Goal: Contribute content: Contribute content

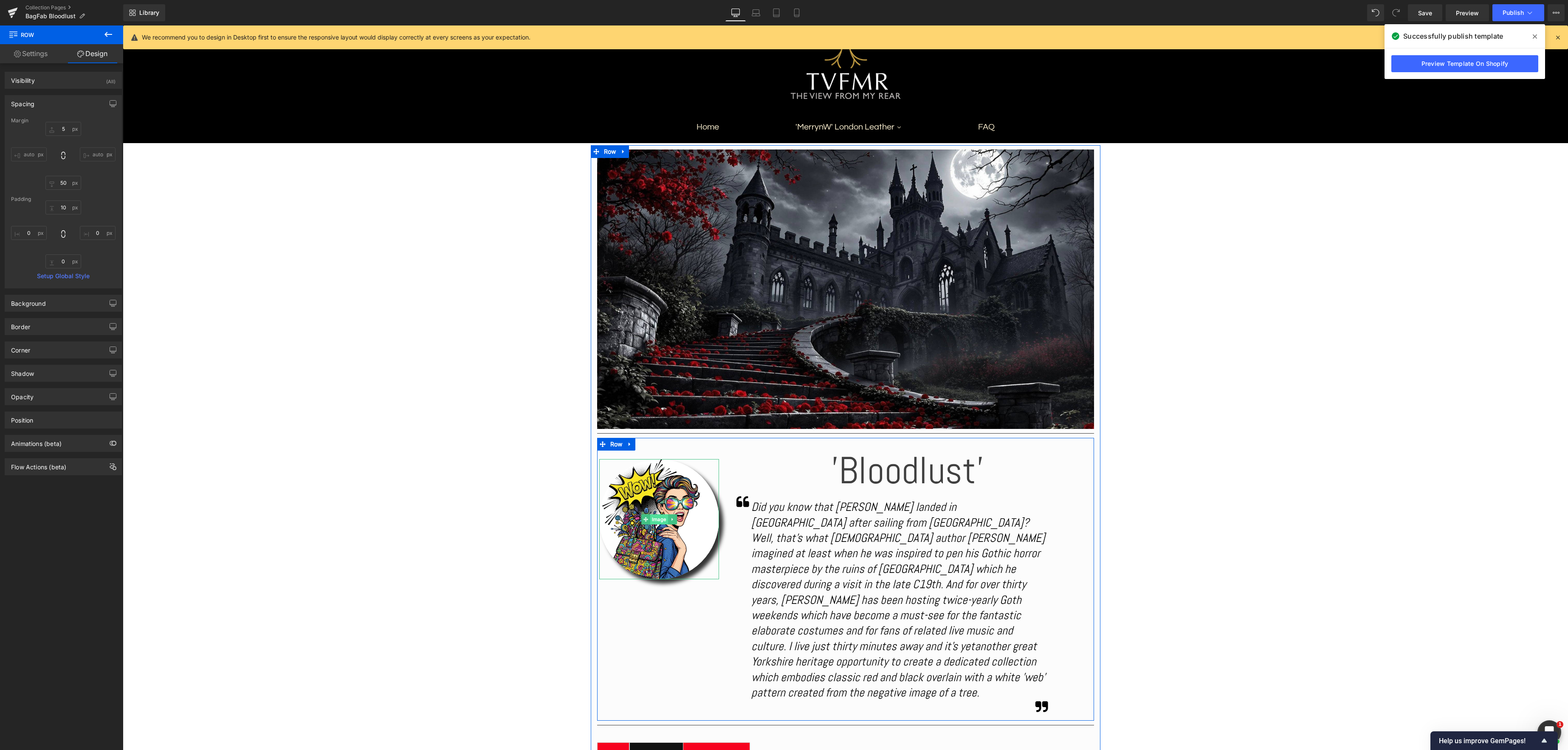
click at [662, 520] on link "Image" at bounding box center [654, 520] width 26 height 10
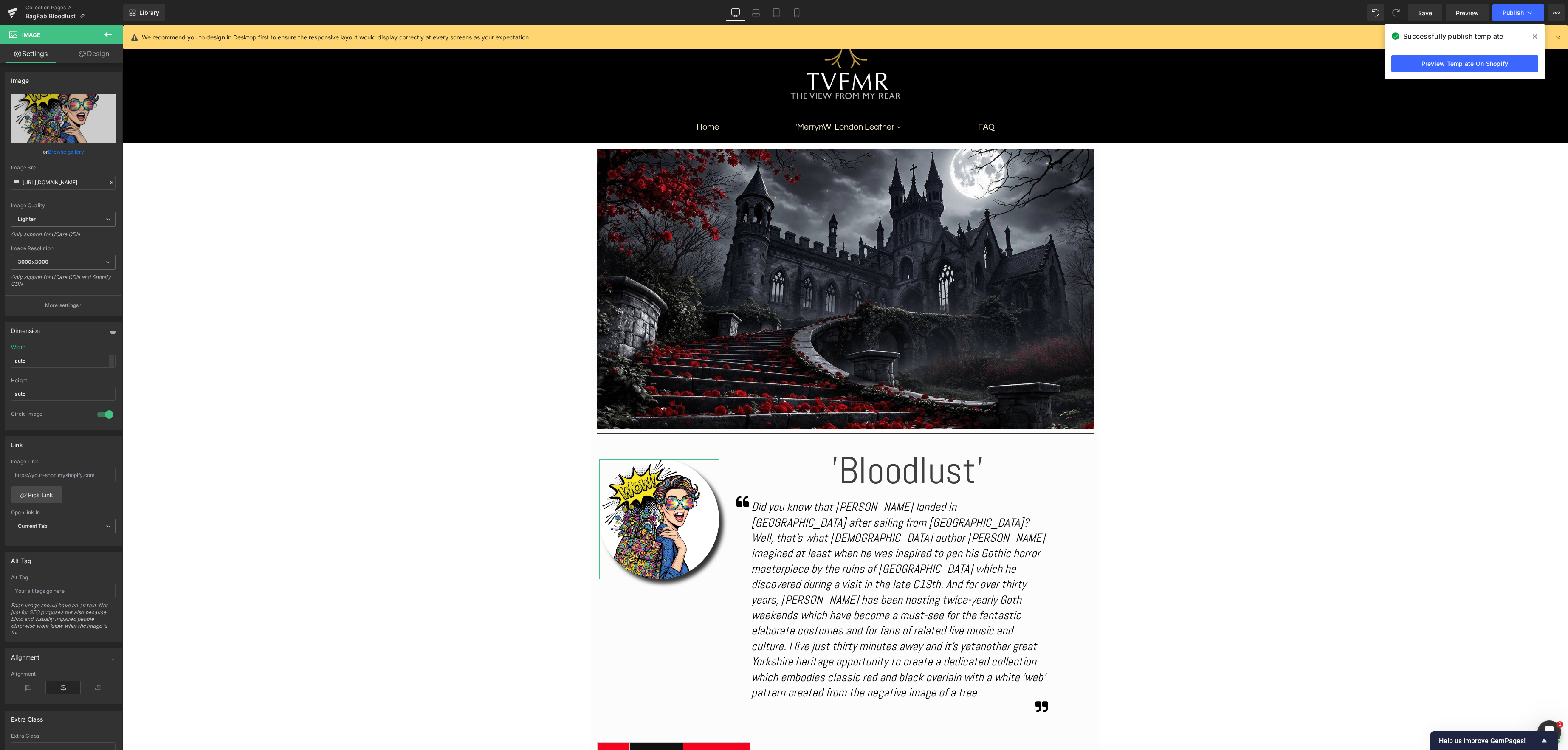
click at [61, 153] on link "Browse gallery" at bounding box center [65, 152] width 36 height 15
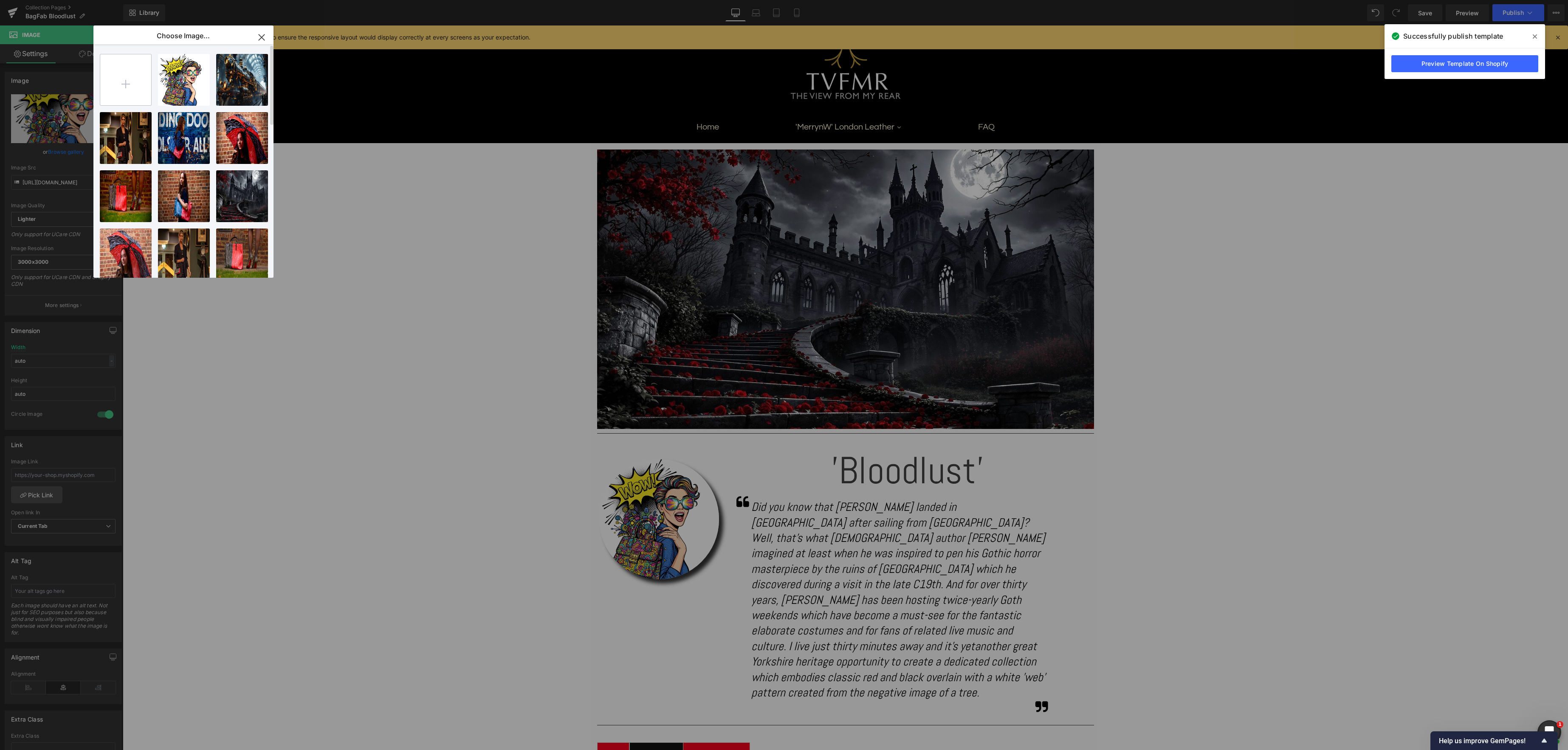
click at [125, 76] on input "file" at bounding box center [125, 79] width 51 height 51
type input "C:\fakepath\IMG_8464.jpeg"
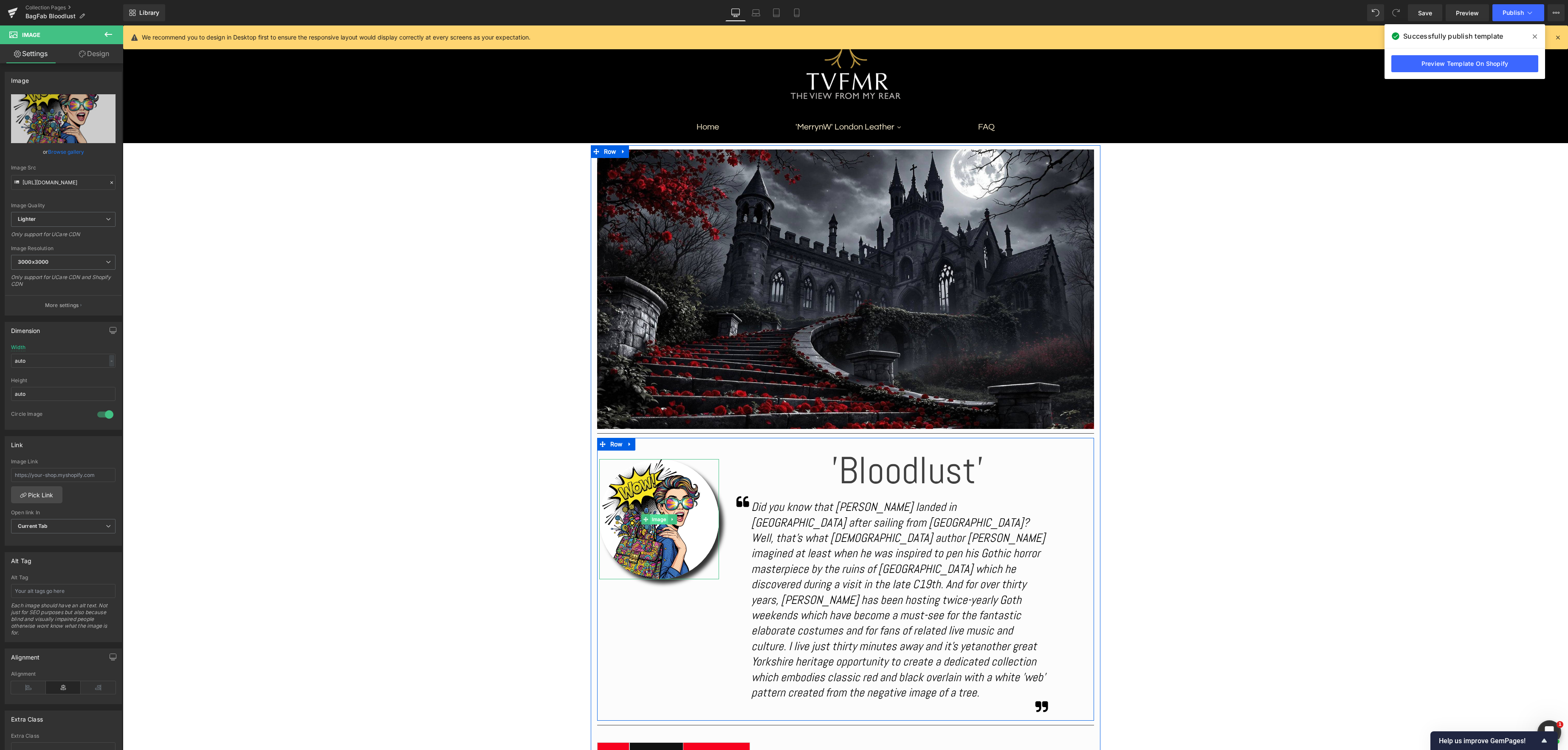
click at [657, 517] on span "Image" at bounding box center [659, 520] width 18 height 10
click at [62, 153] on link "Browse gallery" at bounding box center [65, 152] width 36 height 15
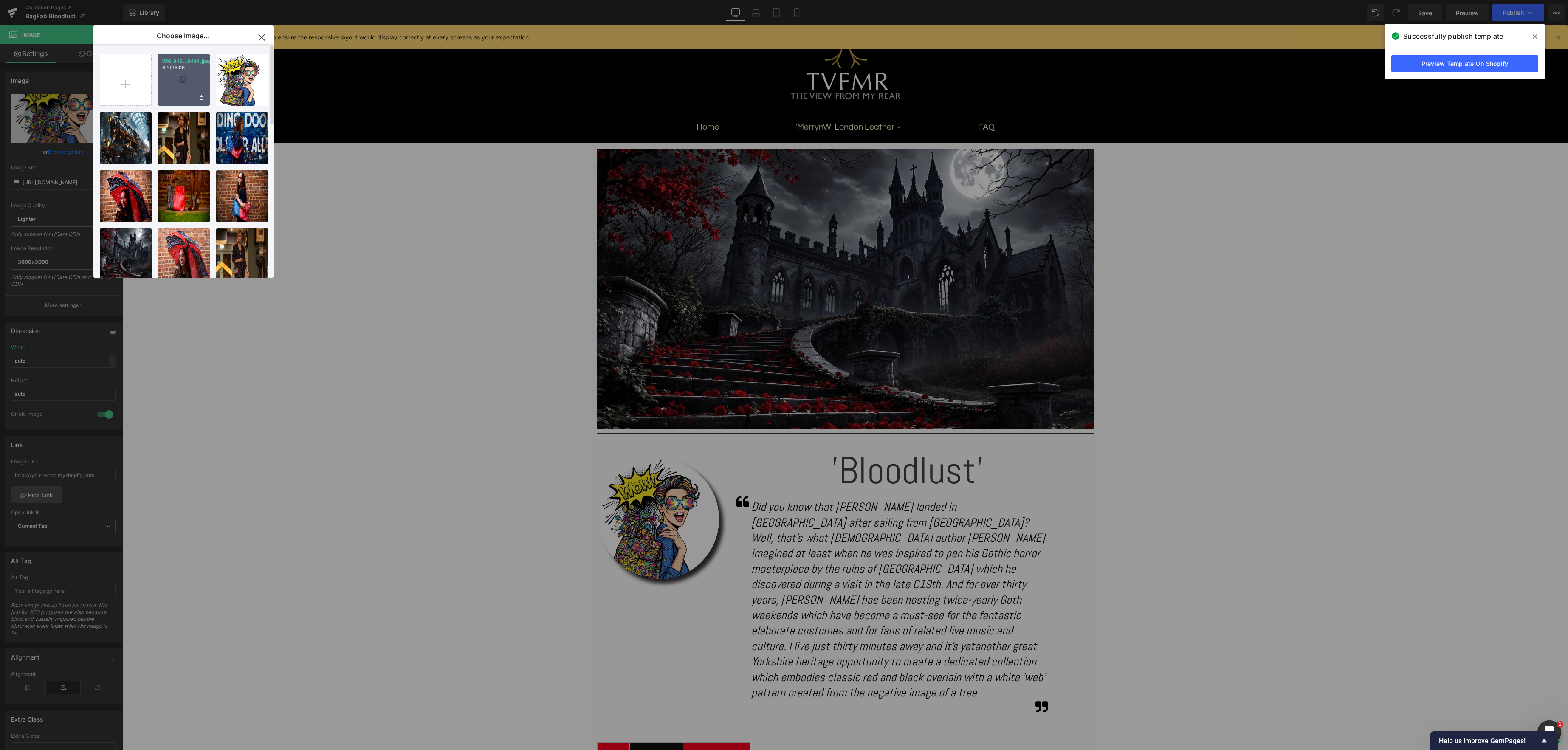
click at [187, 80] on div "IMG_846...8464.jpeg 620.16 KB" at bounding box center [183, 80] width 52 height 52
type input "[URL][DOMAIN_NAME]"
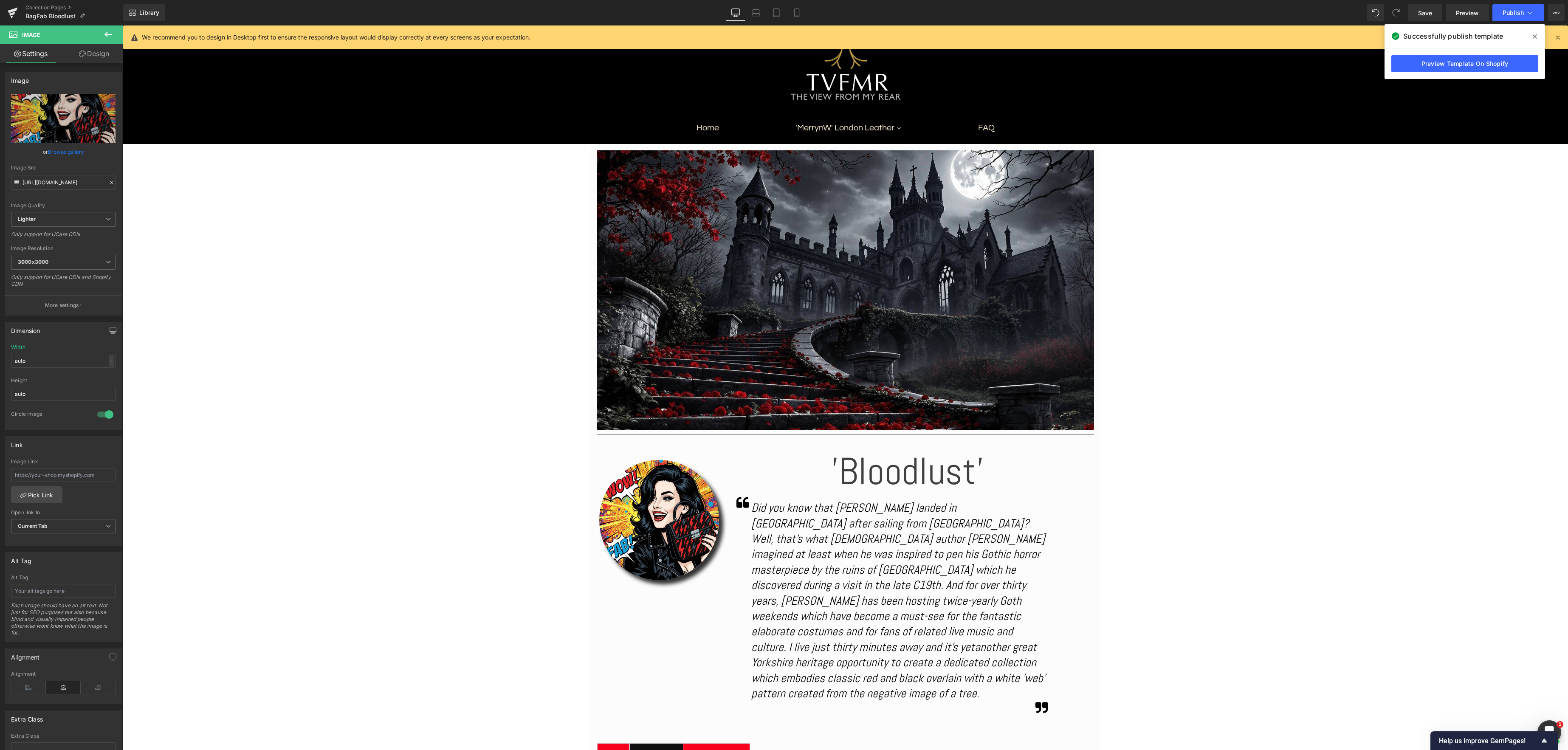
scroll to position [71, 0]
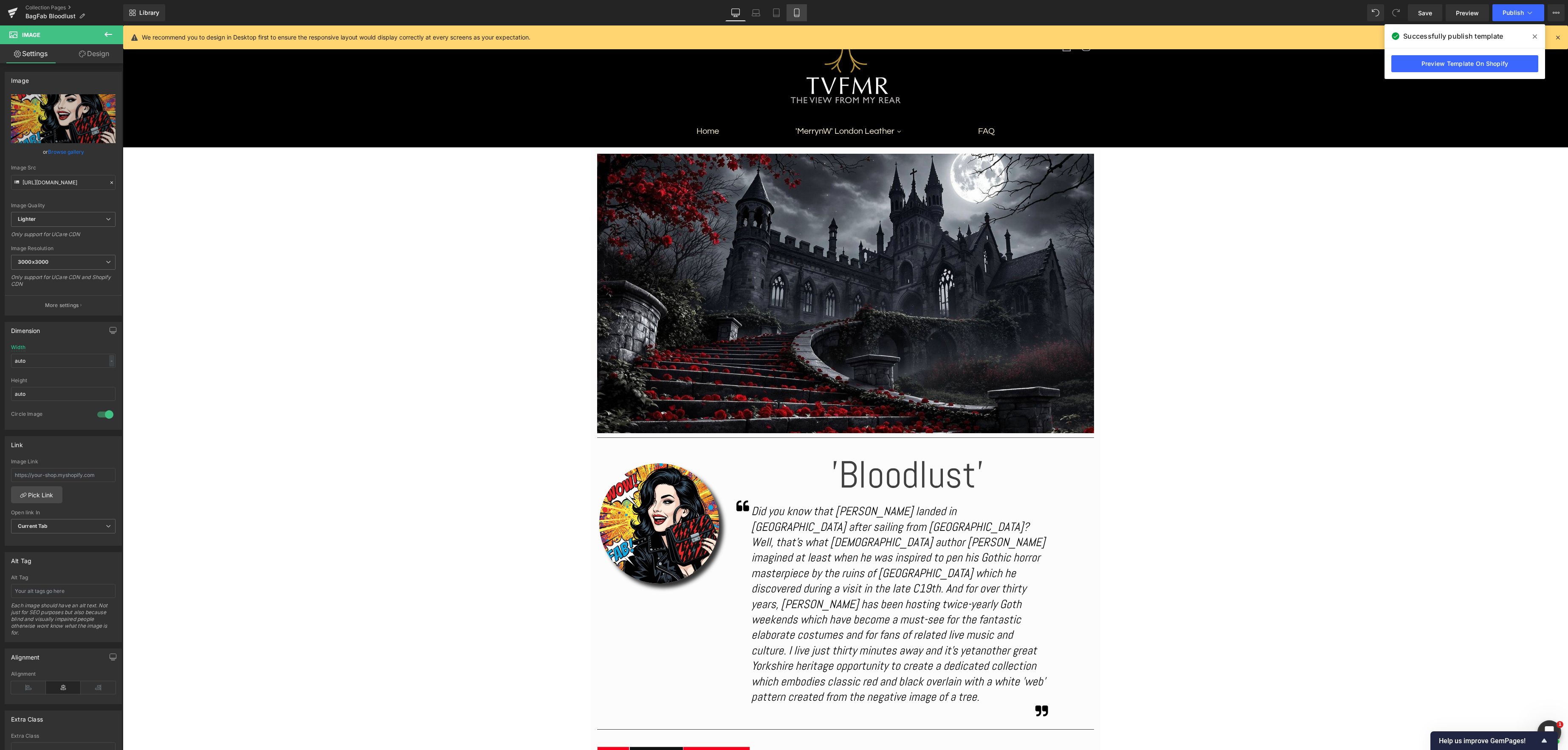
click at [798, 15] on icon at bounding box center [797, 13] width 9 height 9
type input "200"
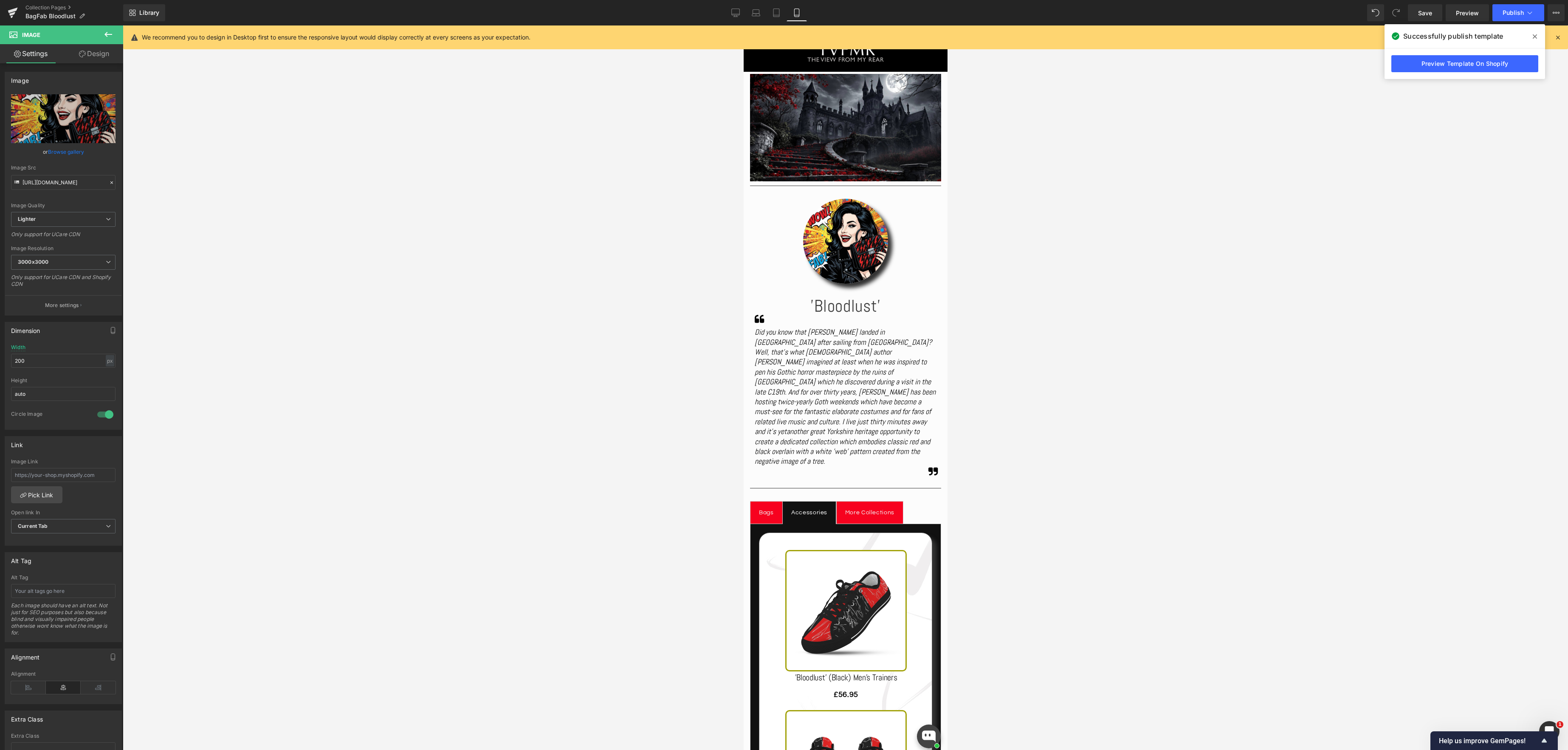
scroll to position [0, 0]
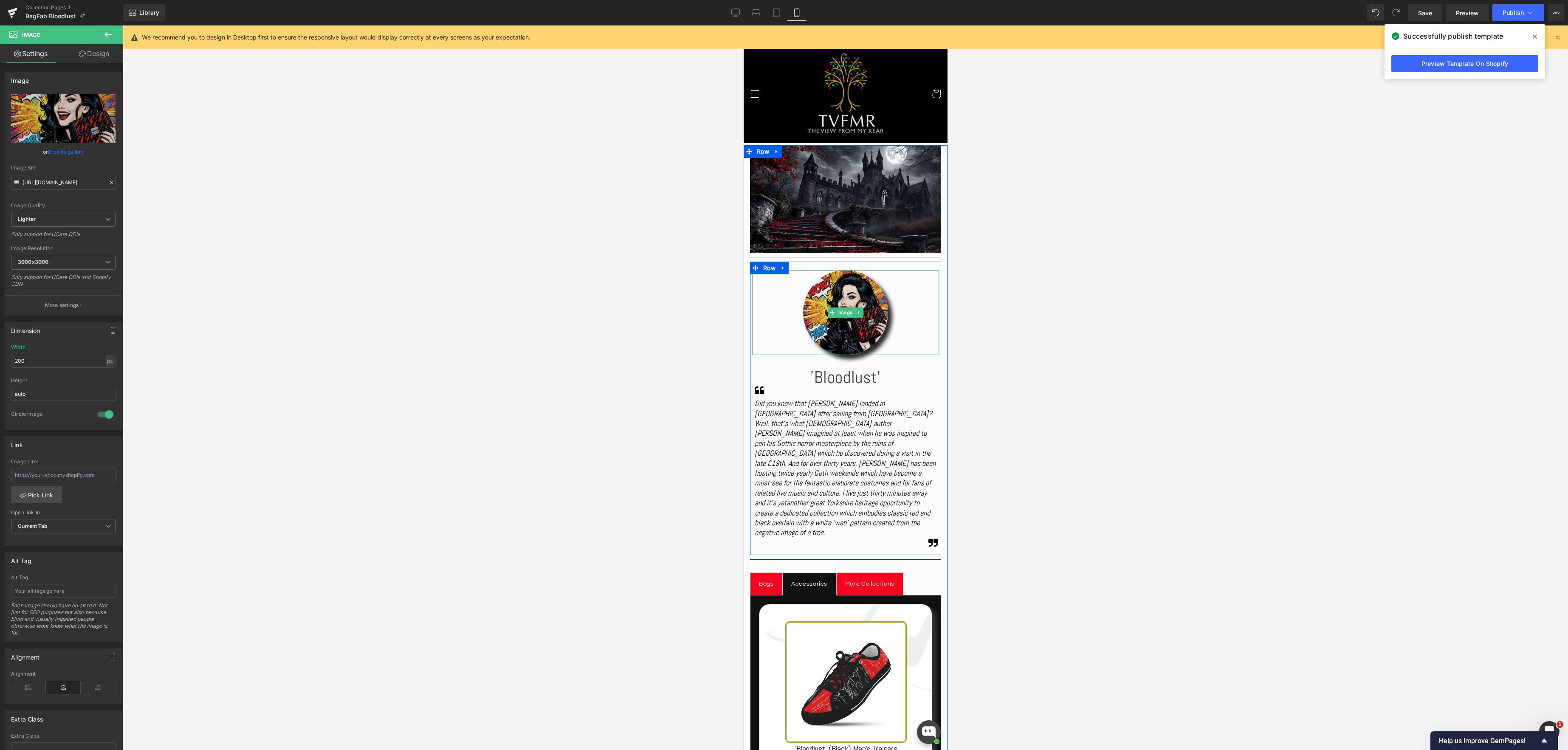
click at [845, 317] on span "Image" at bounding box center [845, 313] width 18 height 10
click at [840, 331] on img at bounding box center [845, 313] width 85 height 85
click at [64, 156] on link "Browse gallery" at bounding box center [65, 152] width 36 height 15
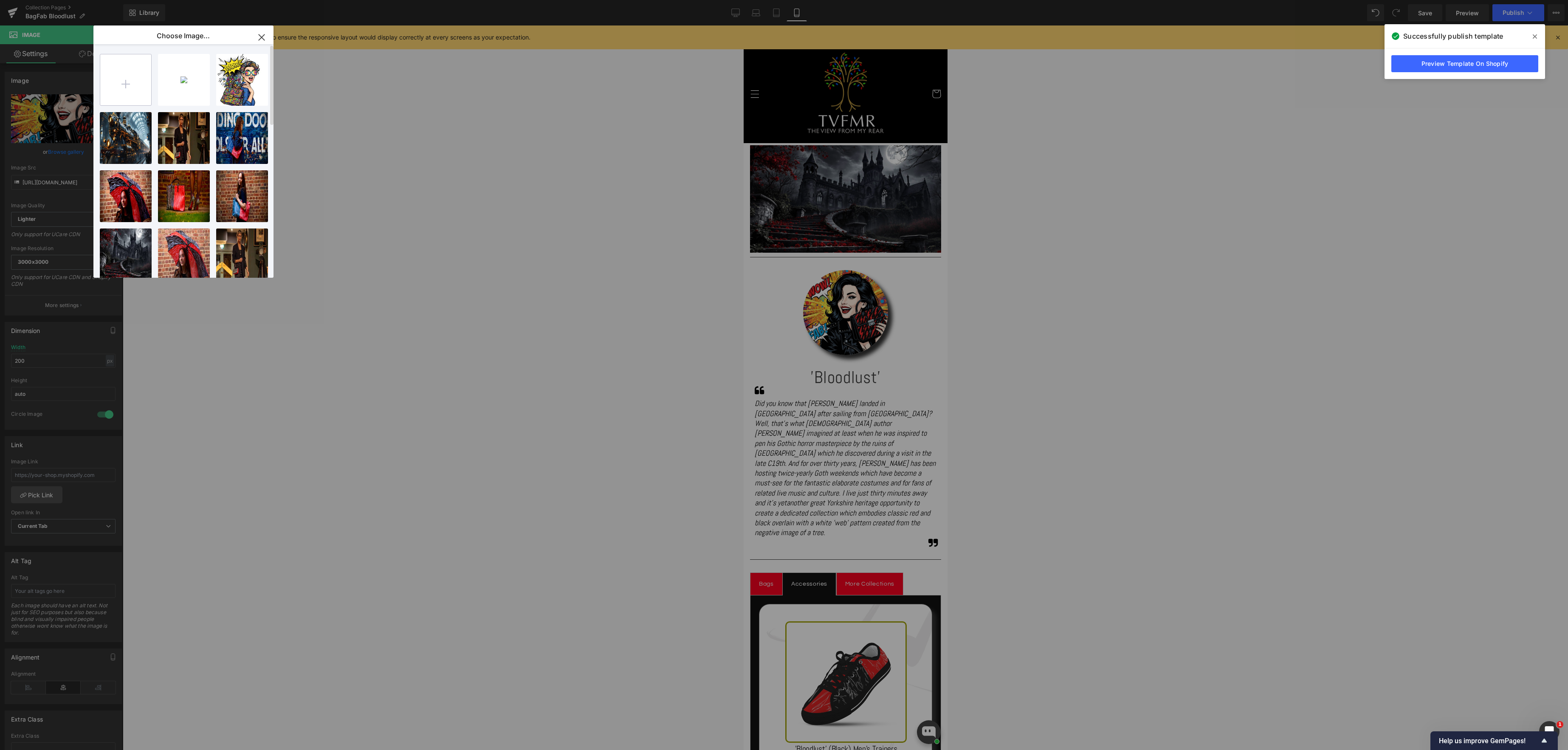
click at [110, 91] on input "file" at bounding box center [125, 79] width 51 height 51
click at [131, 87] on input "file" at bounding box center [125, 79] width 51 height 51
type input "C:\fakepath\IMG_8464.jpeg"
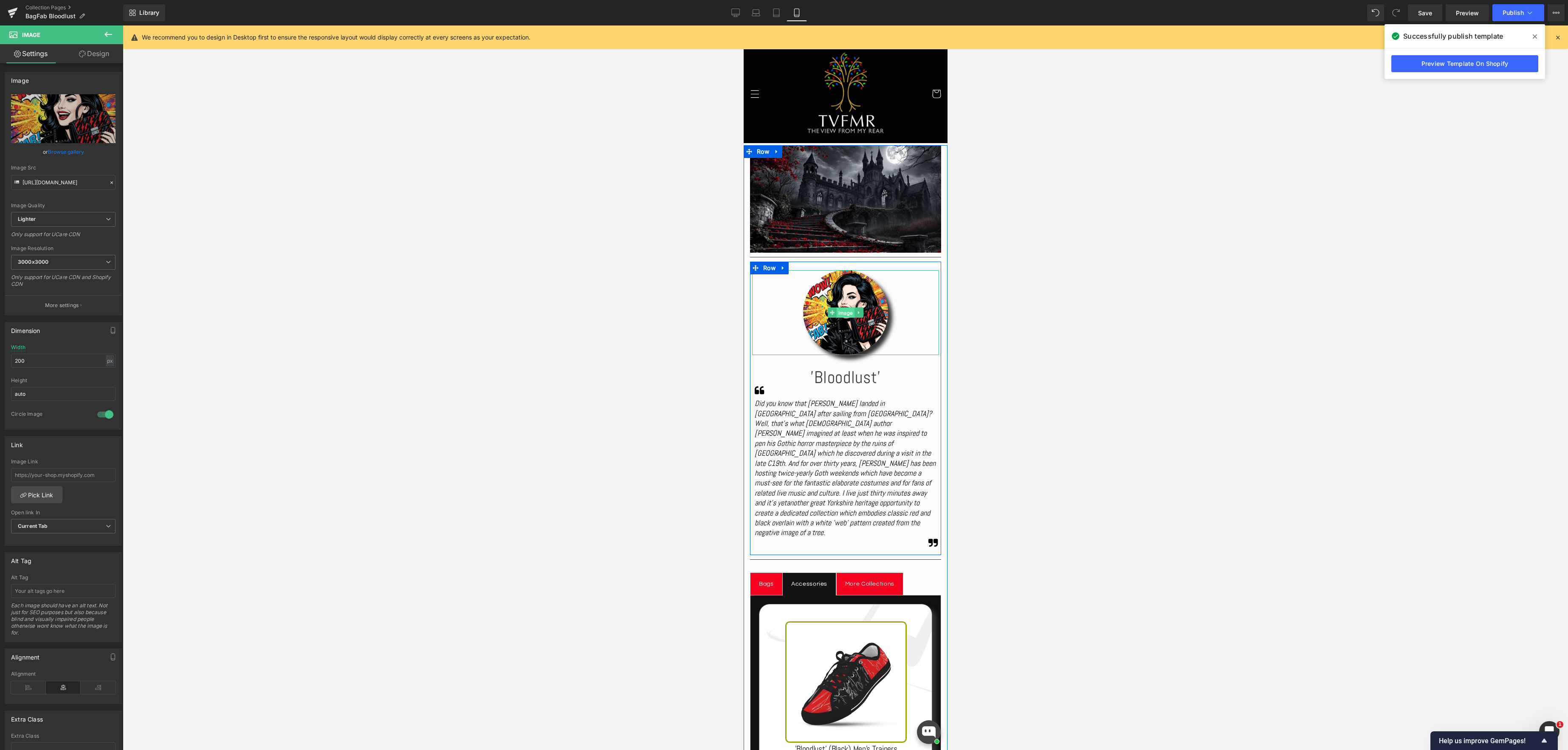
click at [845, 313] on div "Image" at bounding box center [845, 313] width 187 height 85
click at [68, 150] on link "Browse gallery" at bounding box center [65, 152] width 36 height 15
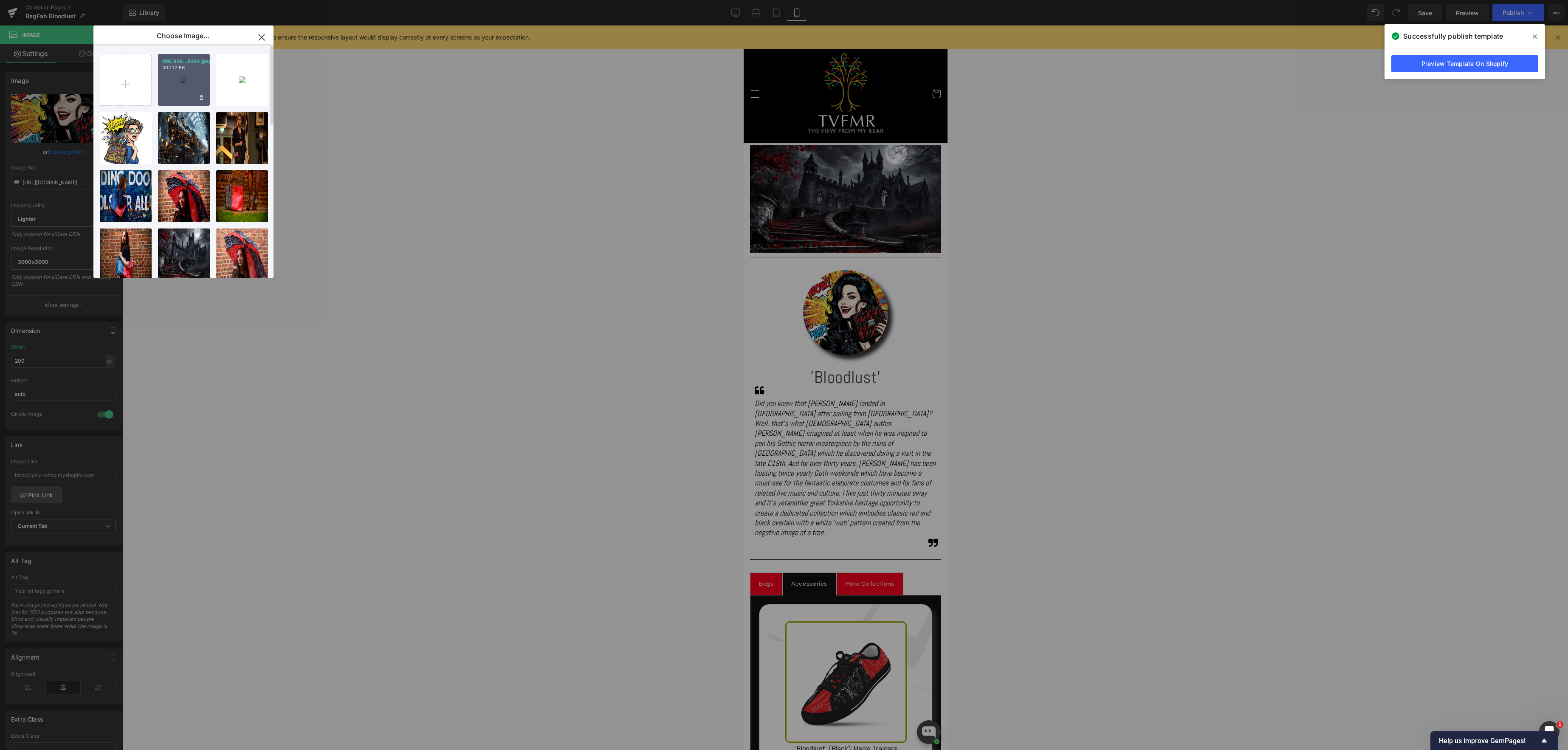
click at [185, 79] on div "IMG_846...8464.jpeg 302.12 KB" at bounding box center [183, 80] width 52 height 52
type input "[URL][DOMAIN_NAME]"
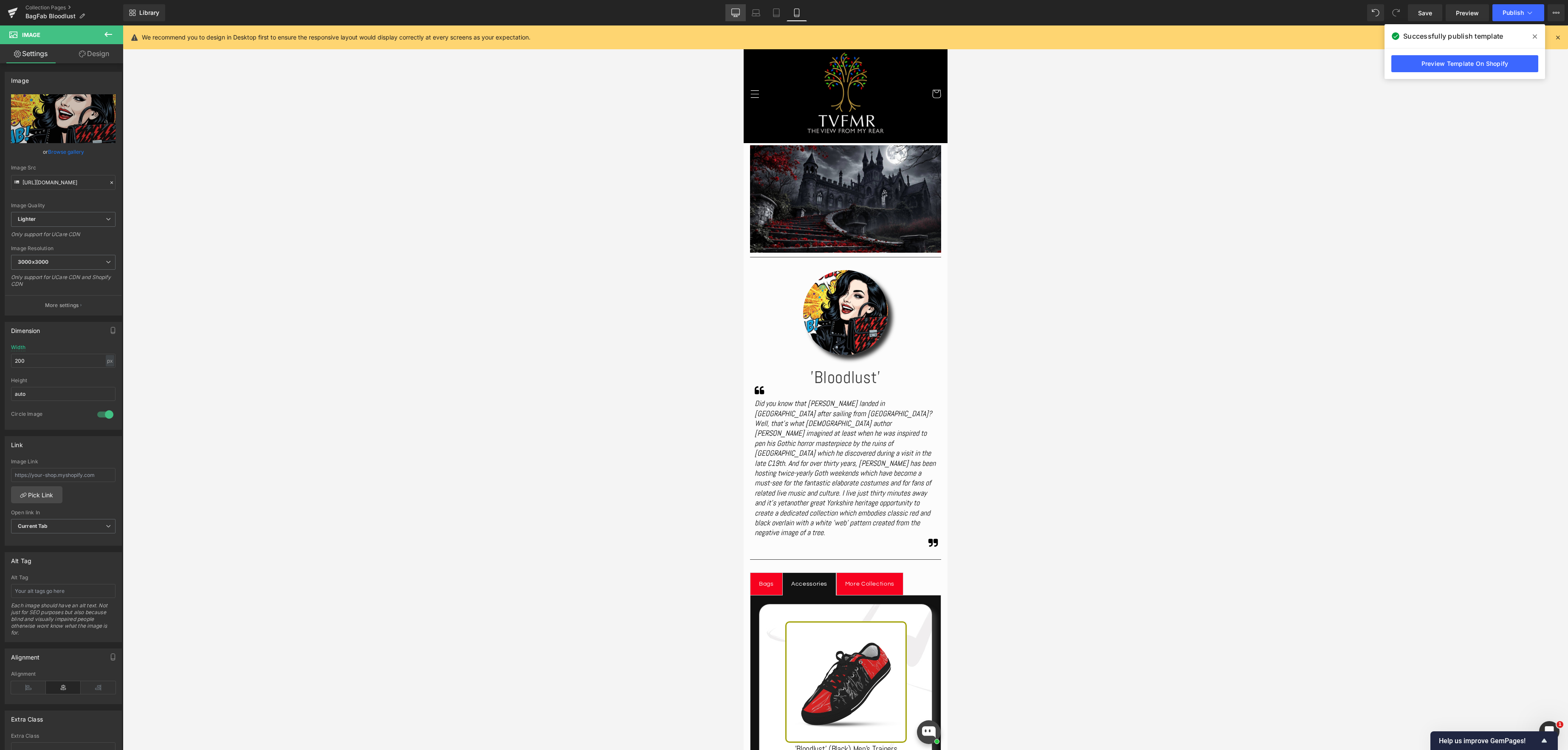
click at [737, 15] on icon at bounding box center [736, 13] width 9 height 9
type input "auto"
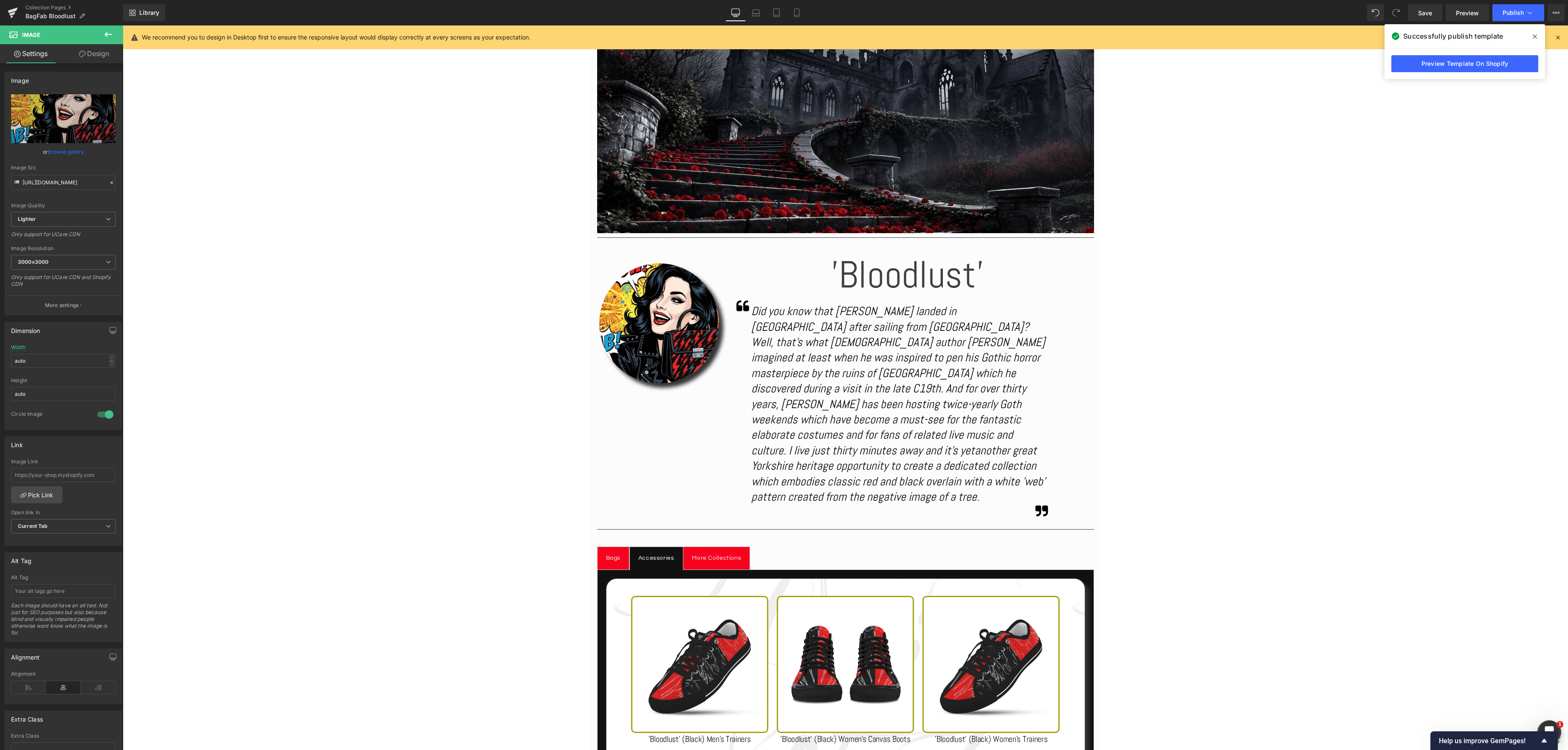
scroll to position [270, 0]
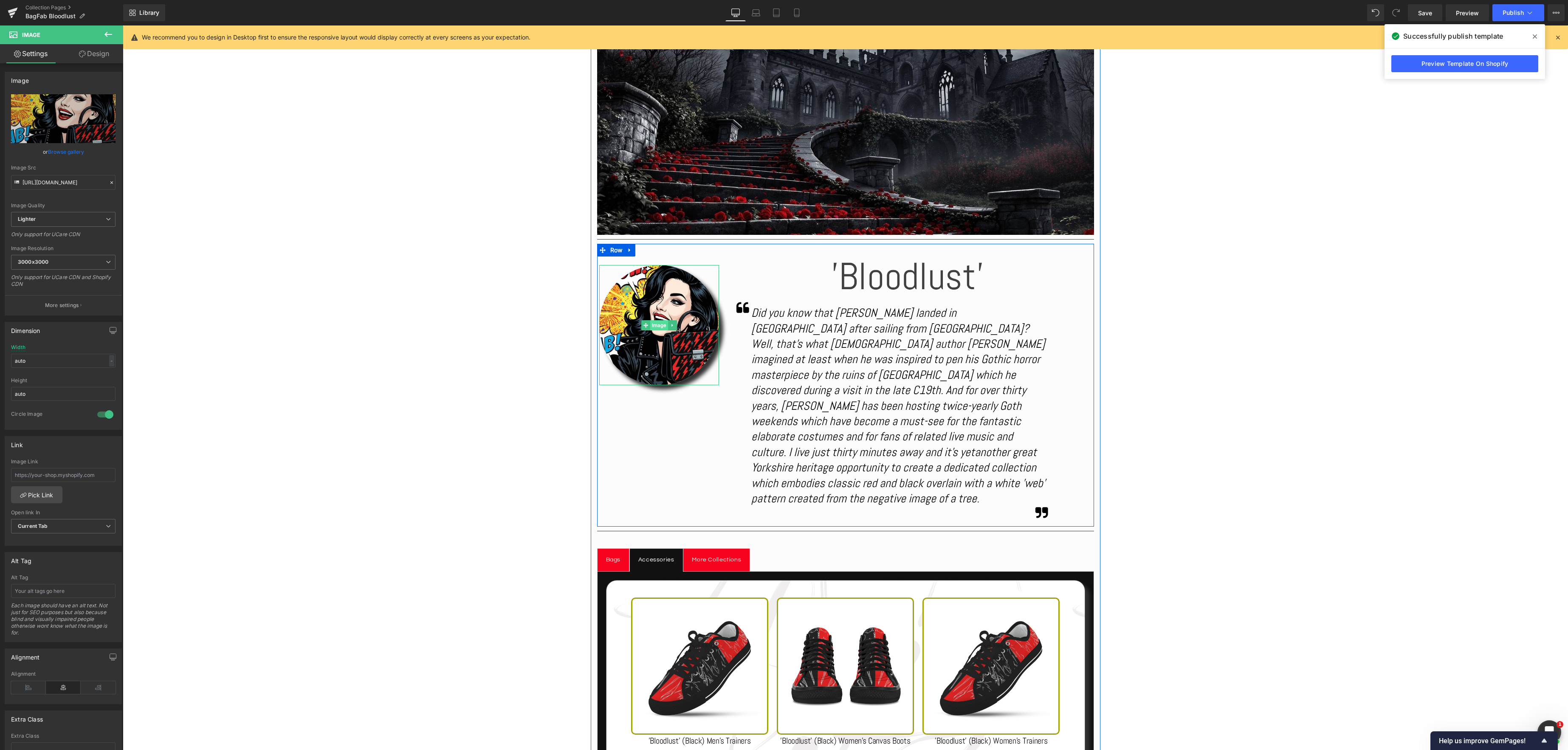
click at [654, 329] on div "Image" at bounding box center [660, 325] width 120 height 120
click at [62, 152] on link "Browse gallery" at bounding box center [65, 150] width 36 height 15
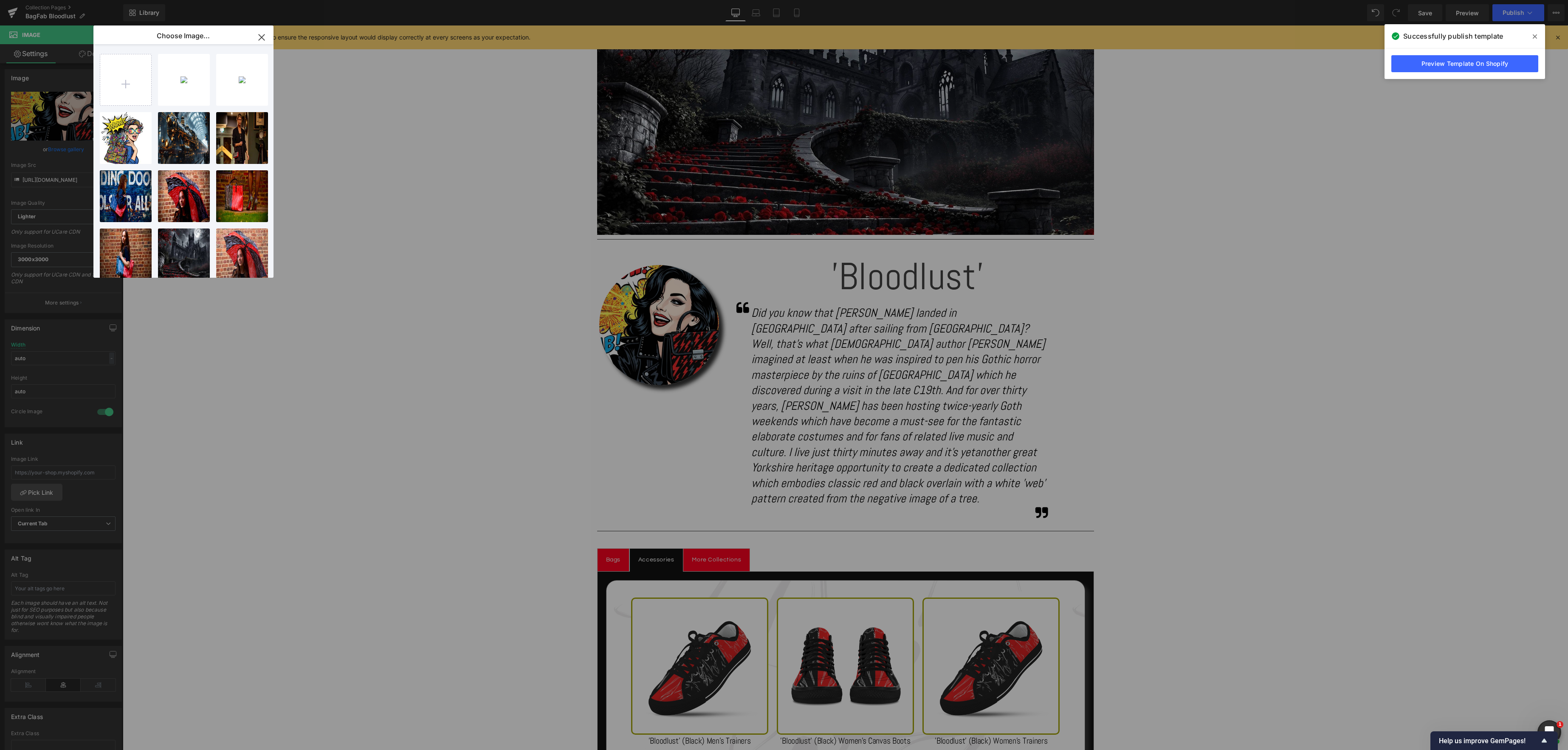
scroll to position [0, 0]
click at [120, 90] on input "file" at bounding box center [125, 79] width 51 height 51
type input "C:\fakepath\IMG_8465.jpeg"
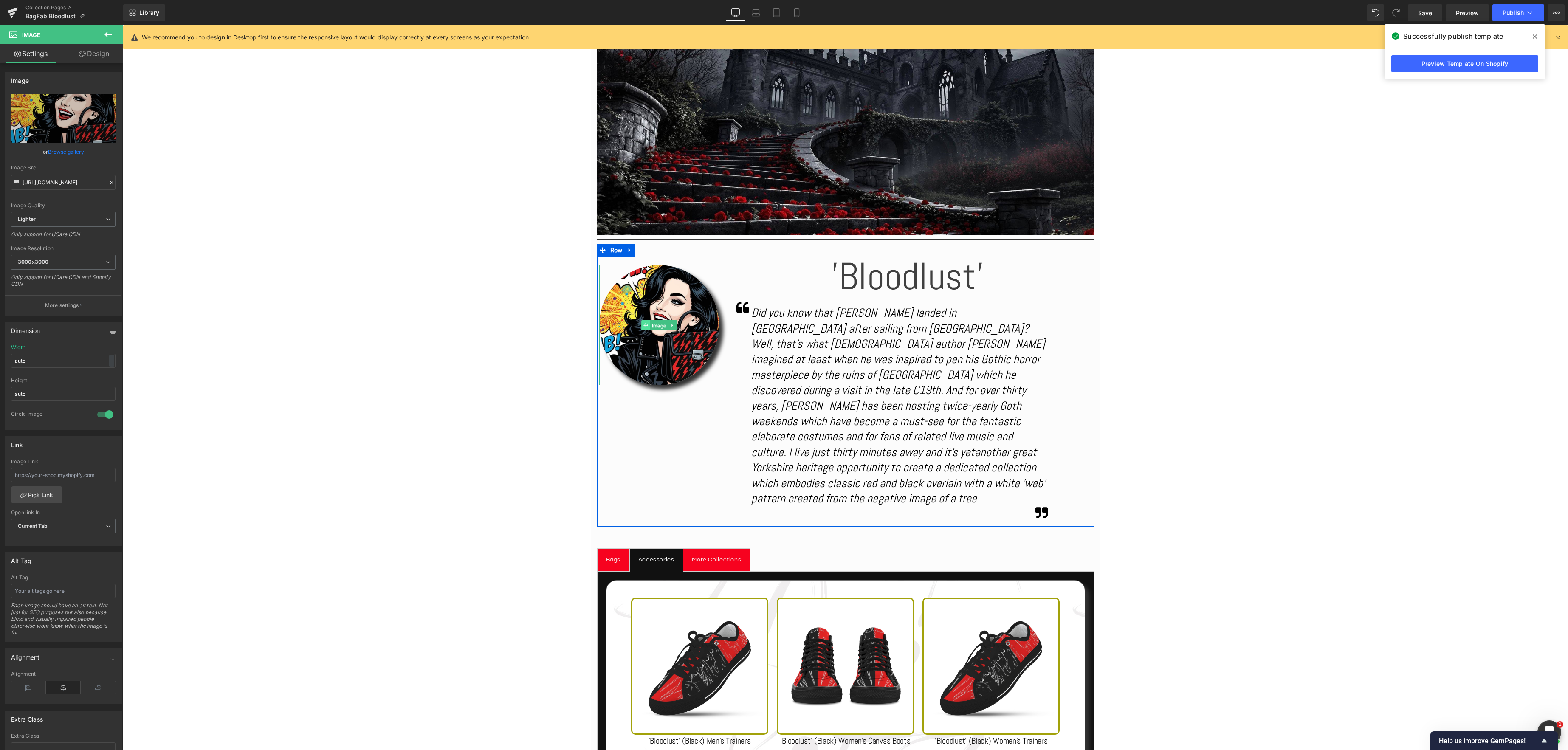
drag, startPoint x: 658, startPoint y: 325, endPoint x: 648, endPoint y: 326, distance: 10.0
click at [658, 325] on span "Image" at bounding box center [659, 325] width 18 height 10
click at [69, 155] on link "Browse gallery" at bounding box center [65, 152] width 36 height 15
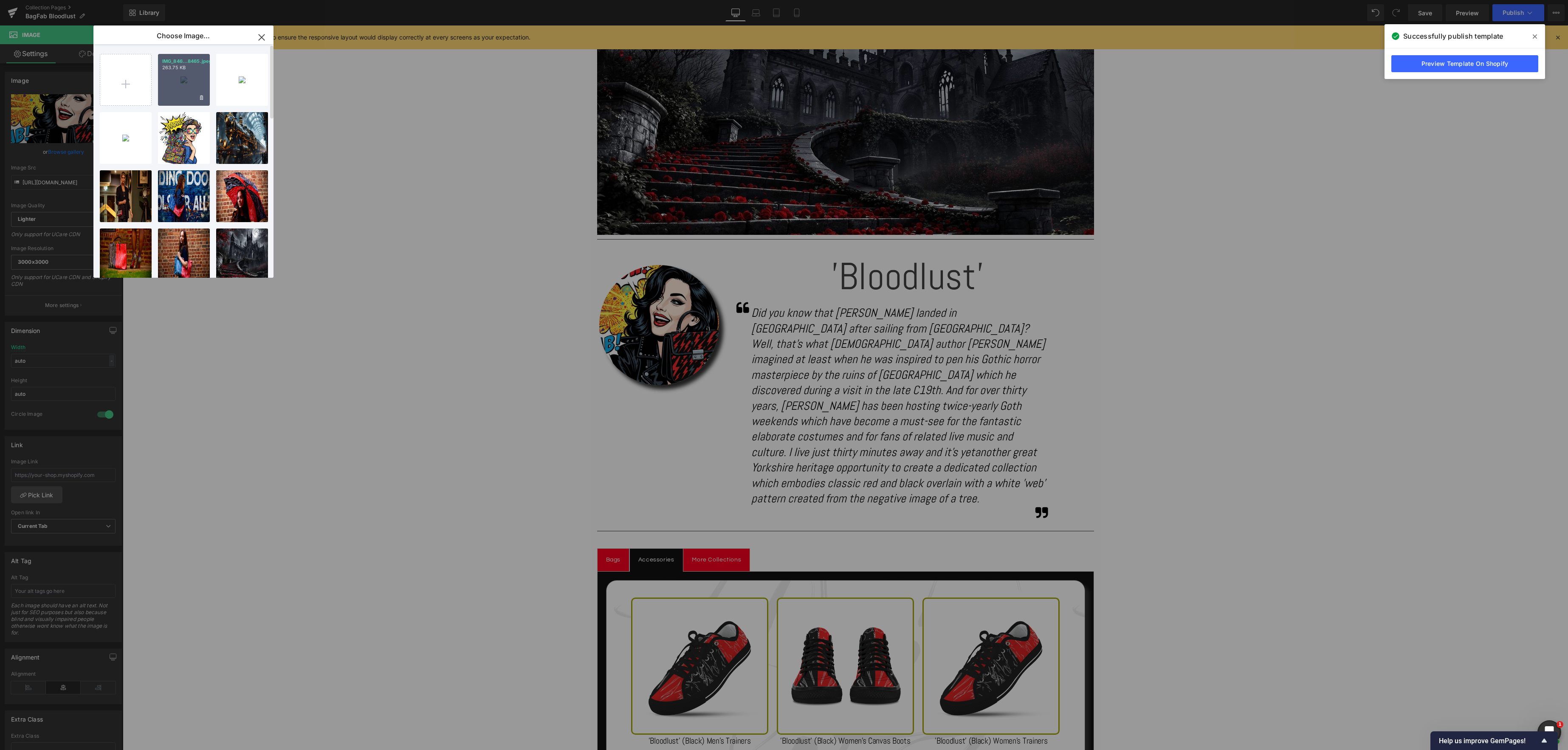
click at [167, 80] on div "IMG_846...8465.jpeg 263.75 KB" at bounding box center [183, 80] width 52 height 52
type input "[URL][DOMAIN_NAME]"
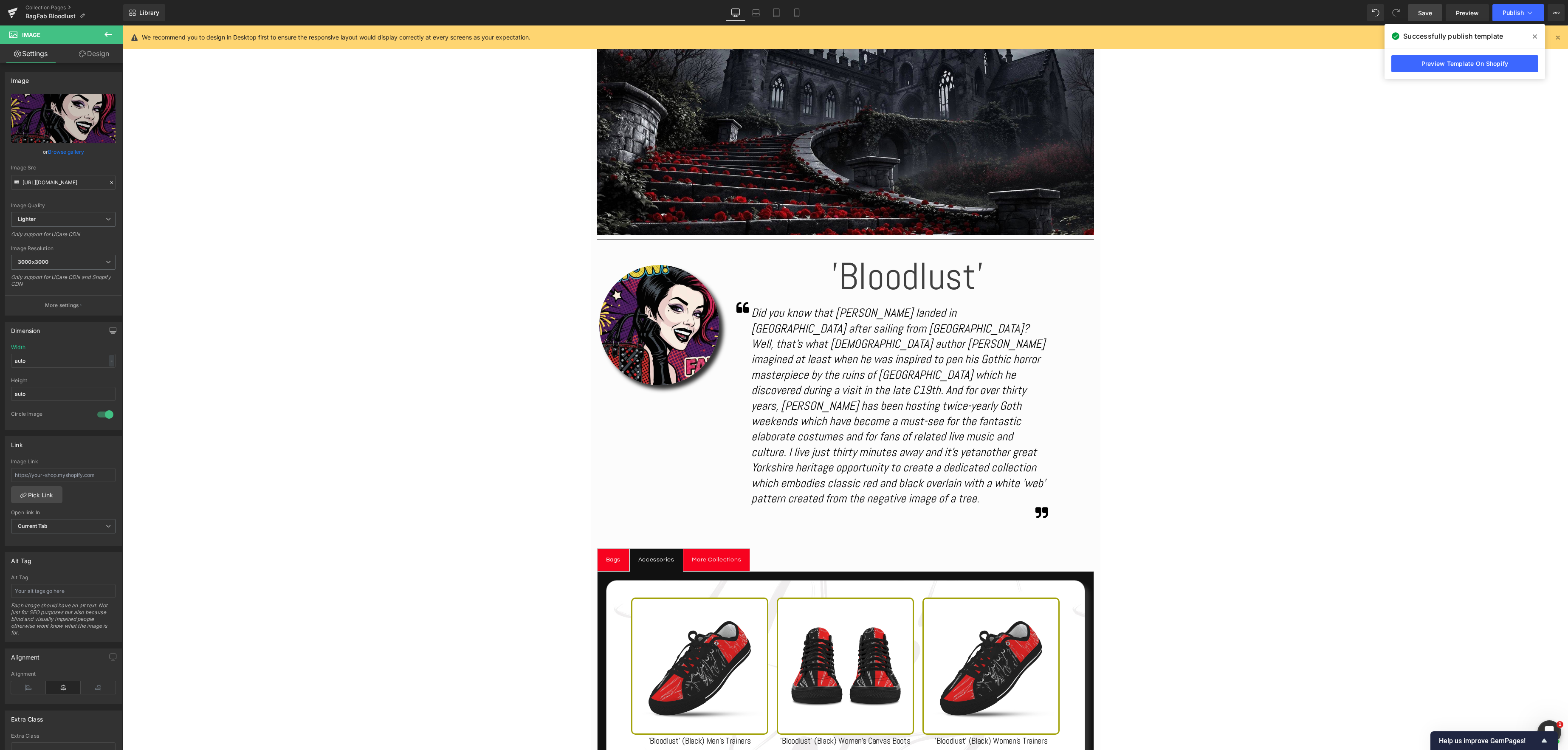
drag, startPoint x: 1430, startPoint y: 15, endPoint x: 1371, endPoint y: 98, distance: 101.8
click at [1430, 15] on span "Save" at bounding box center [1424, 13] width 14 height 9
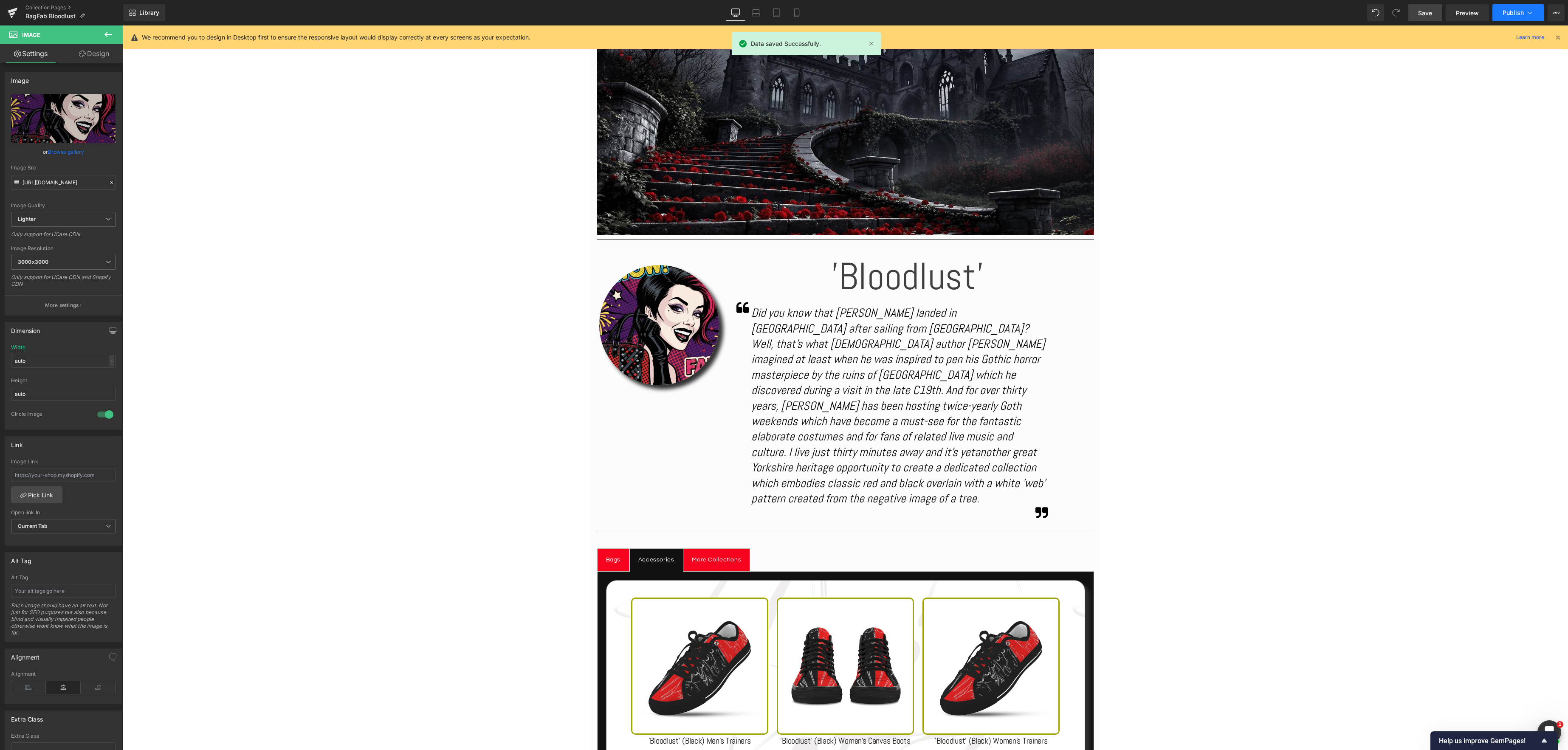
click at [1512, 15] on span "Publish" at bounding box center [1513, 12] width 21 height 7
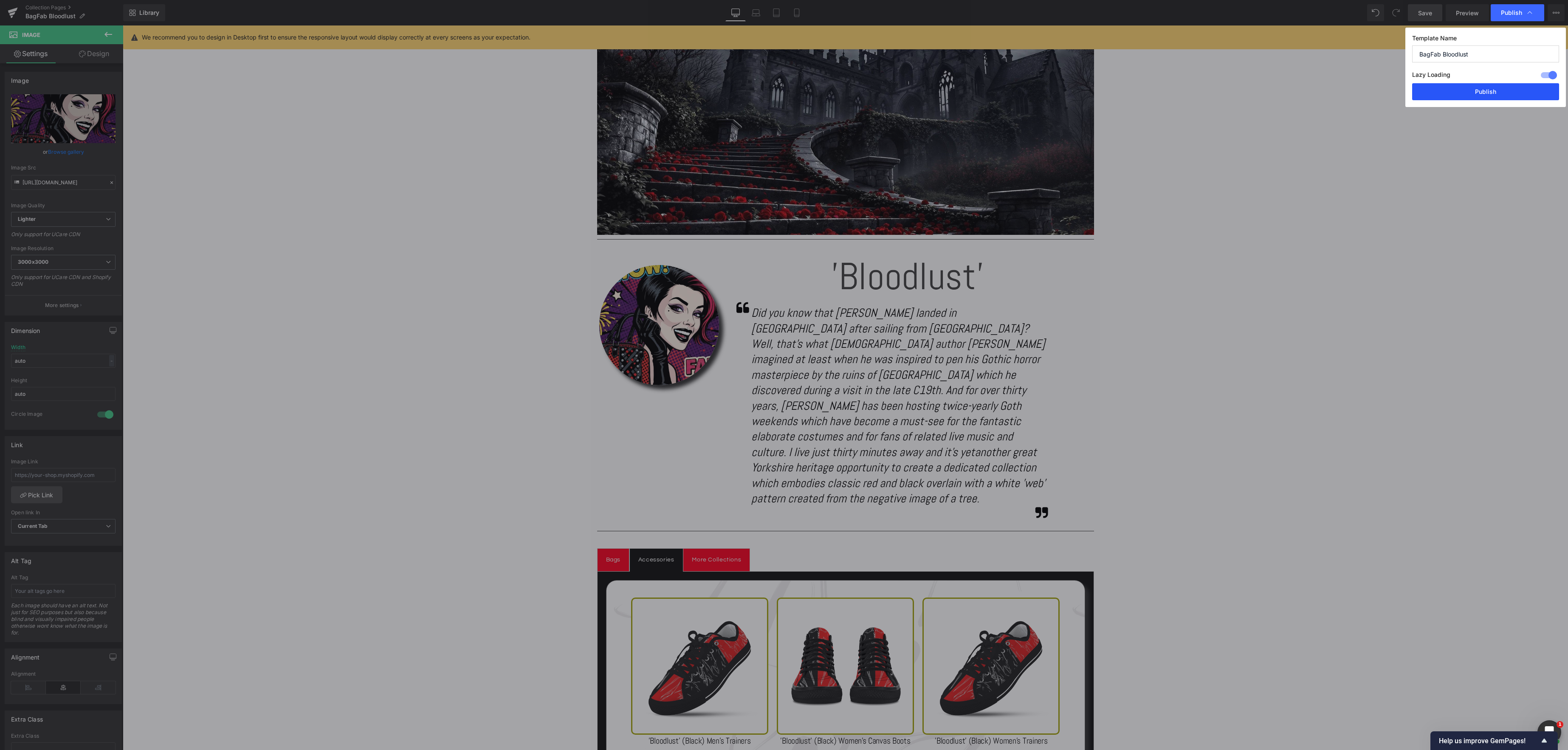
click at [1491, 92] on button "Publish" at bounding box center [1485, 91] width 147 height 17
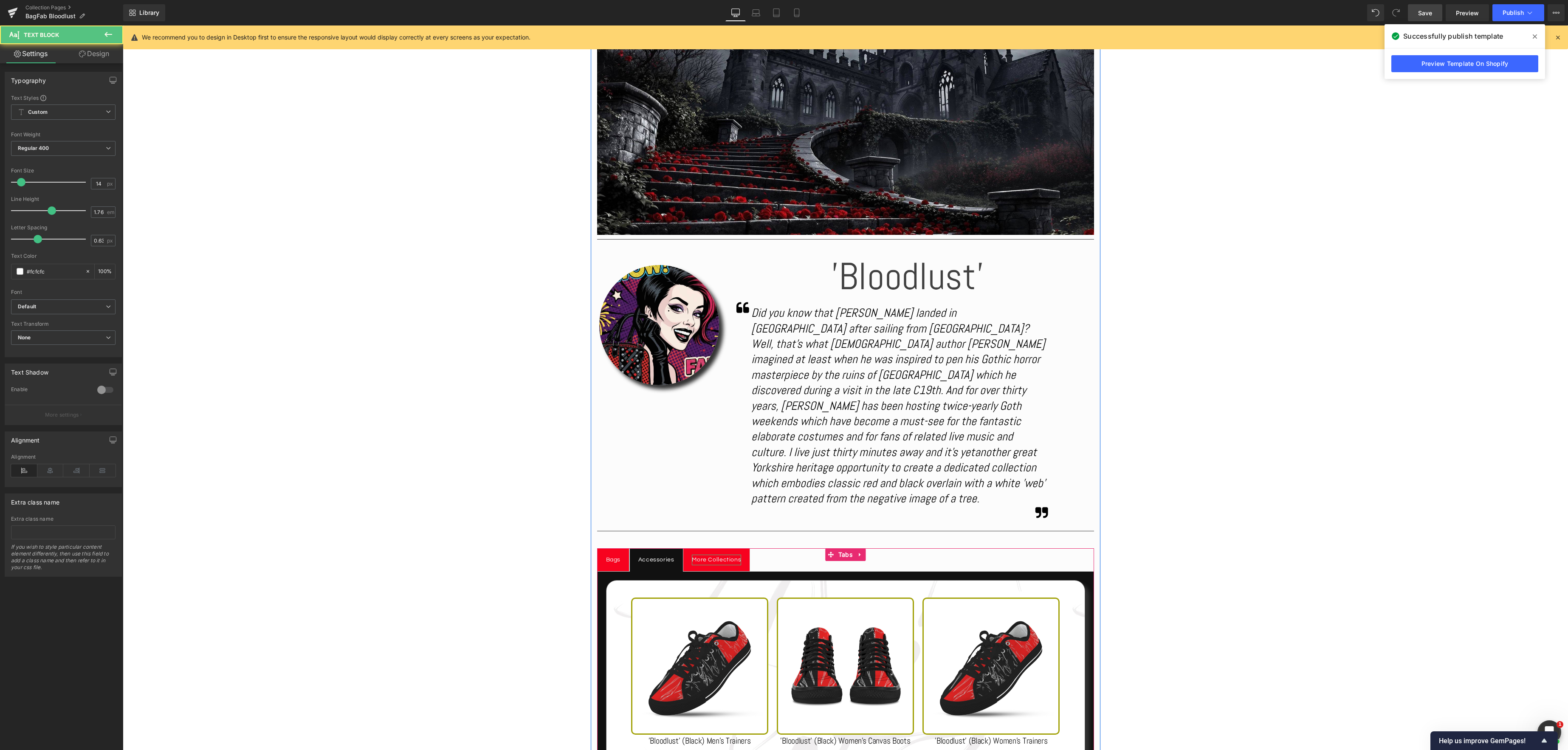
click at [712, 555] on div "More Collections" at bounding box center [716, 560] width 49 height 10
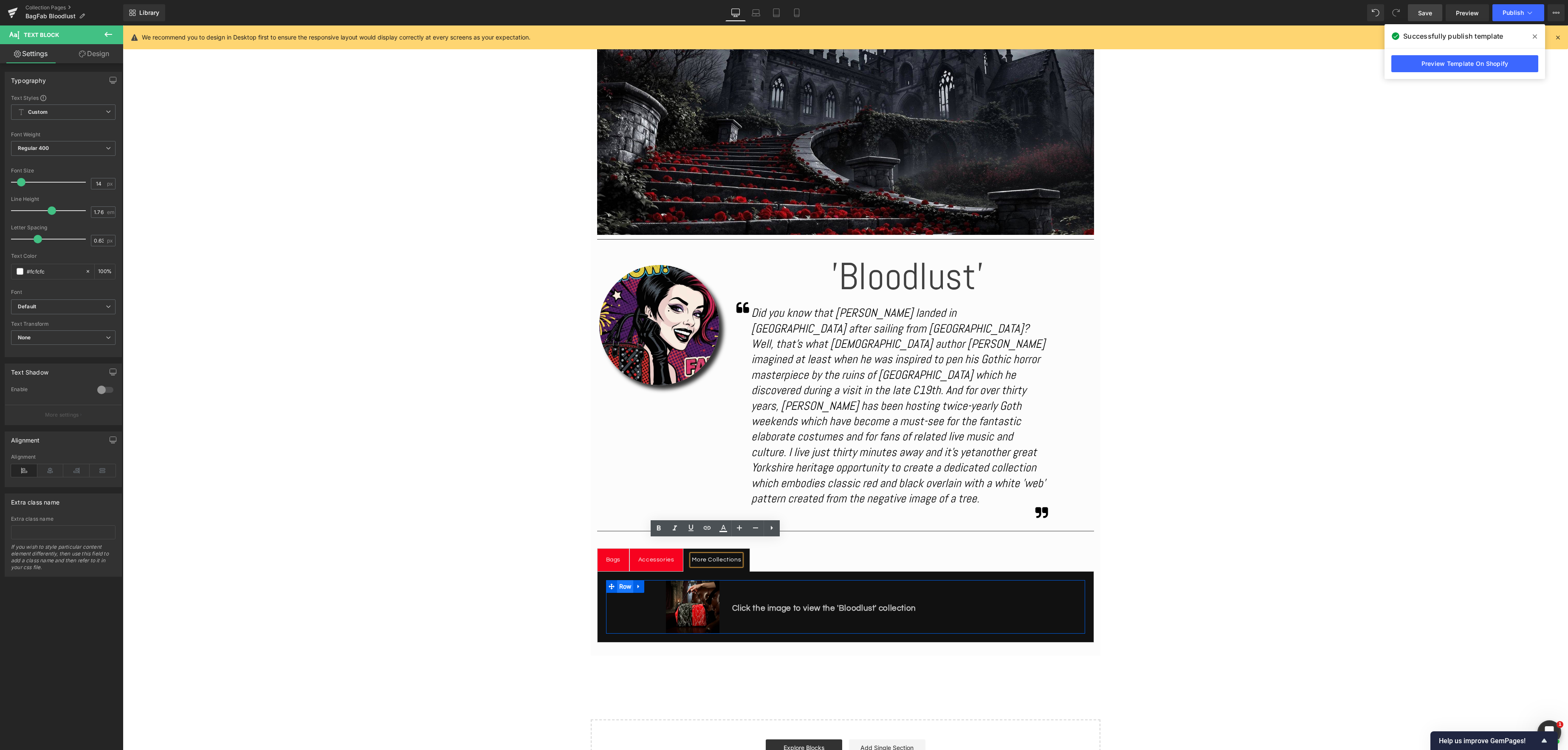
click at [627, 580] on span "Row" at bounding box center [625, 586] width 17 height 12
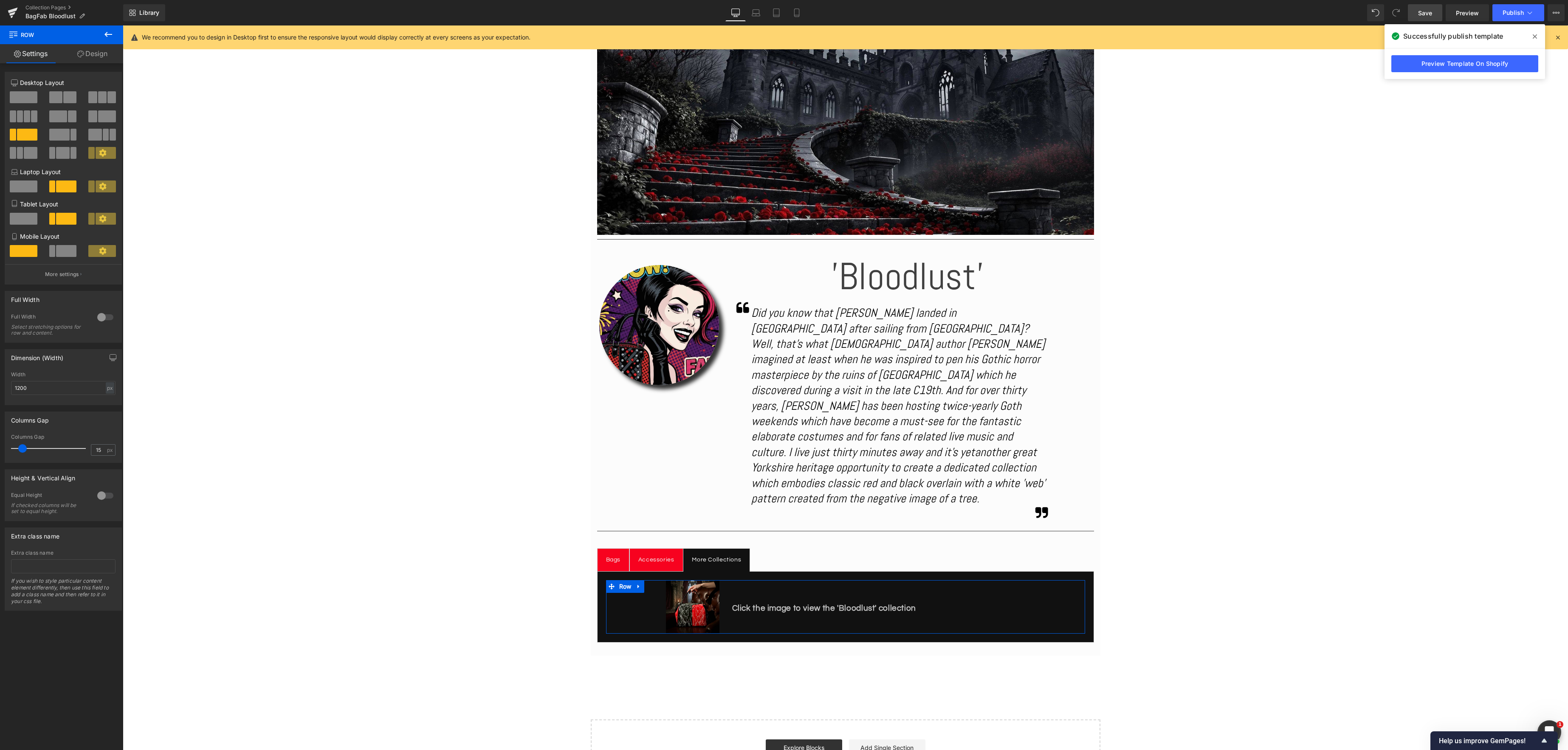
click at [32, 117] on span at bounding box center [34, 116] width 7 height 12
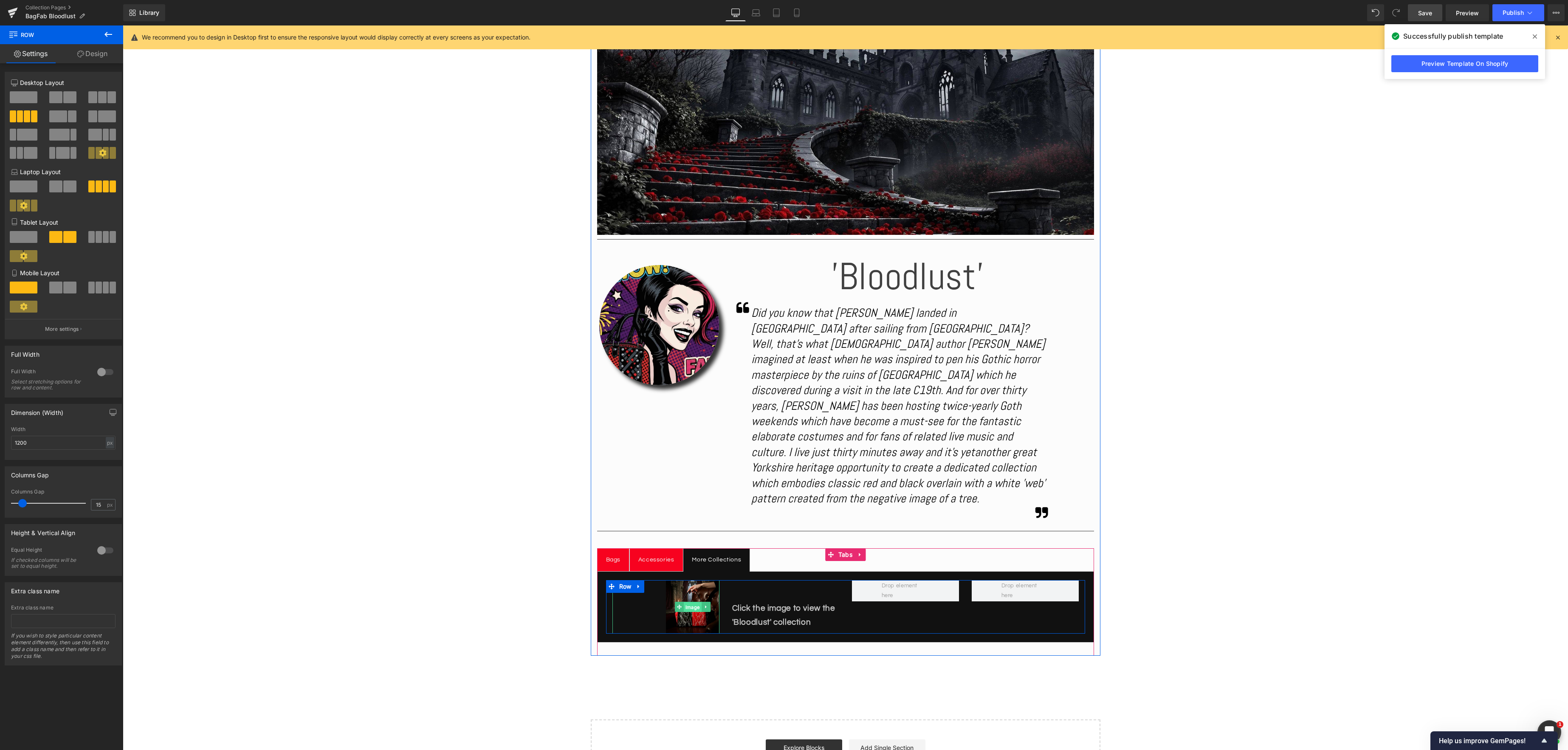
click at [693, 602] on span "Image" at bounding box center [693, 607] width 18 height 10
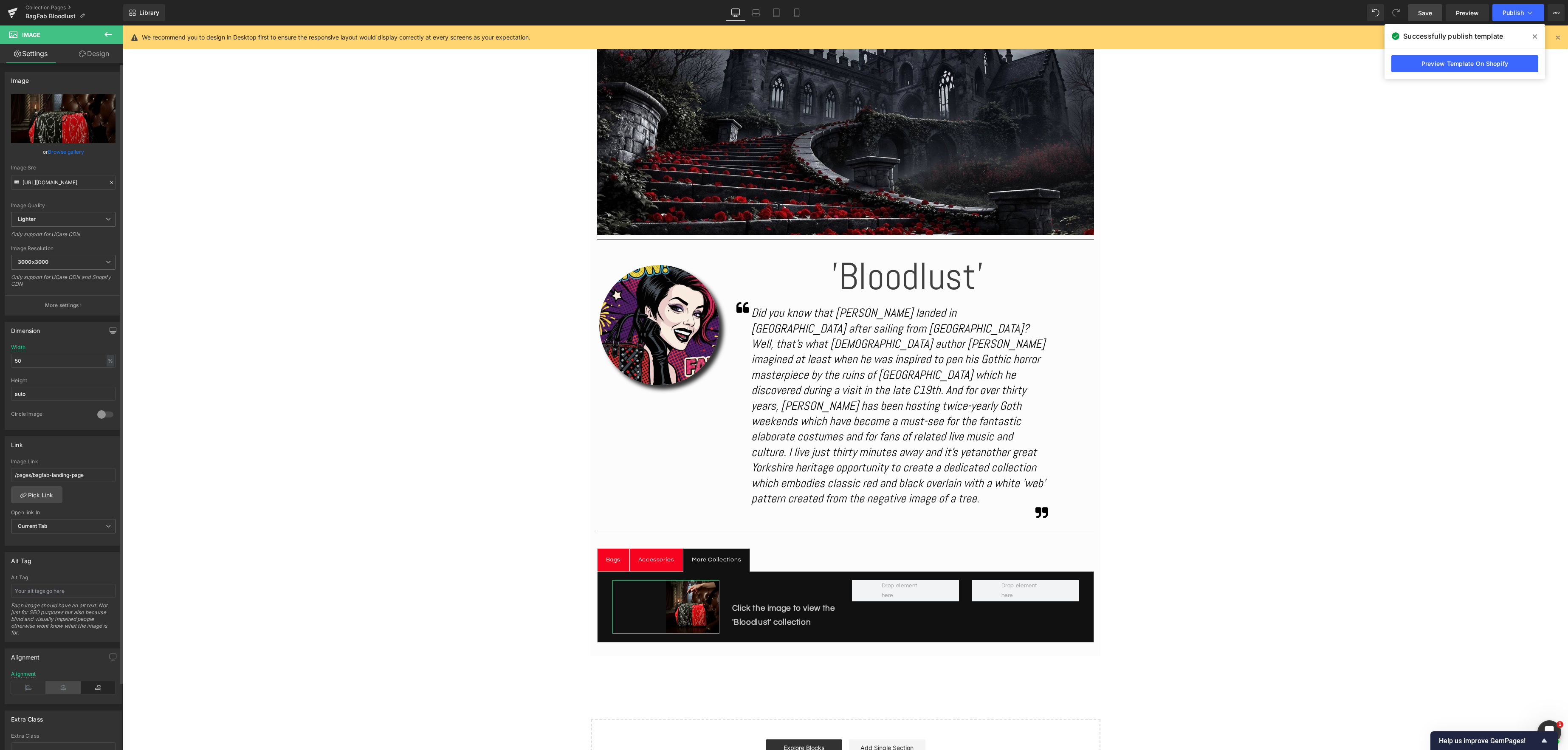
click at [62, 686] on icon at bounding box center [63, 687] width 34 height 12
click at [666, 602] on span "Image" at bounding box center [666, 607] width 18 height 10
drag, startPoint x: 36, startPoint y: 362, endPoint x: 3, endPoint y: 357, distance: 33.4
click at [3, 357] on div "Dimension 50% Width 50 % % px auto Height auto 0 Circle Image" at bounding box center [63, 373] width 127 height 114
type input "75"
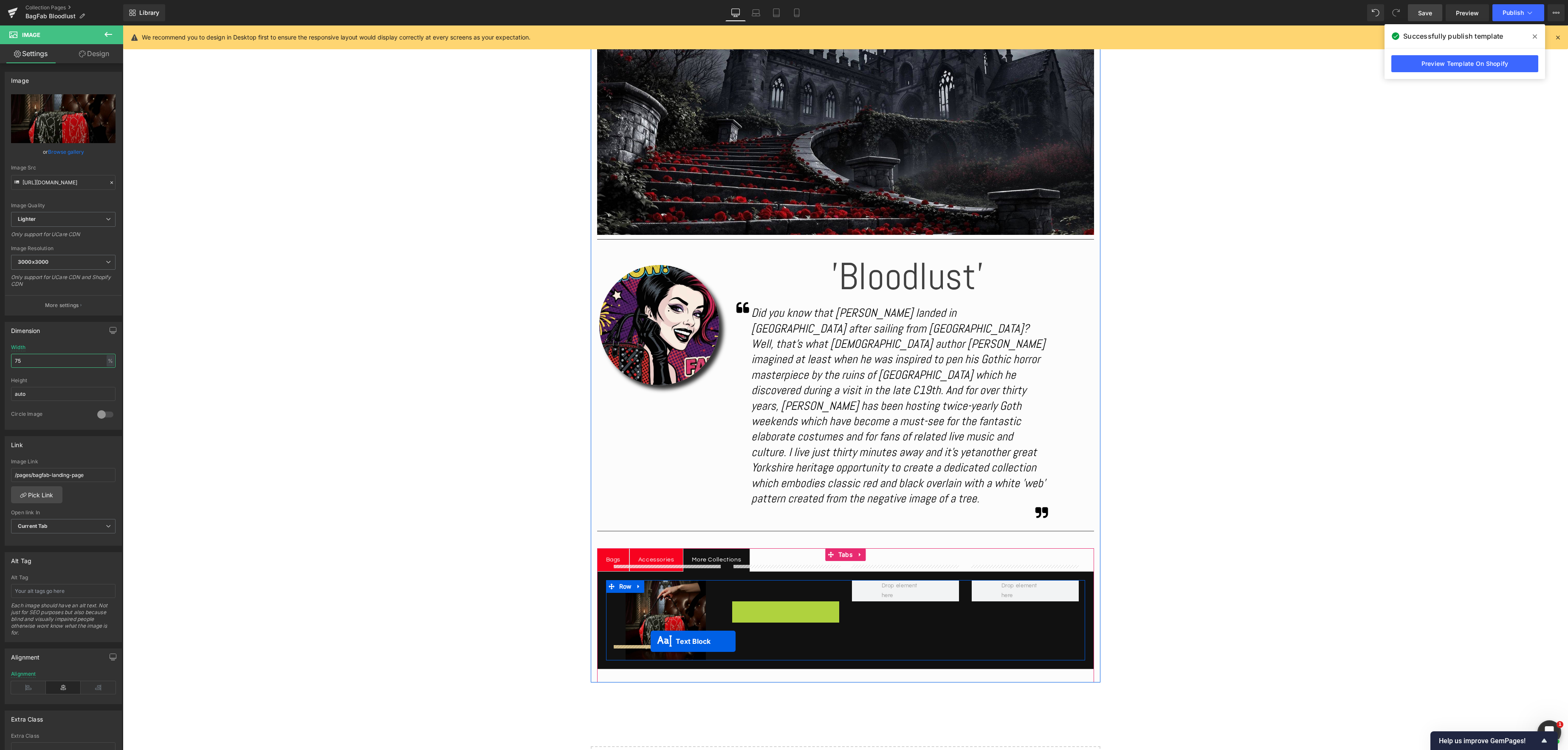
drag, startPoint x: 766, startPoint y: 600, endPoint x: 651, endPoint y: 641, distance: 122.1
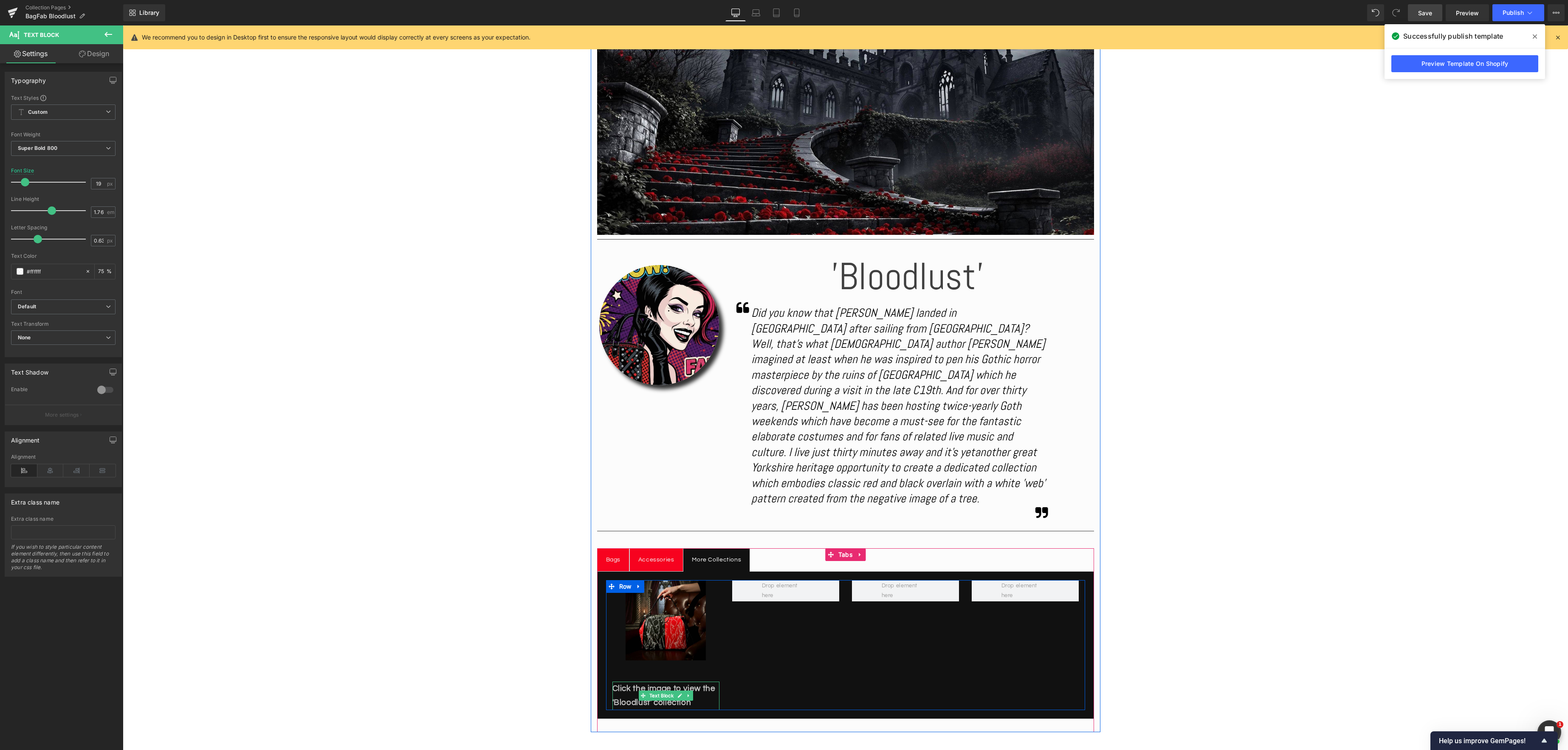
click at [710, 688] on p "Click the image to view the 'Bloodlust' collection" at bounding box center [666, 696] width 107 height 29
drag, startPoint x: 716, startPoint y: 686, endPoint x: 756, endPoint y: 685, distance: 40.0
click at [716, 686] on p "Click the image to view the 'Bloodlust' collection" at bounding box center [666, 696] width 107 height 29
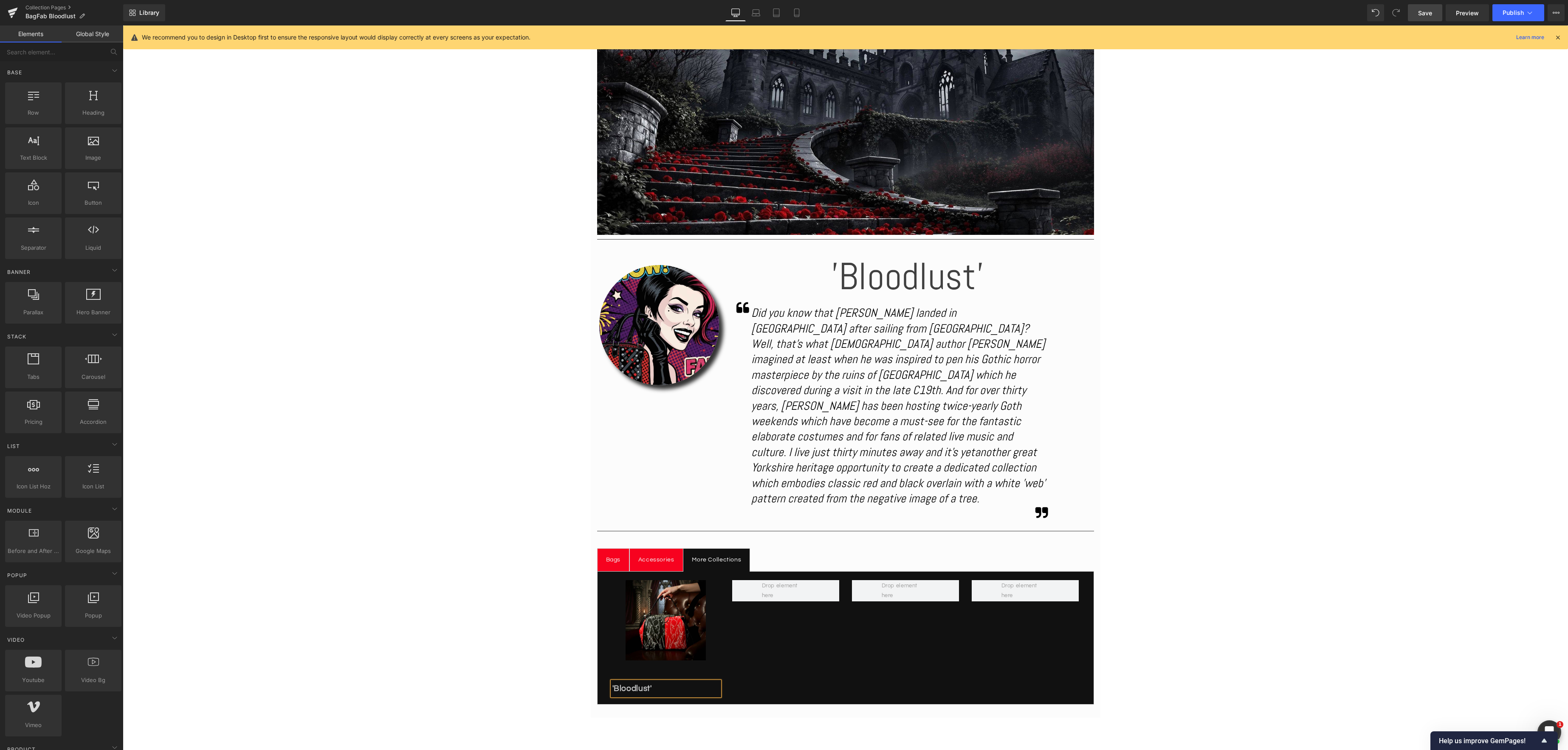
drag, startPoint x: 1266, startPoint y: 591, endPoint x: 1260, endPoint y: 591, distance: 6.0
click at [1266, 591] on div "Image Separator Image 'Bloodlust' Heading Icon Did you know that [PERSON_NAME] …" at bounding box center [845, 400] width 1445 height 902
click at [649, 683] on span "Text Block" at bounding box center [661, 688] width 28 height 10
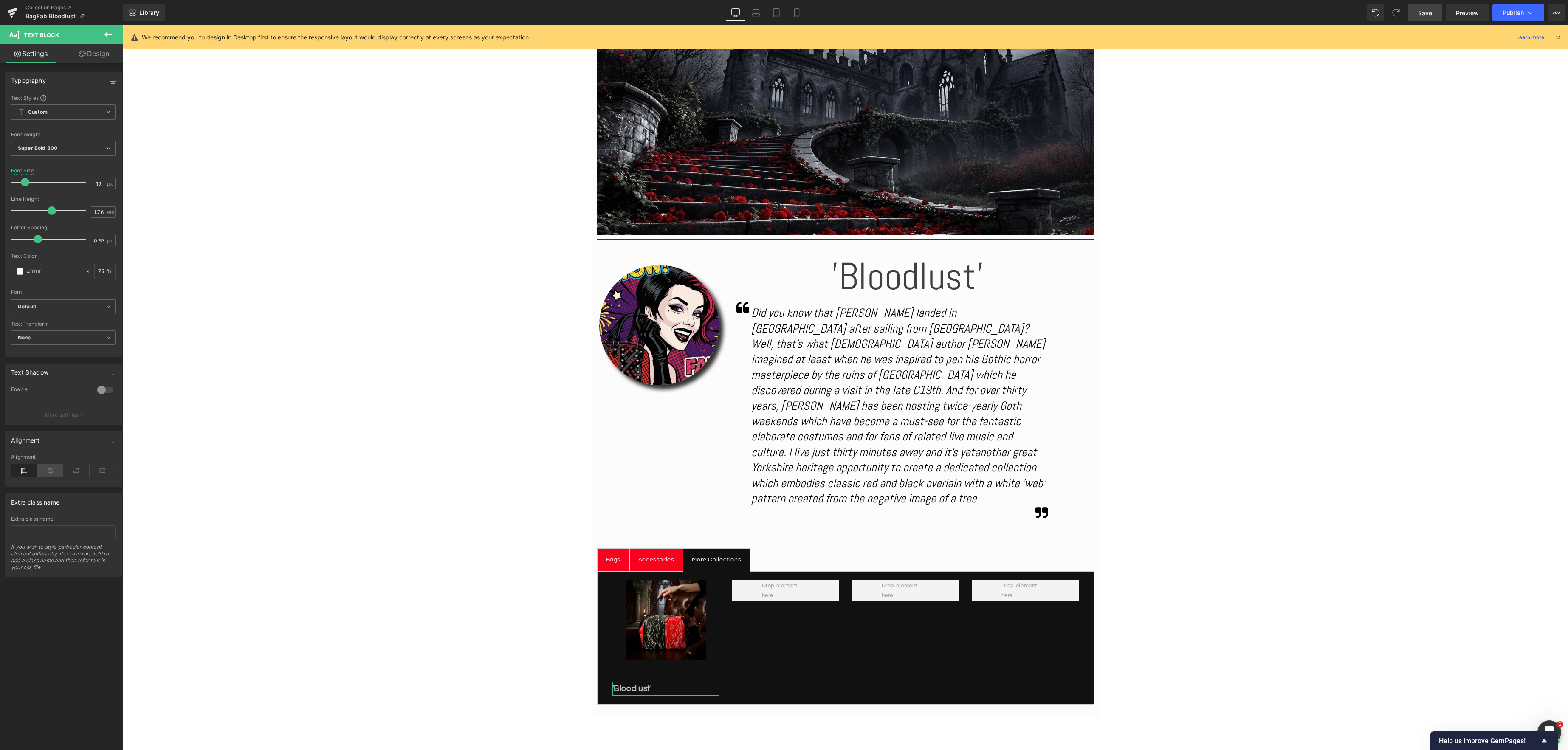
click at [52, 470] on icon at bounding box center [51, 470] width 26 height 12
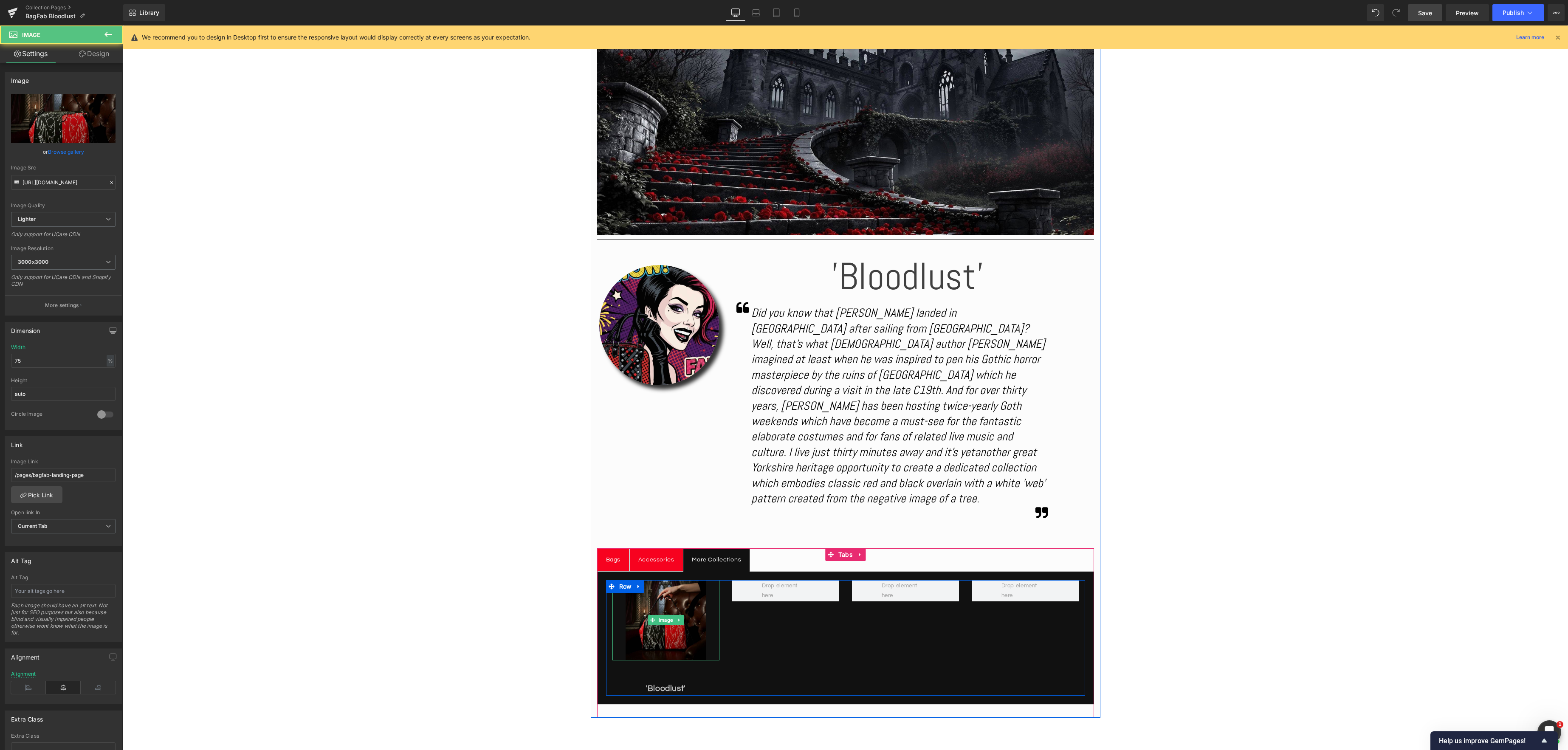
click at [666, 622] on img at bounding box center [665, 620] width 80 height 80
click at [667, 683] on span "Text Block" at bounding box center [661, 688] width 28 height 10
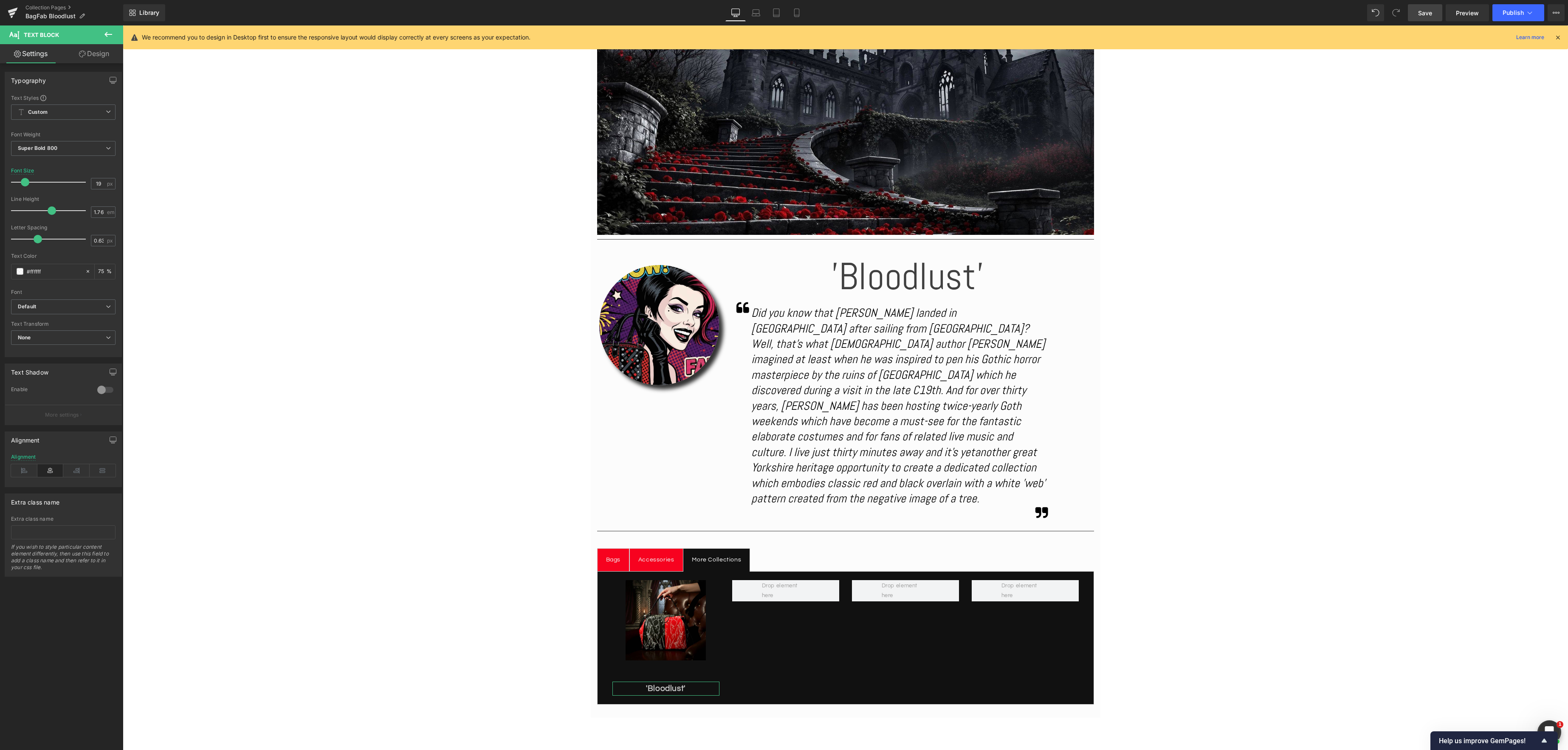
click at [90, 55] on link "Design" at bounding box center [94, 54] width 62 height 19
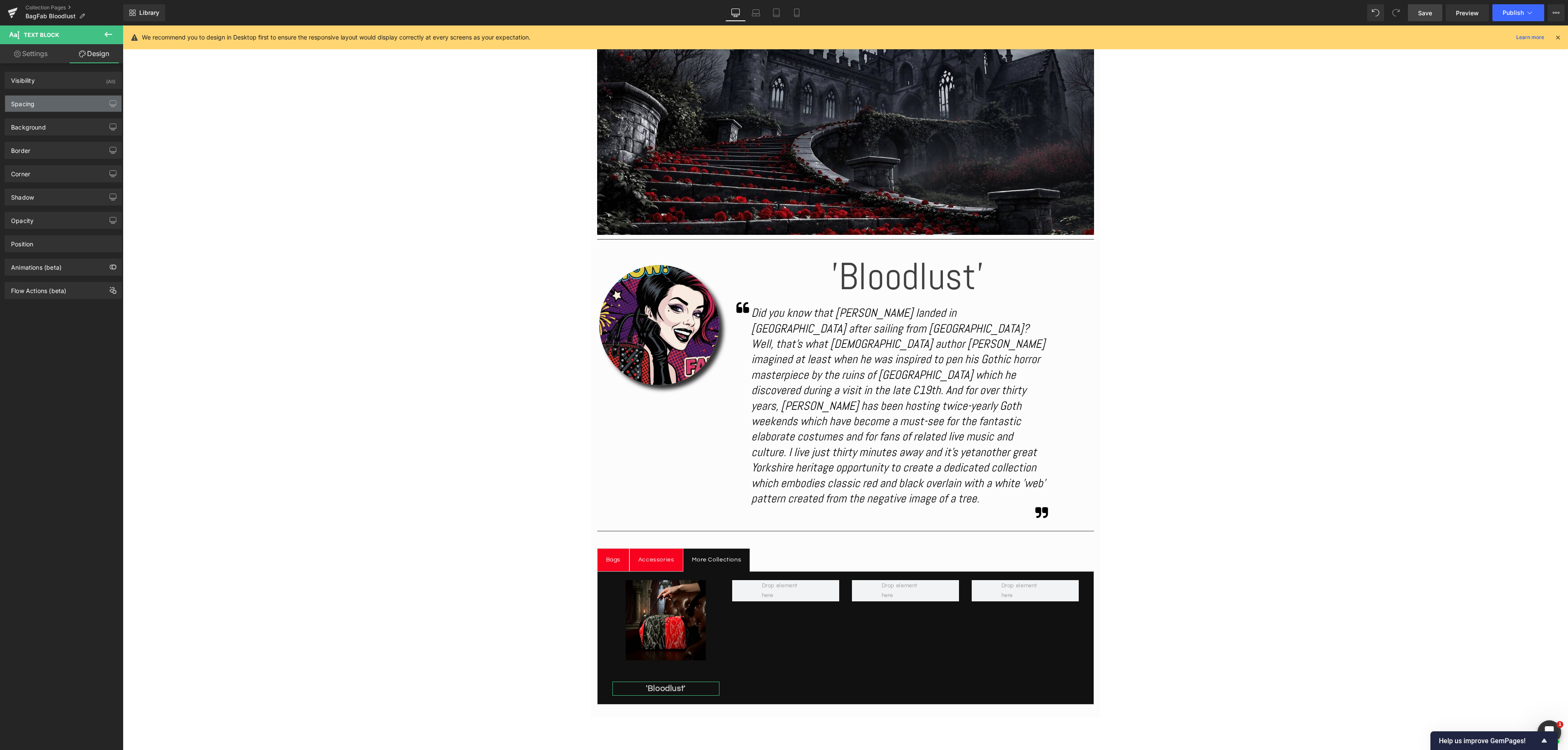
click at [62, 101] on div "Spacing" at bounding box center [63, 103] width 117 height 16
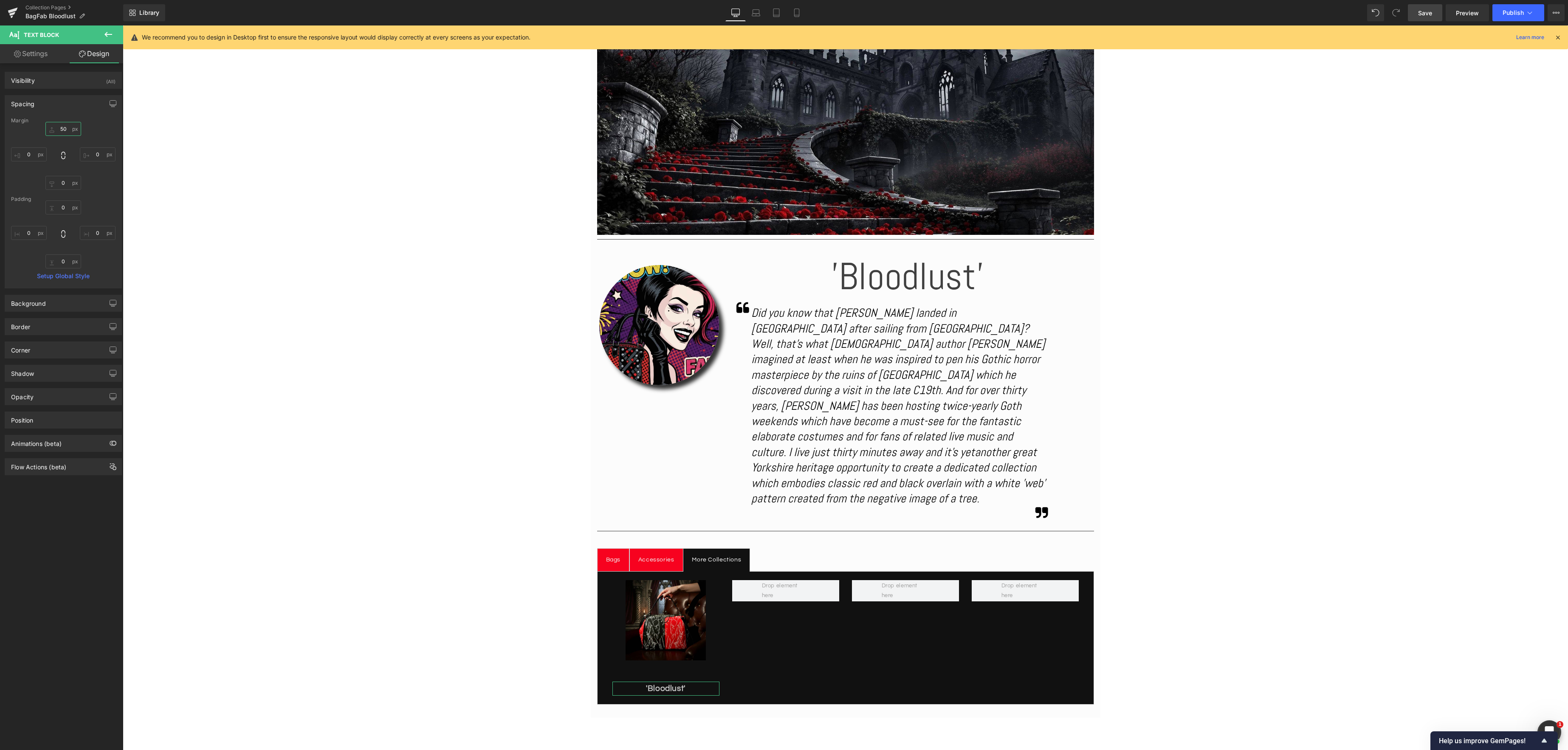
drag, startPoint x: 65, startPoint y: 131, endPoint x: 120, endPoint y: 139, distance: 55.6
click at [65, 131] on input "50" at bounding box center [63, 128] width 36 height 14
type input "0"
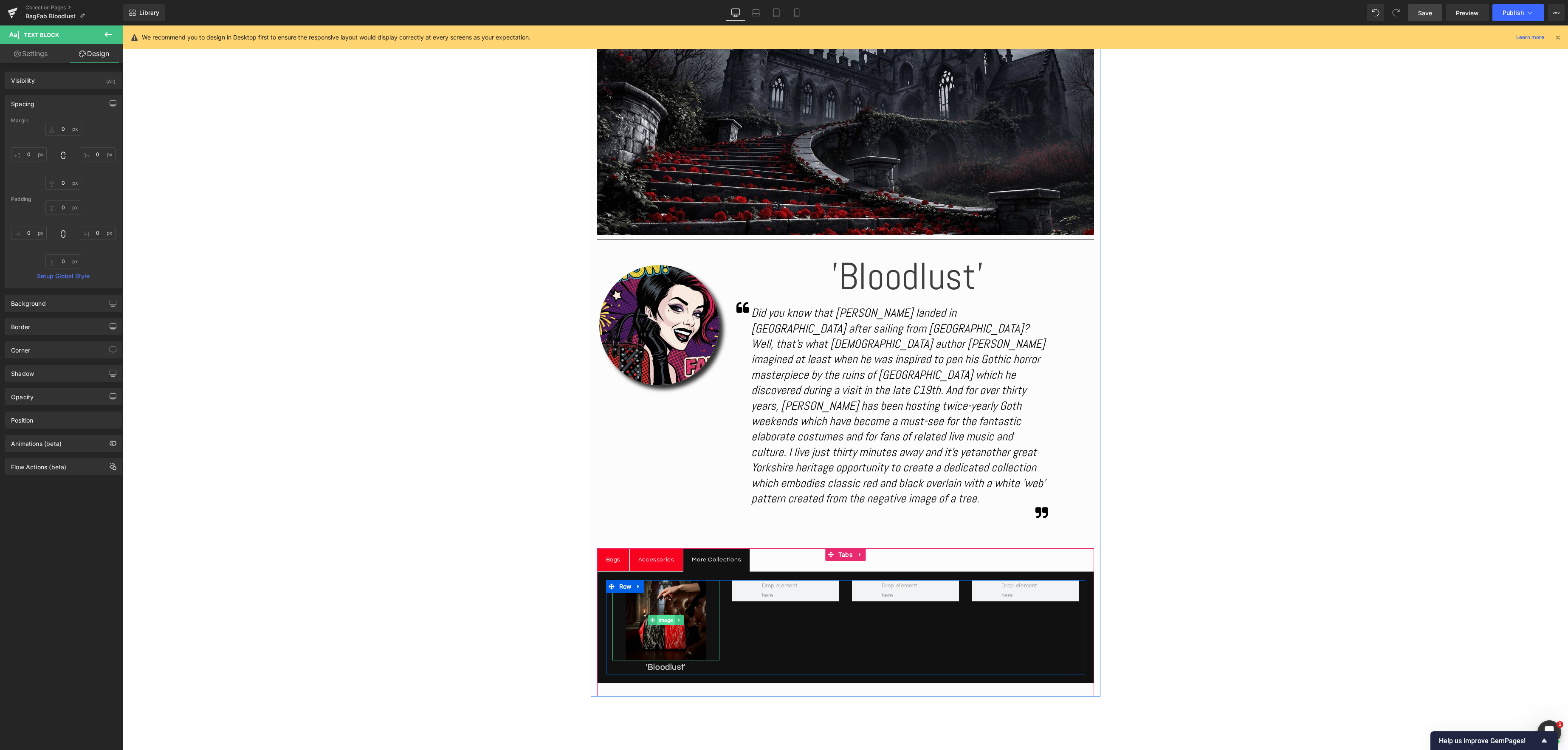
click at [662, 603] on div "Image" at bounding box center [666, 620] width 107 height 80
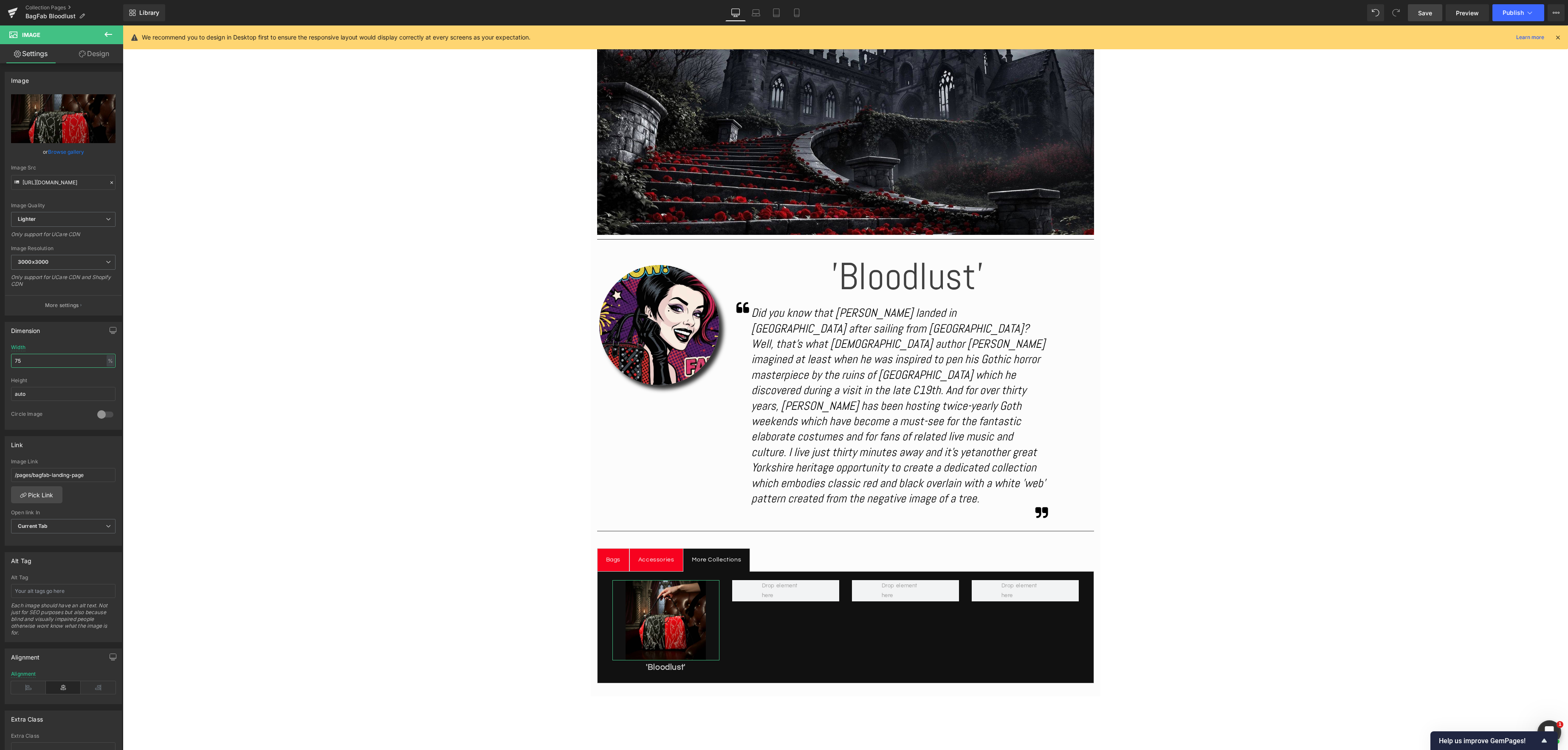
drag, startPoint x: 32, startPoint y: 363, endPoint x: 84, endPoint y: 368, distance: 52.2
click at [0, 359] on html "Image You are previewing how the will restyle your page. You can not edit Eleme…" at bounding box center [784, 375] width 1568 height 750
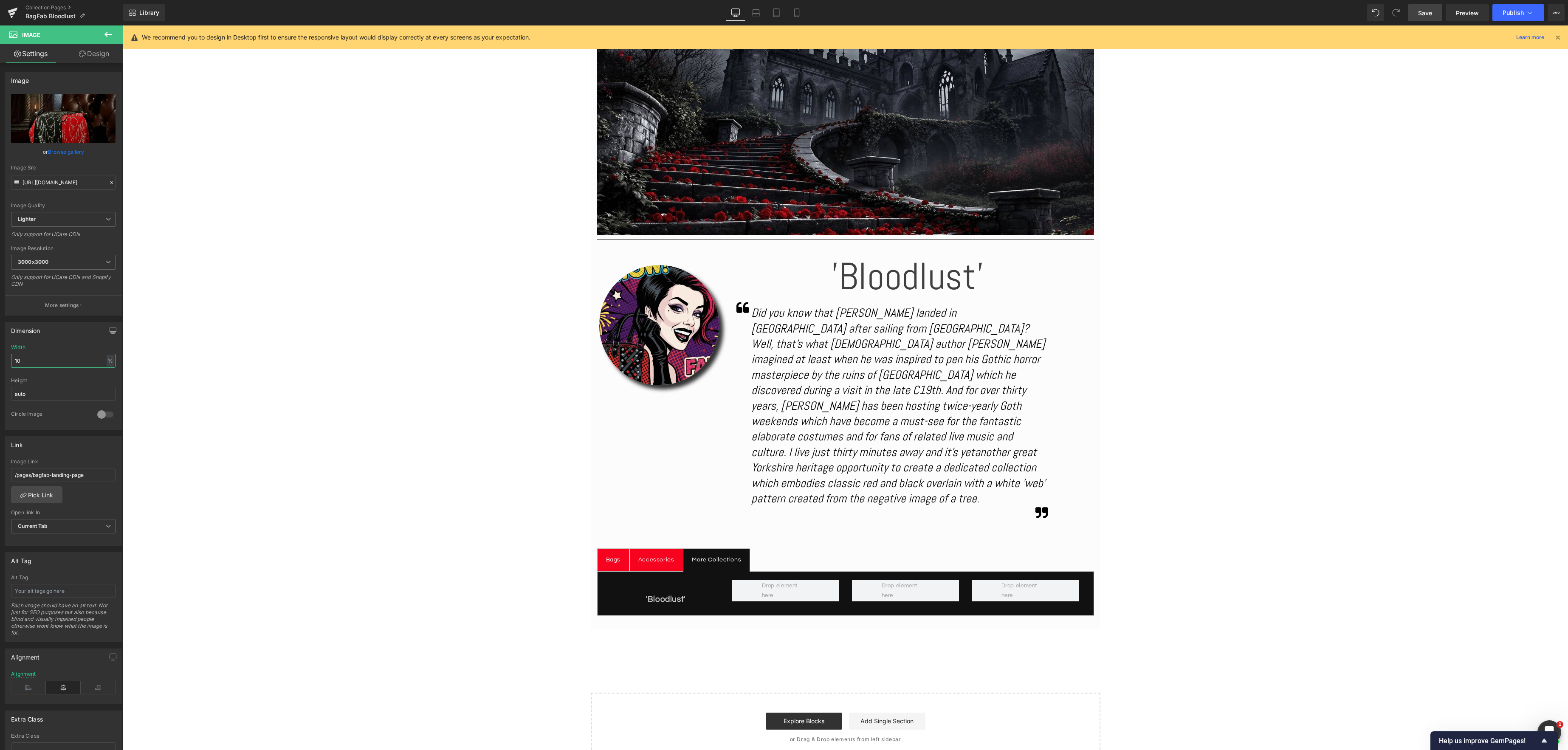
type input "100"
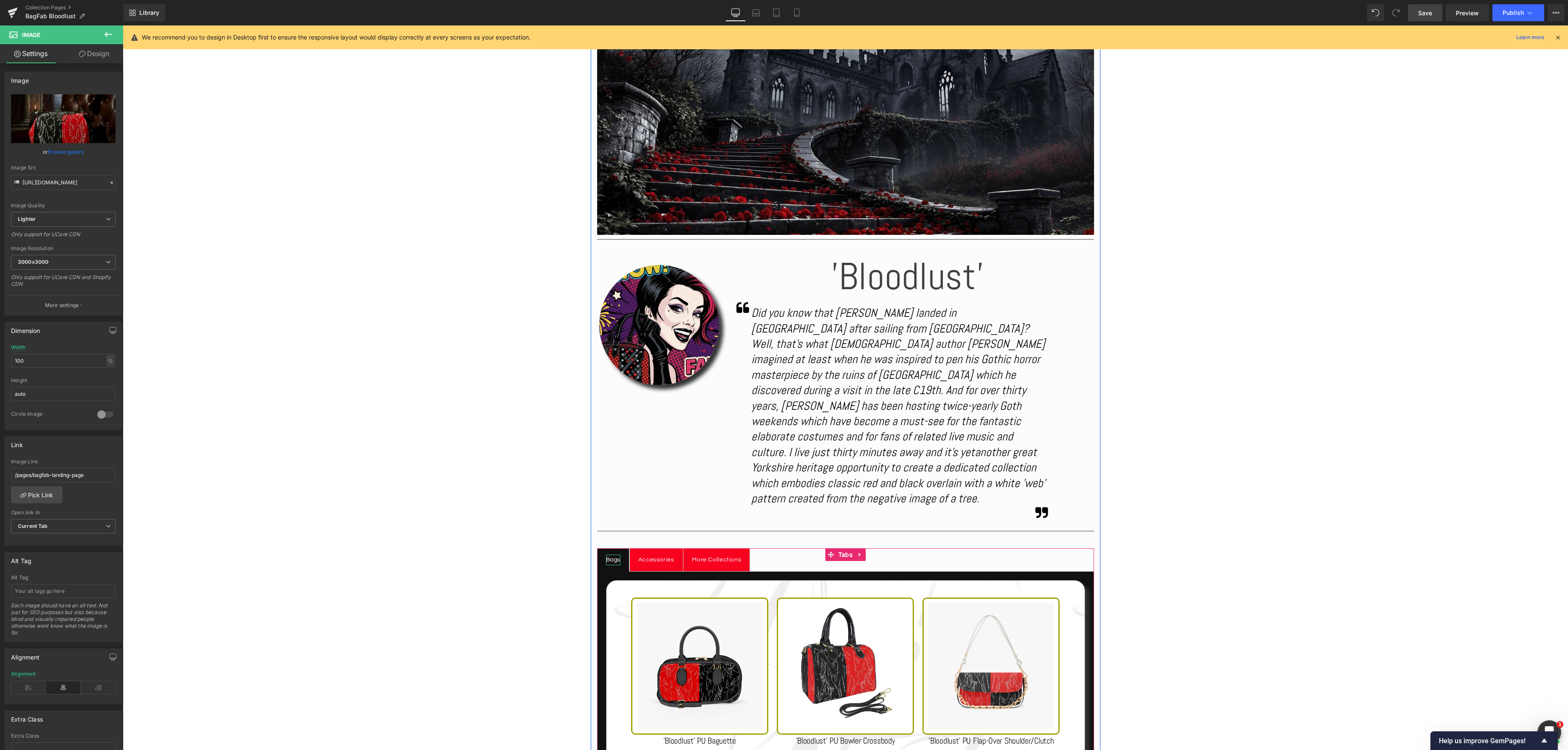
click at [617, 555] on div "Bags" at bounding box center [613, 560] width 15 height 10
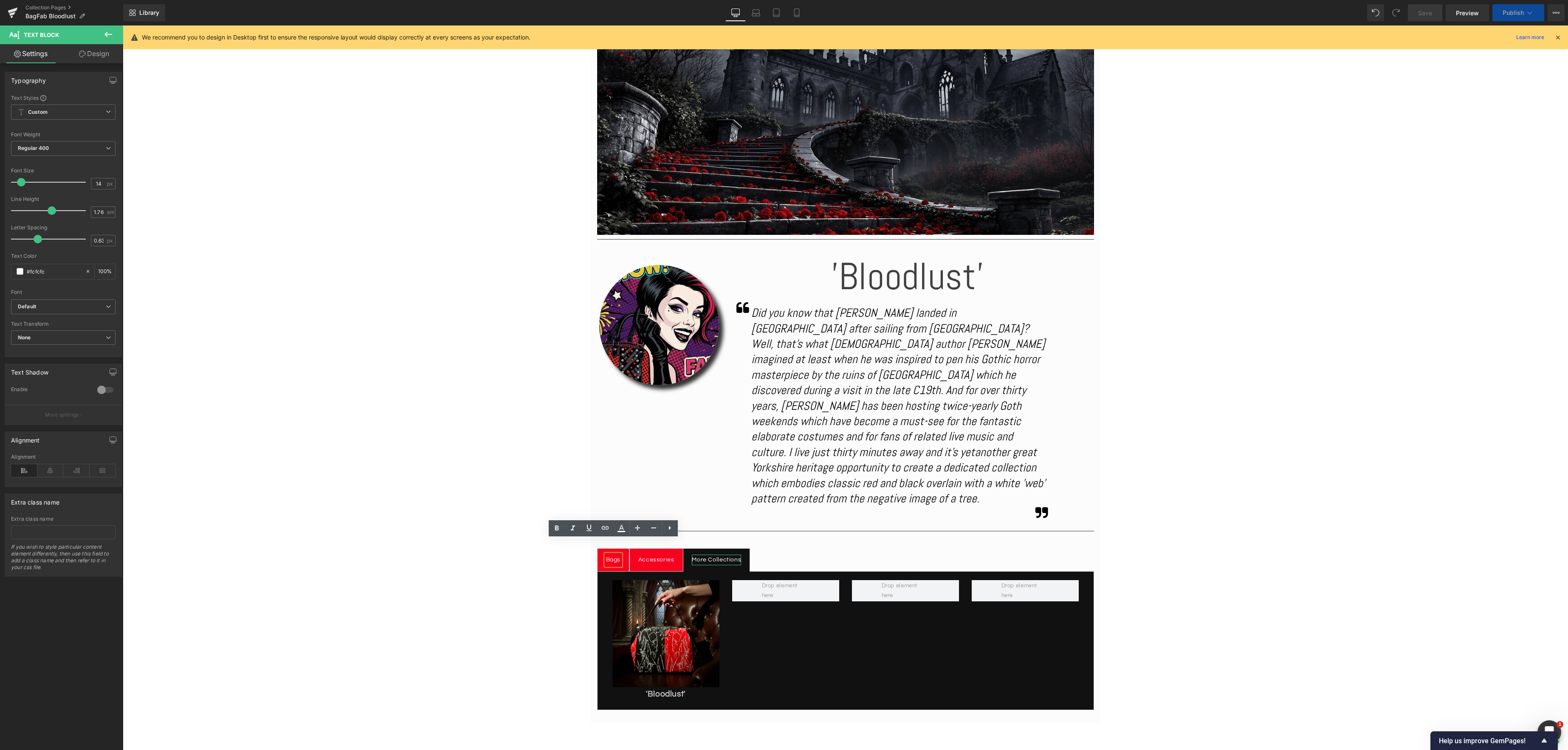
click at [722, 555] on div "More Collections" at bounding box center [716, 560] width 49 height 10
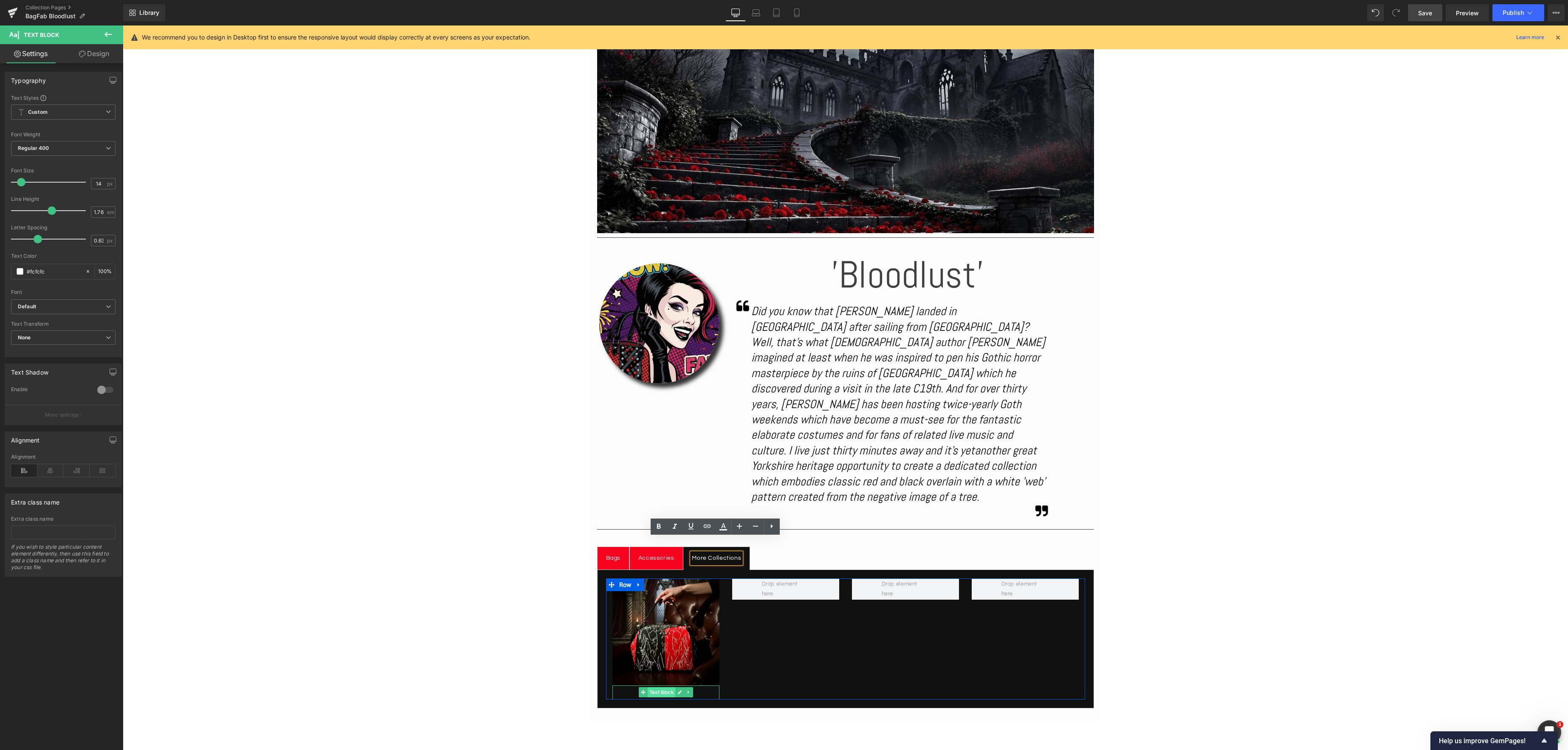
click at [668, 687] on link "Text Block" at bounding box center [657, 692] width 37 height 10
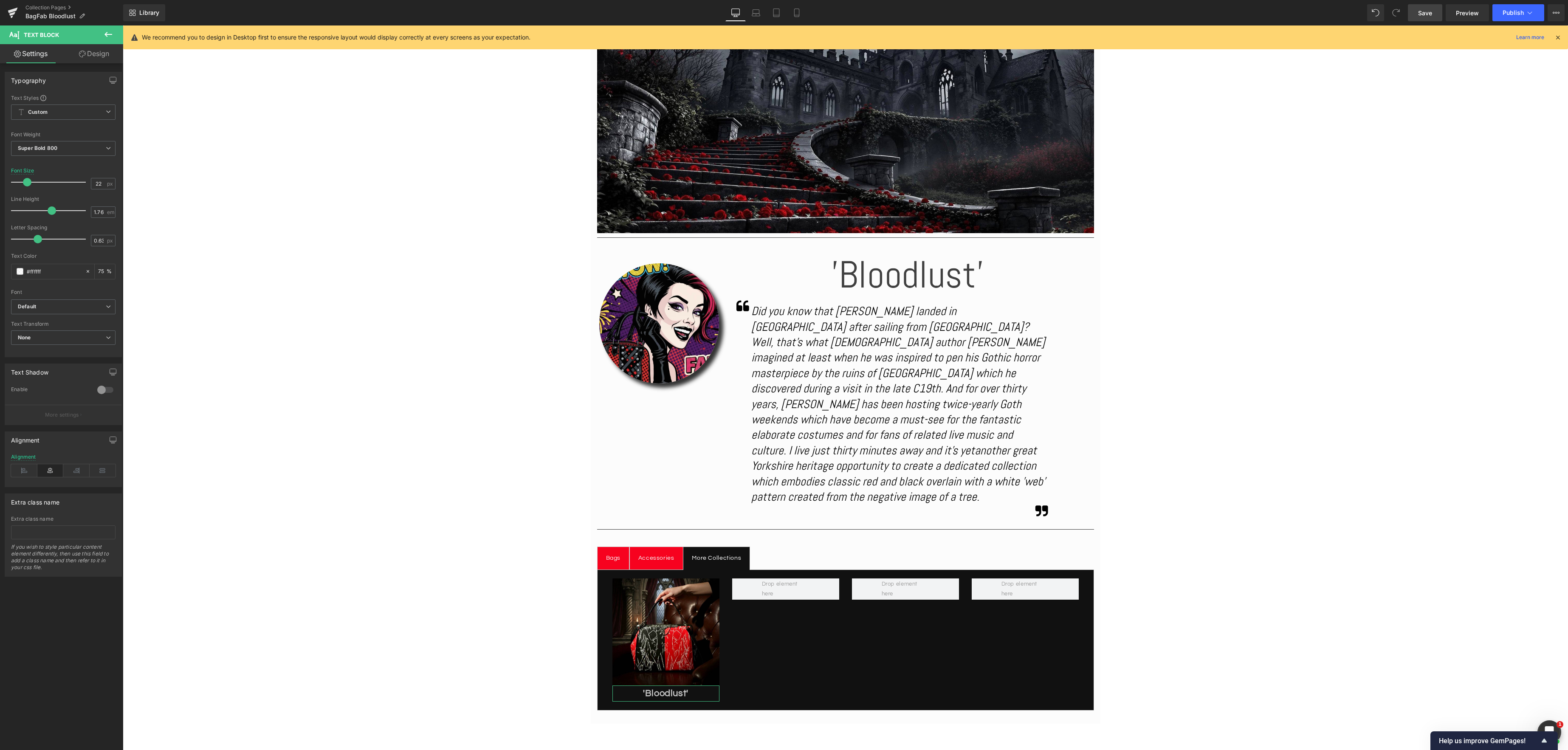
drag, startPoint x: 26, startPoint y: 181, endPoint x: 47, endPoint y: 195, distance: 25.2
click at [28, 181] on span at bounding box center [27, 182] width 9 height 9
click at [799, 12] on icon at bounding box center [797, 13] width 9 height 9
type input "16"
type input "75"
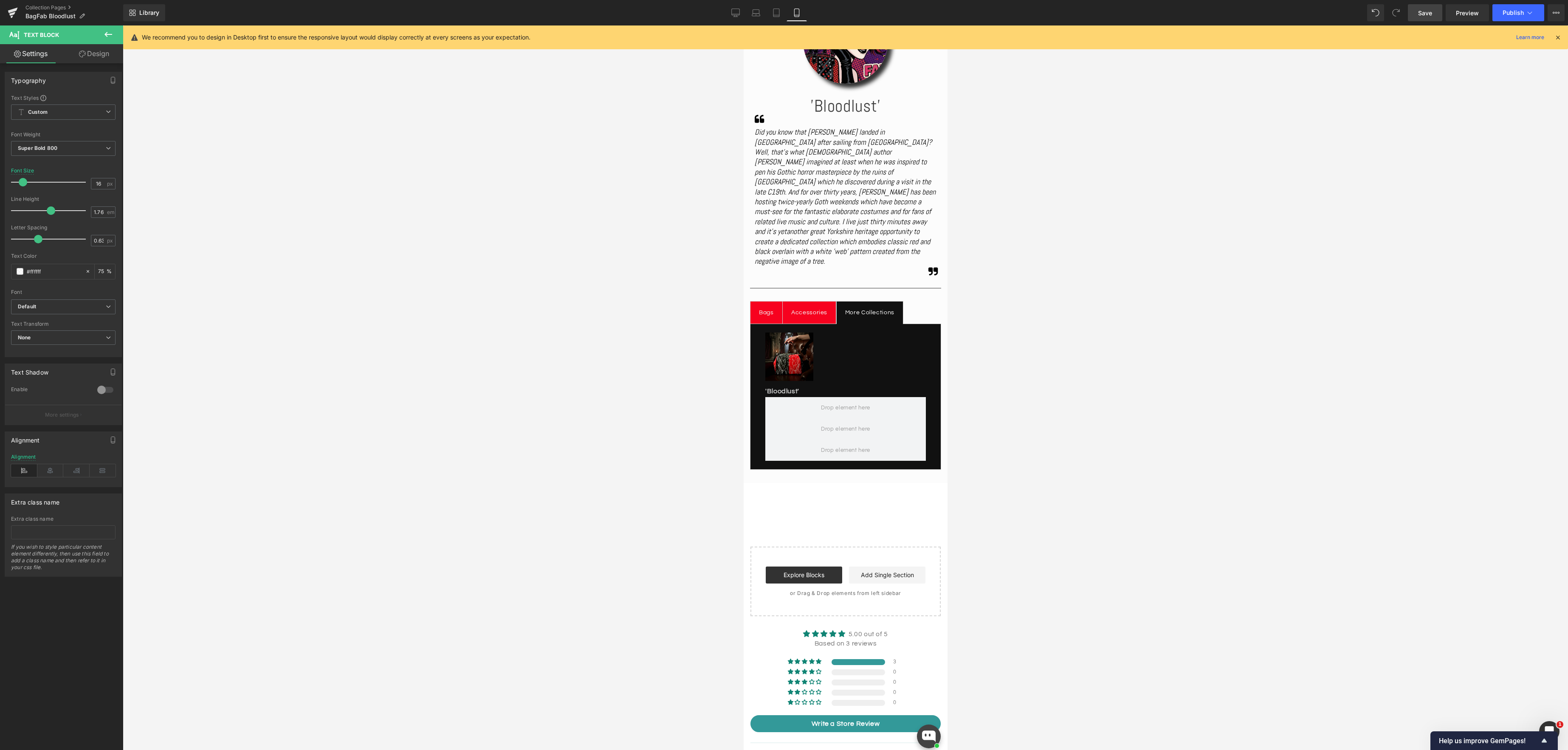
scroll to position [79, 0]
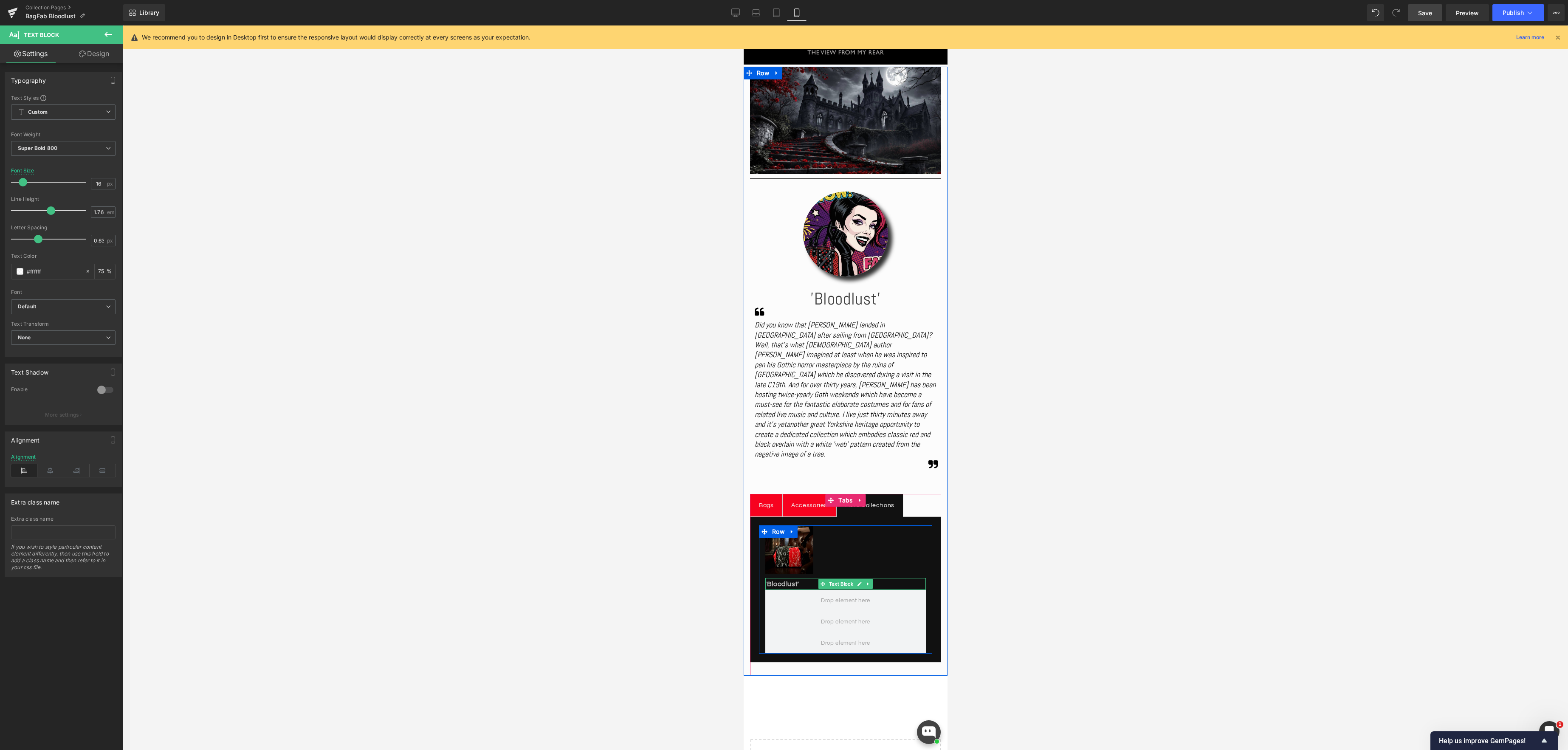
click at [840, 578] on div "'Bloodlust' Text Block" at bounding box center [845, 584] width 161 height 12
click at [46, 470] on icon at bounding box center [51, 470] width 26 height 12
click at [790, 538] on img at bounding box center [788, 549] width 48 height 48
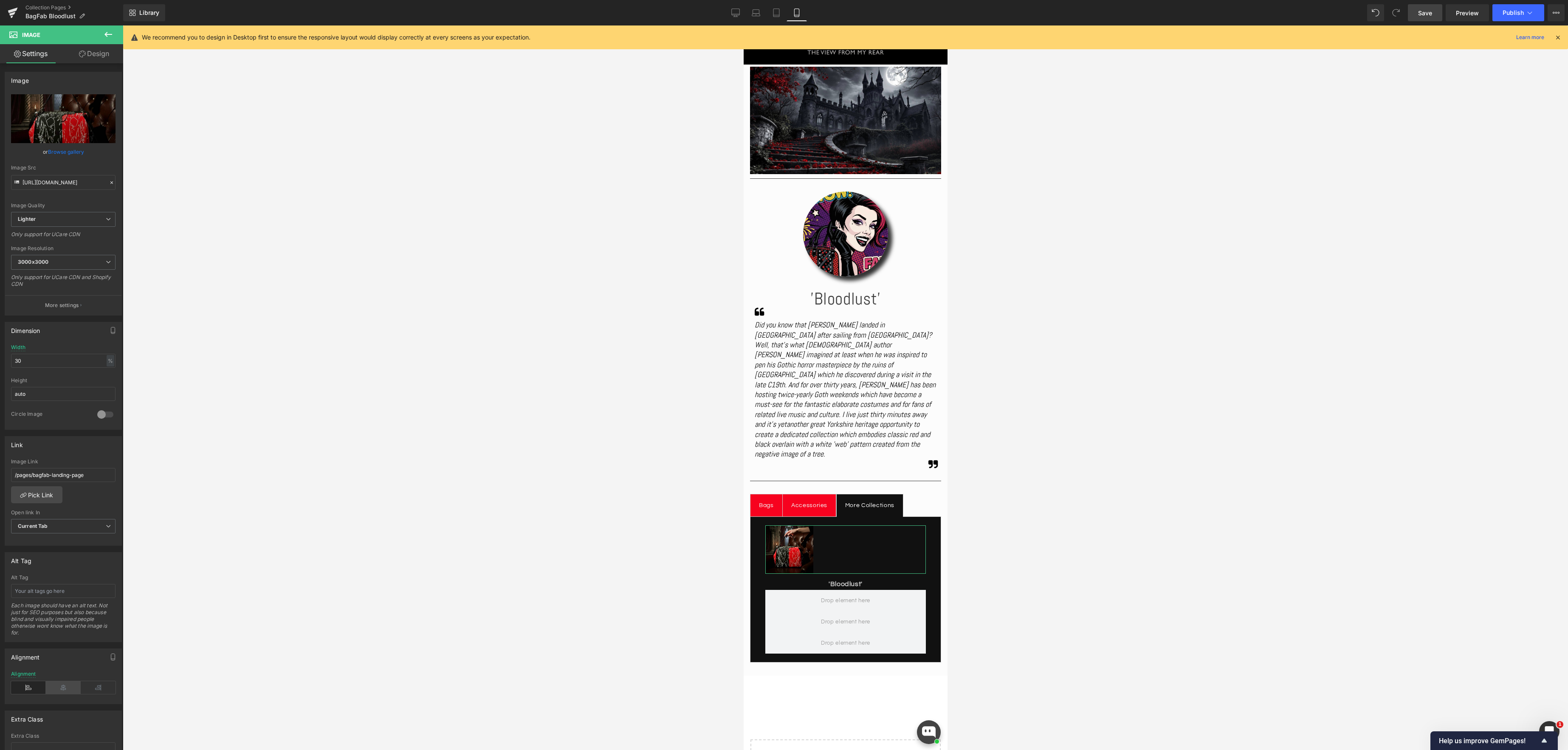
click at [61, 683] on icon at bounding box center [63, 687] width 34 height 12
click at [847, 545] on span "Image" at bounding box center [845, 550] width 18 height 10
drag, startPoint x: 65, startPoint y: 363, endPoint x: 4, endPoint y: 357, distance: 61.3
click at [5, 357] on div "30% Width 30 % % px auto Height auto 0 Circle Image" at bounding box center [63, 387] width 117 height 85
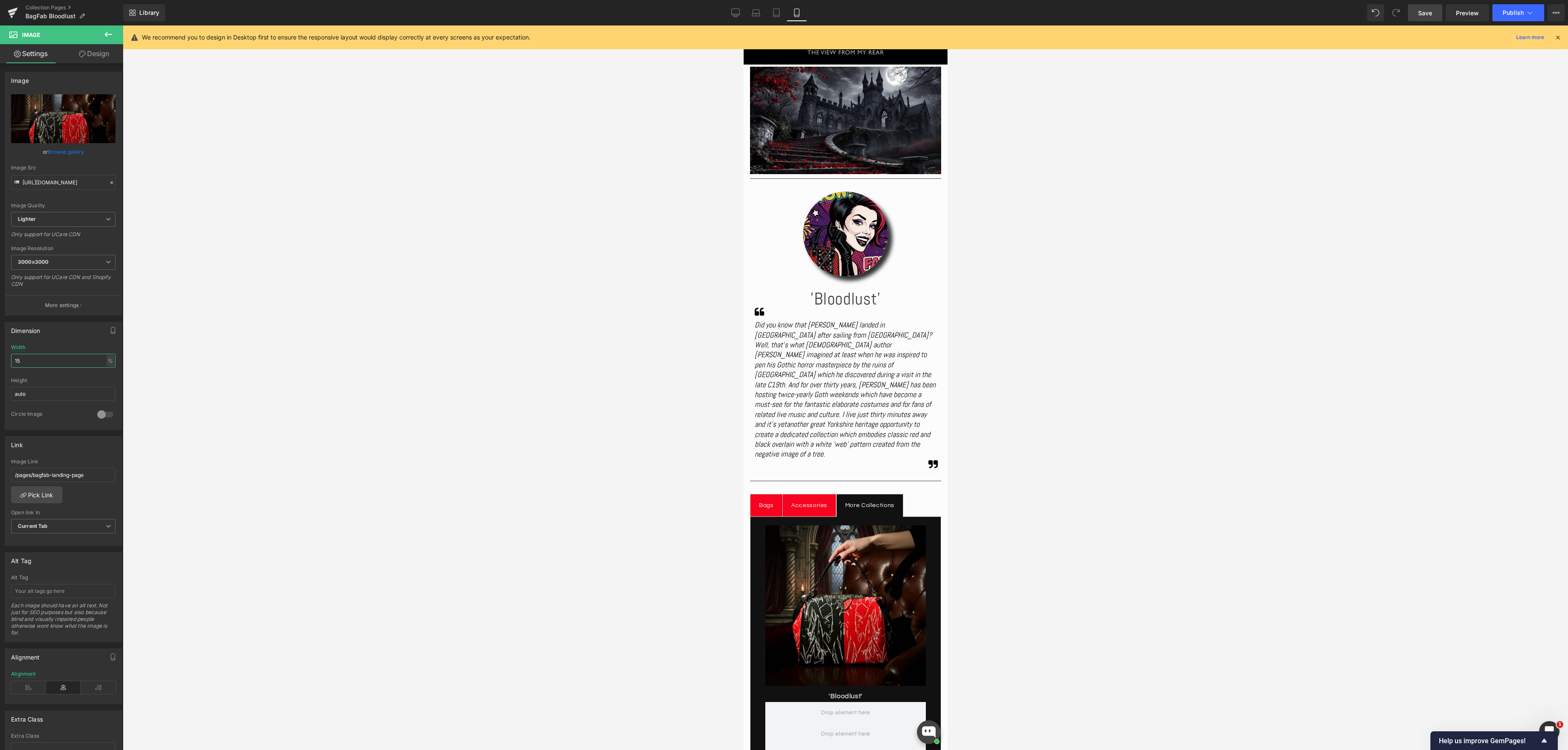
type input "1"
type input "50"
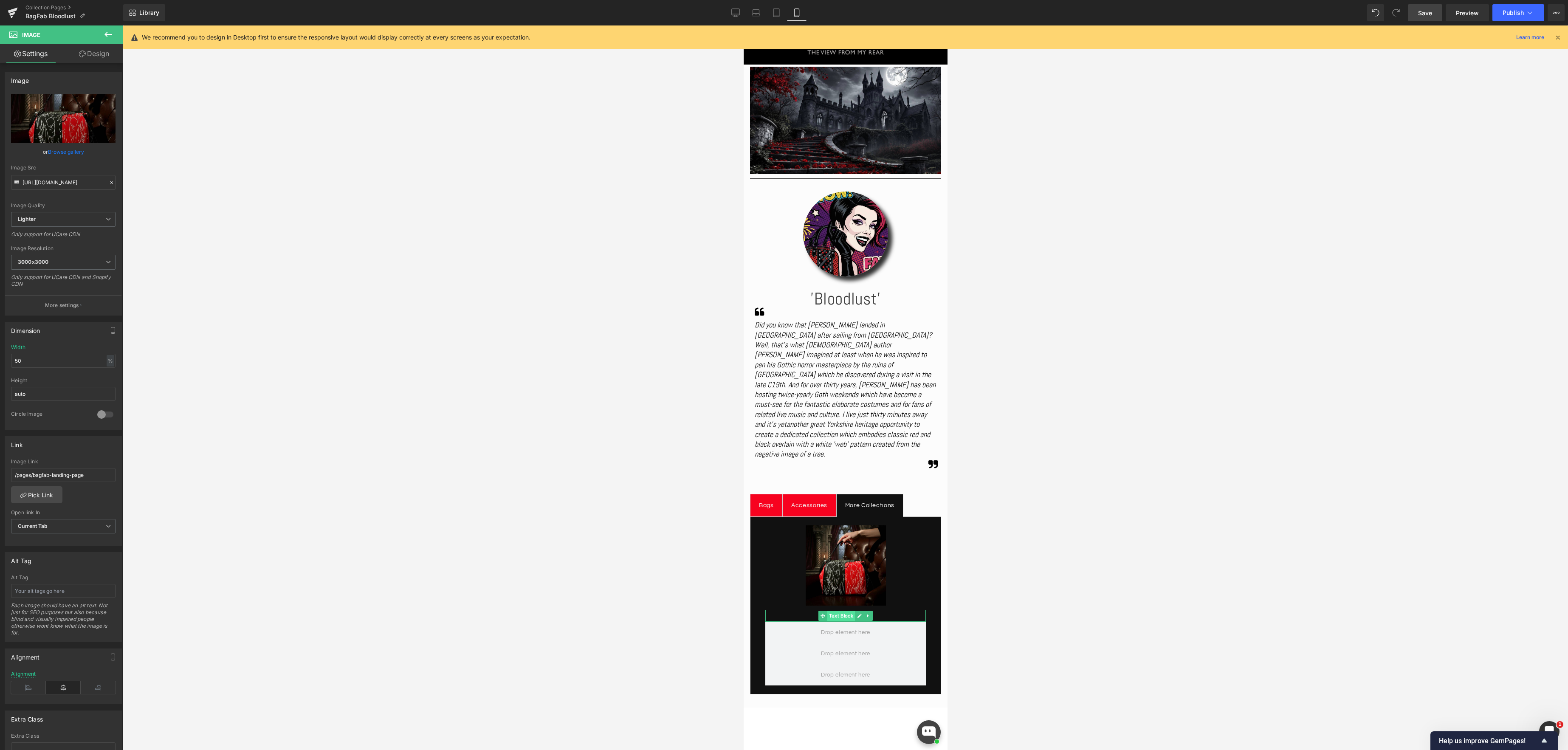
click at [847, 611] on span "Text Block" at bounding box center [841, 616] width 28 height 10
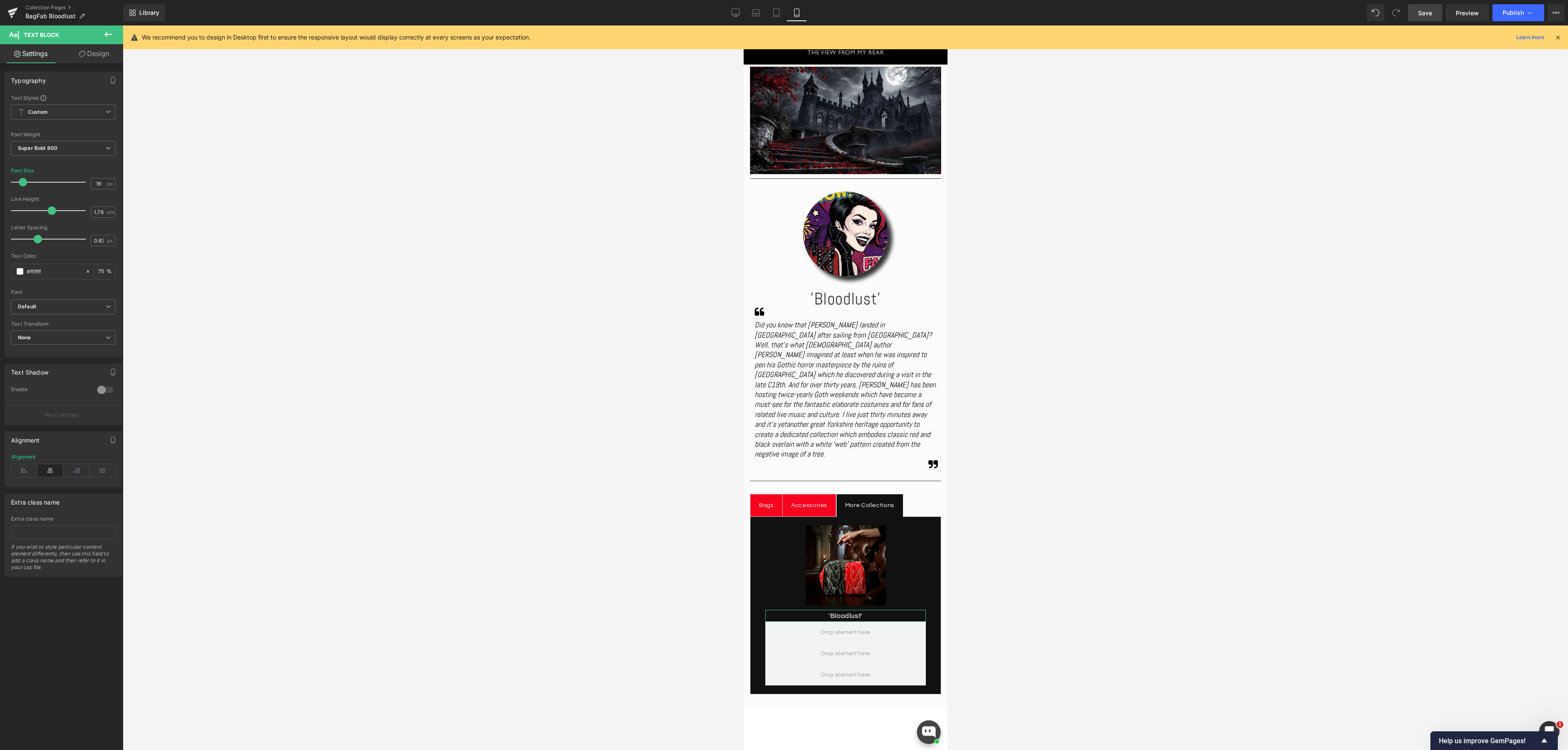
click at [98, 57] on link "Design" at bounding box center [94, 54] width 62 height 19
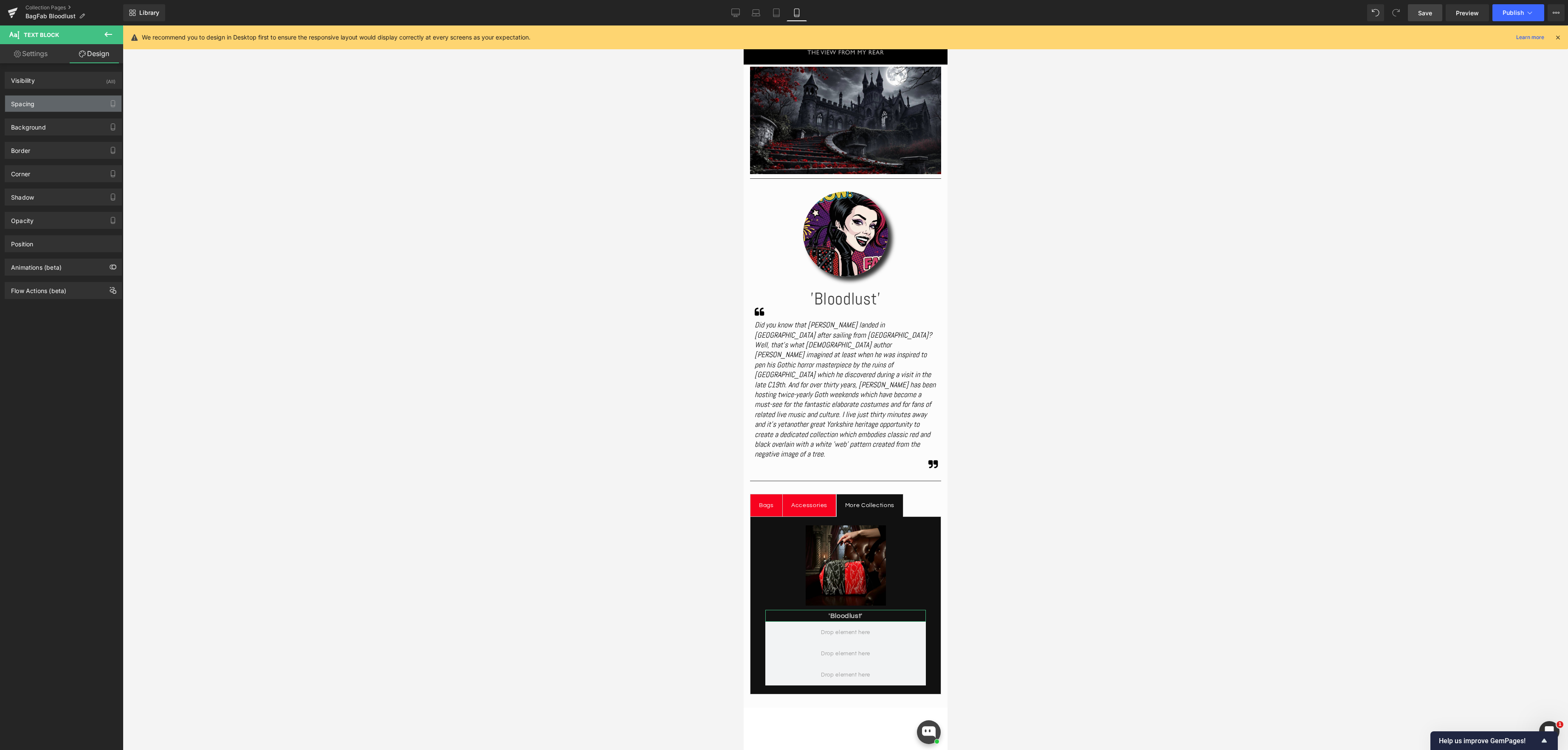
click at [56, 103] on div "Spacing" at bounding box center [63, 103] width 117 height 16
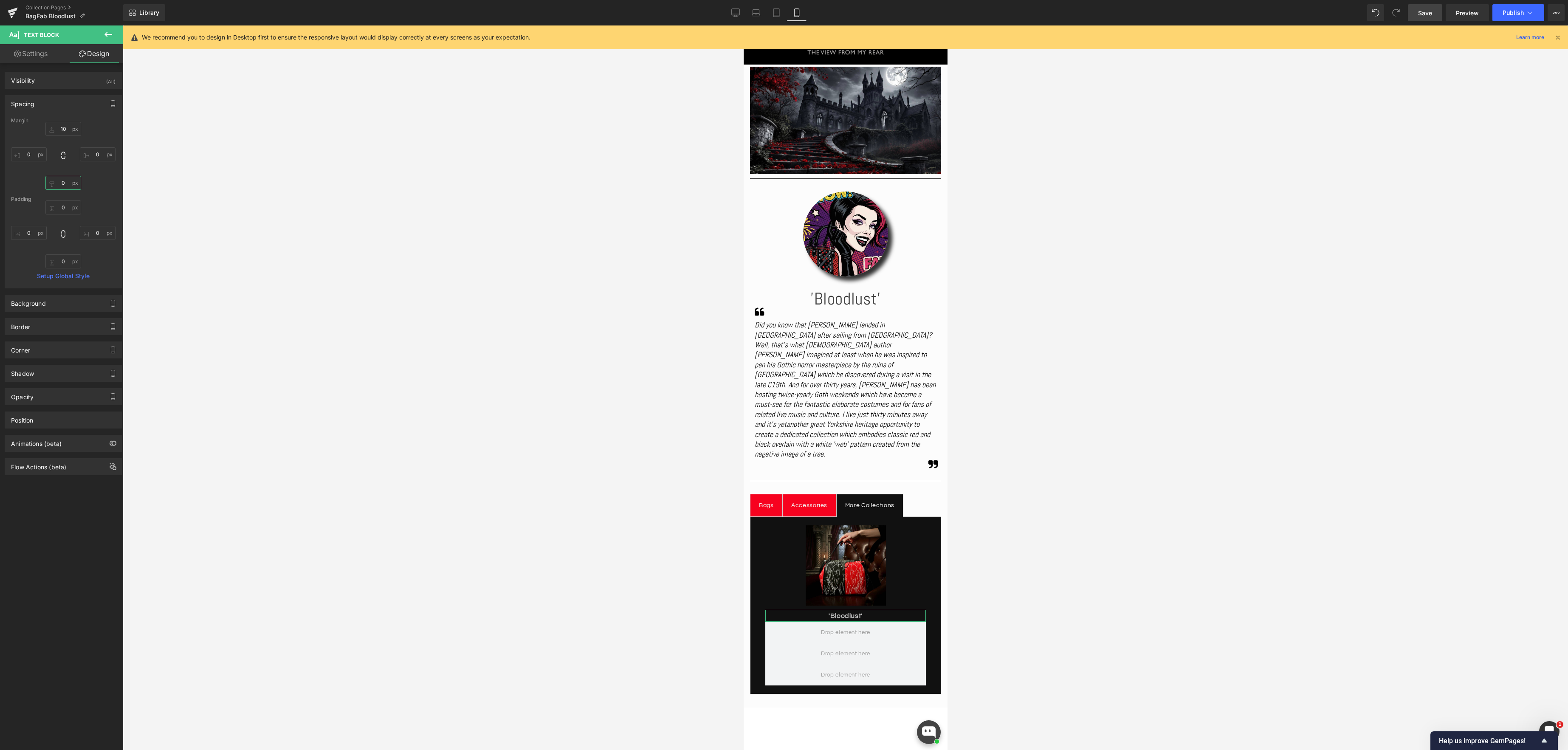
click at [64, 184] on input "0" at bounding box center [63, 183] width 36 height 14
type input "2"
type input "3"
type input "20"
click at [753, 15] on icon at bounding box center [756, 15] width 8 height 2
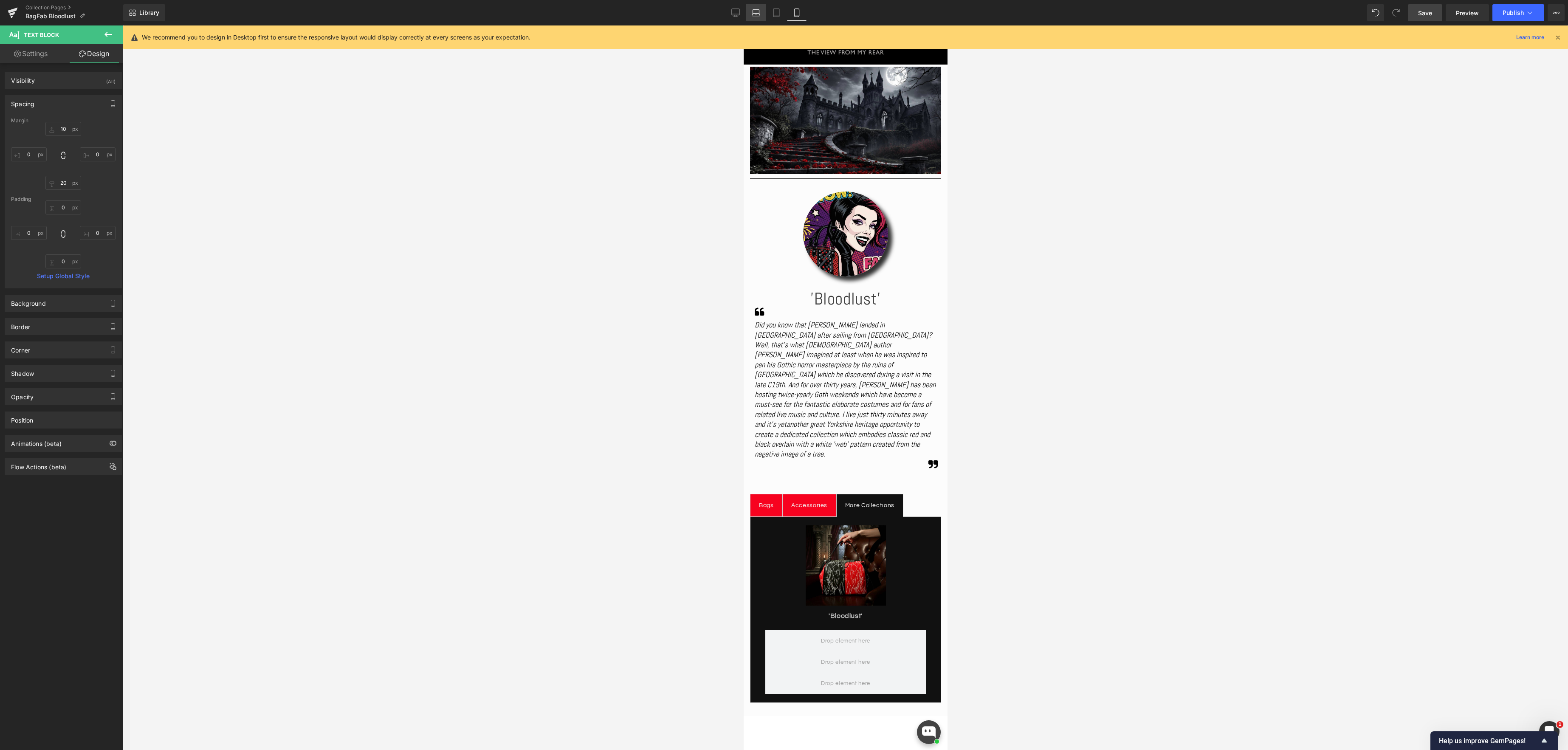
type input "50"
type input "0"
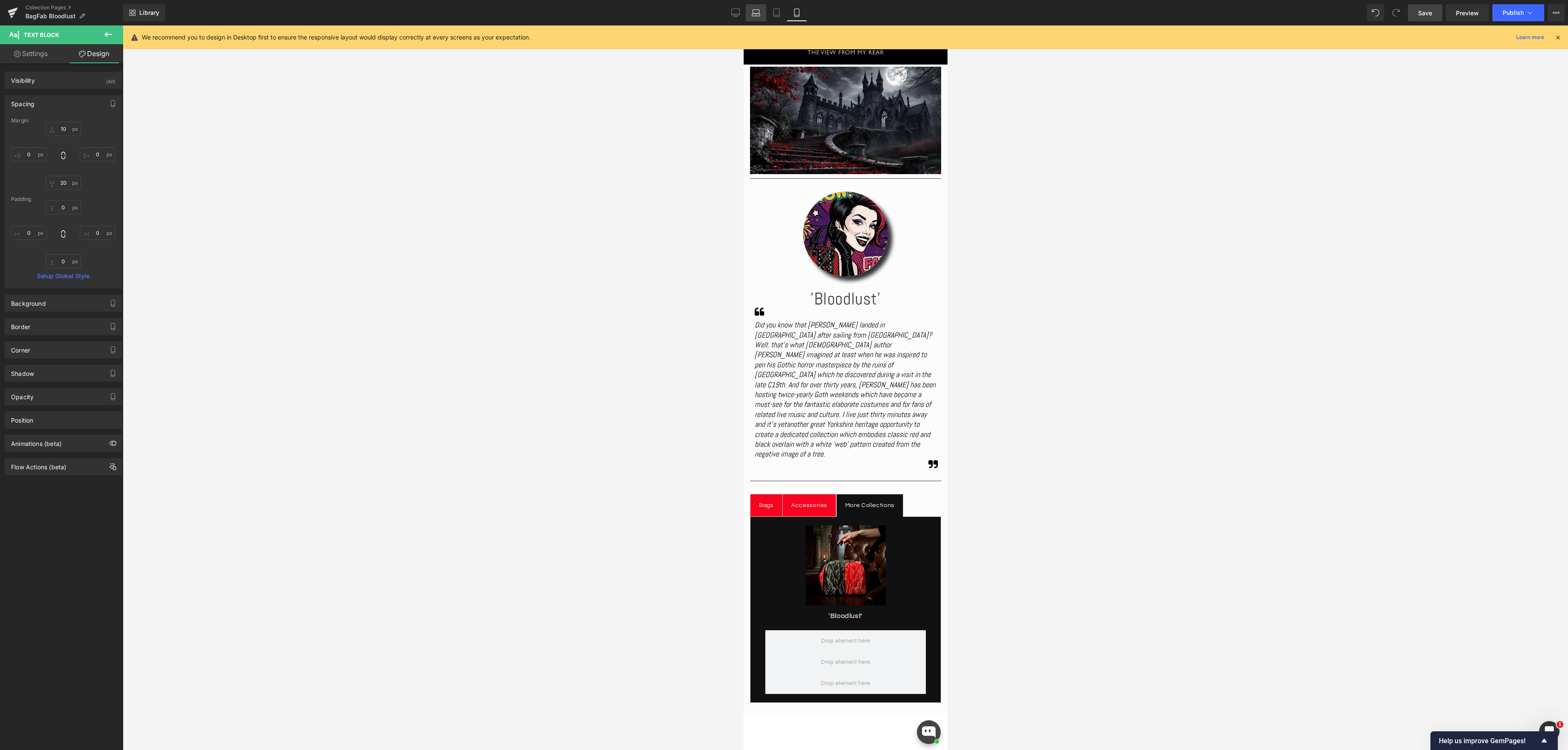
type input "0"
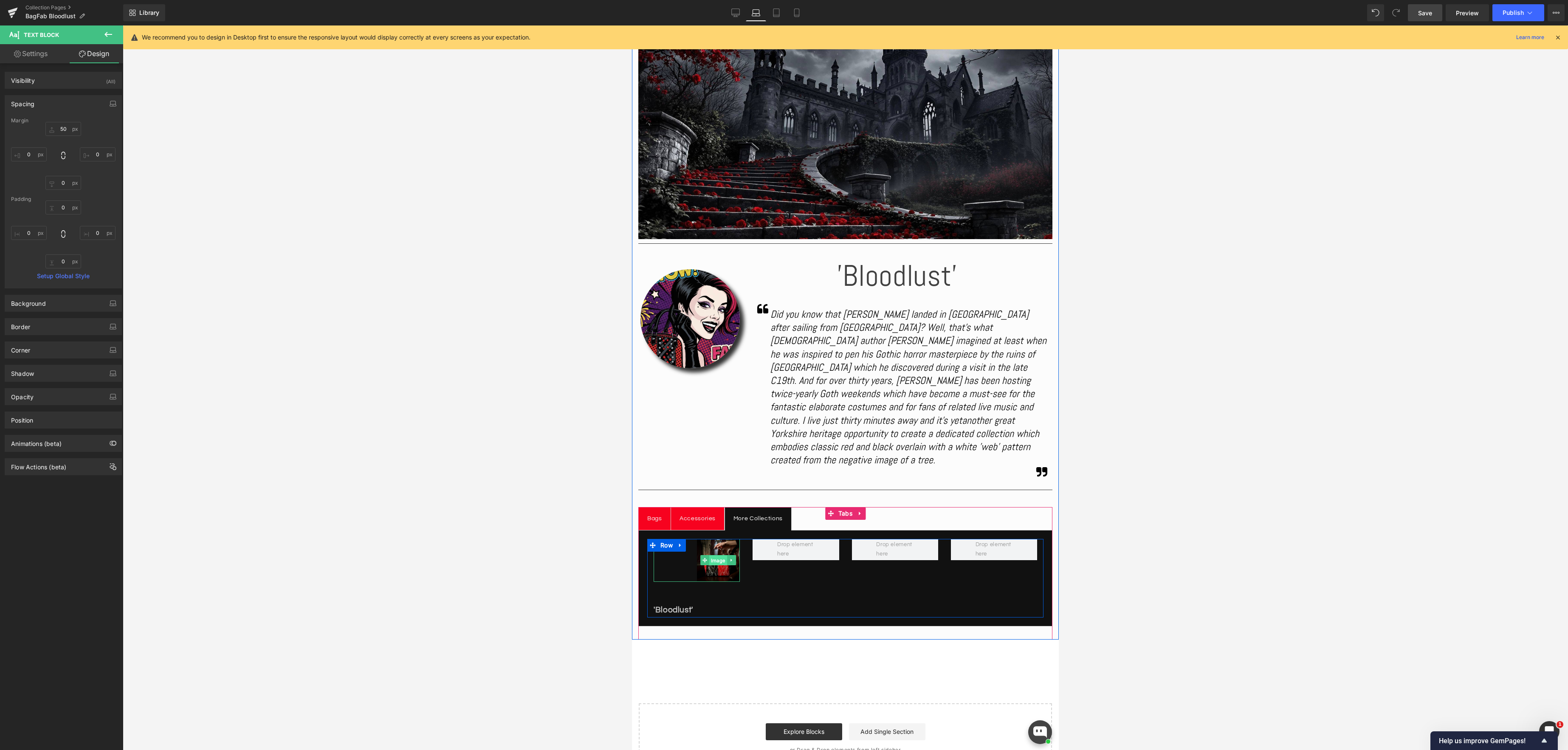
click at [720, 555] on link "Image" at bounding box center [714, 560] width 26 height 10
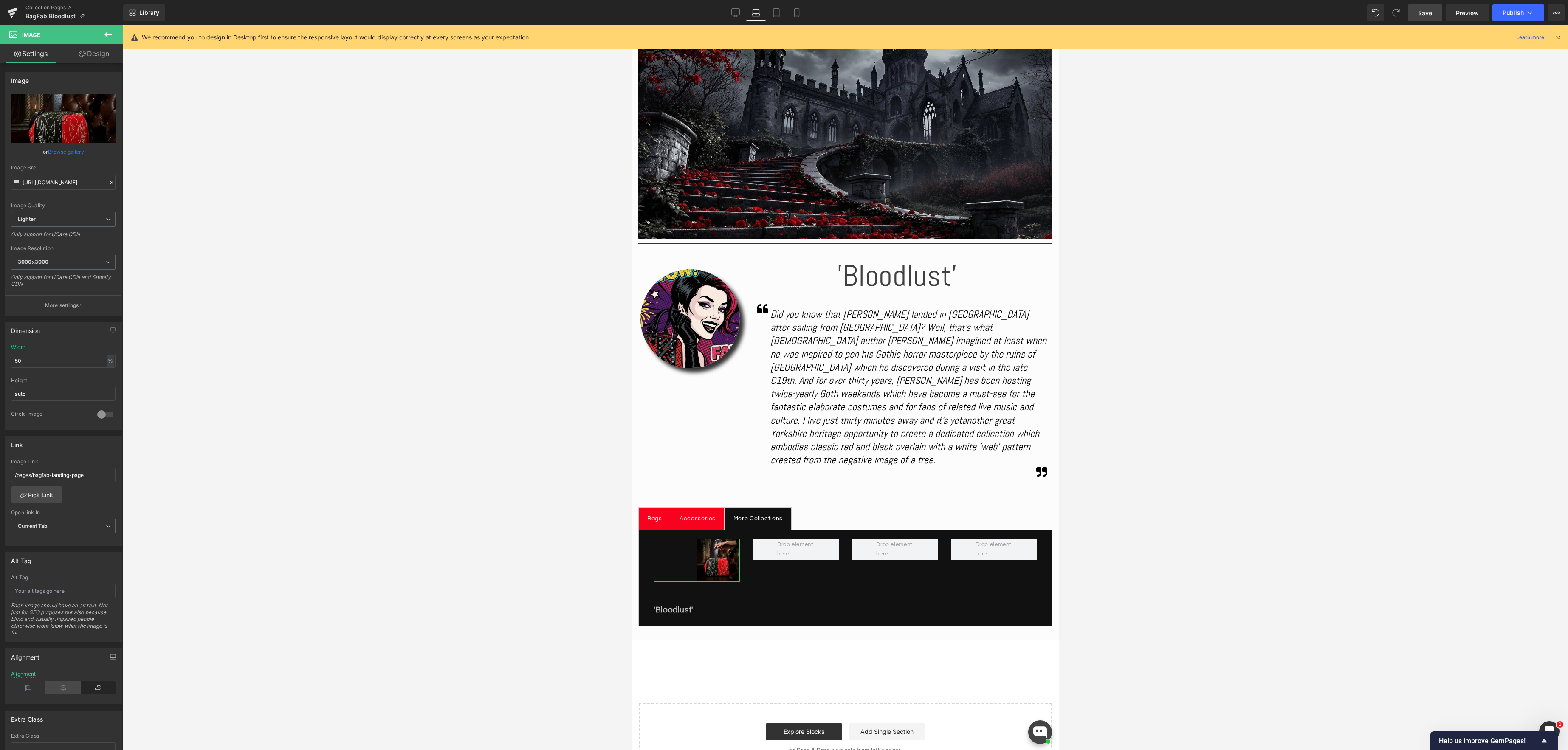
click at [59, 687] on icon at bounding box center [63, 687] width 34 height 12
drag, startPoint x: 686, startPoint y: 597, endPoint x: 677, endPoint y: 600, distance: 9.5
click at [686, 605] on span "Text Block" at bounding box center [692, 611] width 28 height 10
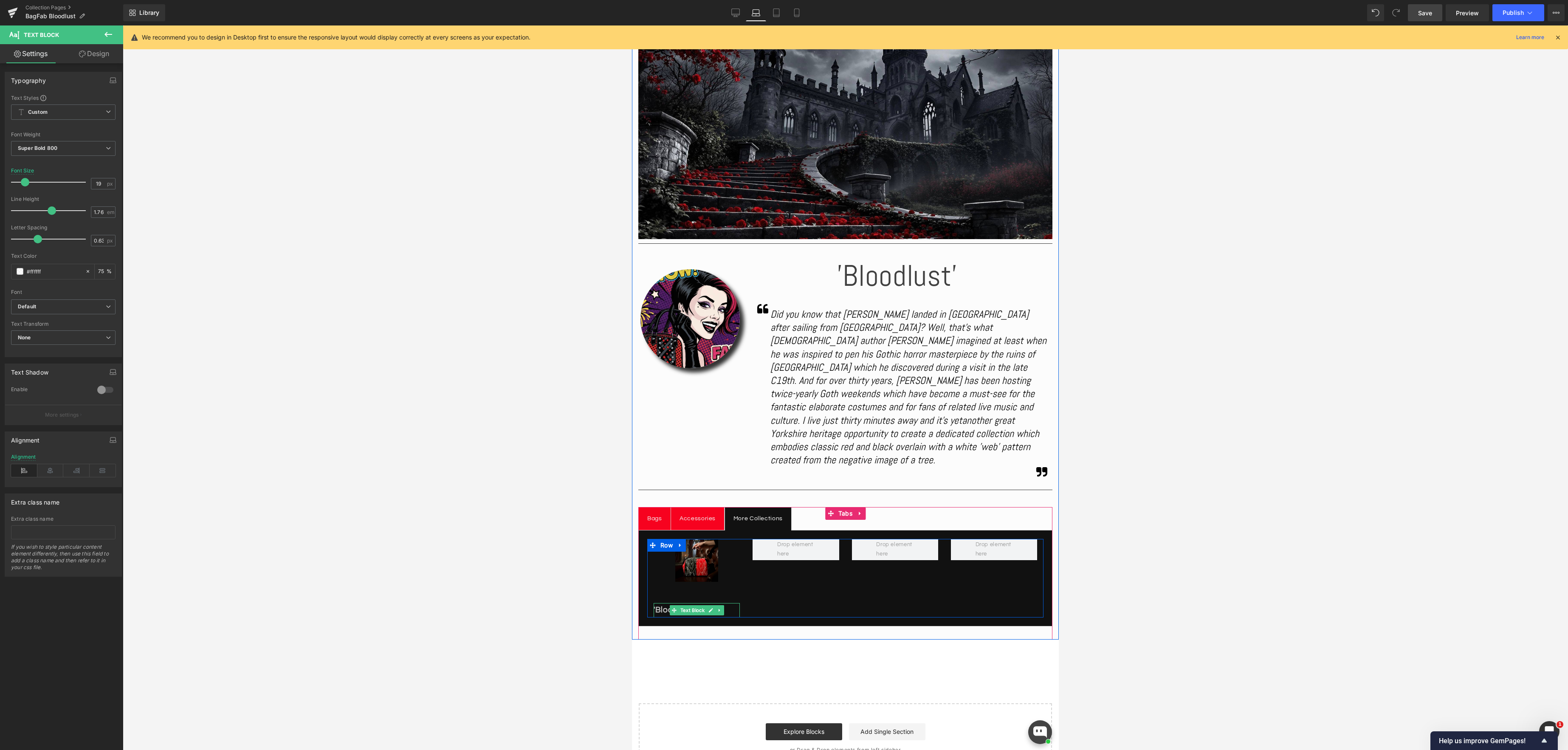
click at [680, 605] on span "Text Block" at bounding box center [692, 611] width 28 height 10
drag, startPoint x: 53, startPoint y: 470, endPoint x: 106, endPoint y: 472, distance: 53.0
click at [53, 470] on icon at bounding box center [51, 470] width 26 height 12
drag, startPoint x: 701, startPoint y: 600, endPoint x: 672, endPoint y: 582, distance: 34.1
click at [701, 605] on link "Text Block" at bounding box center [688, 611] width 37 height 10
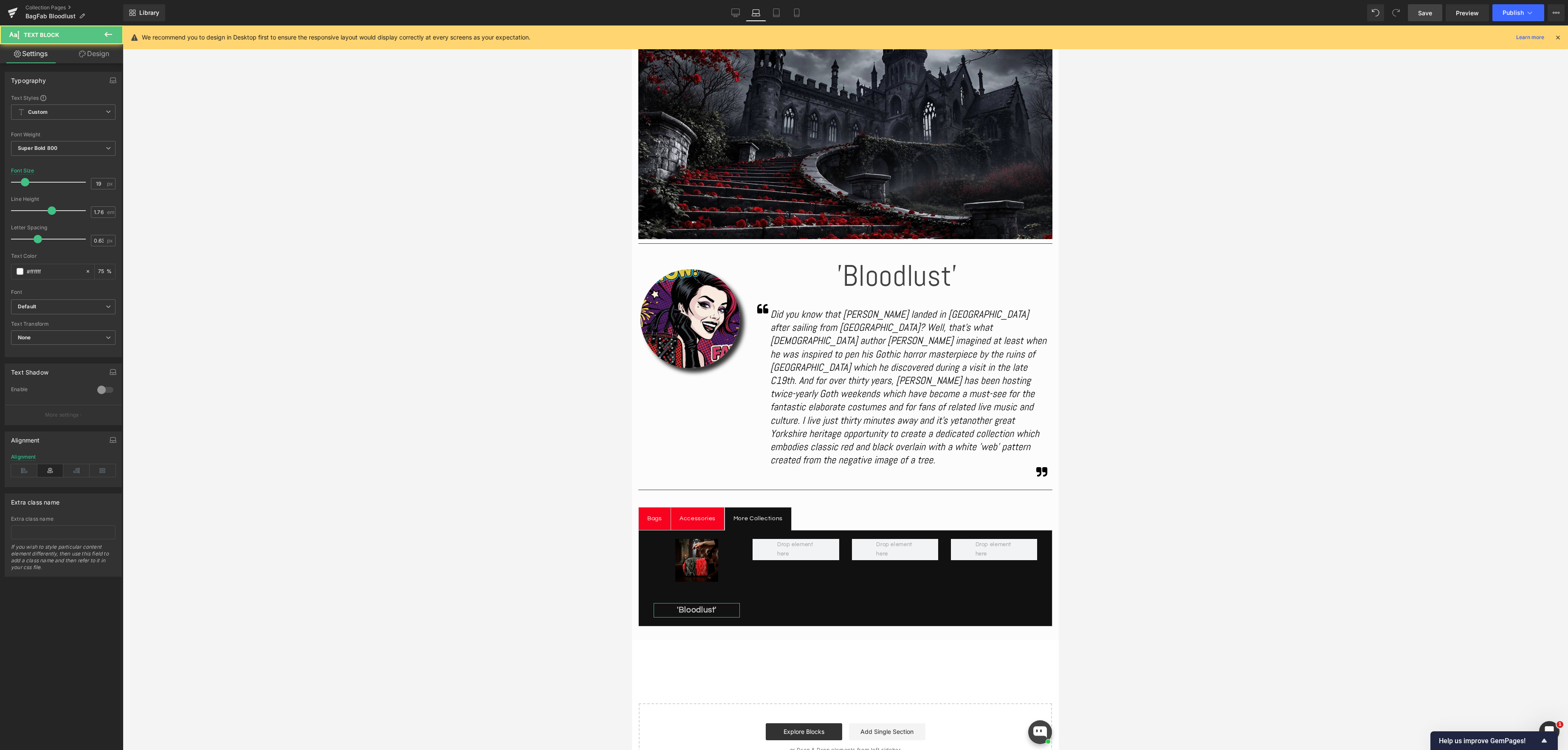
drag, startPoint x: 104, startPoint y: 49, endPoint x: 99, endPoint y: 52, distance: 5.8
click at [103, 49] on link "Design" at bounding box center [94, 54] width 62 height 19
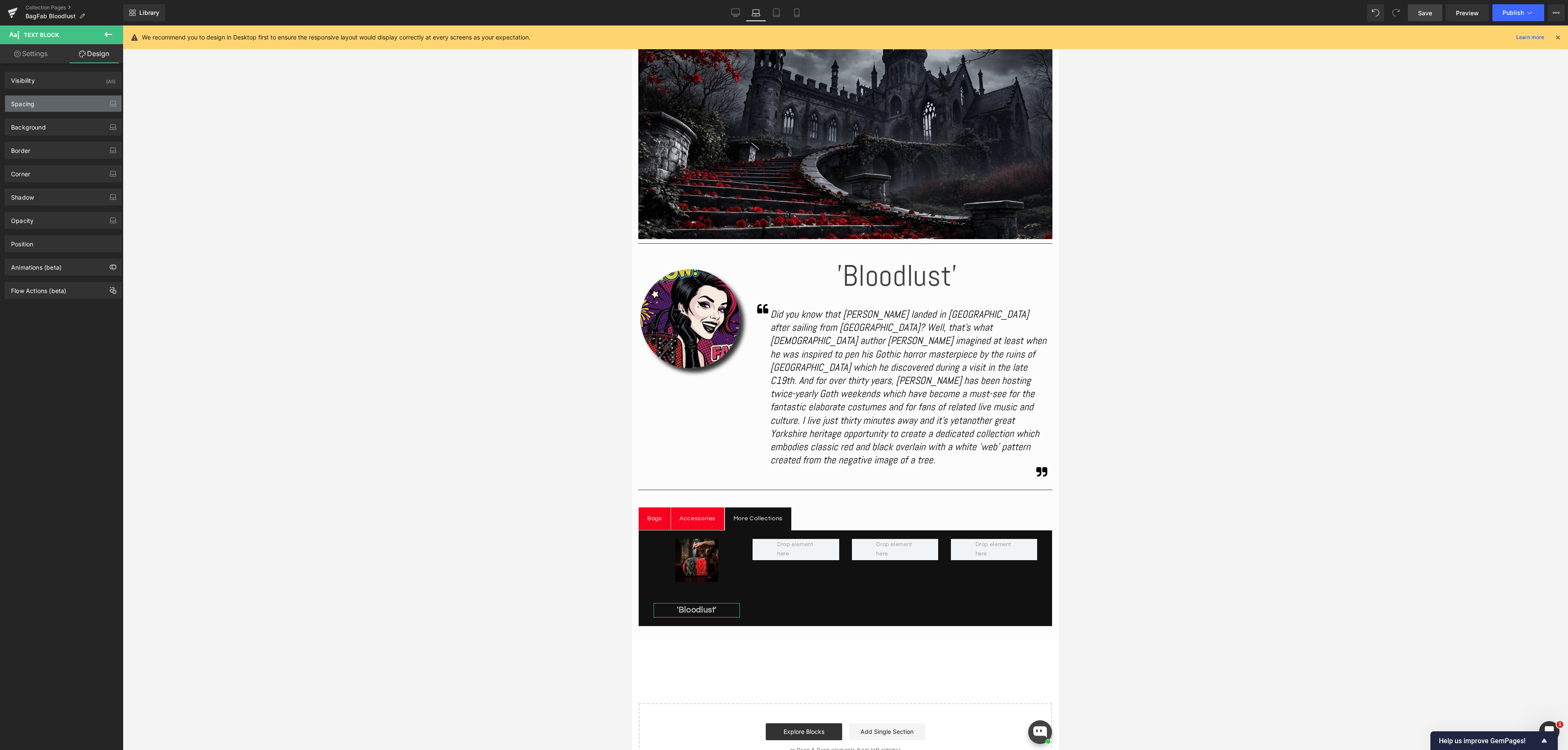
click at [54, 104] on div "Spacing" at bounding box center [63, 103] width 117 height 16
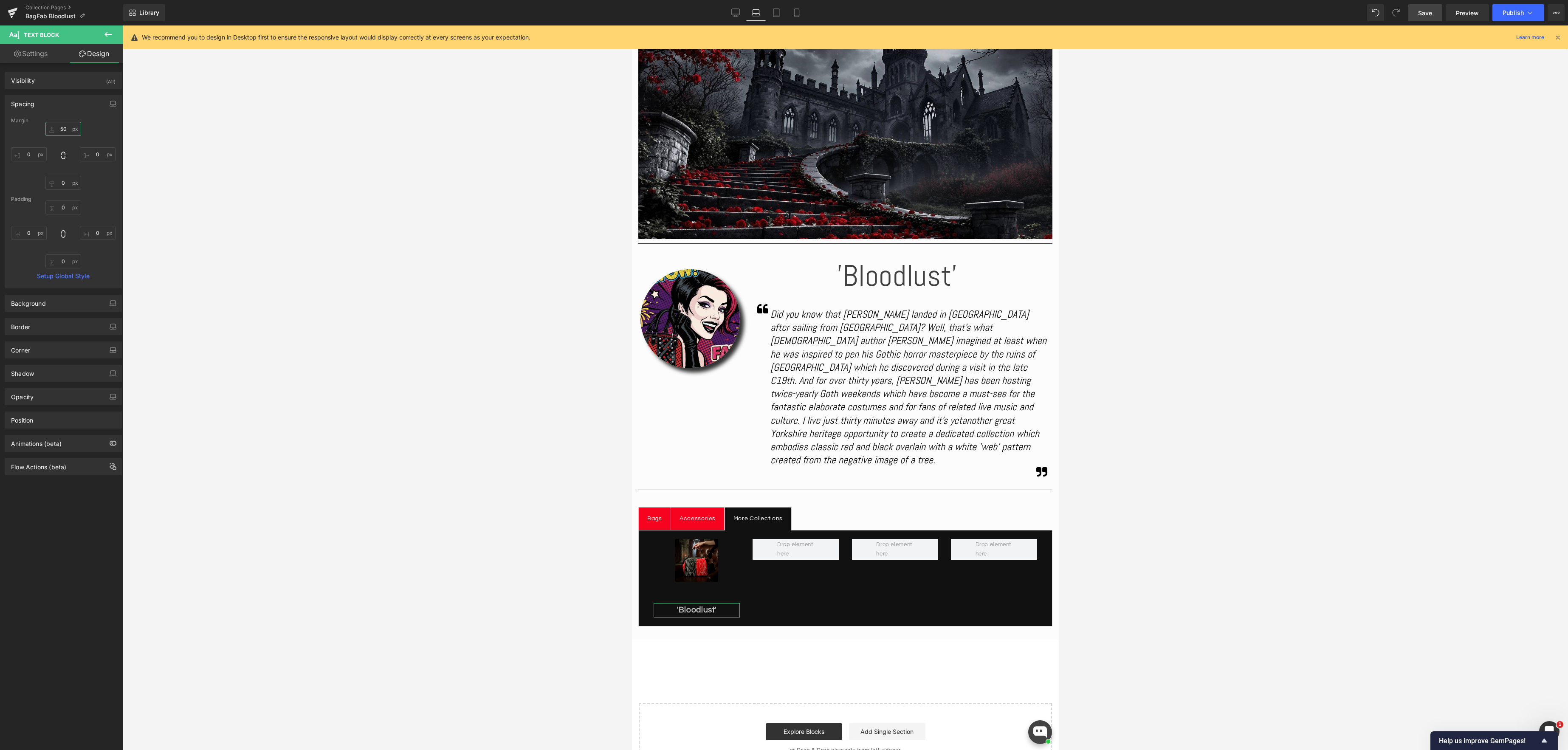
drag, startPoint x: 67, startPoint y: 131, endPoint x: 116, endPoint y: 127, distance: 49.2
click at [67, 131] on input "50" at bounding box center [63, 128] width 36 height 14
type input "0"
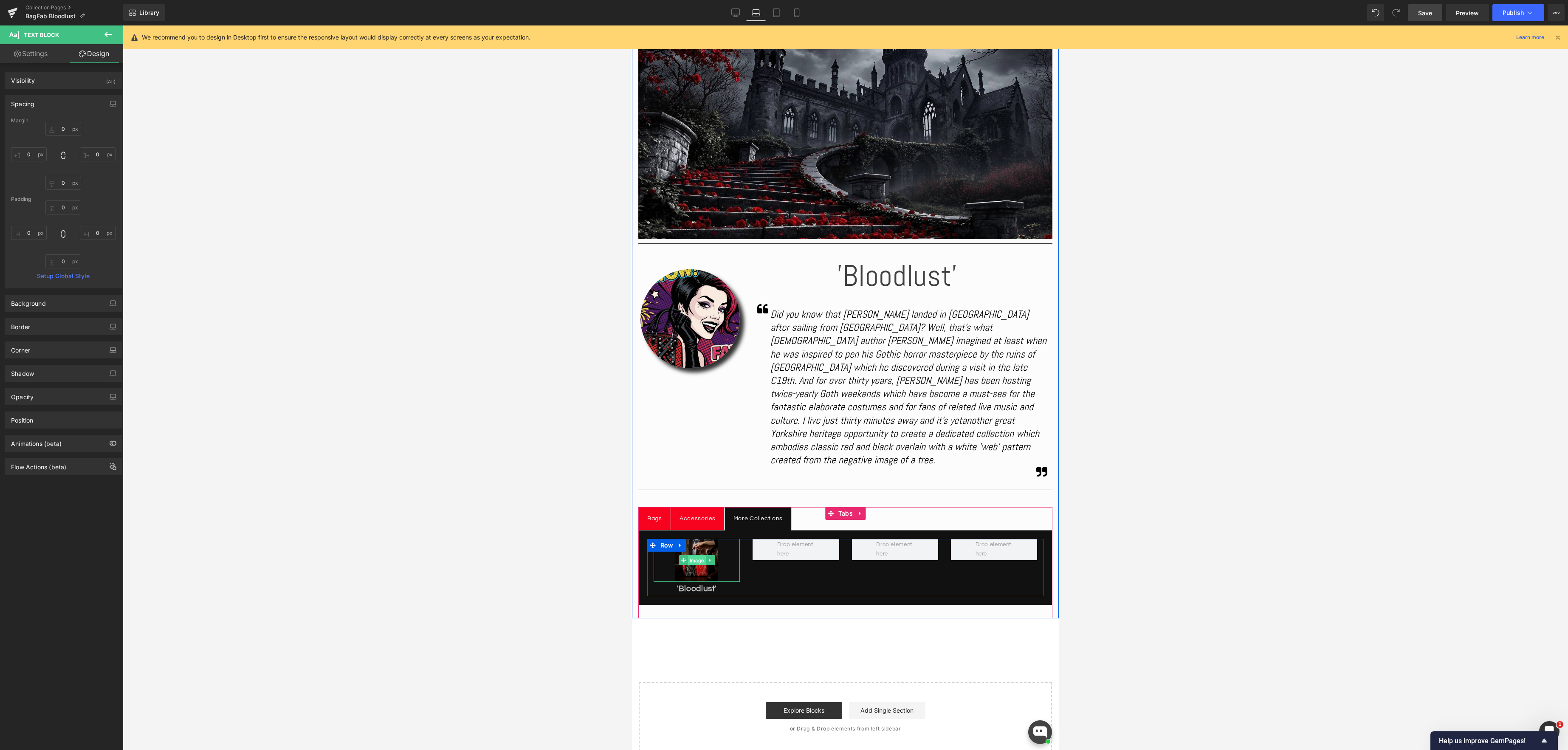
click at [694, 556] on span "Image" at bounding box center [697, 561] width 18 height 10
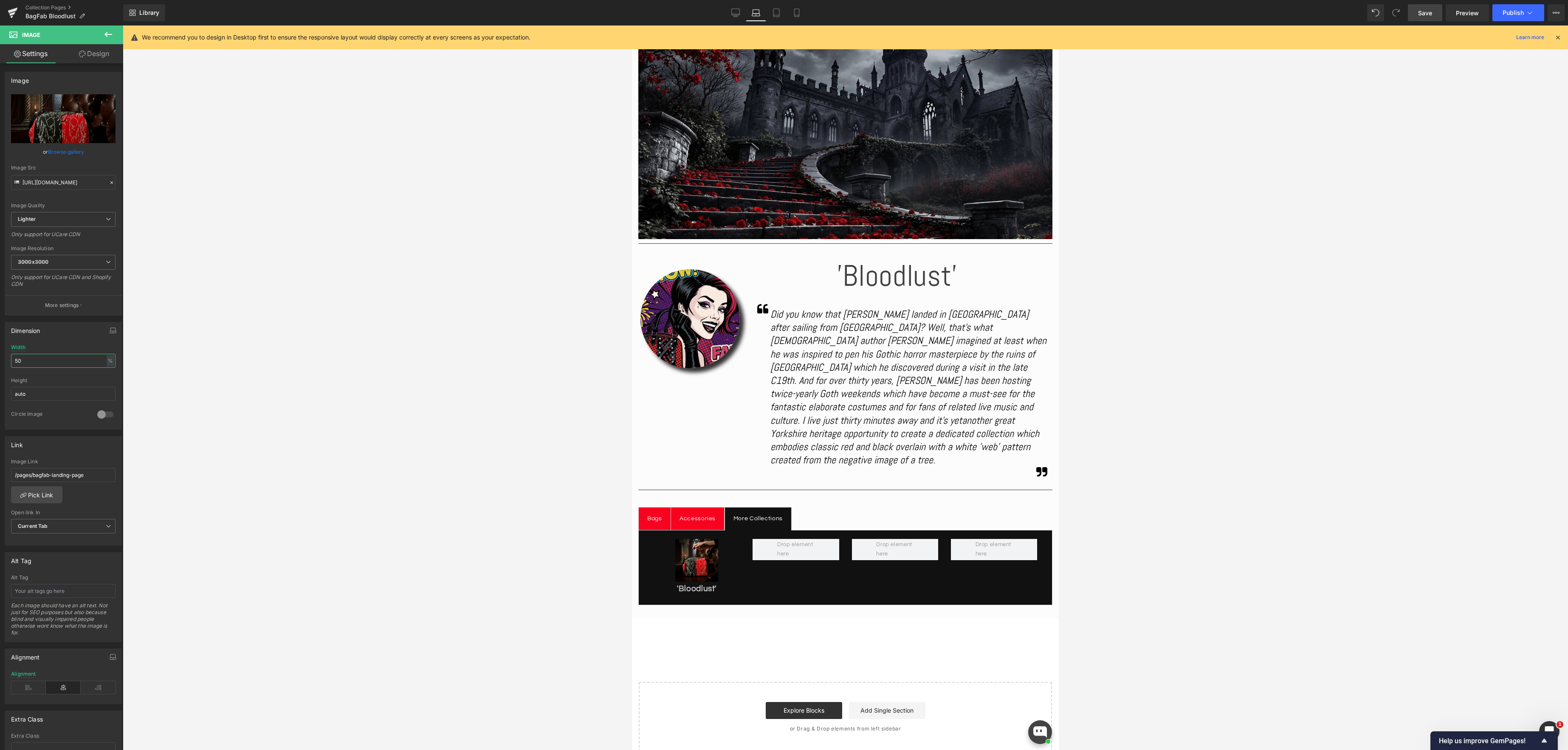
drag, startPoint x: 26, startPoint y: 357, endPoint x: -10, endPoint y: 352, distance: 36.3
click at [0, 352] on html "Image You are previewing how the will restyle your page. You can not edit Eleme…" at bounding box center [784, 375] width 1568 height 750
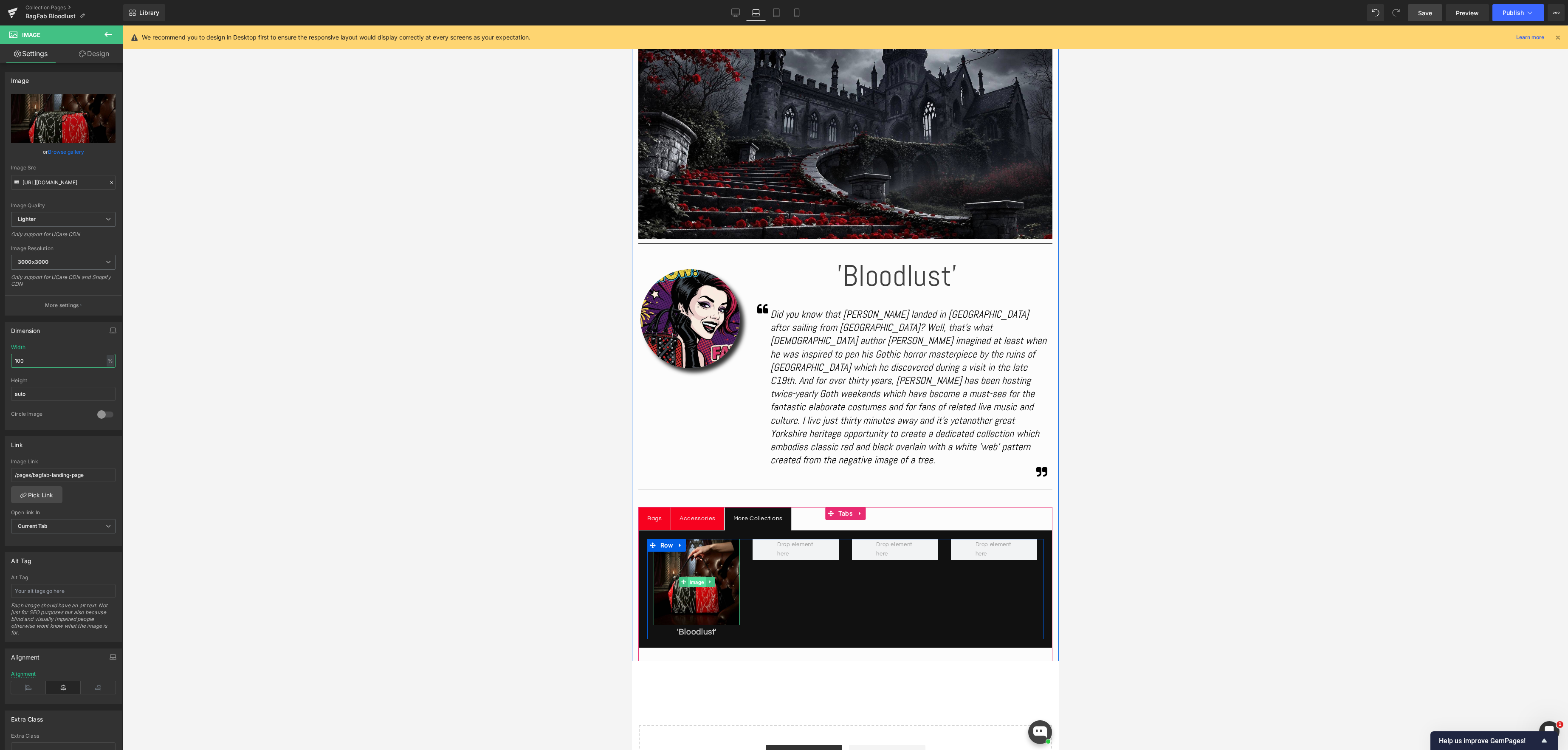
click at [698, 578] on span "Image" at bounding box center [697, 583] width 18 height 10
drag, startPoint x: 59, startPoint y: 364, endPoint x: -10, endPoint y: 351, distance: 70.2
click at [0, 351] on html "Image You are previewing how the will restyle your page. You can not edit Eleme…" at bounding box center [784, 375] width 1568 height 750
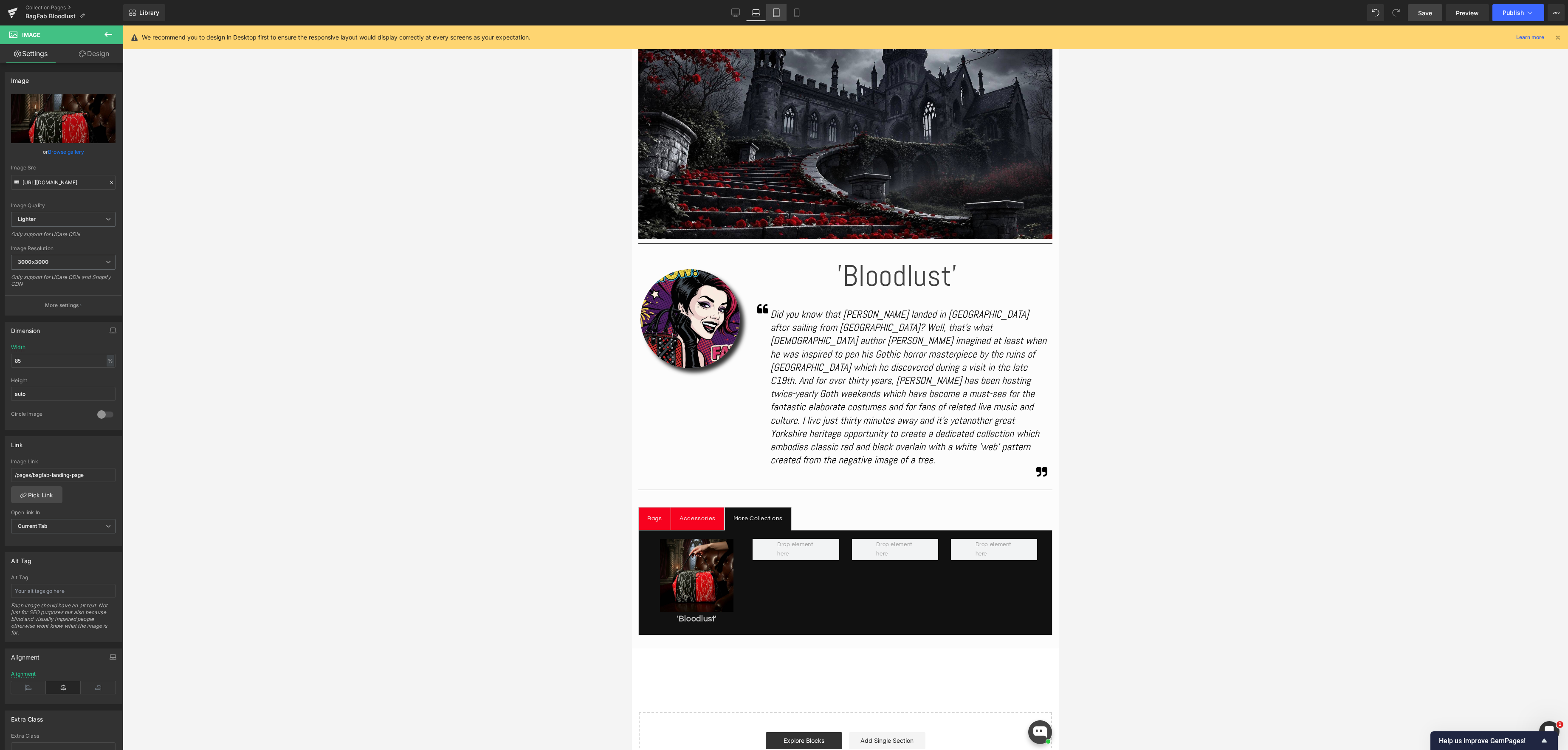
click at [778, 13] on icon at bounding box center [776, 13] width 9 height 9
type input "50"
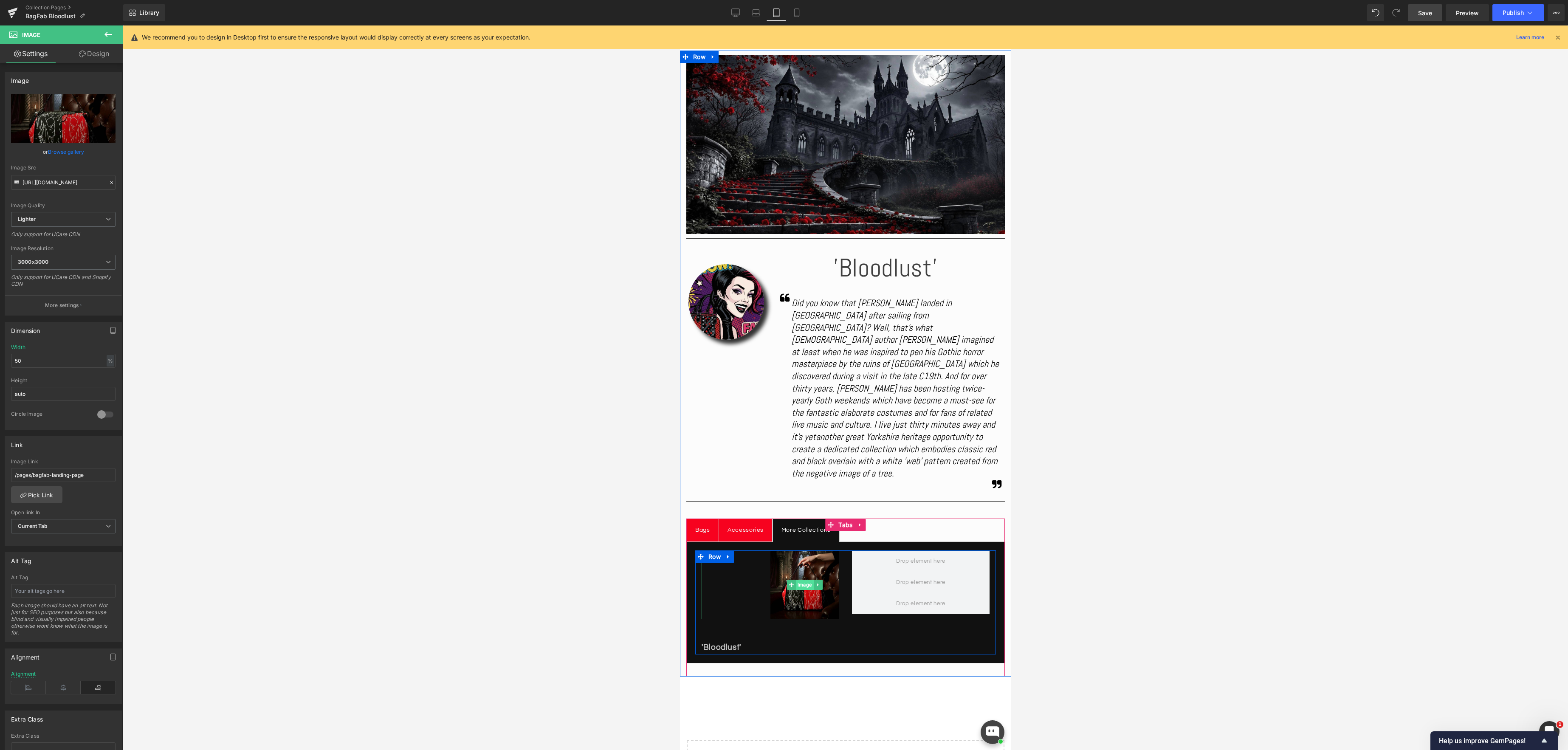
click at [801, 580] on span "Image" at bounding box center [804, 585] width 18 height 10
click at [56, 688] on icon at bounding box center [63, 687] width 34 height 12
click at [721, 641] on p "'Bloodlust'" at bounding box center [770, 647] width 138 height 14
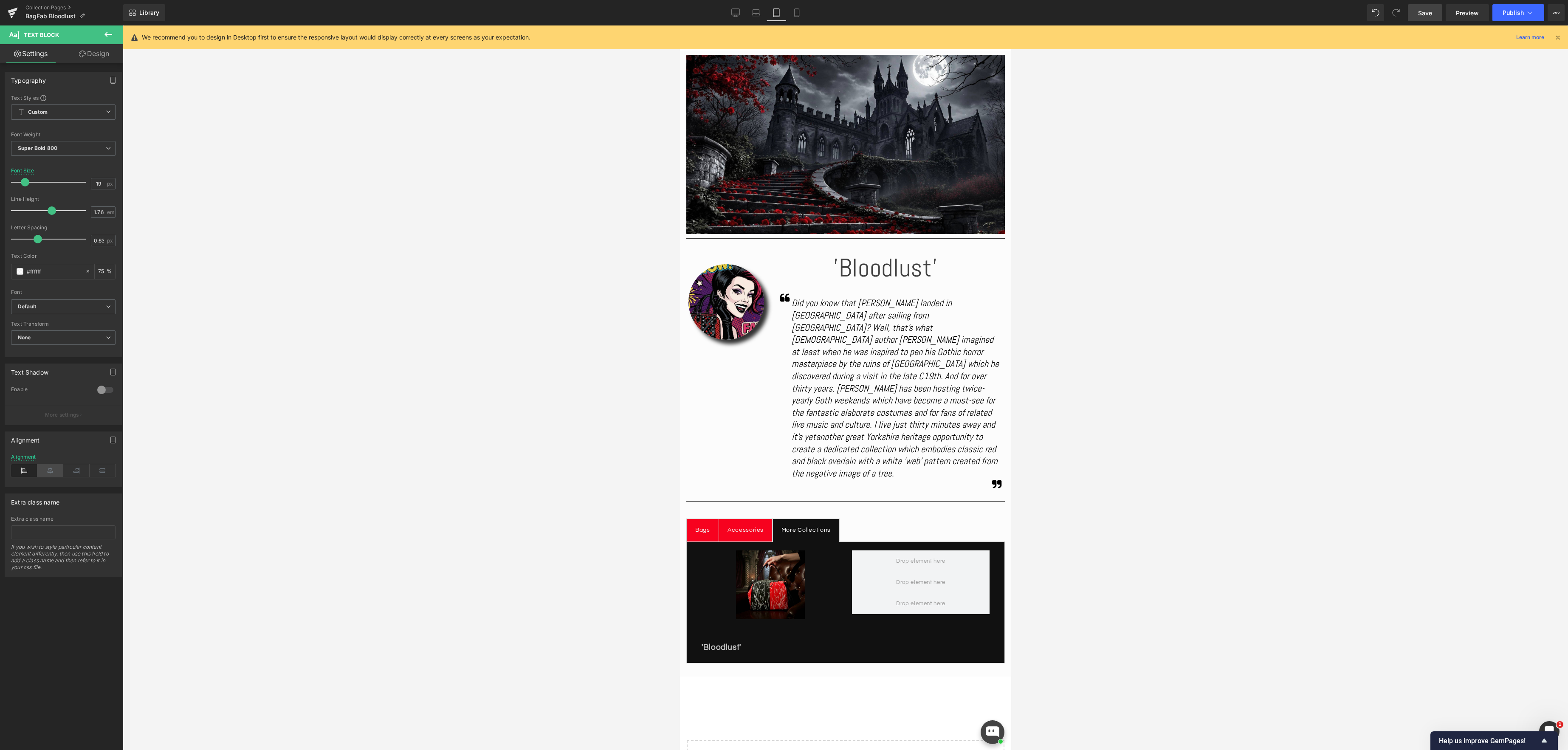
click at [51, 467] on icon at bounding box center [51, 470] width 26 height 12
drag, startPoint x: 772, startPoint y: 619, endPoint x: 710, endPoint y: 604, distance: 63.8
click at [772, 641] on div "'Bloodlust' Text Block" at bounding box center [770, 647] width 138 height 14
click at [92, 55] on link "Design" at bounding box center [94, 54] width 62 height 19
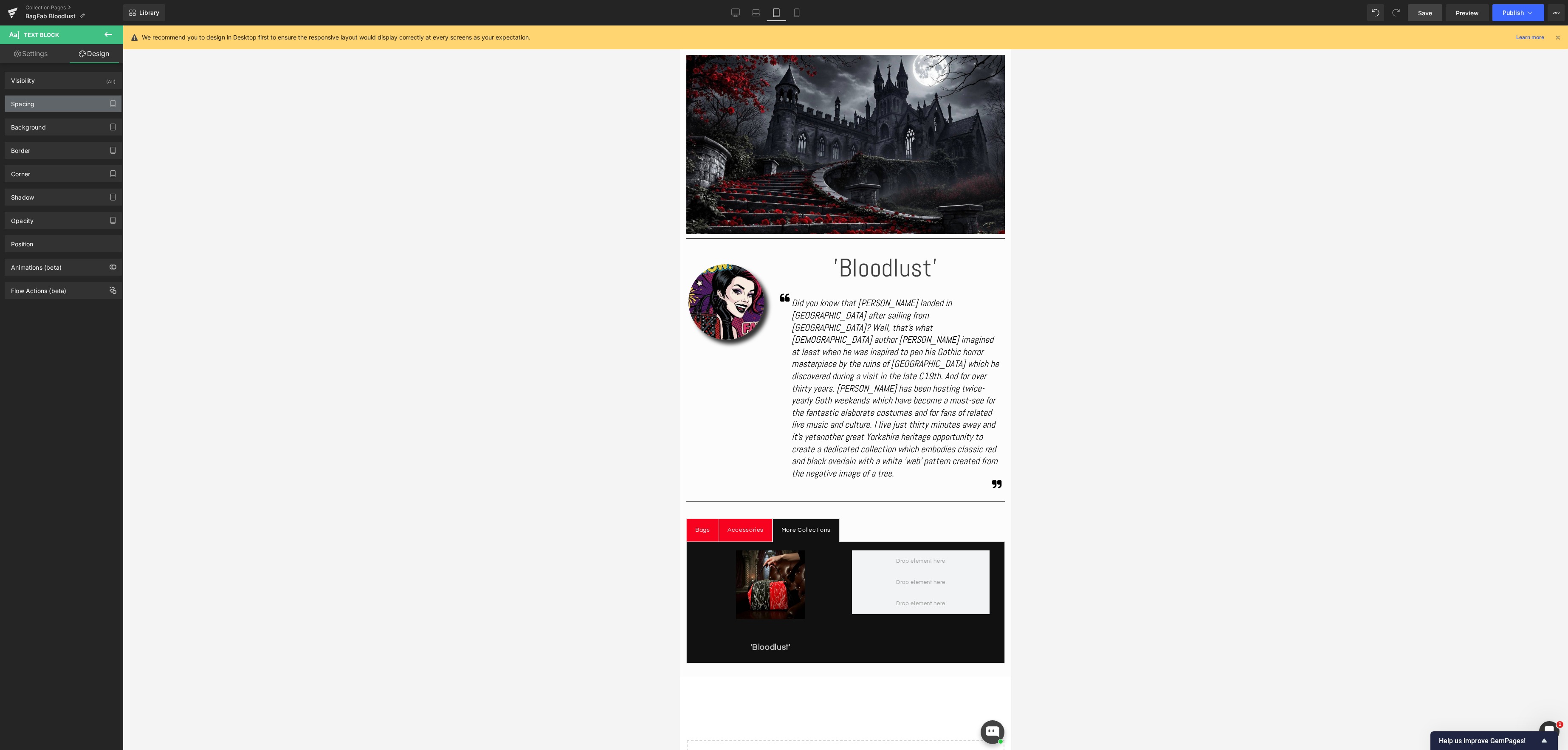
click at [45, 103] on div "Spacing" at bounding box center [63, 103] width 117 height 16
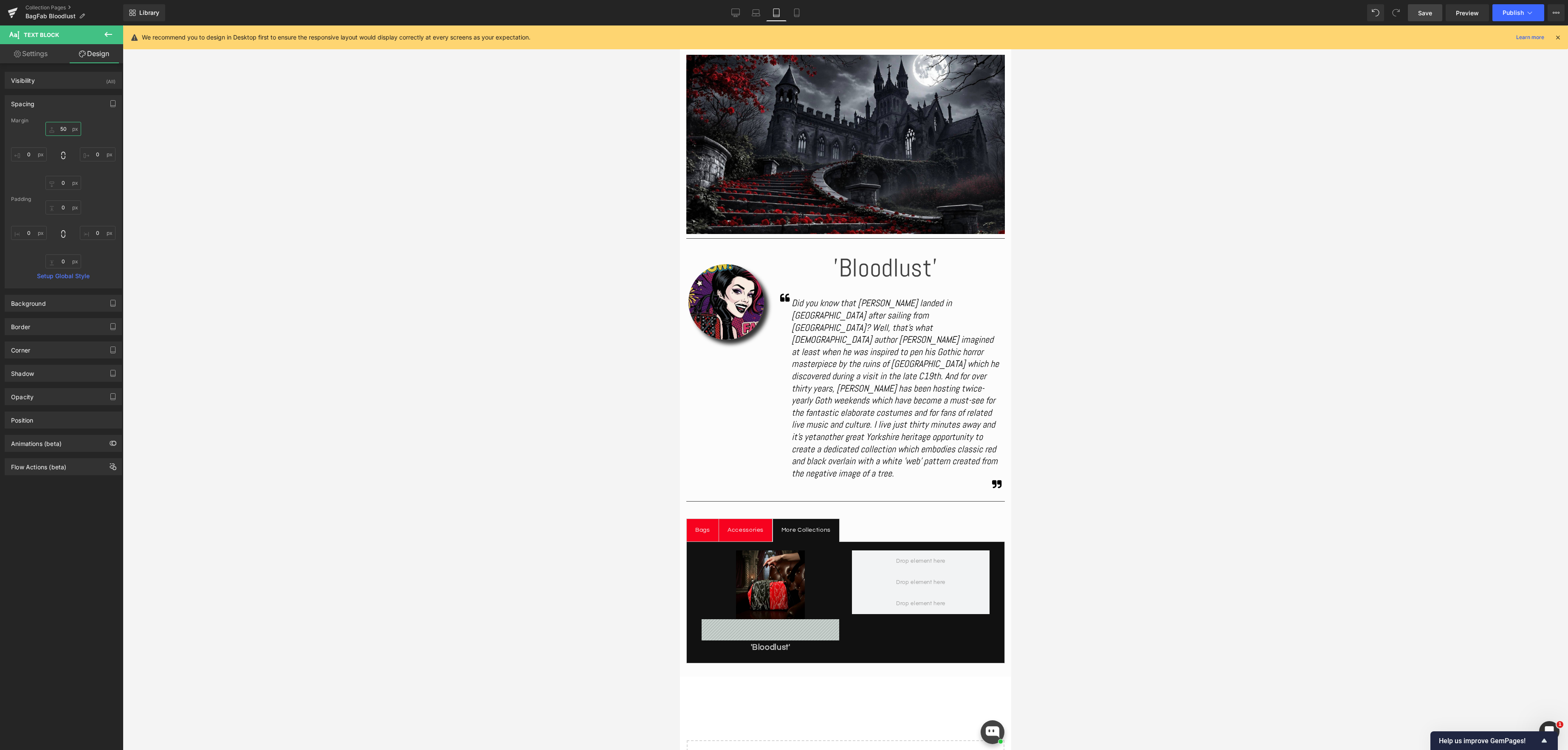
drag, startPoint x: 60, startPoint y: 128, endPoint x: 88, endPoint y: 131, distance: 28.2
click at [60, 128] on input "50" at bounding box center [63, 128] width 36 height 14
type input "5"
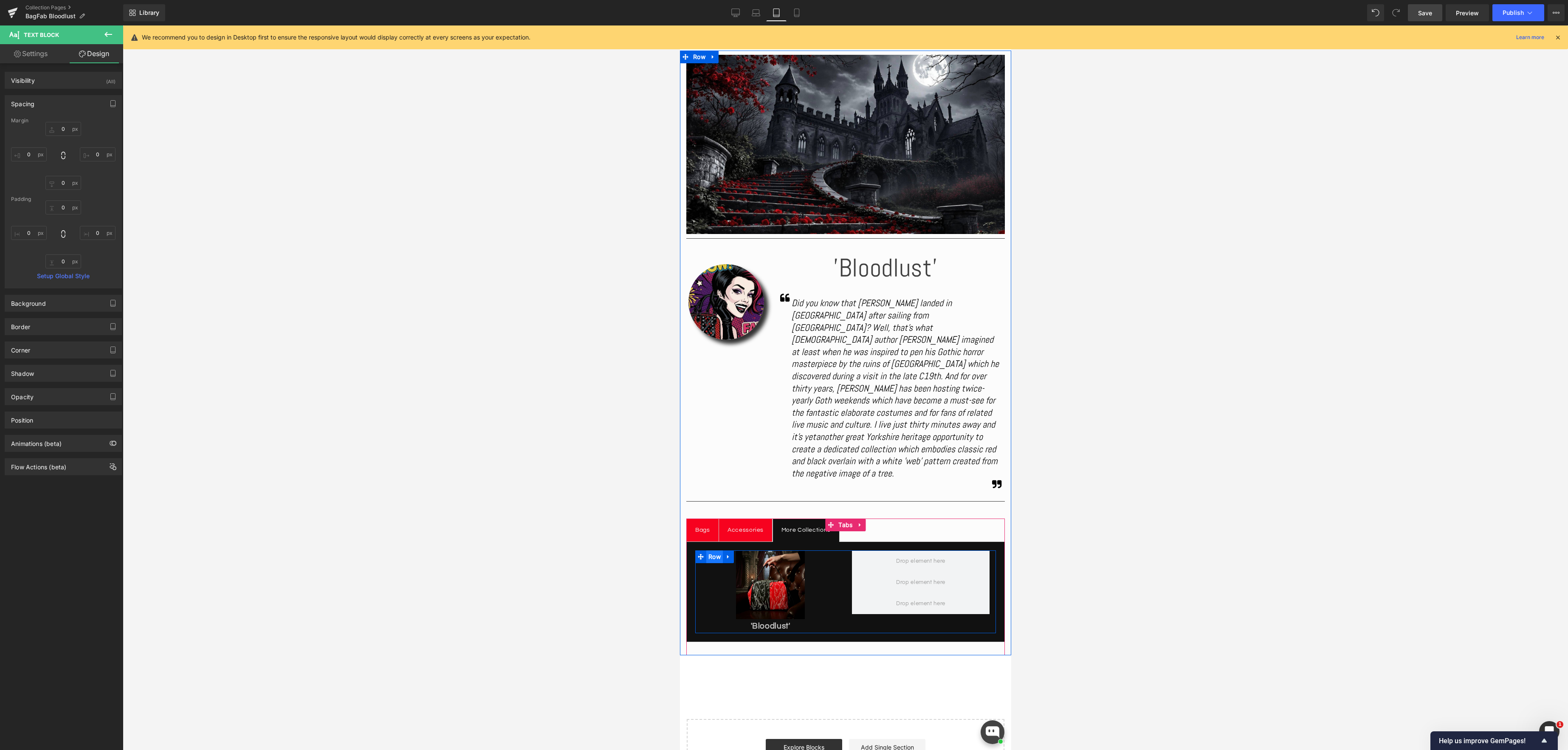
click at [710, 550] on span "Row" at bounding box center [714, 556] width 17 height 12
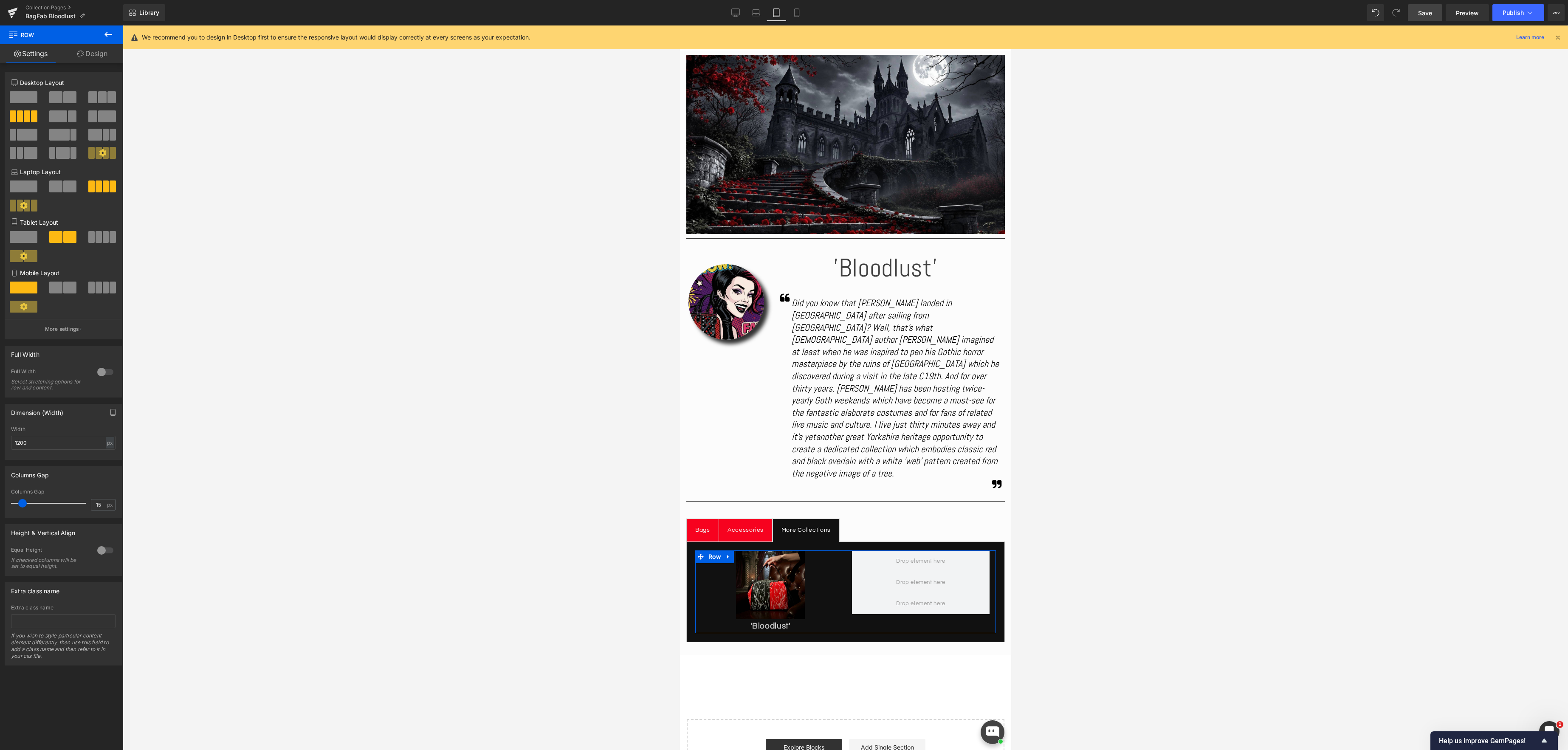
click at [96, 236] on span at bounding box center [98, 237] width 7 height 12
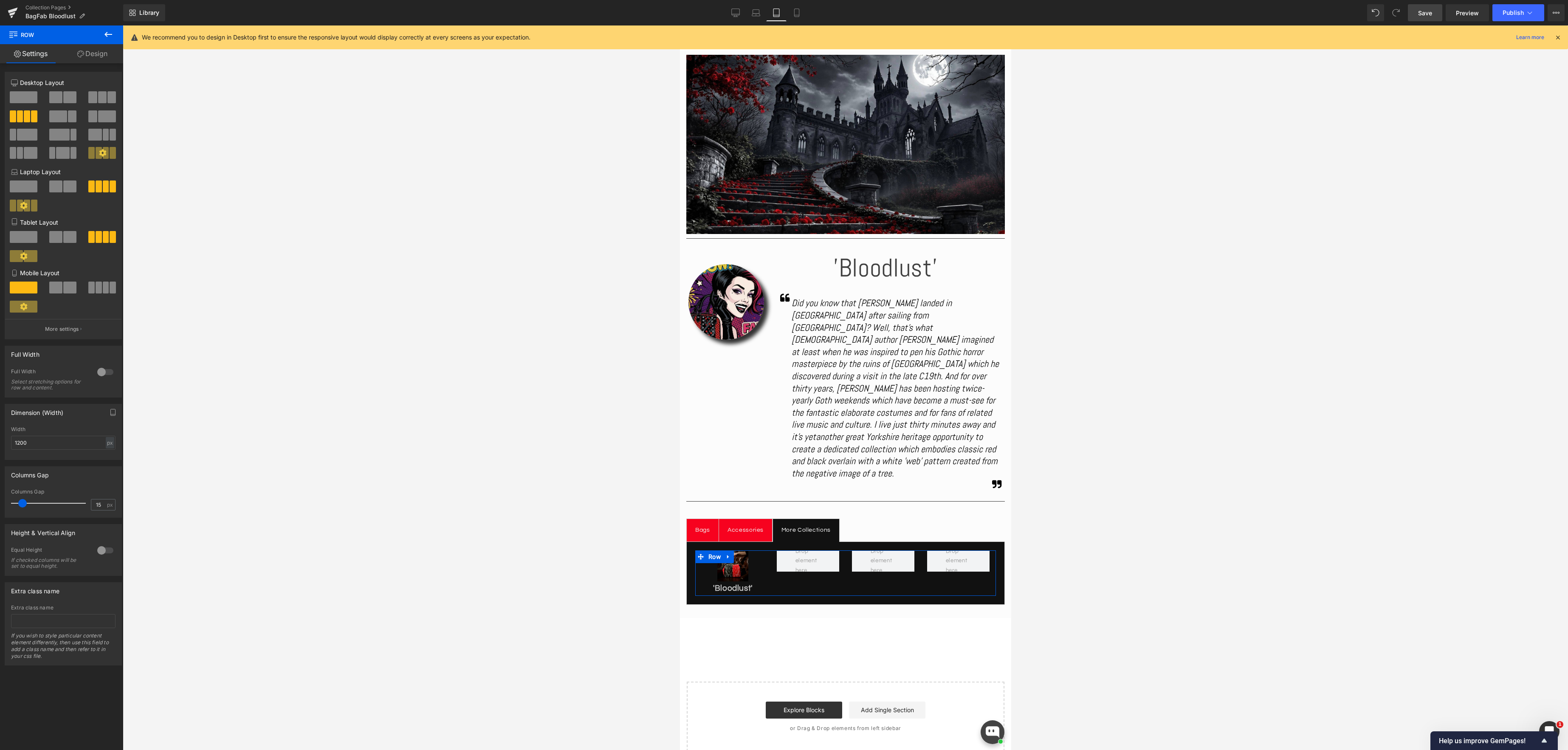
click at [63, 238] on span at bounding box center [70, 237] width 13 height 12
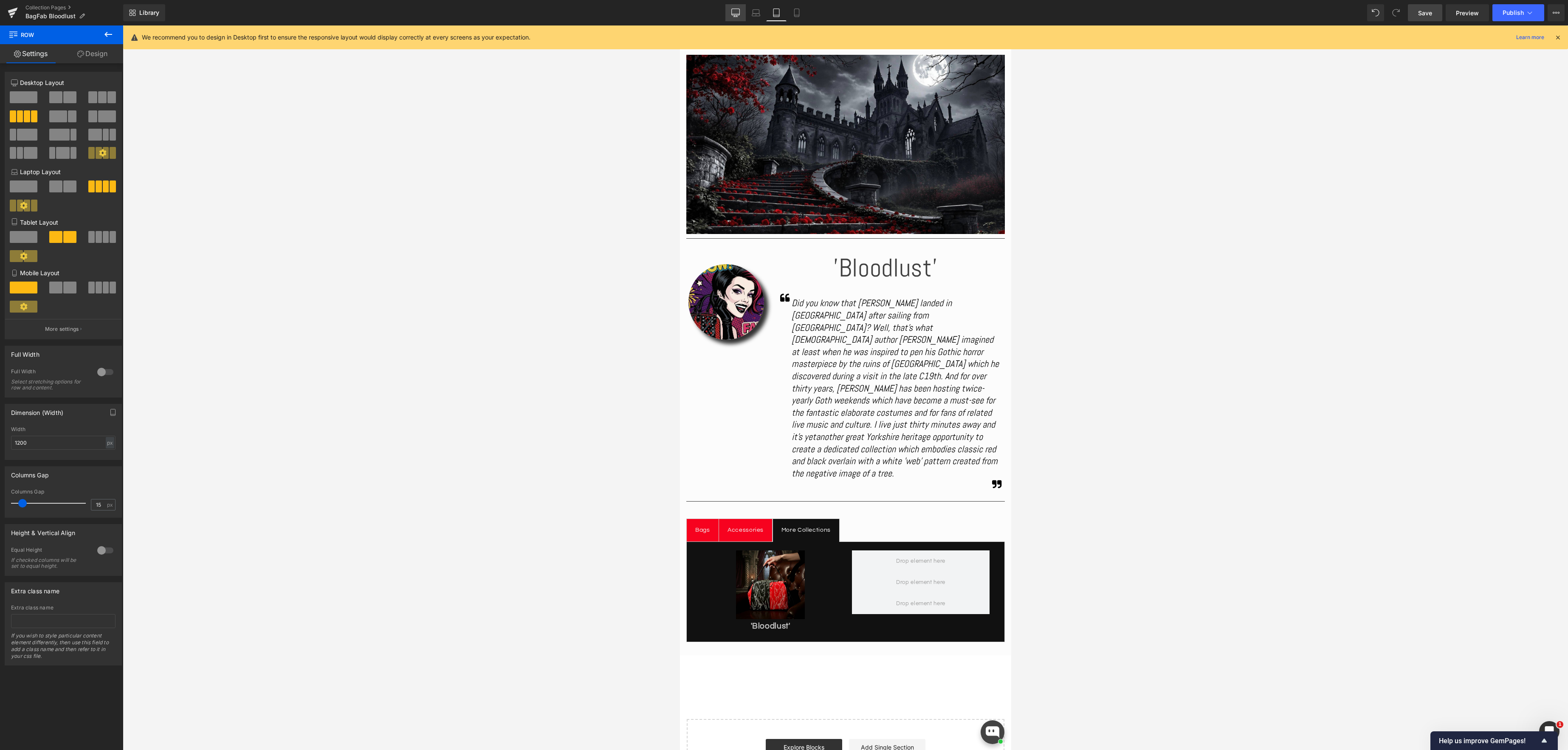
click at [737, 12] on icon at bounding box center [736, 13] width 9 height 9
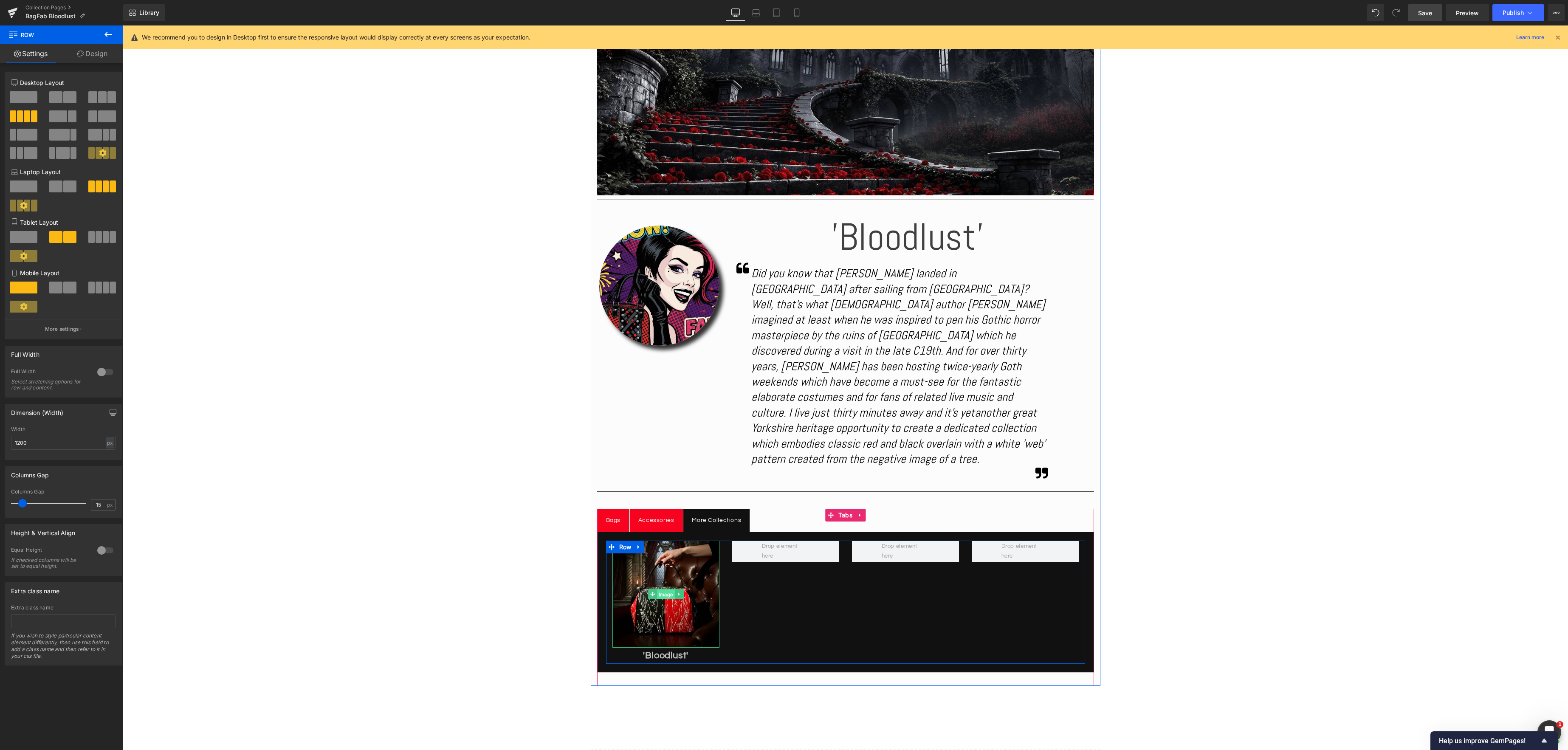
click at [659, 589] on span "Image" at bounding box center [666, 594] width 18 height 10
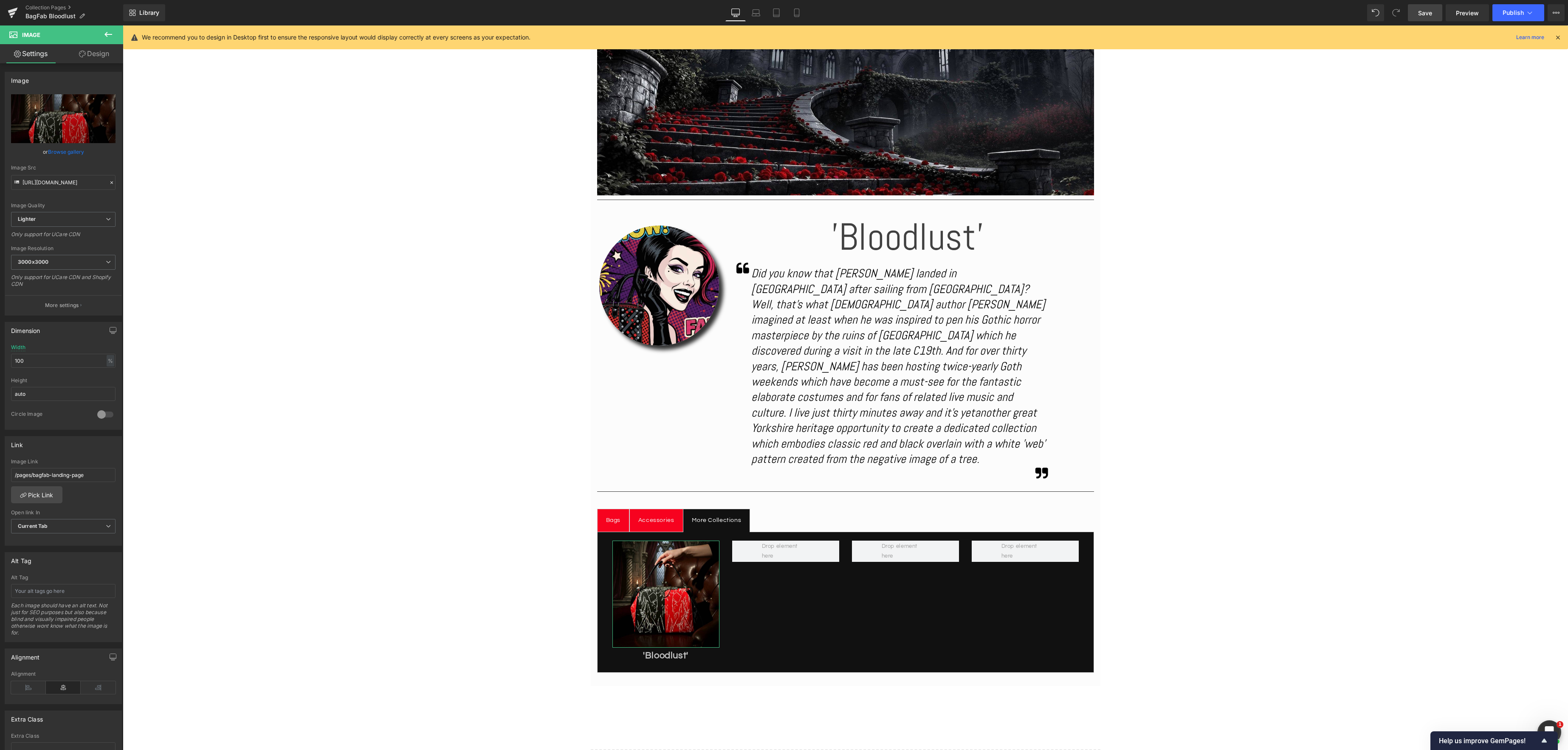
click at [68, 153] on link "Browse gallery" at bounding box center [65, 152] width 36 height 15
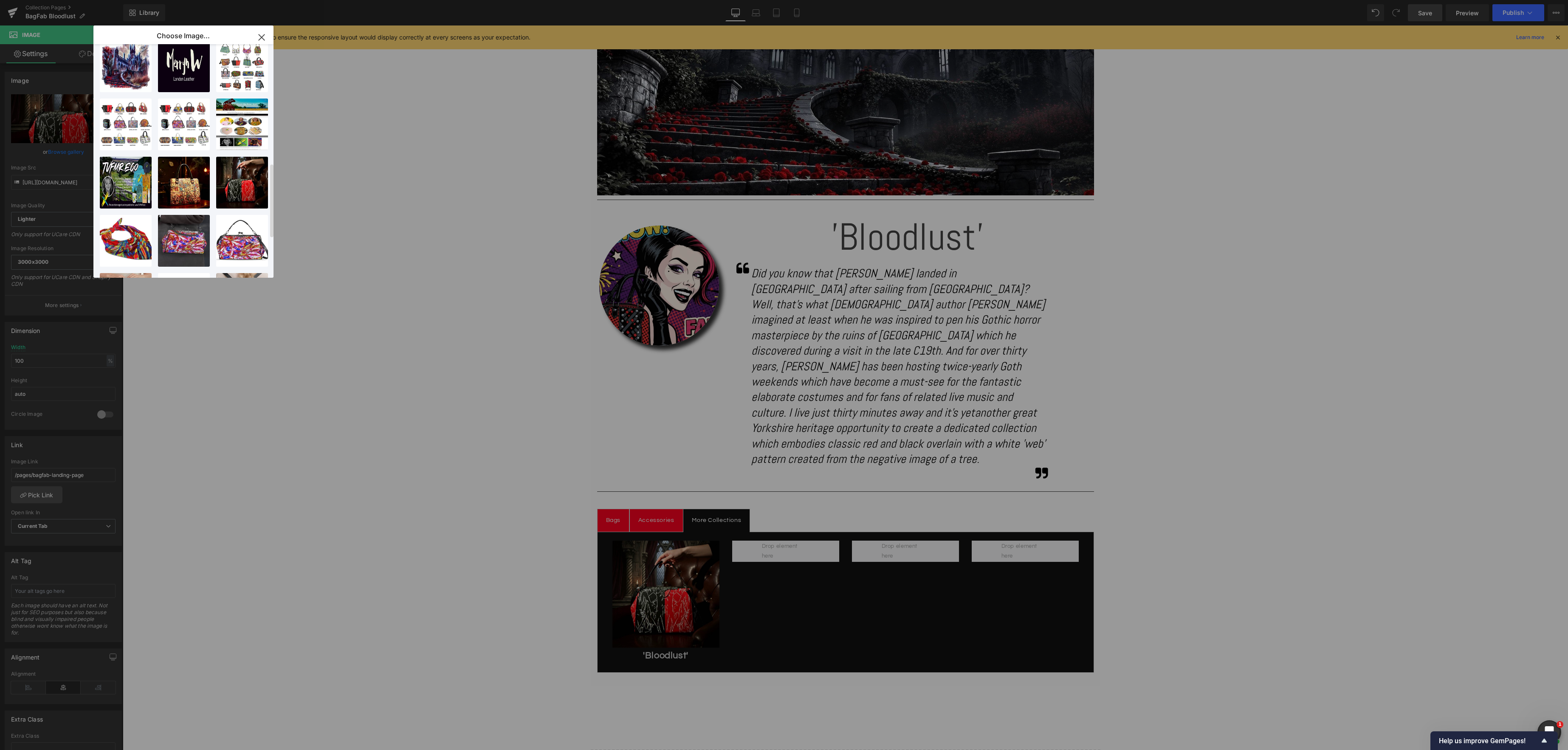
scroll to position [406, 0]
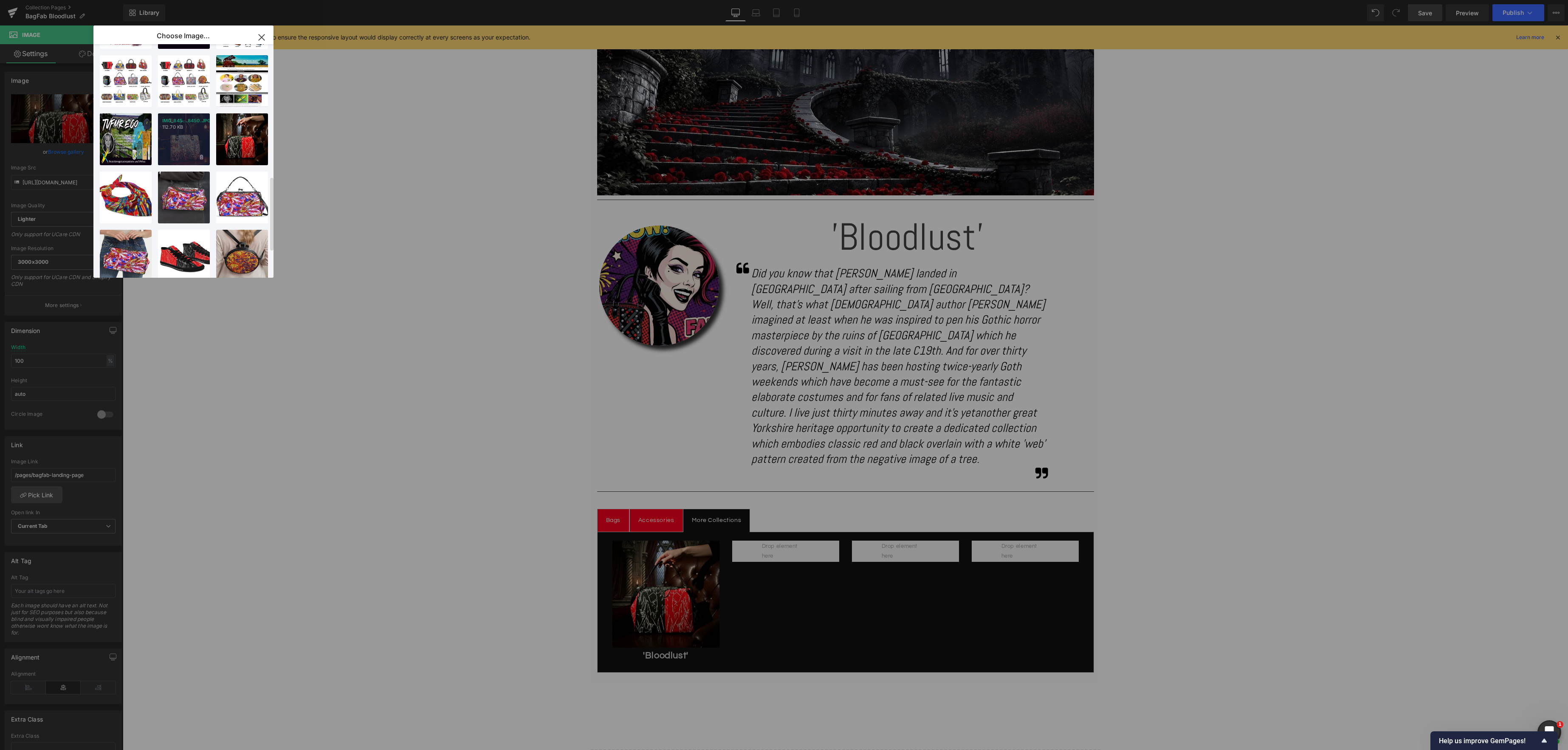
click at [180, 142] on div "IMG_845...8450.JPG 112.70 KB" at bounding box center [183, 139] width 52 height 52
type input "[URL][DOMAIN_NAME]"
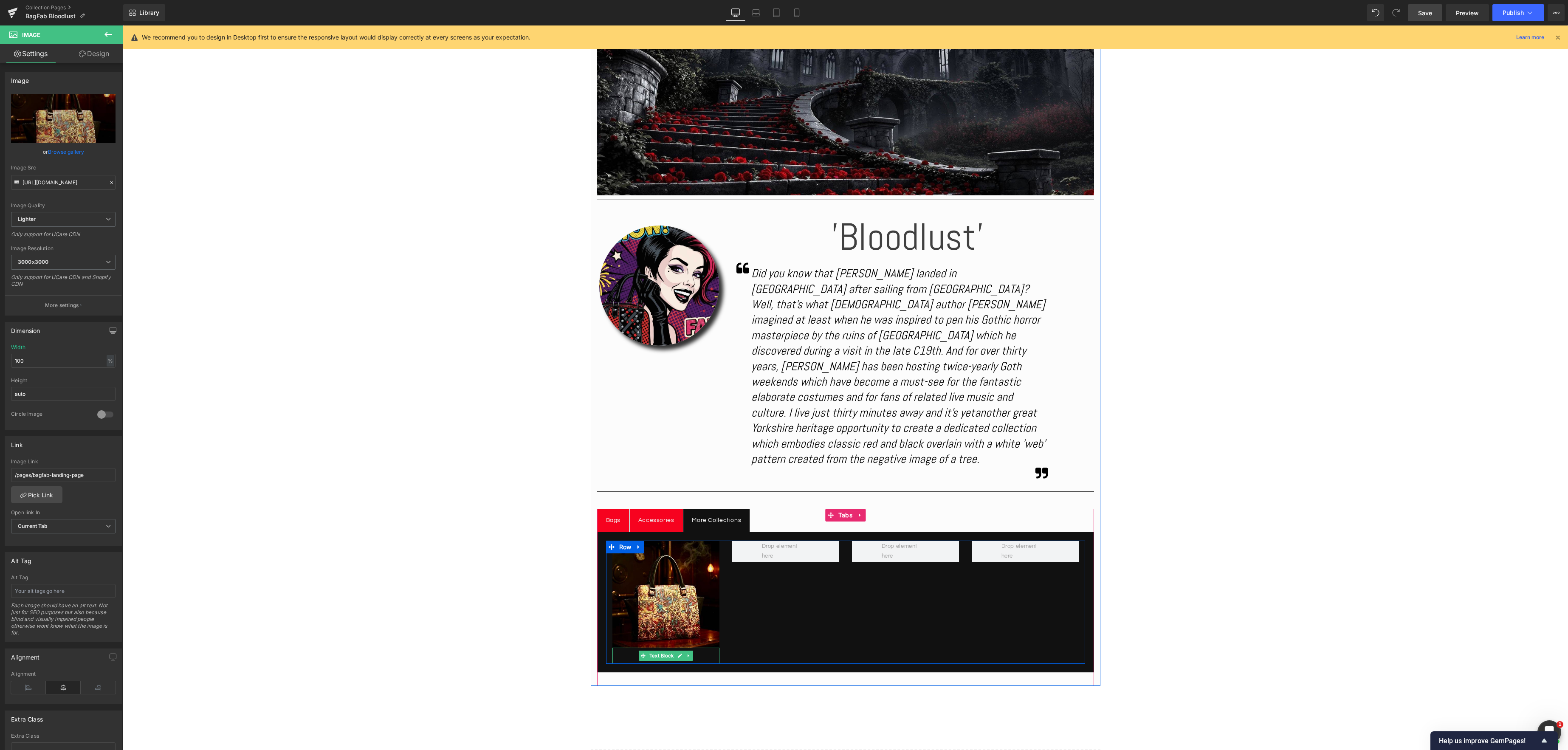
click at [676, 651] on link at bounding box center [679, 656] width 9 height 10
click at [686, 648] on p "'Bloodlust'" at bounding box center [666, 656] width 107 height 17
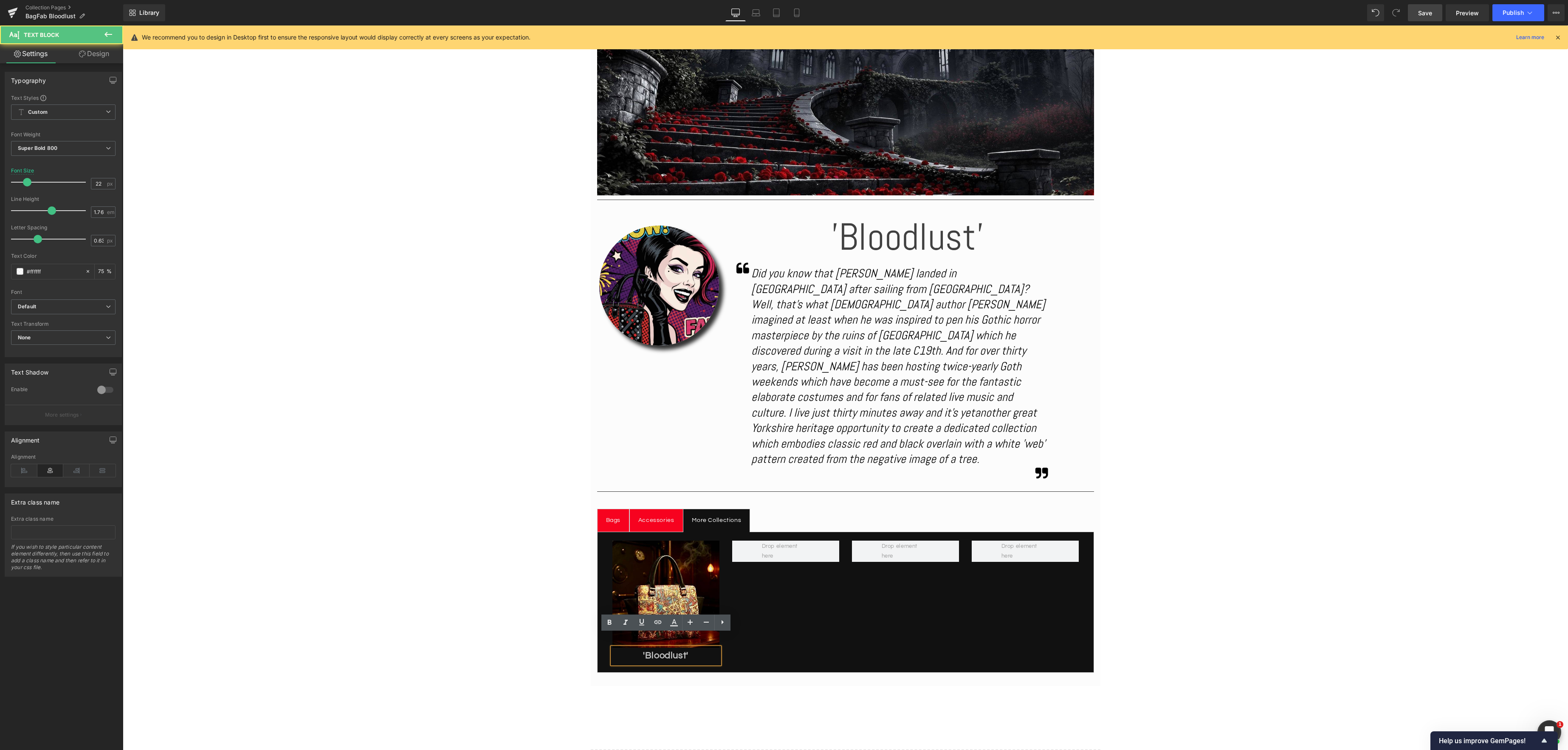
scroll to position [307, 0]
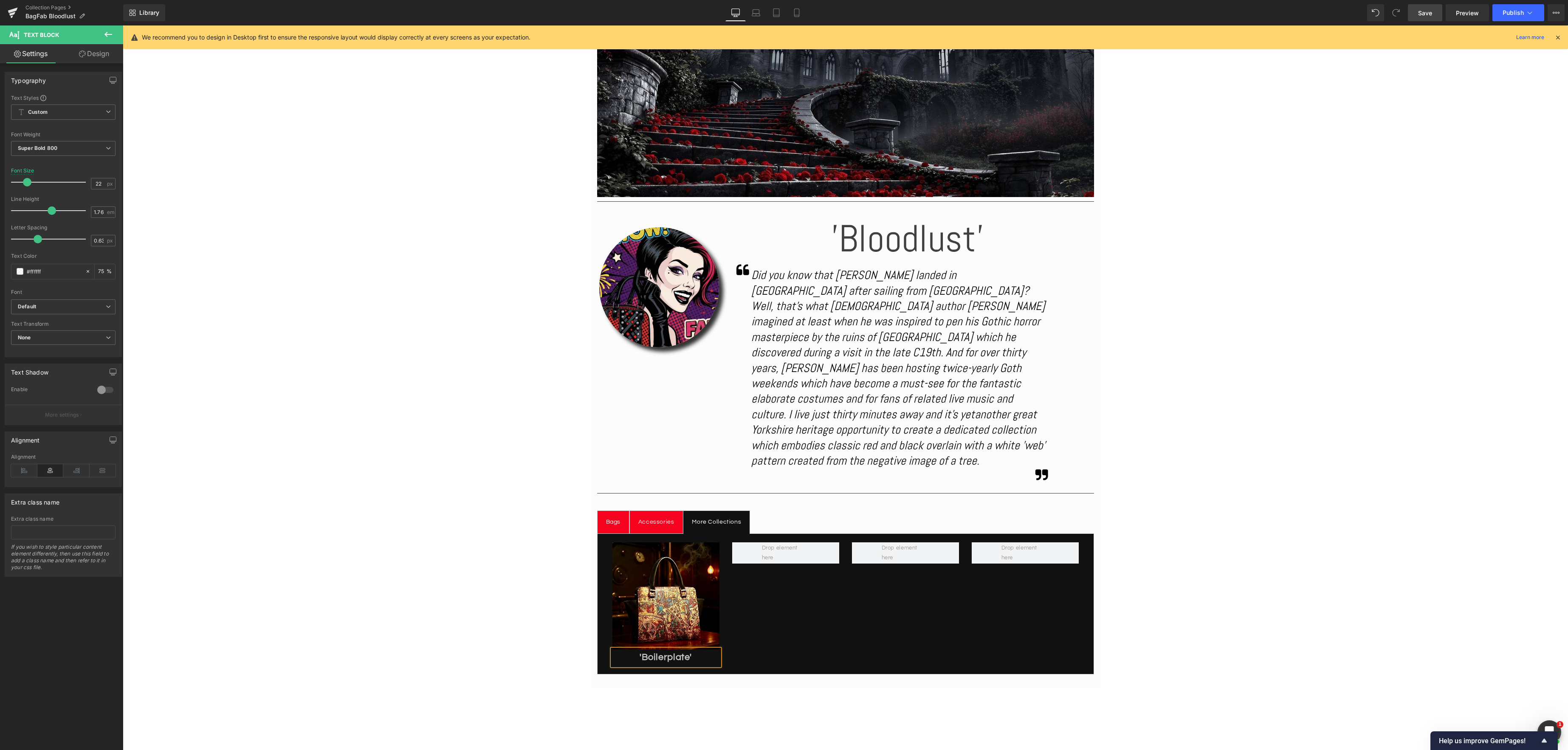
click at [1208, 575] on div "Image Separator Image 'Bloodlust' Heading Icon Did you know that [PERSON_NAME] …" at bounding box center [845, 366] width 1445 height 910
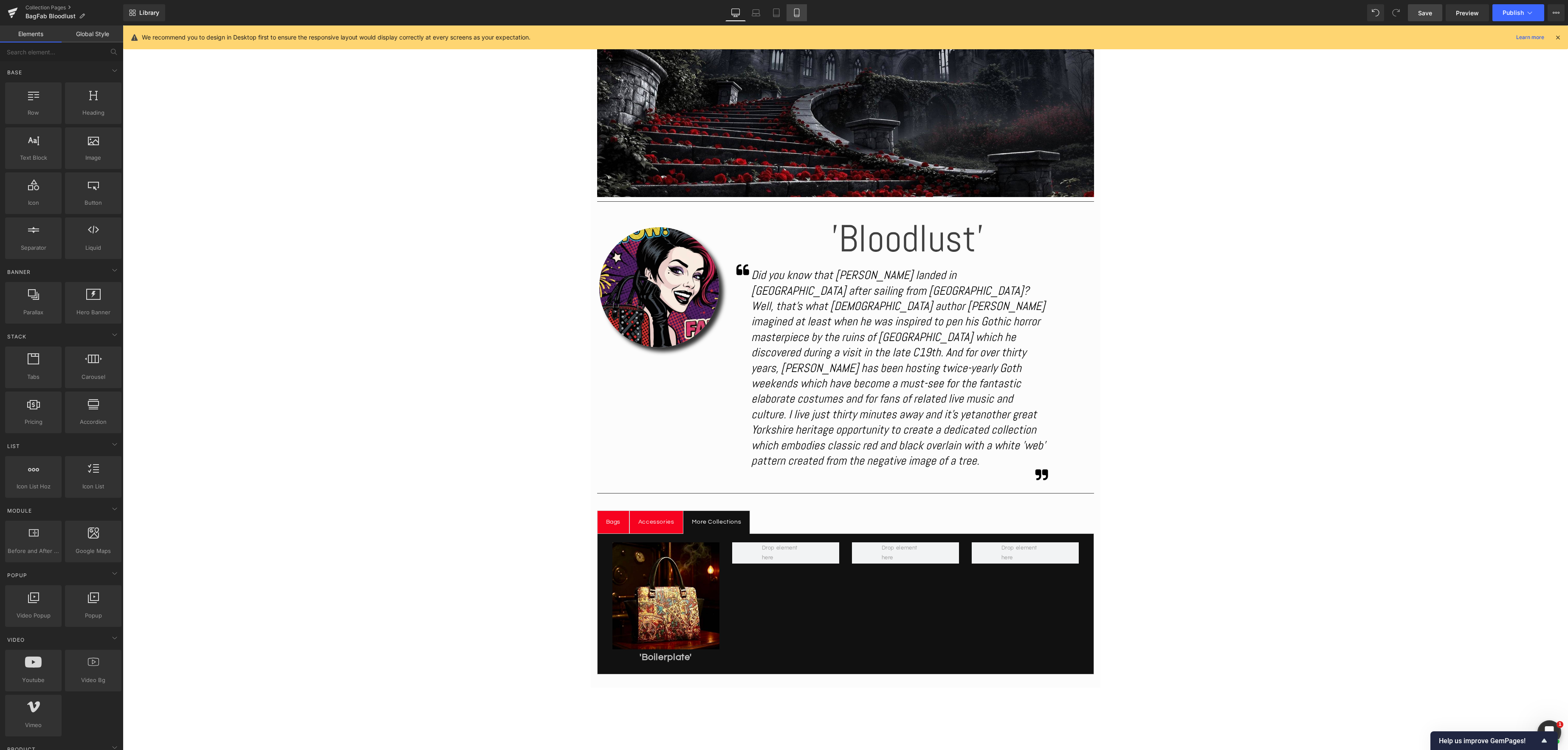
click at [797, 10] on icon at bounding box center [797, 13] width 9 height 9
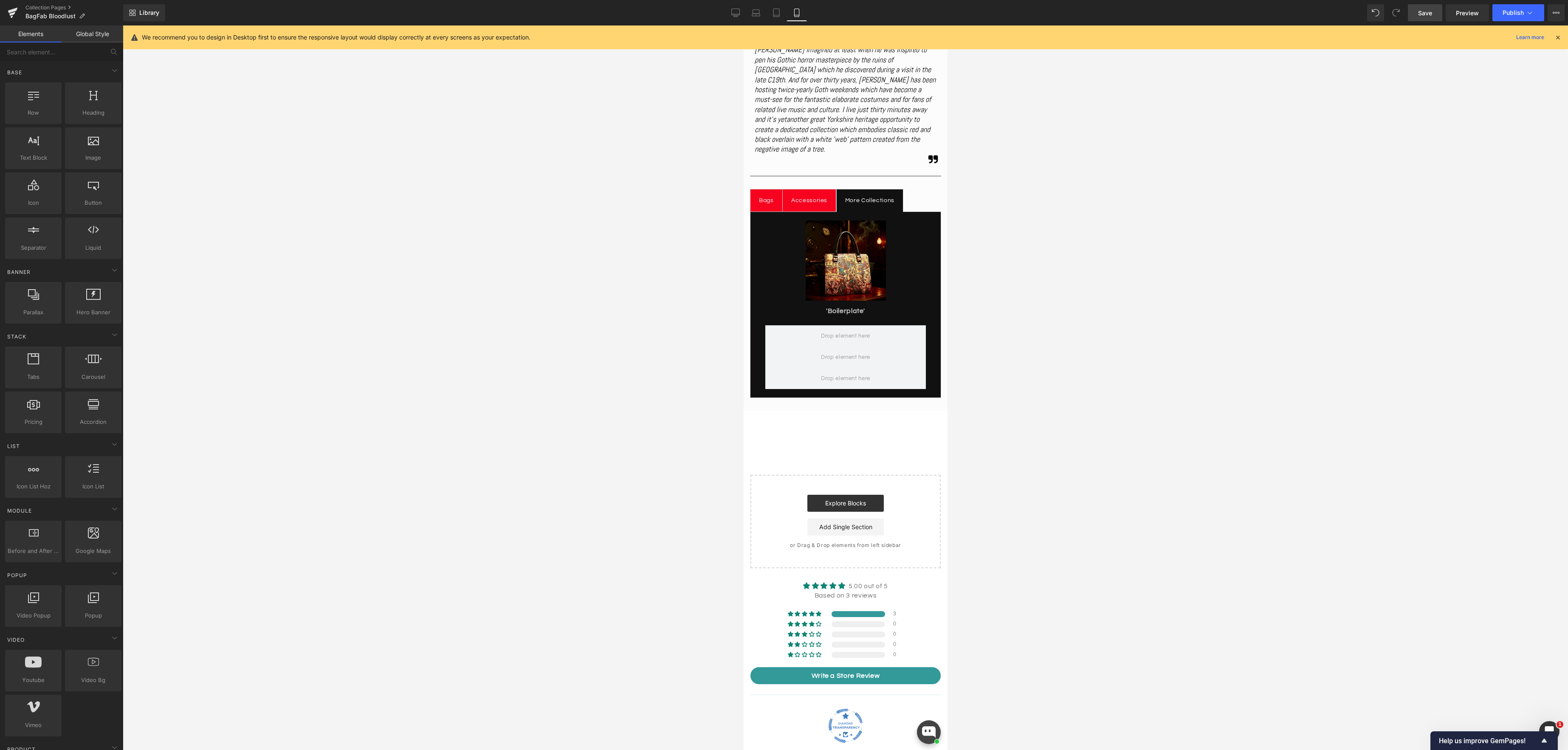
scroll to position [343, 0]
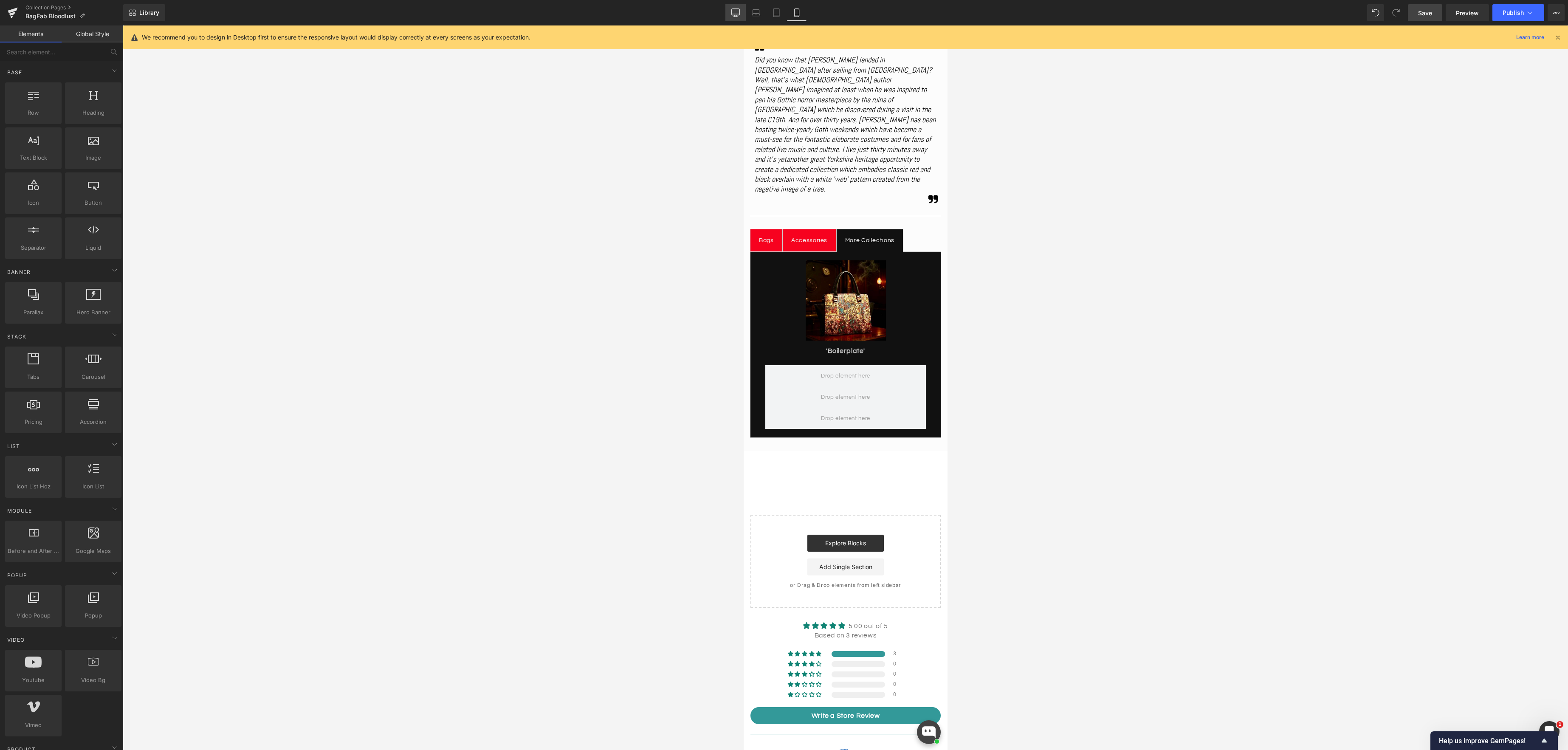
click at [737, 15] on icon at bounding box center [736, 13] width 9 height 9
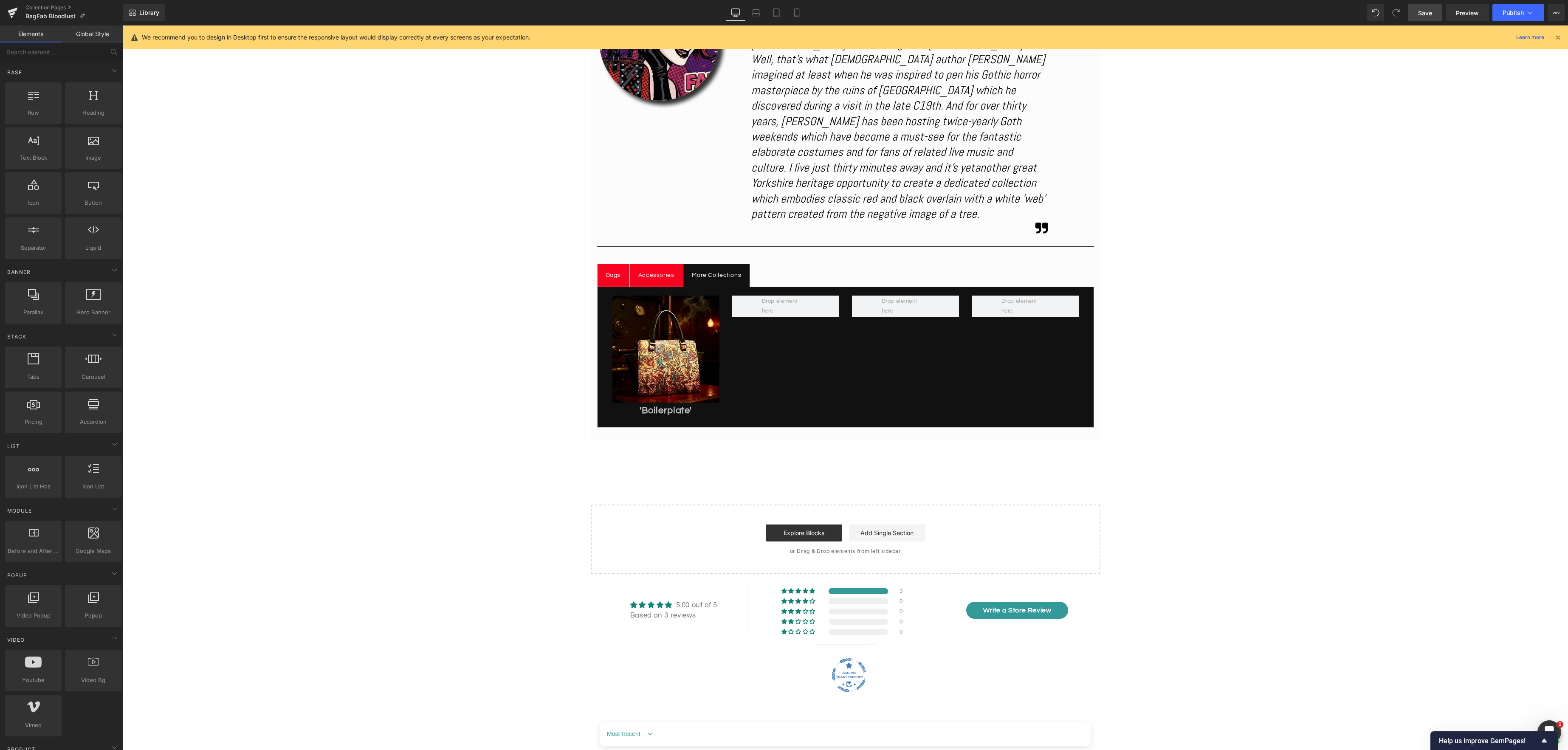
scroll to position [489, 0]
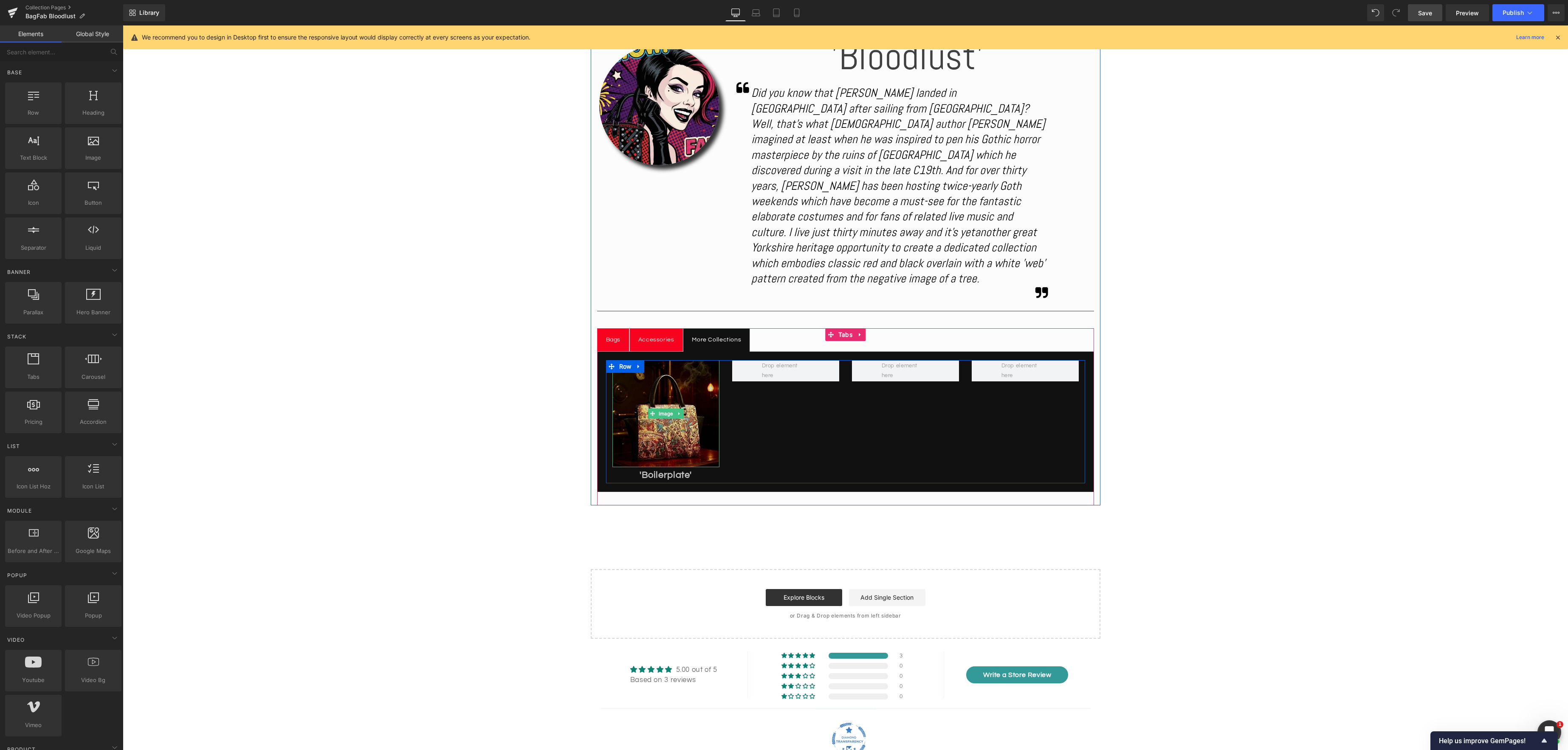
click at [665, 411] on img at bounding box center [666, 414] width 107 height 107
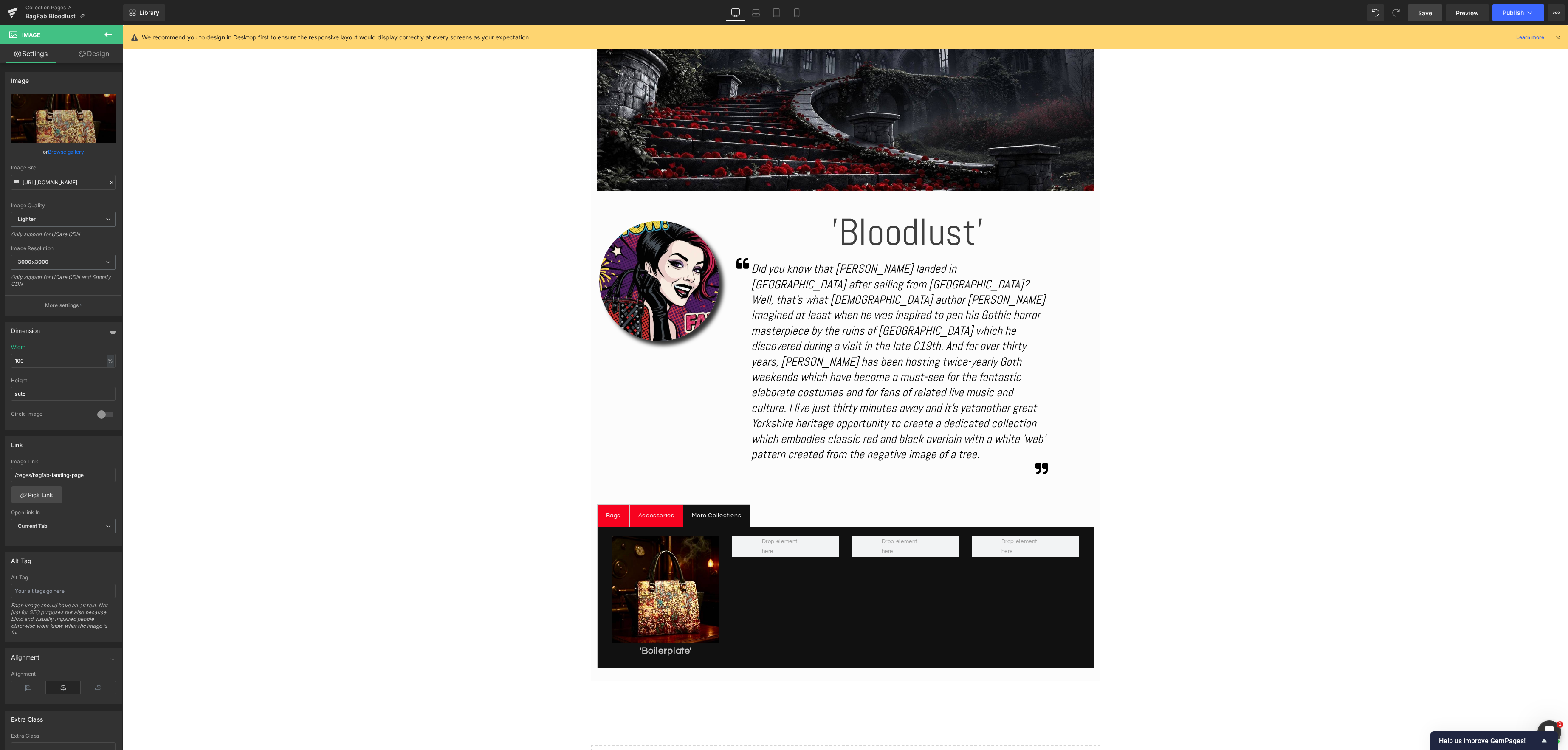
scroll to position [304, 0]
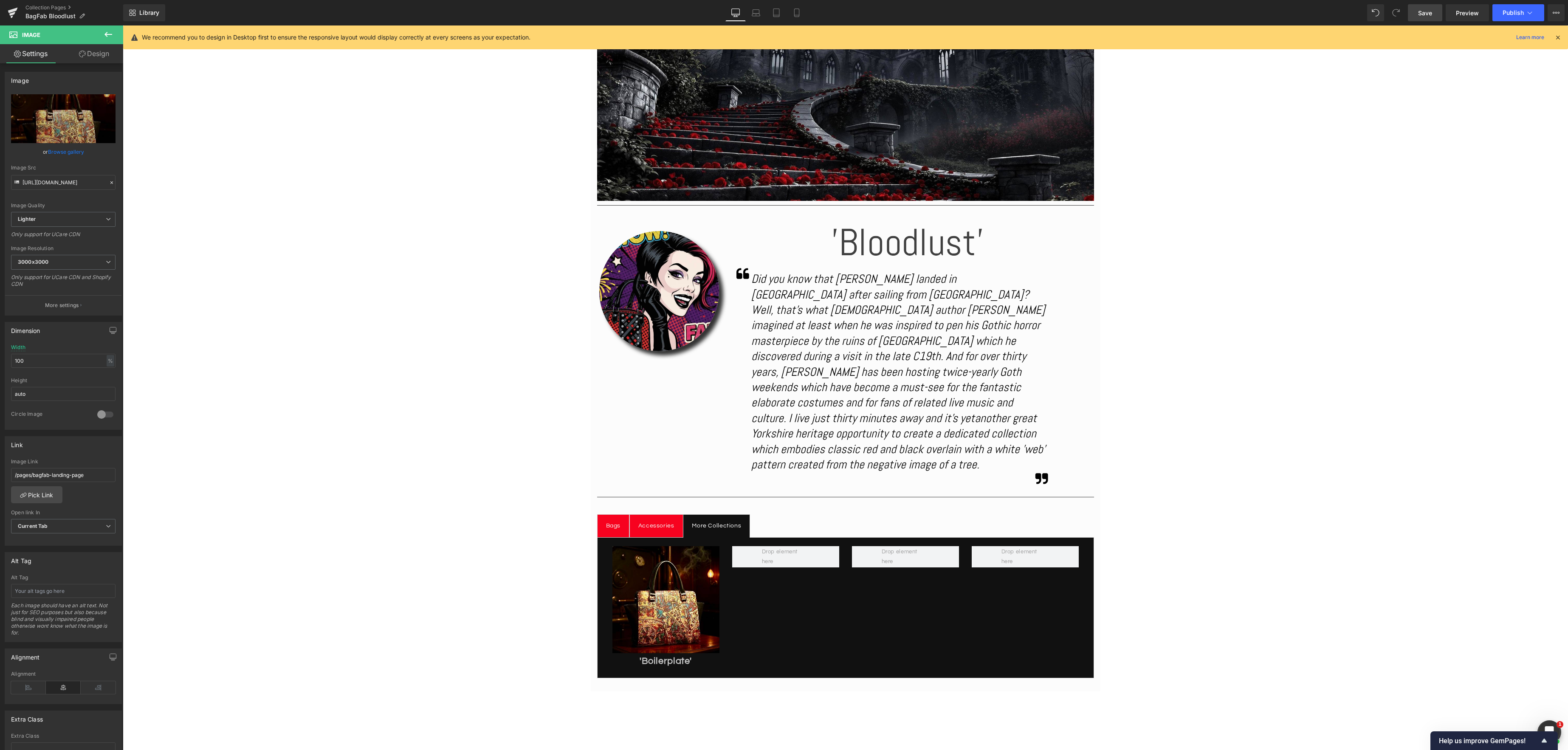
click at [1424, 14] on span "Save" at bounding box center [1424, 13] width 14 height 9
click at [1535, 11] on button "Publish" at bounding box center [1518, 12] width 52 height 17
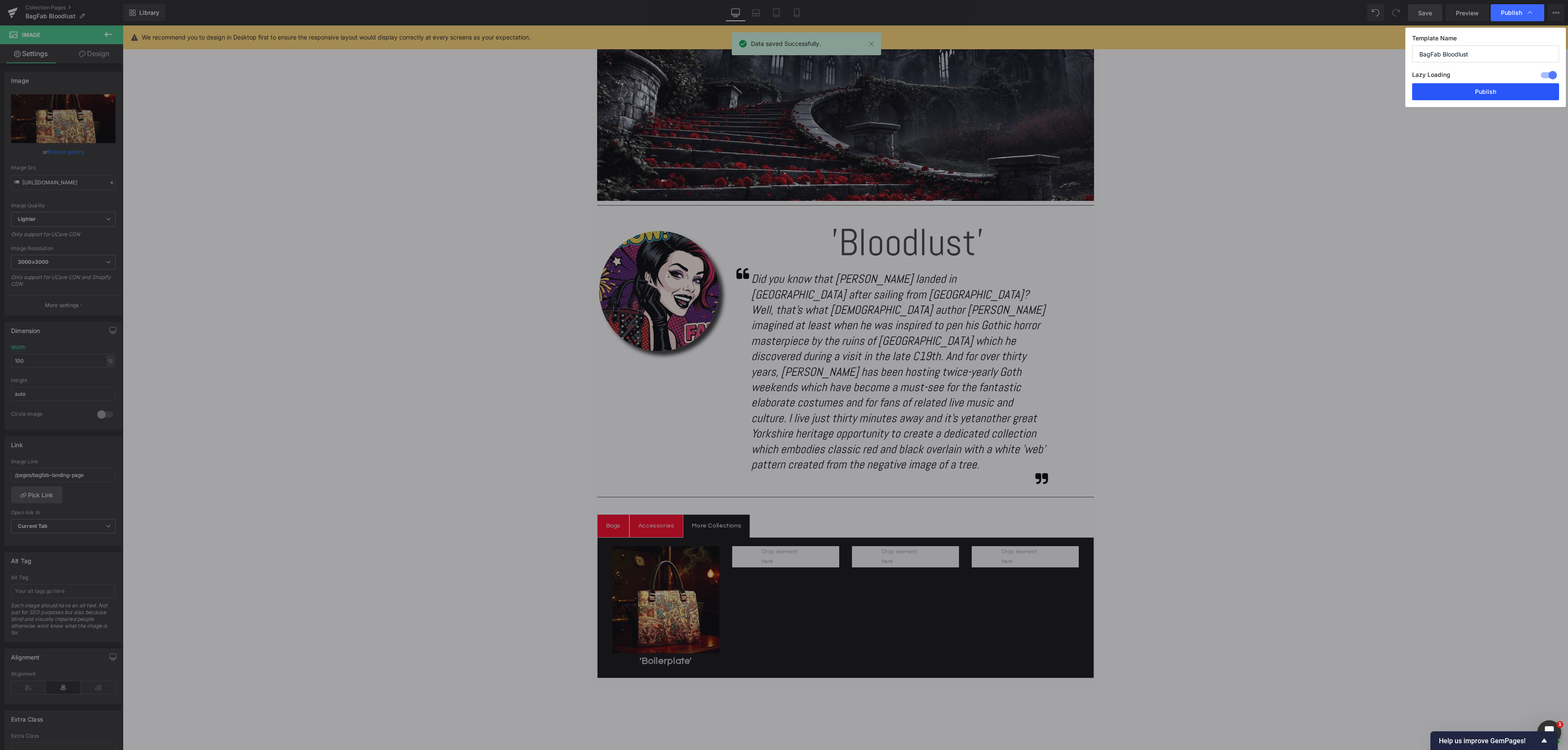
click at [1509, 91] on button "Publish" at bounding box center [1485, 91] width 147 height 17
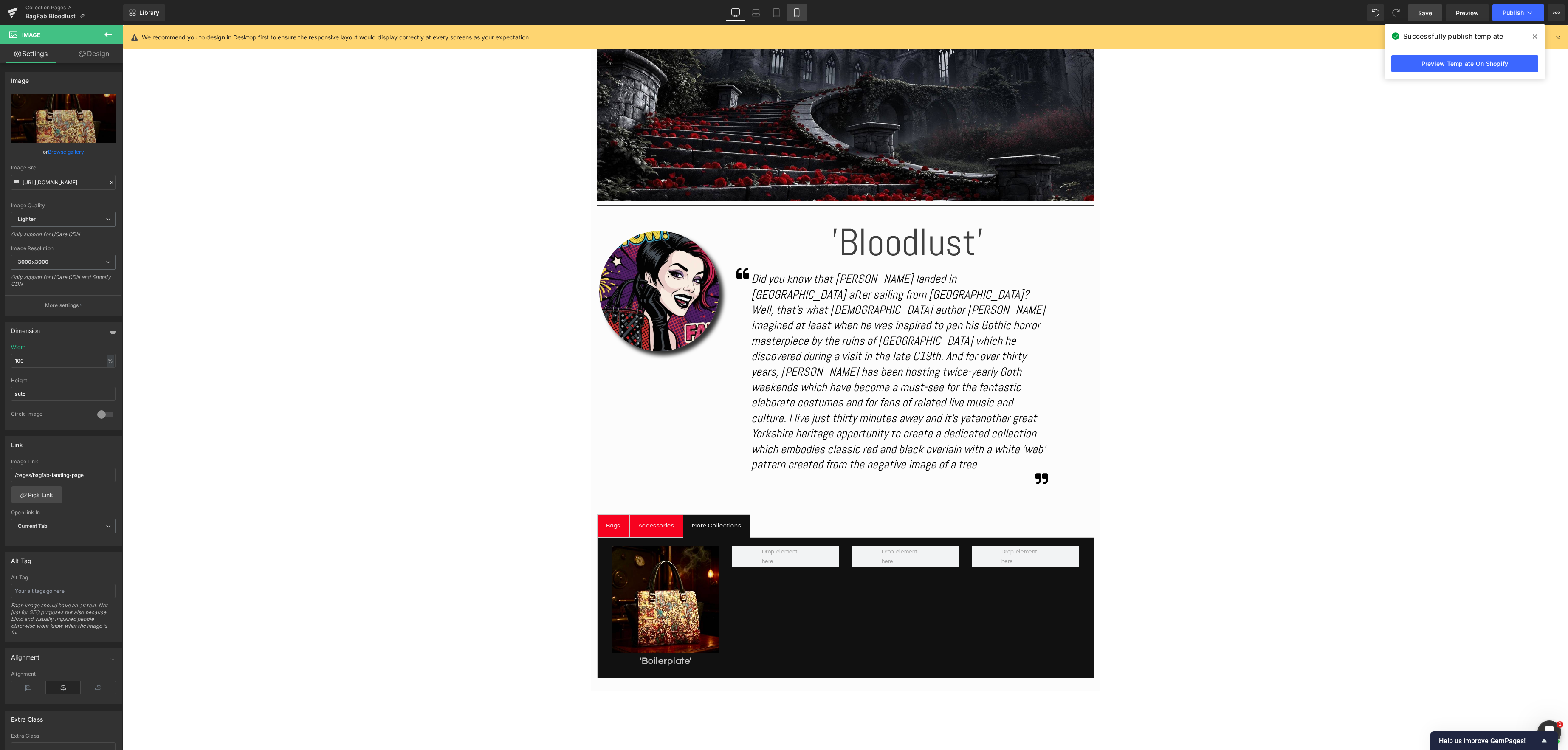
click at [796, 15] on icon at bounding box center [797, 13] width 9 height 9
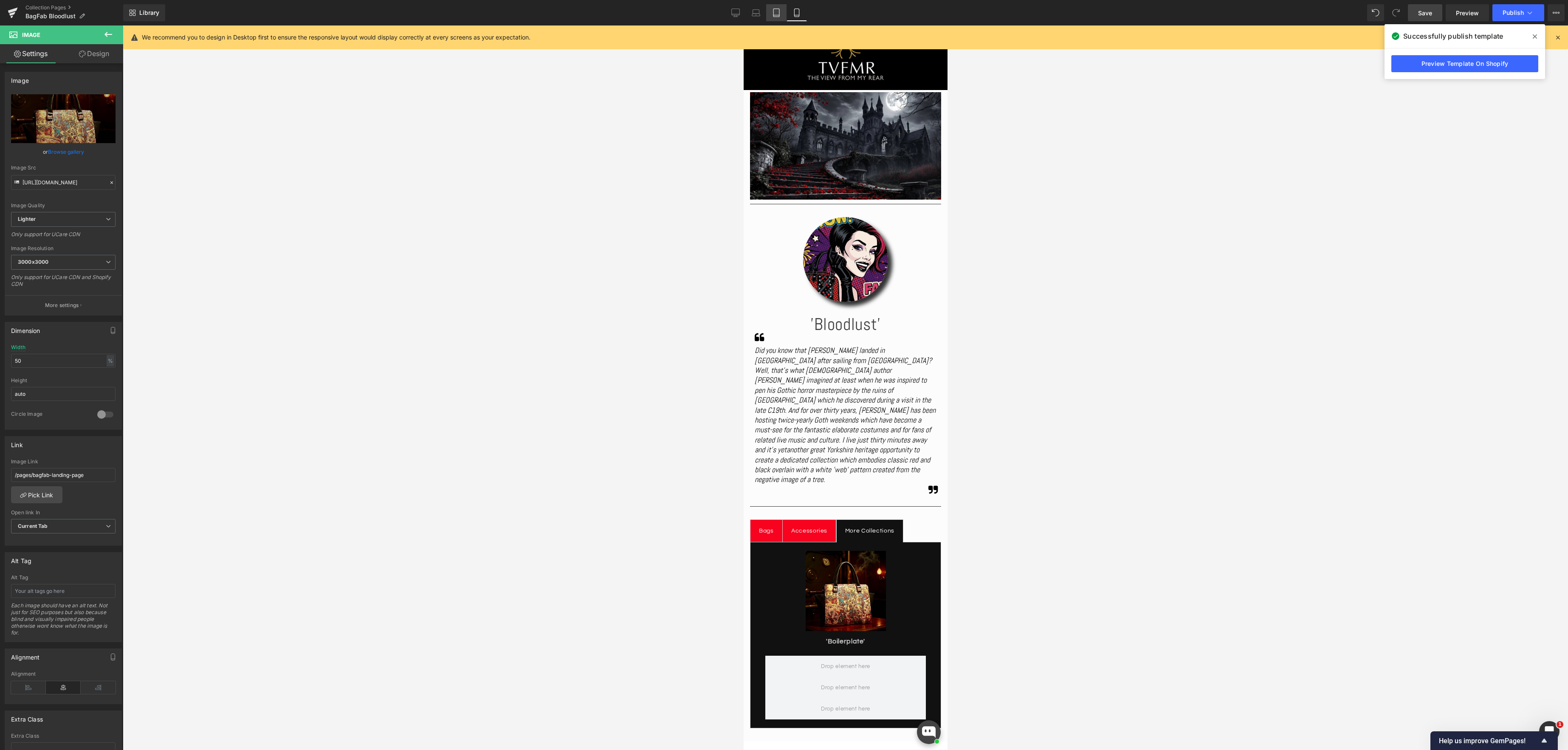
click at [778, 12] on icon at bounding box center [776, 13] width 9 height 9
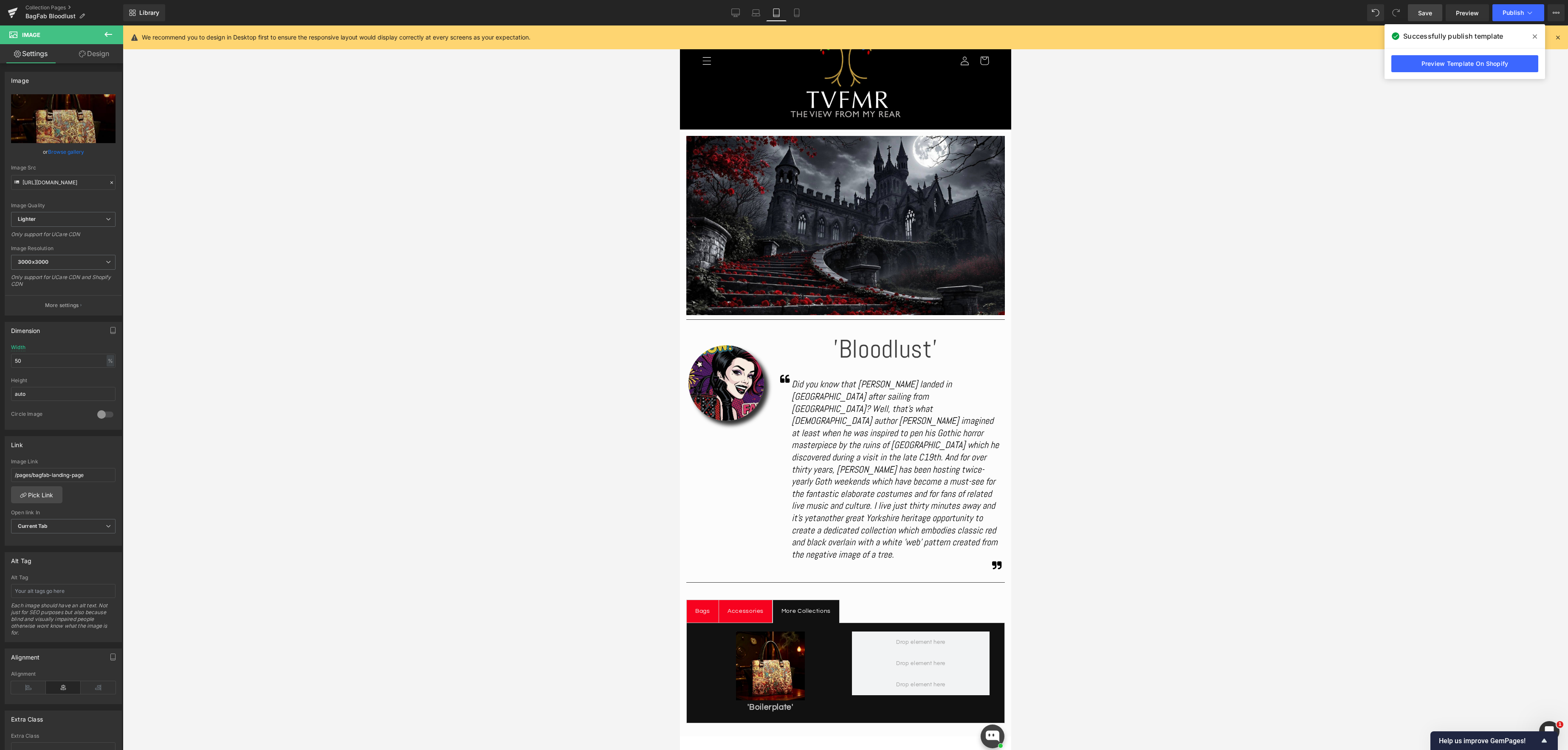
scroll to position [128, 0]
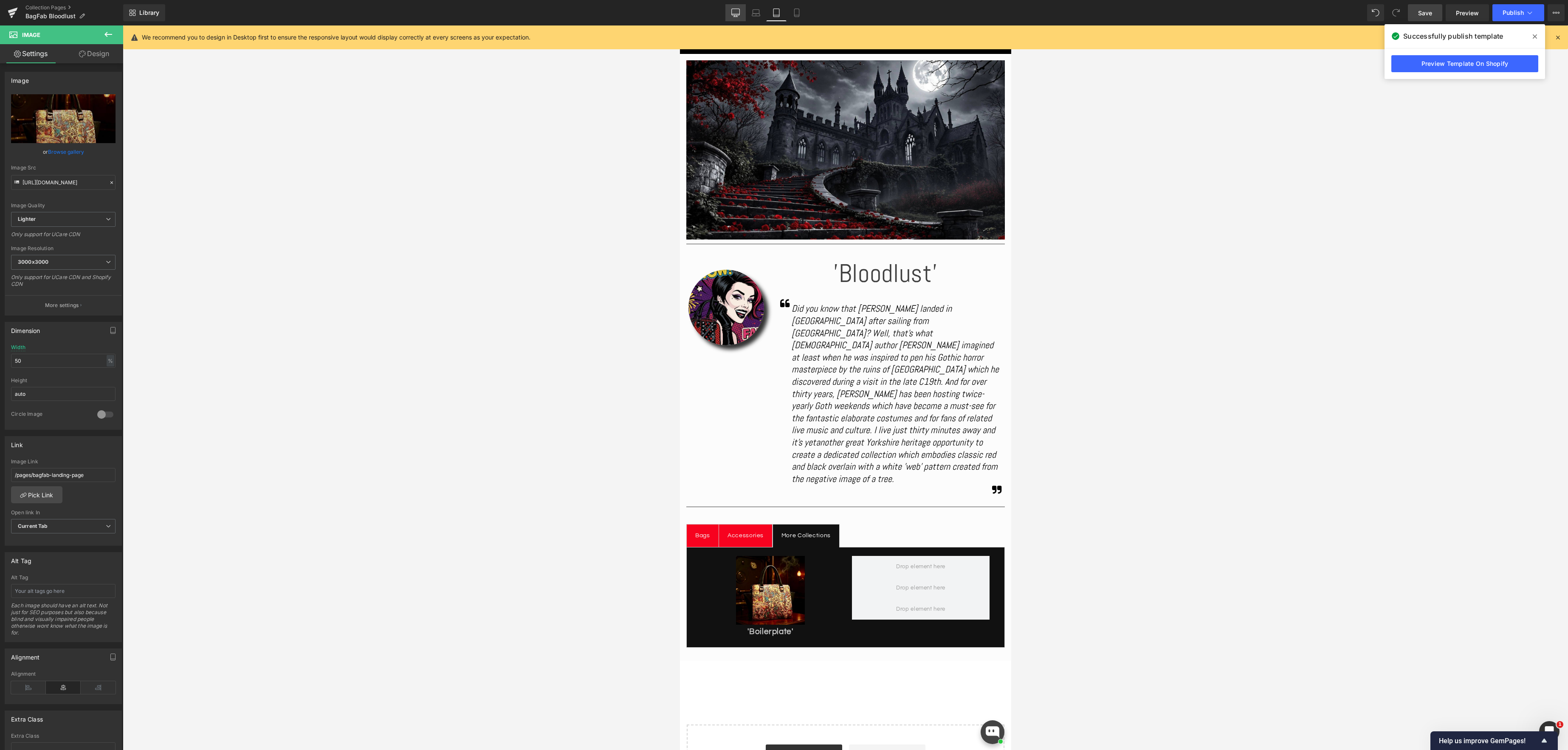
click at [737, 18] on link "Desktop" at bounding box center [735, 12] width 21 height 17
type input "100"
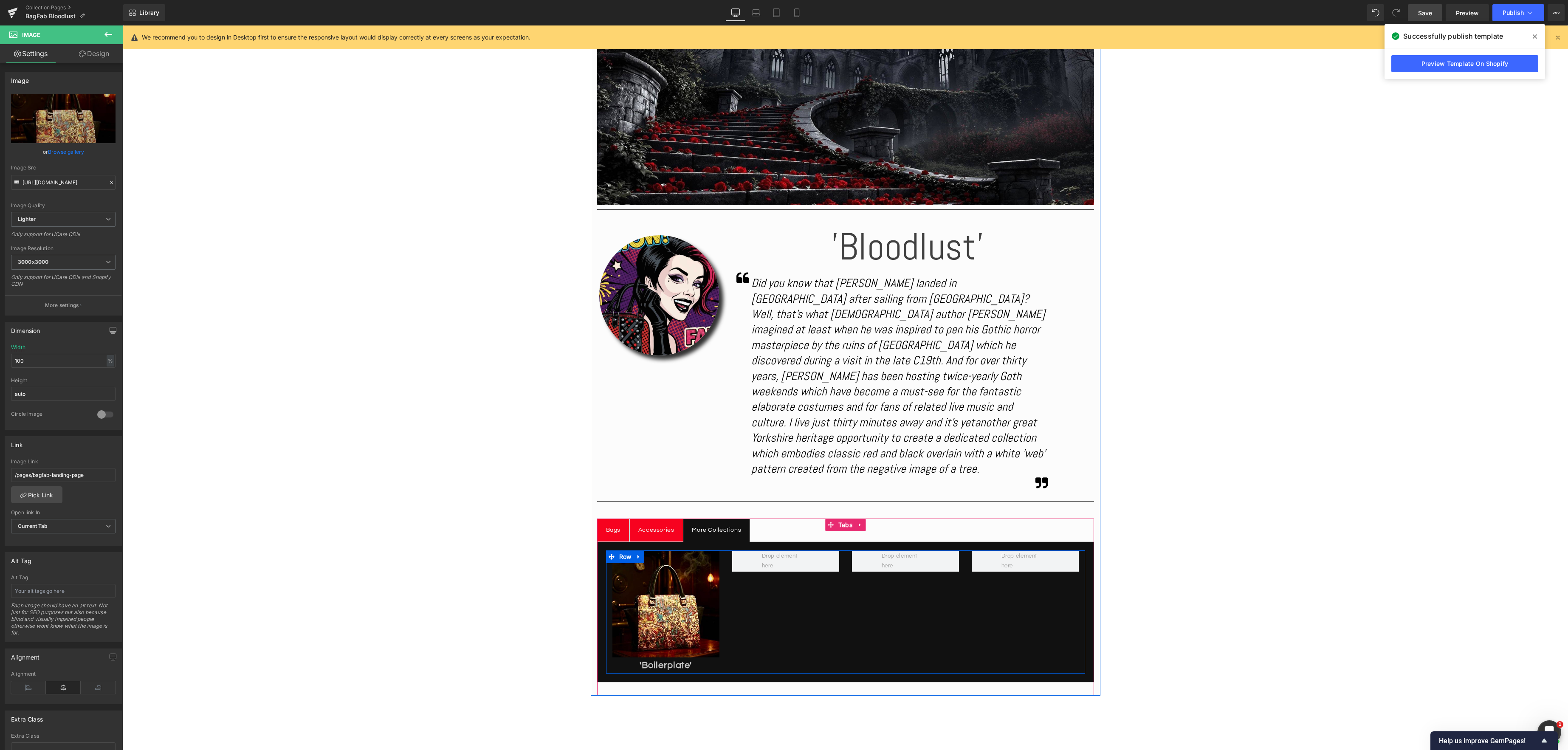
scroll to position [301, 0]
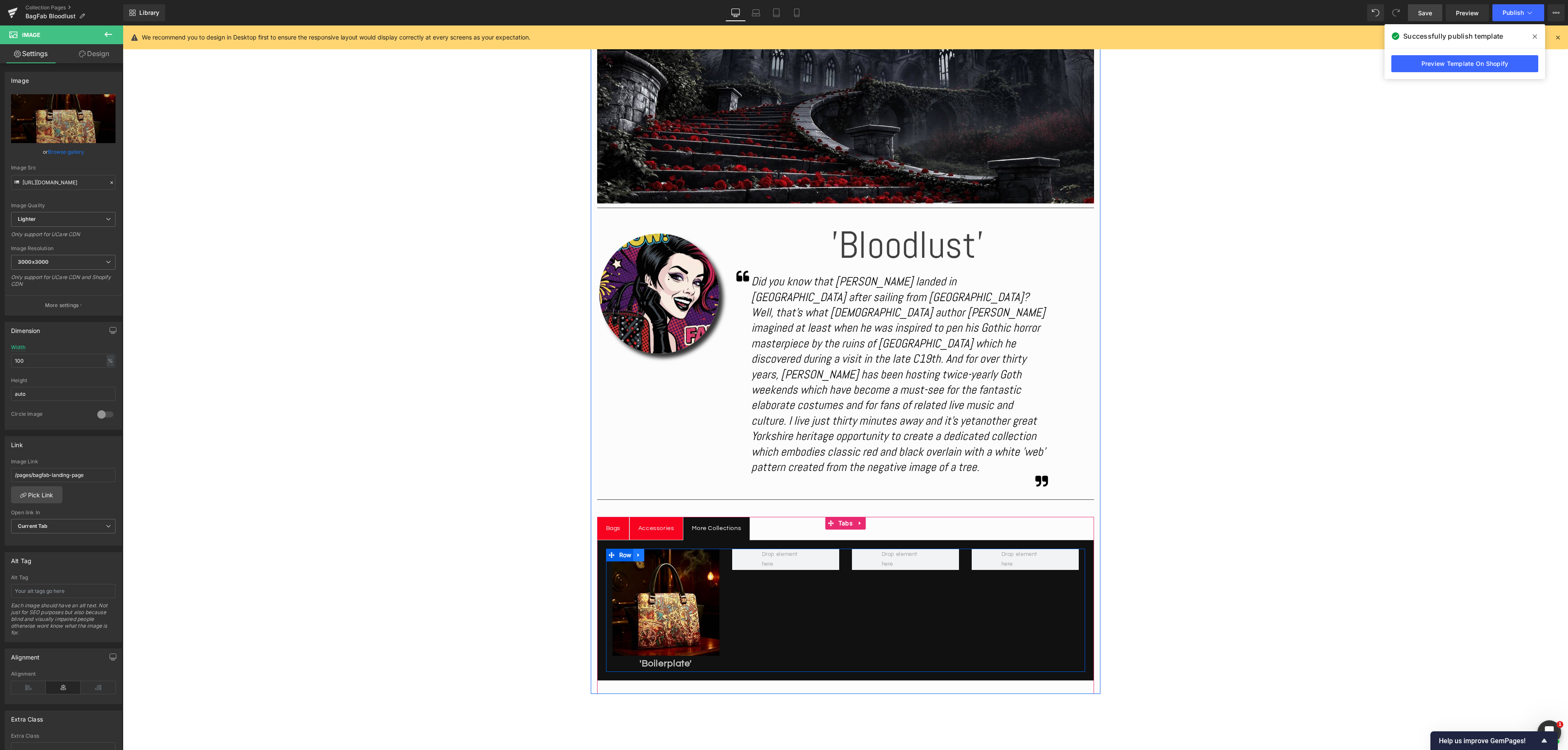
click at [641, 552] on icon at bounding box center [638, 555] width 6 height 7
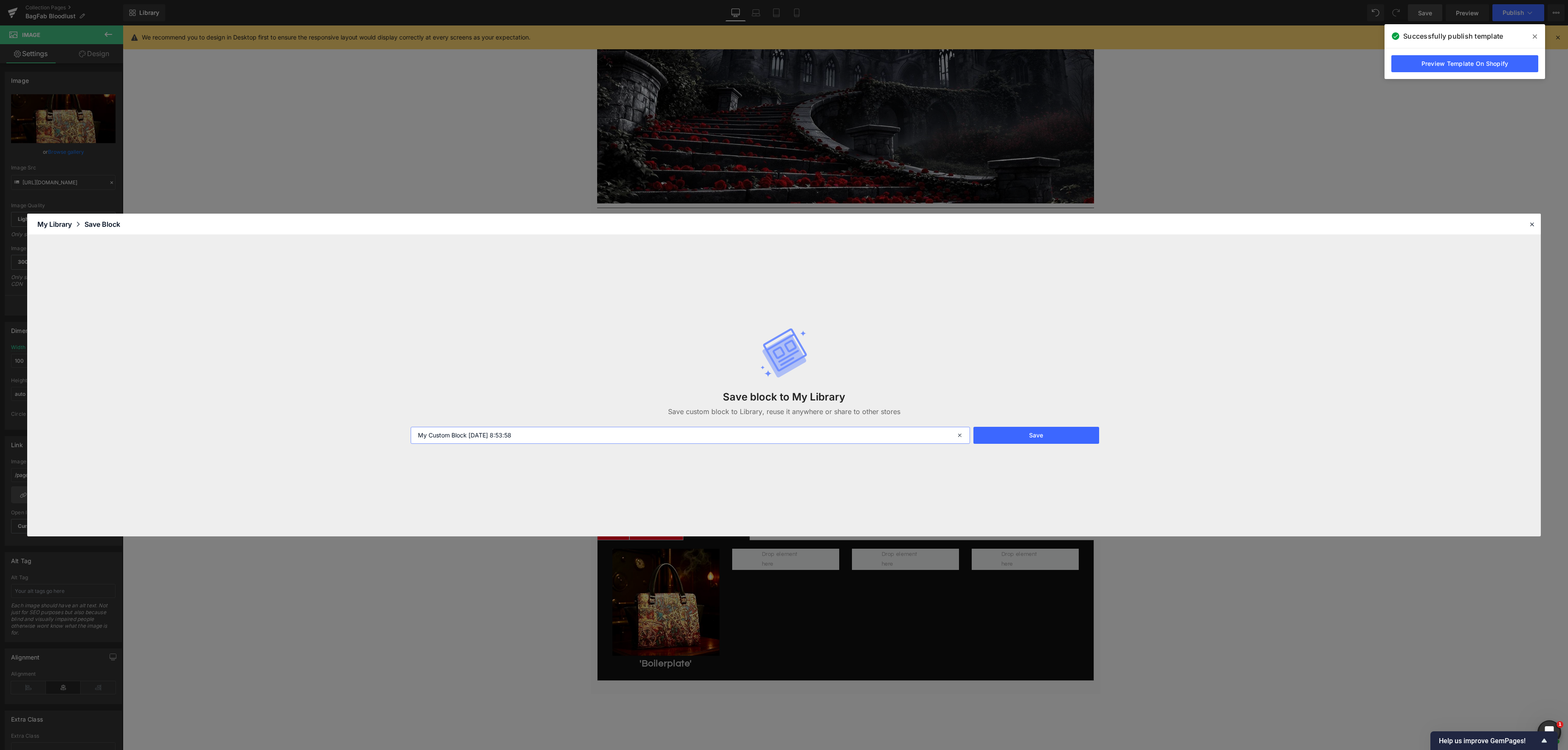
drag, startPoint x: 545, startPoint y: 440, endPoint x: 365, endPoint y: 427, distance: 180.5
click at [365, 427] on div "Save block to My Library Save custom block to Library, reuse it anywhere or sha…" at bounding box center [784, 385] width 1514 height 302
type input "More Collections Tab"
click at [1022, 435] on button "Save" at bounding box center [1036, 435] width 126 height 17
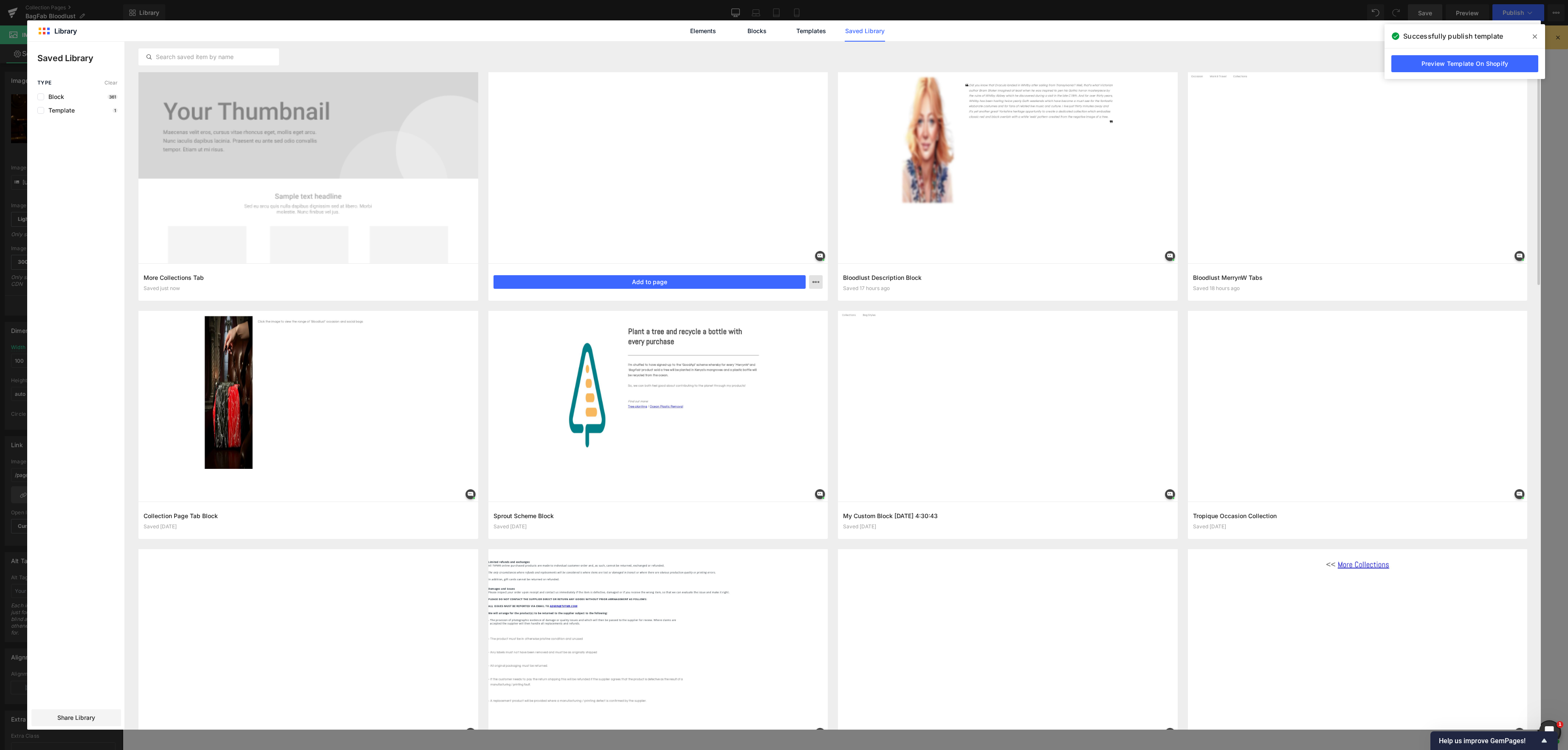
click at [817, 285] on icon "button" at bounding box center [815, 282] width 7 height 7
click at [780, 302] on div "Rename" at bounding box center [774, 301] width 97 height 18
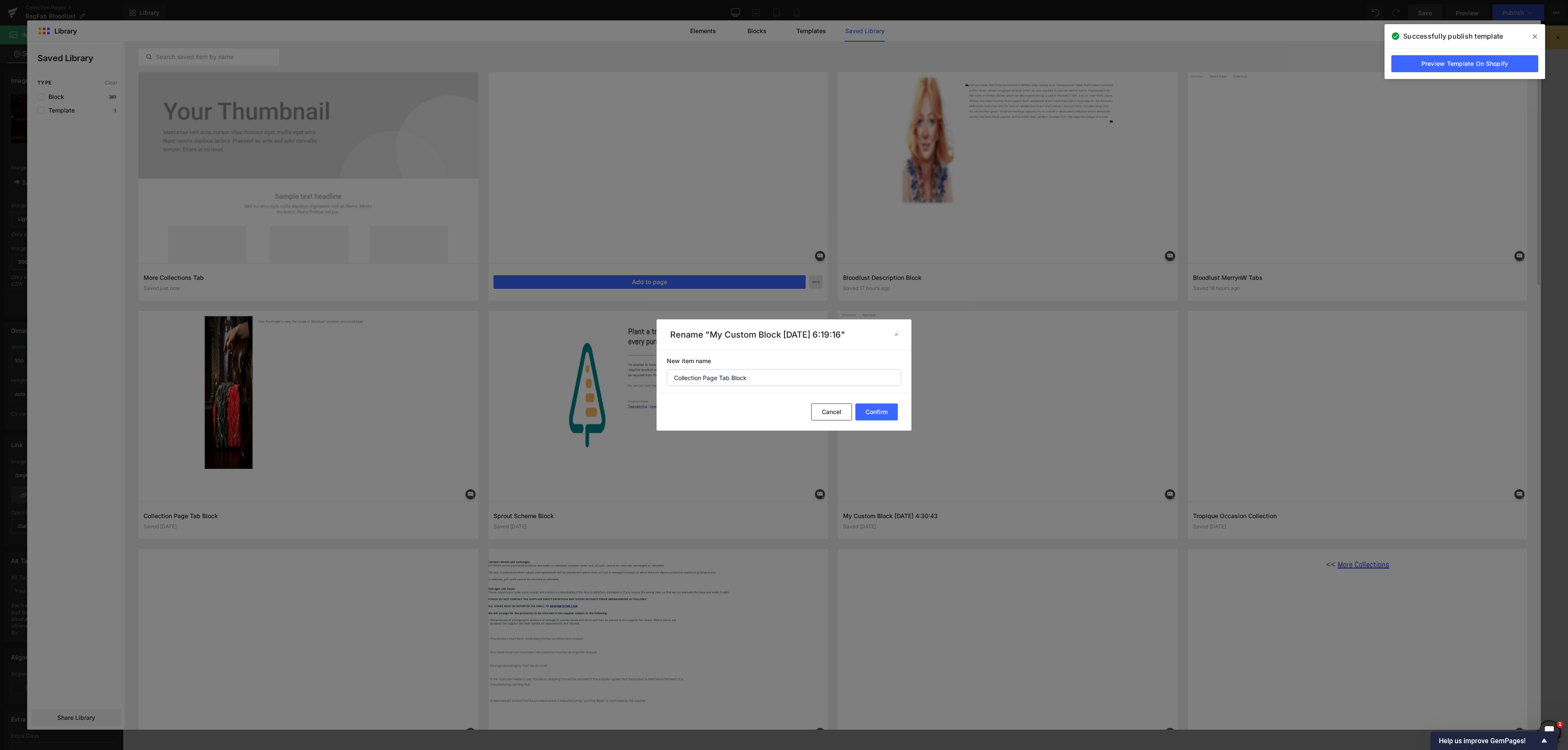
drag, startPoint x: 769, startPoint y: 378, endPoint x: 613, endPoint y: 378, distance: 156.0
click at [613, 378] on div "Rename "My Custom Block [DATE] 6:19:16" New item name Collection Page Tab Block…" at bounding box center [784, 375] width 1568 height 750
type input "Collection Page Product List"
click at [879, 413] on button "Confirm" at bounding box center [877, 412] width 43 height 17
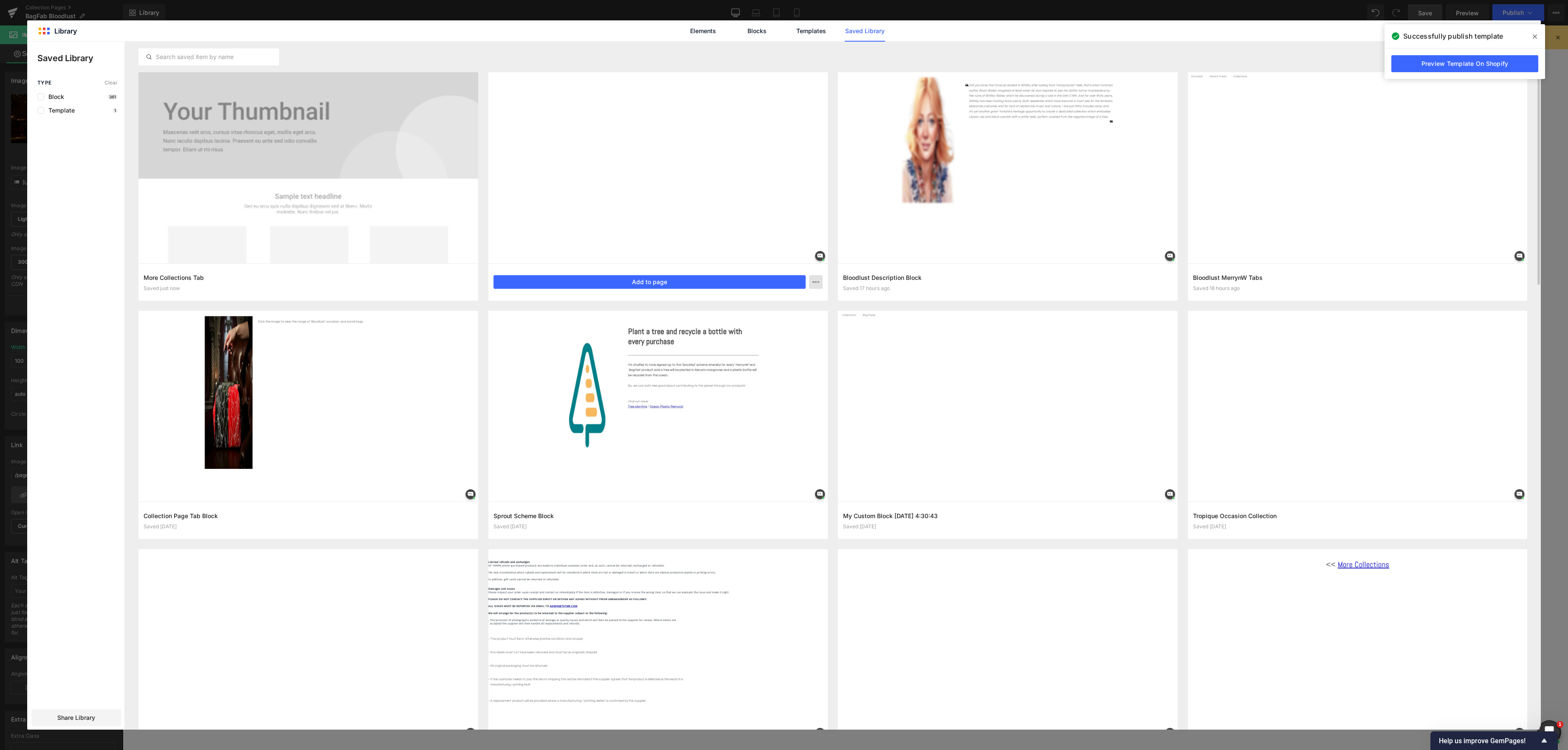
click at [1337, 33] on div "Elements Blocks Templates Saved Library" at bounding box center [784, 31] width 1514 height 21
click at [1535, 34] on icon at bounding box center [1535, 36] width 4 height 7
click at [1528, 32] on icon at bounding box center [1528, 31] width 7 height 7
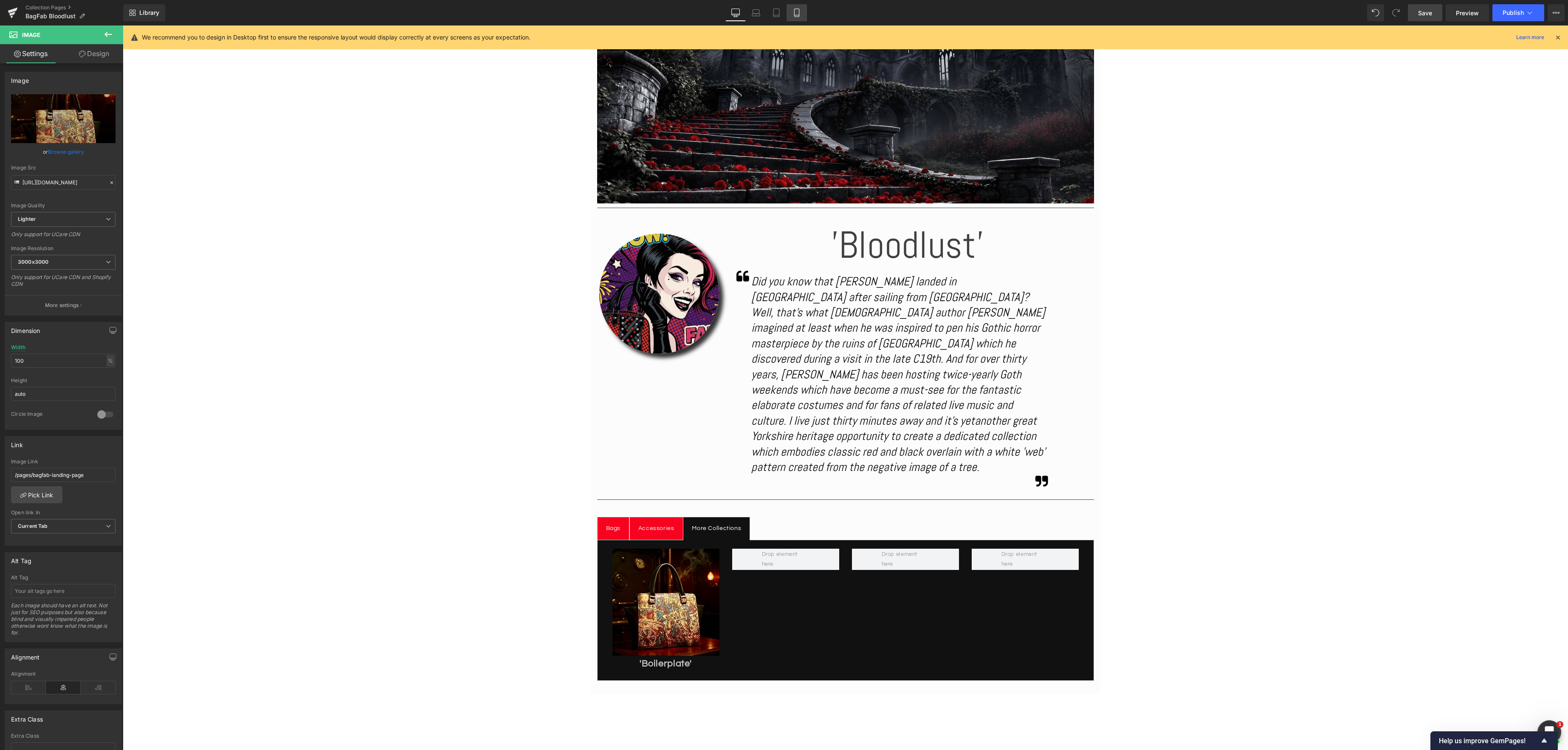
click at [796, 15] on icon at bounding box center [797, 13] width 9 height 9
type input "50"
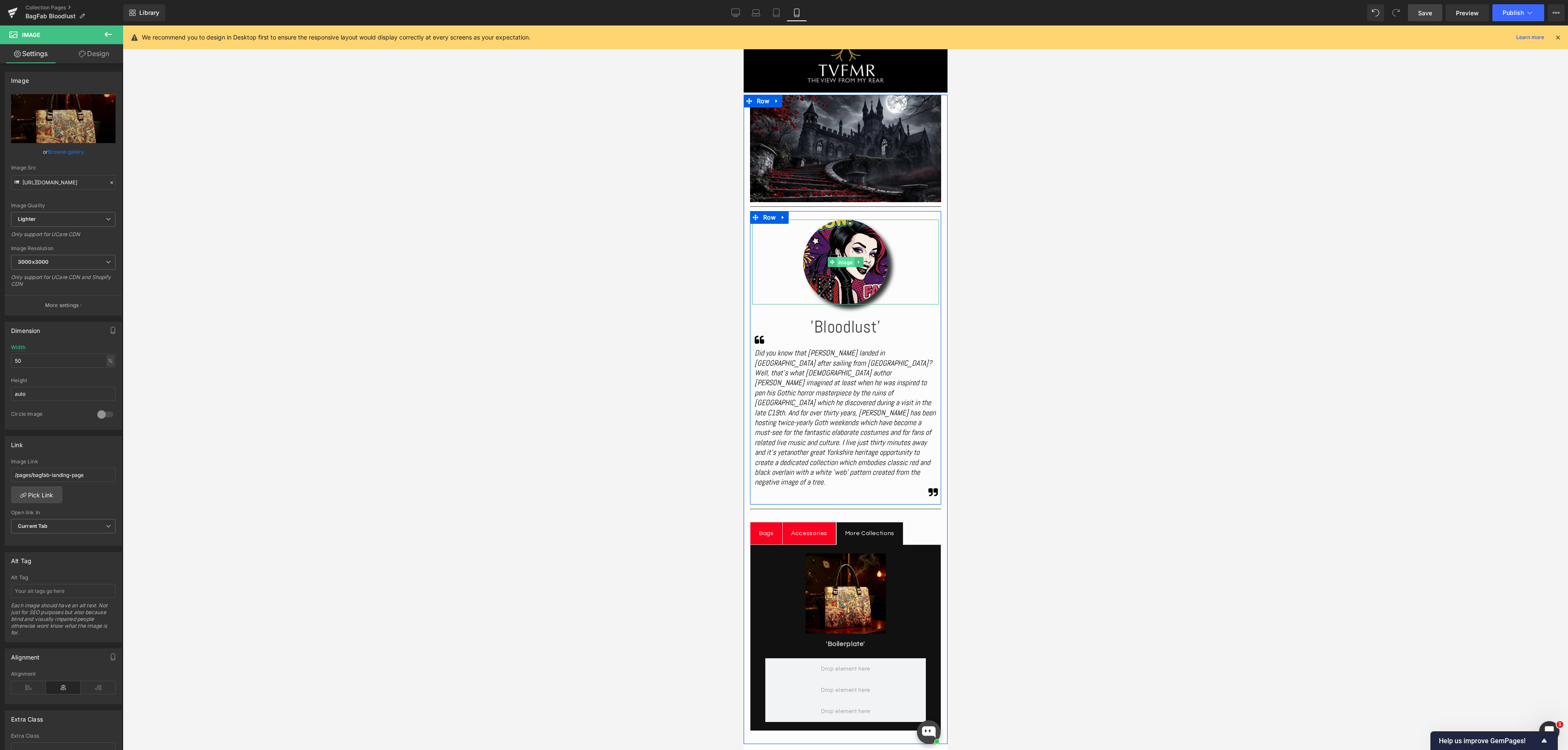
click at [845, 263] on span "Image" at bounding box center [845, 263] width 18 height 10
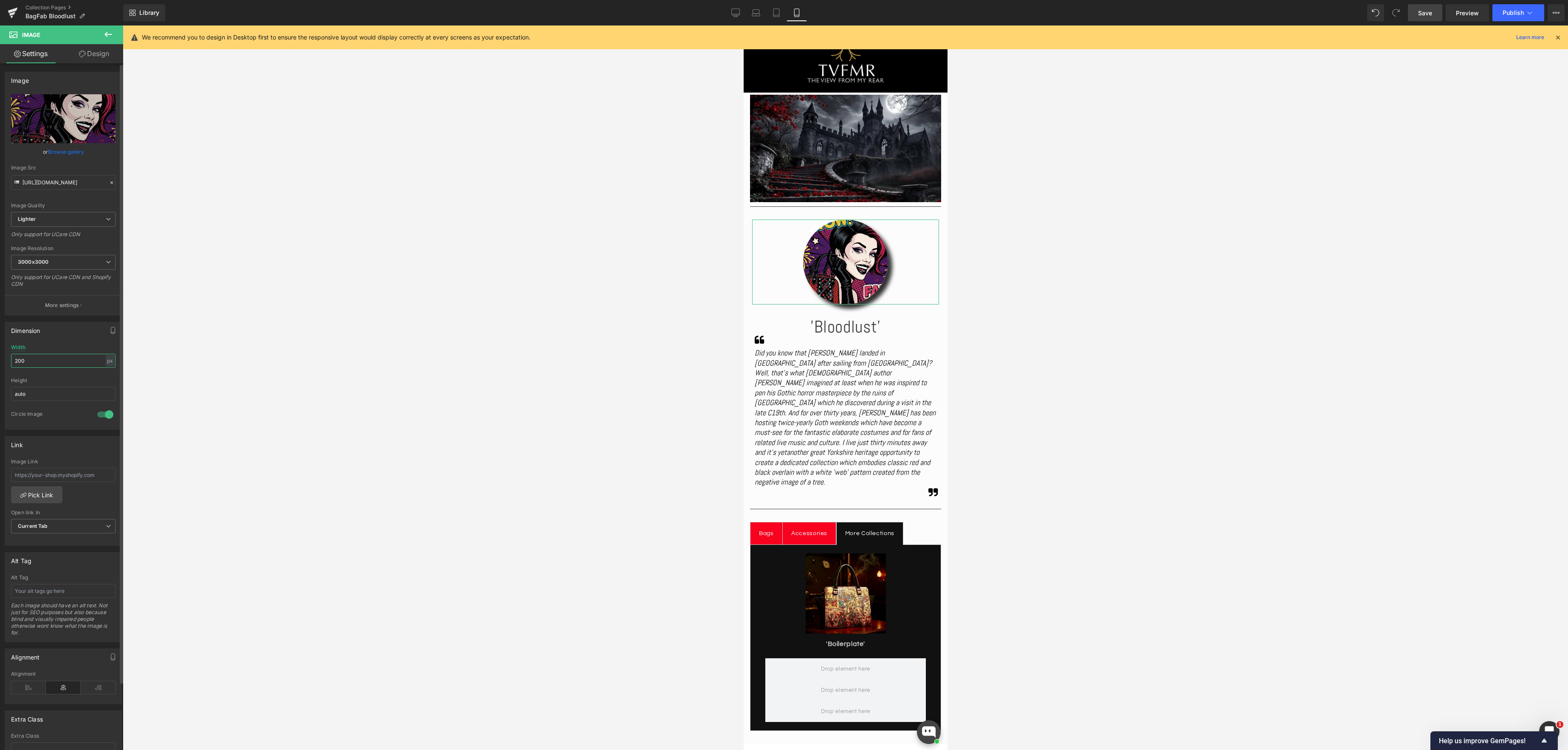
drag, startPoint x: 34, startPoint y: 365, endPoint x: 61, endPoint y: 360, distance: 27.5
click at [0, 363] on html "Image You are previewing how the will restyle your page. You can not edit Eleme…" at bounding box center [784, 375] width 1568 height 750
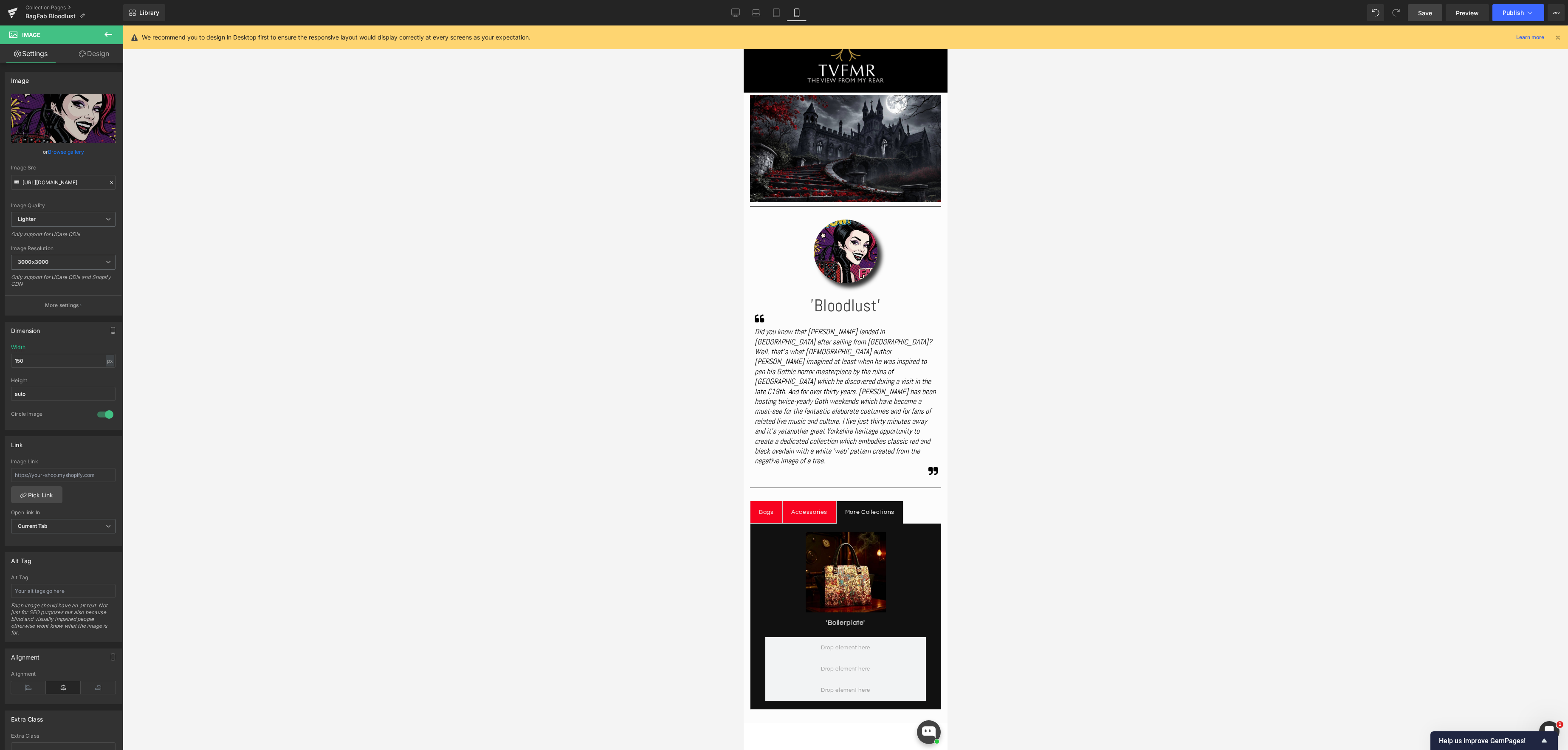
click at [1433, 11] on link "Save" at bounding box center [1425, 12] width 34 height 17
click at [1536, 14] on button "Publish" at bounding box center [1518, 12] width 52 height 17
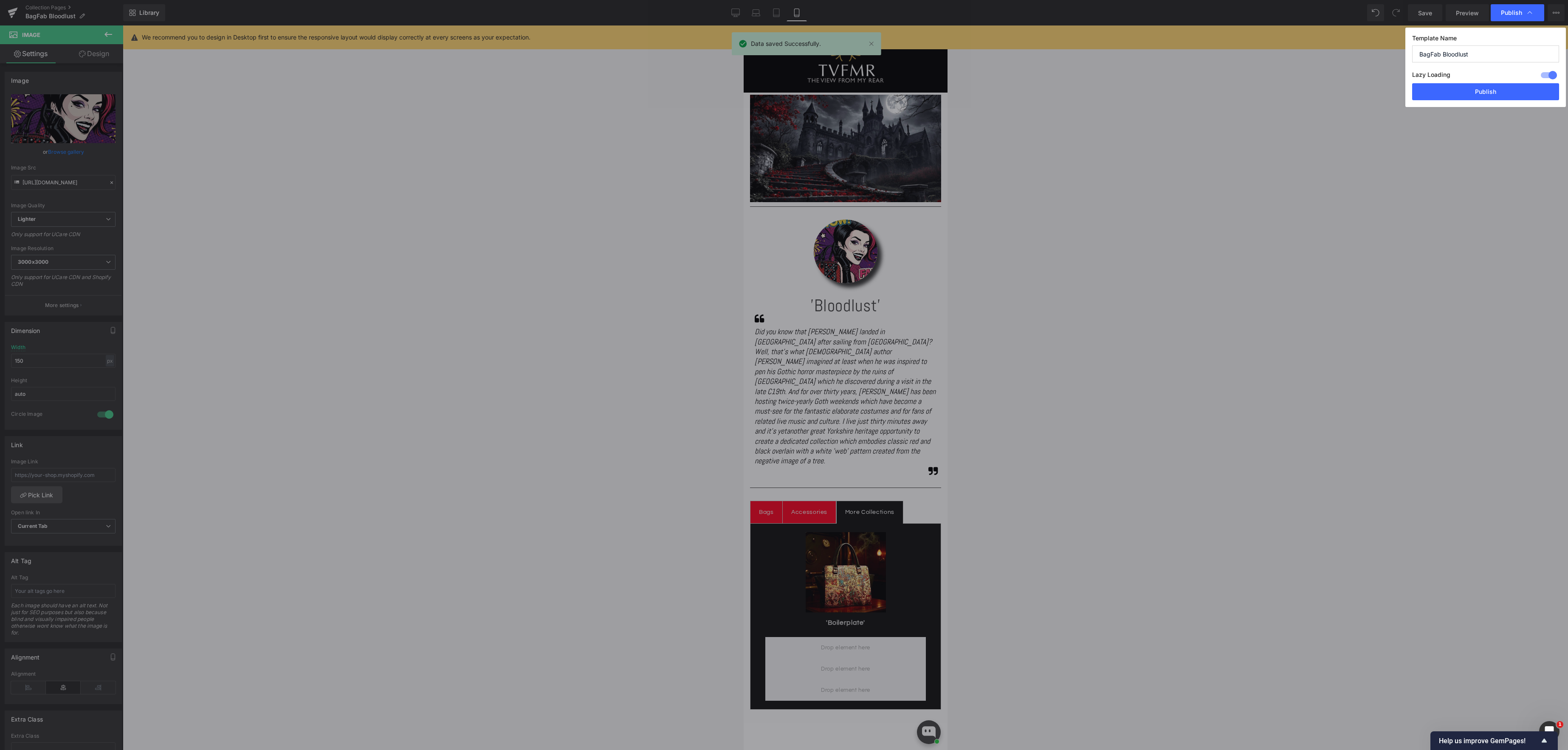
click at [1506, 93] on button "Publish" at bounding box center [1485, 91] width 147 height 17
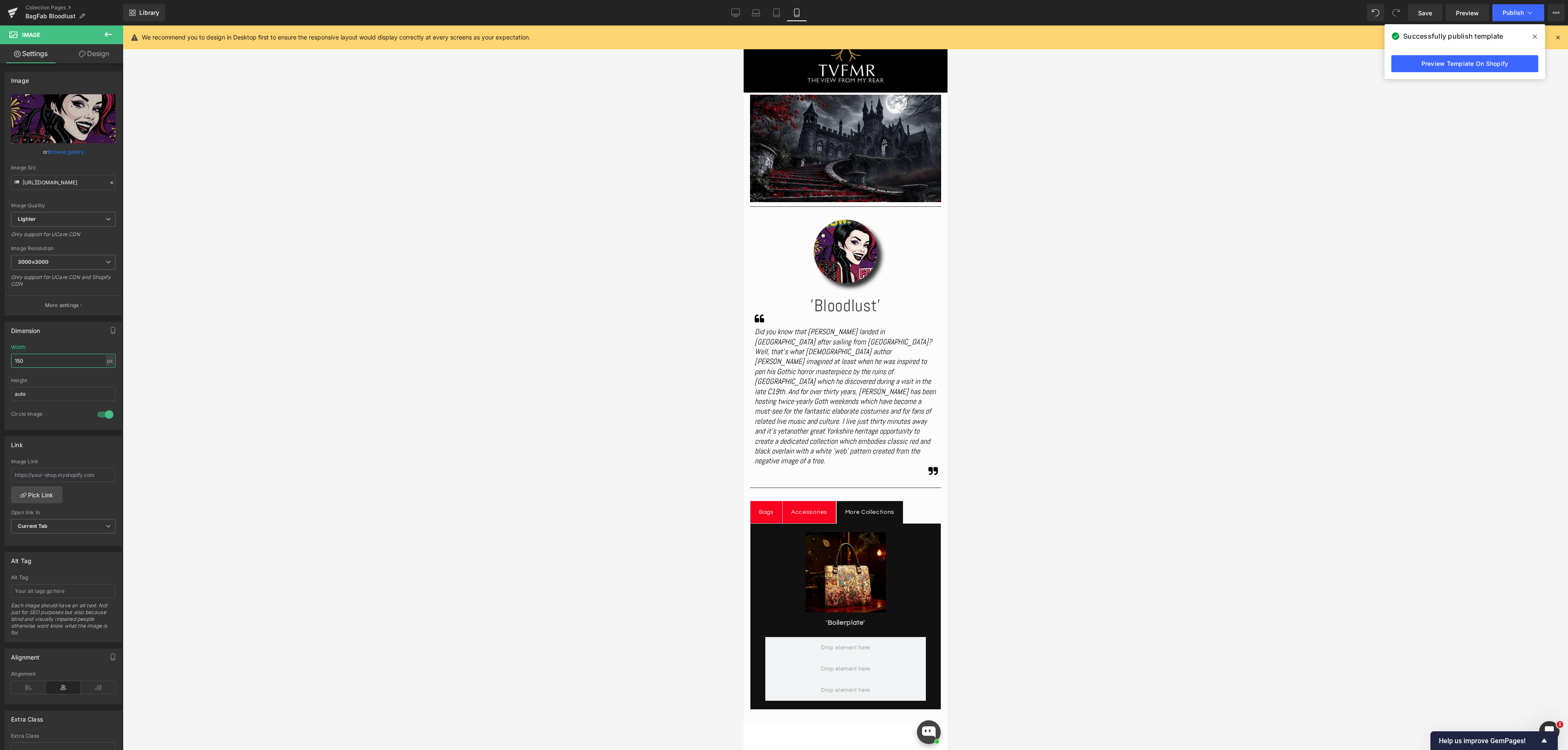
drag, startPoint x: 40, startPoint y: 363, endPoint x: -10, endPoint y: 363, distance: 50.0
click at [0, 363] on html "Image You are previewing how the will restyle your page. You can not edit Eleme…" at bounding box center [784, 375] width 1568 height 750
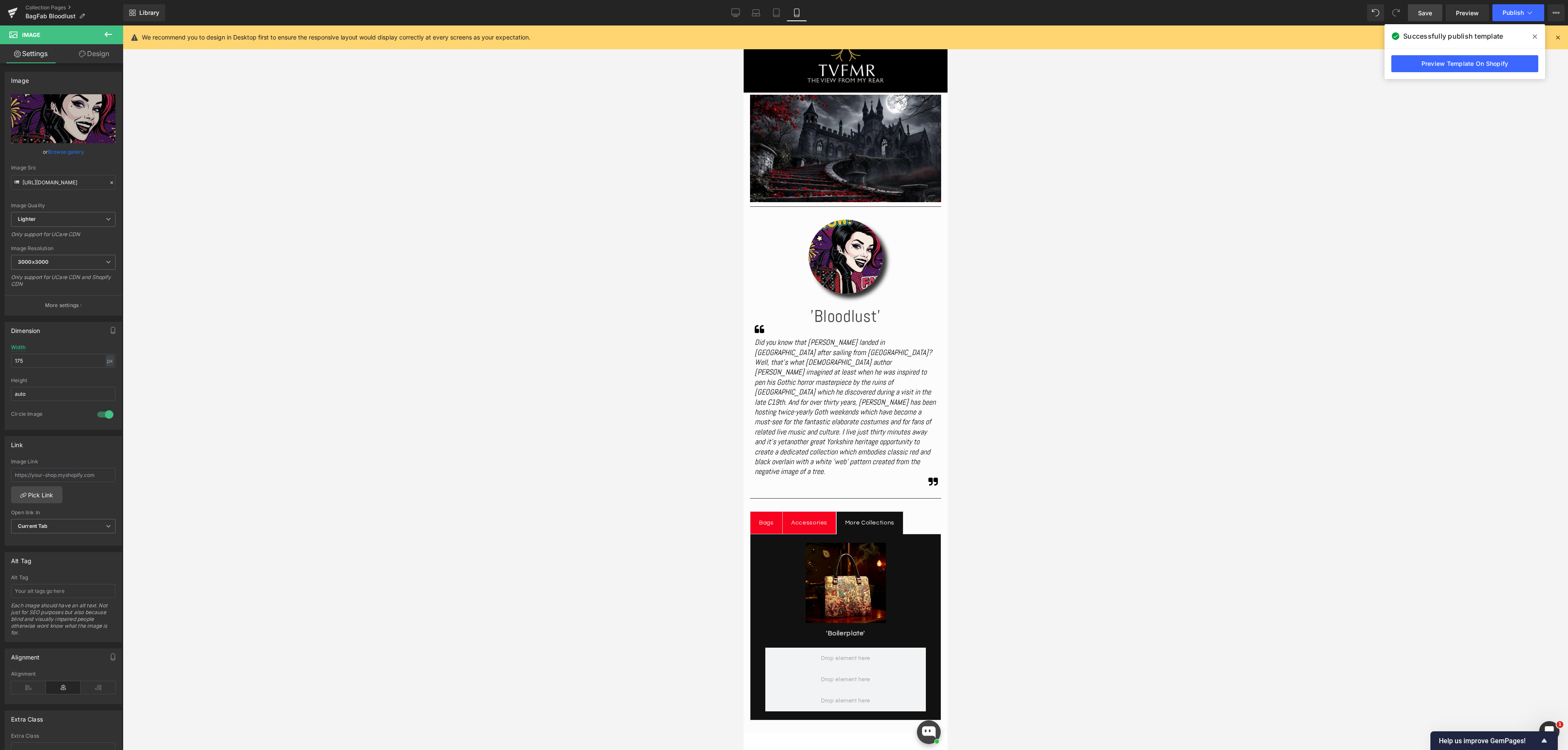
click at [1424, 14] on span "Save" at bounding box center [1424, 13] width 14 height 9
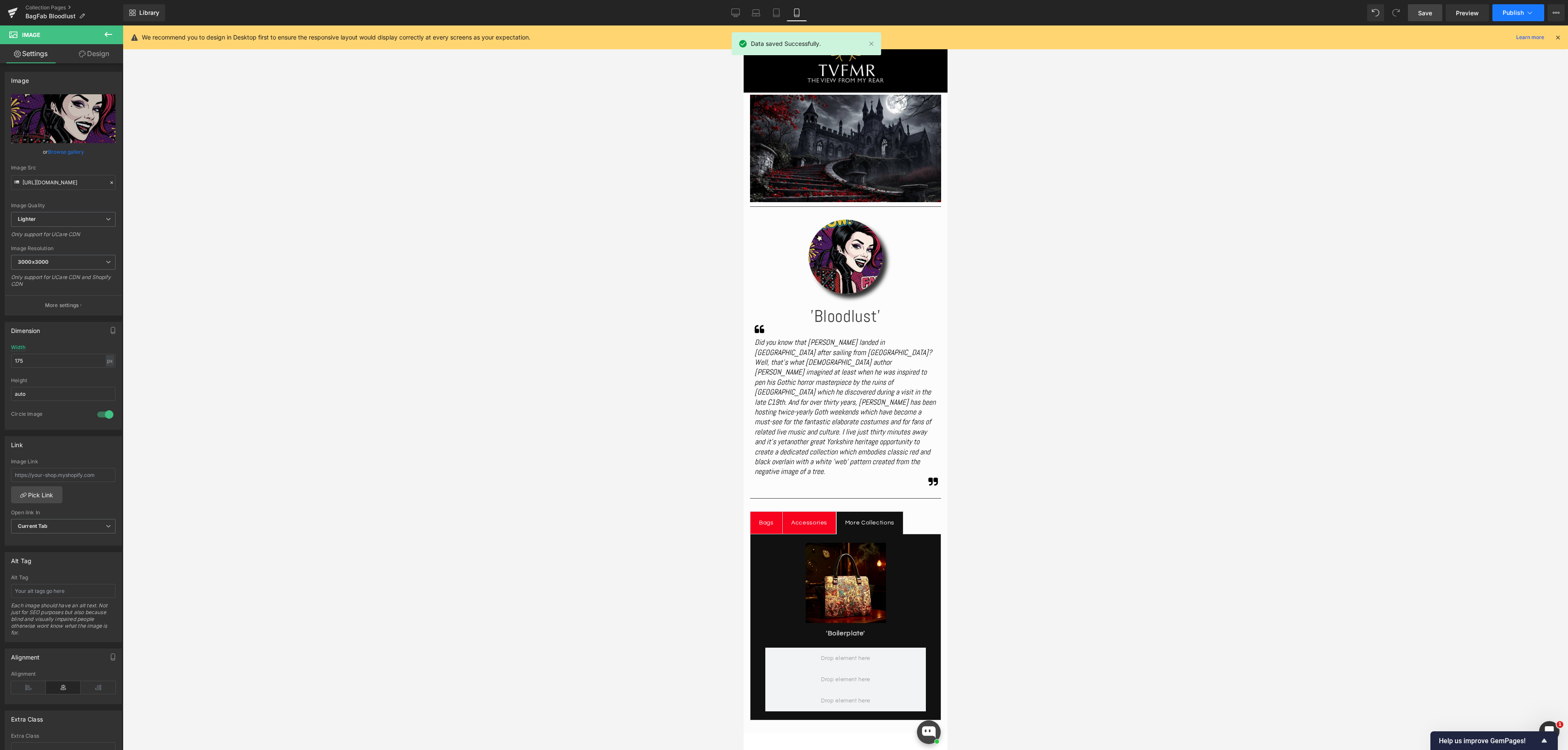
click at [1532, 13] on icon at bounding box center [1530, 13] width 9 height 9
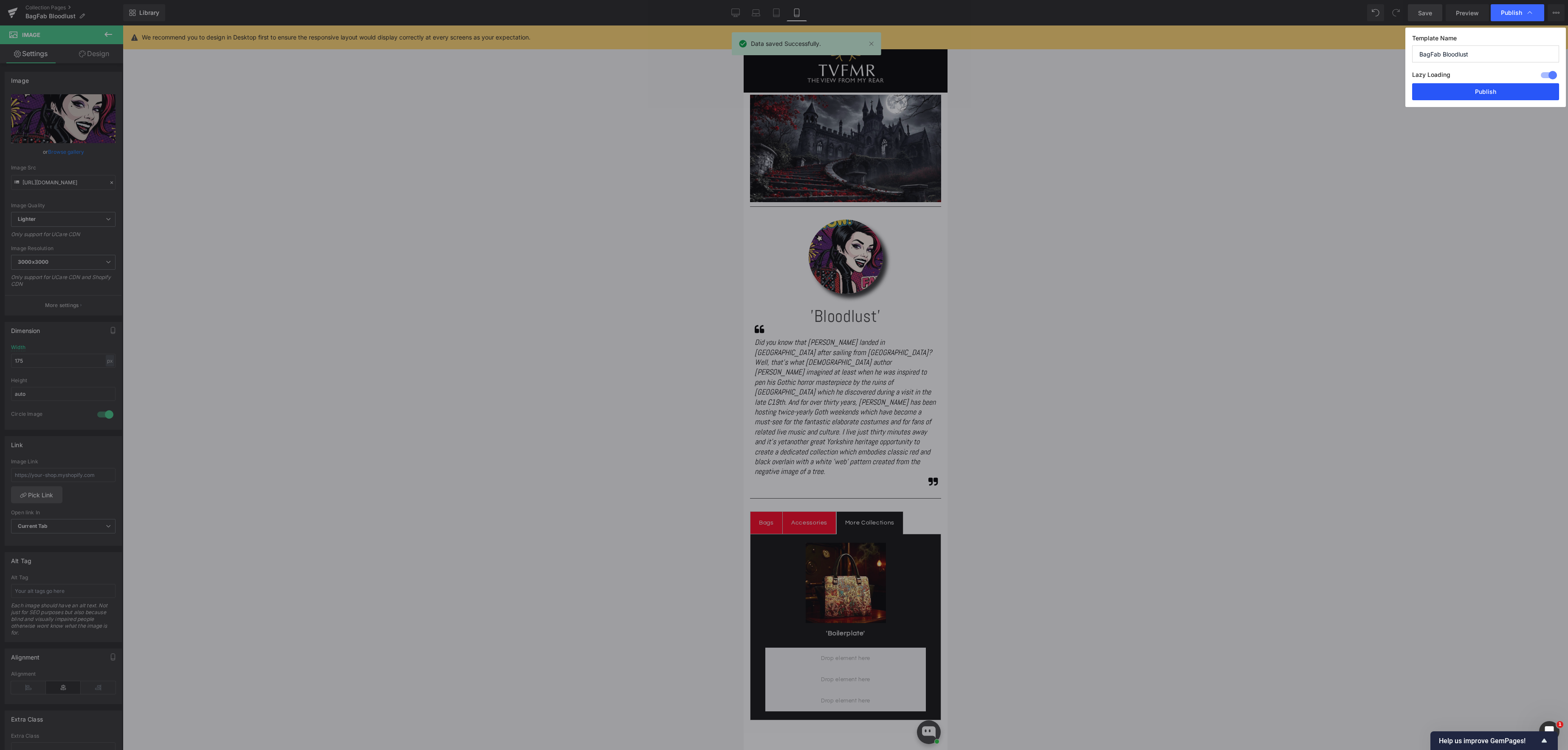
click at [1496, 90] on button "Publish" at bounding box center [1485, 91] width 147 height 17
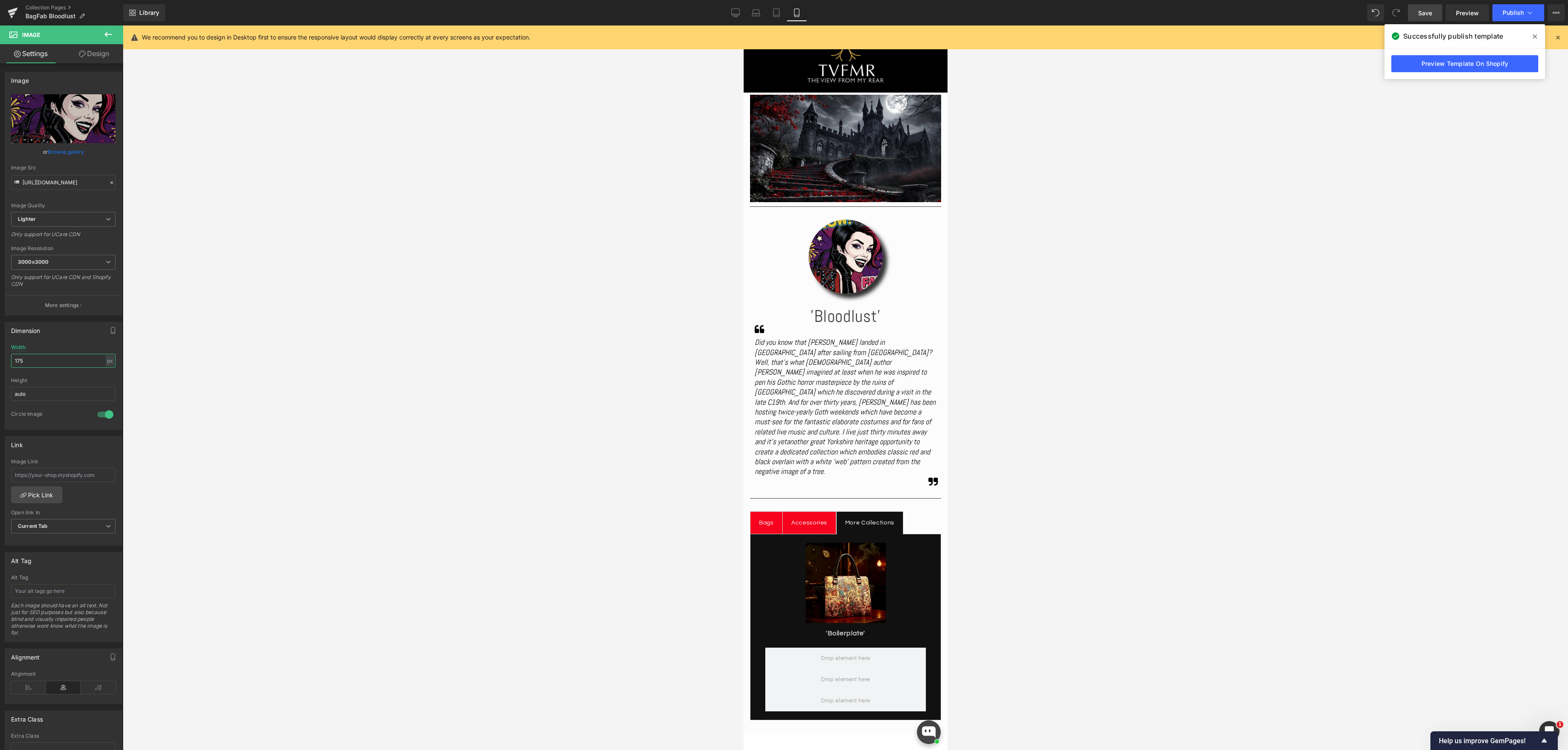
drag, startPoint x: 47, startPoint y: 363, endPoint x: -10, endPoint y: 355, distance: 57.6
click at [0, 355] on html "Image You are previewing how the will restyle your page. You can not edit Eleme…" at bounding box center [784, 375] width 1568 height 750
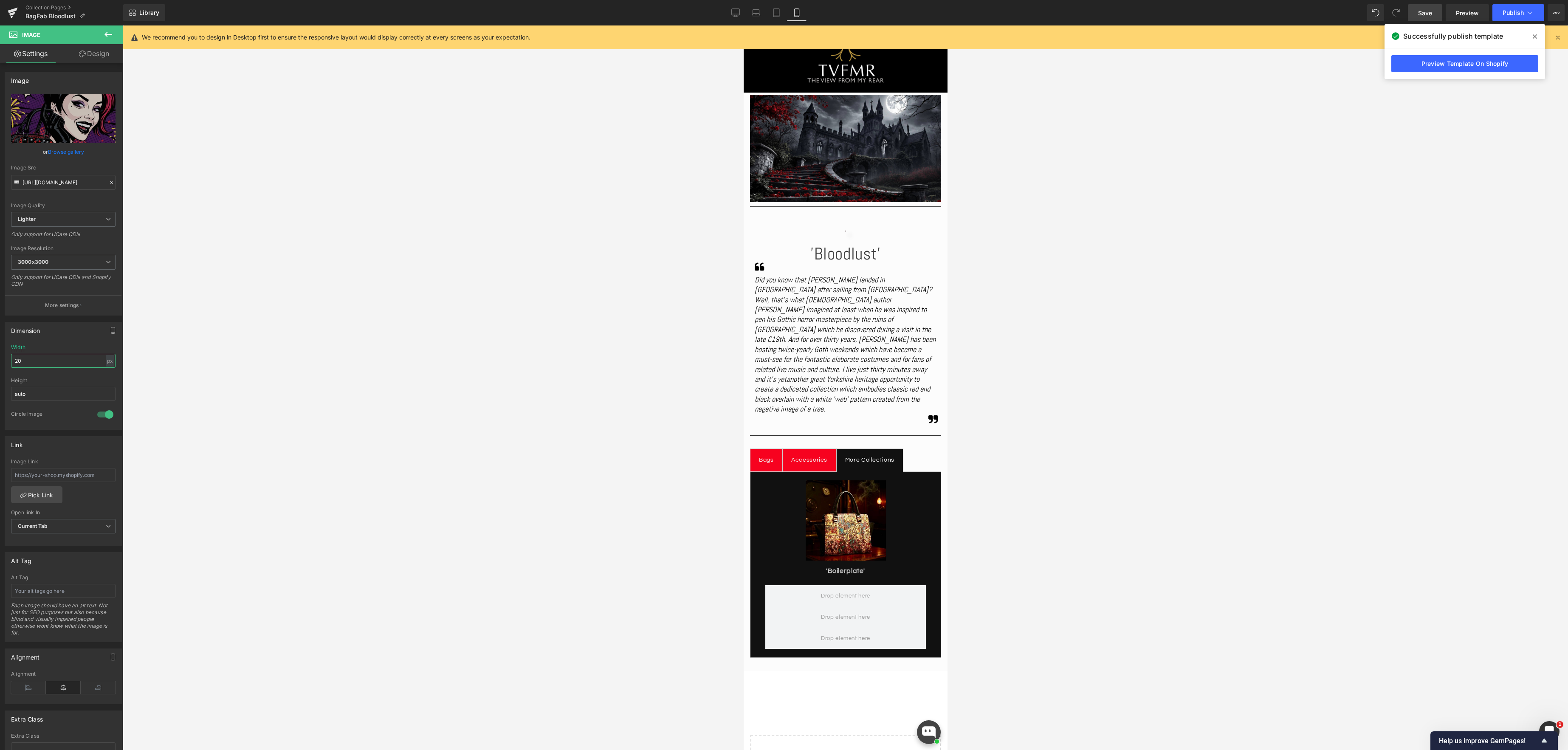
type input "200"
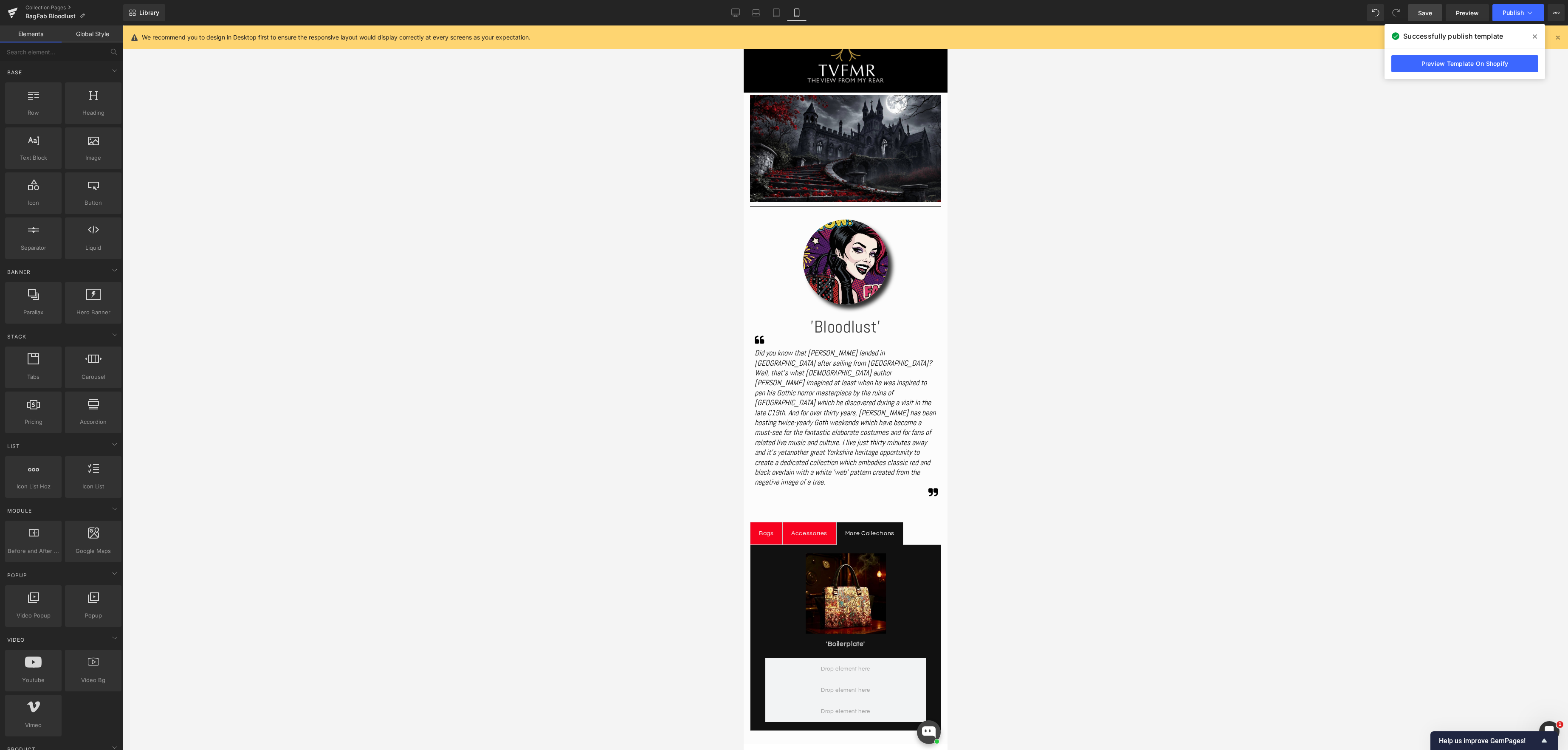
drag, startPoint x: 1276, startPoint y: 429, endPoint x: 1271, endPoint y: 429, distance: 5.0
click at [1276, 429] on div at bounding box center [845, 387] width 1445 height 724
click at [1425, 10] on span "Save" at bounding box center [1424, 13] width 14 height 9
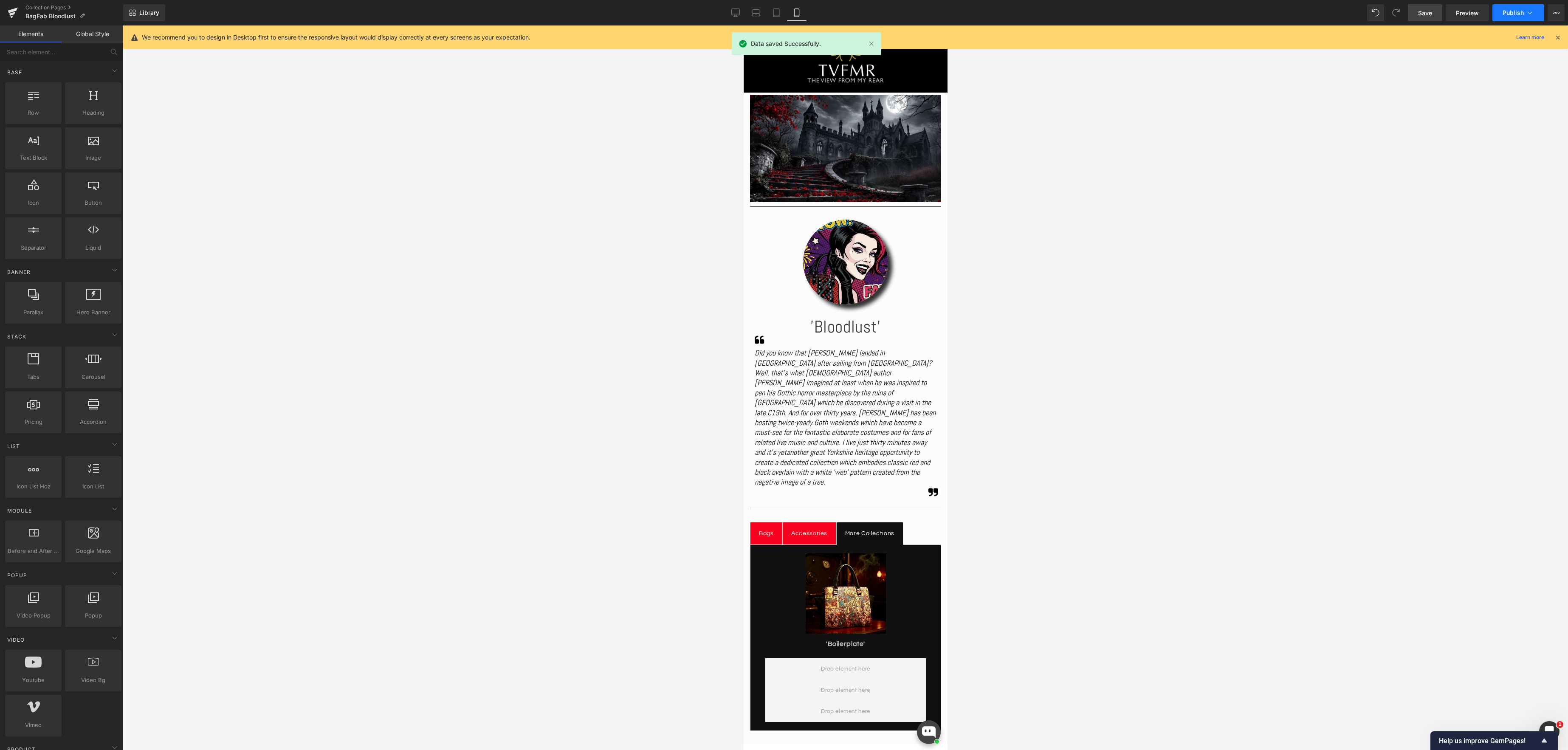
click at [1539, 12] on button "Publish" at bounding box center [1518, 12] width 52 height 17
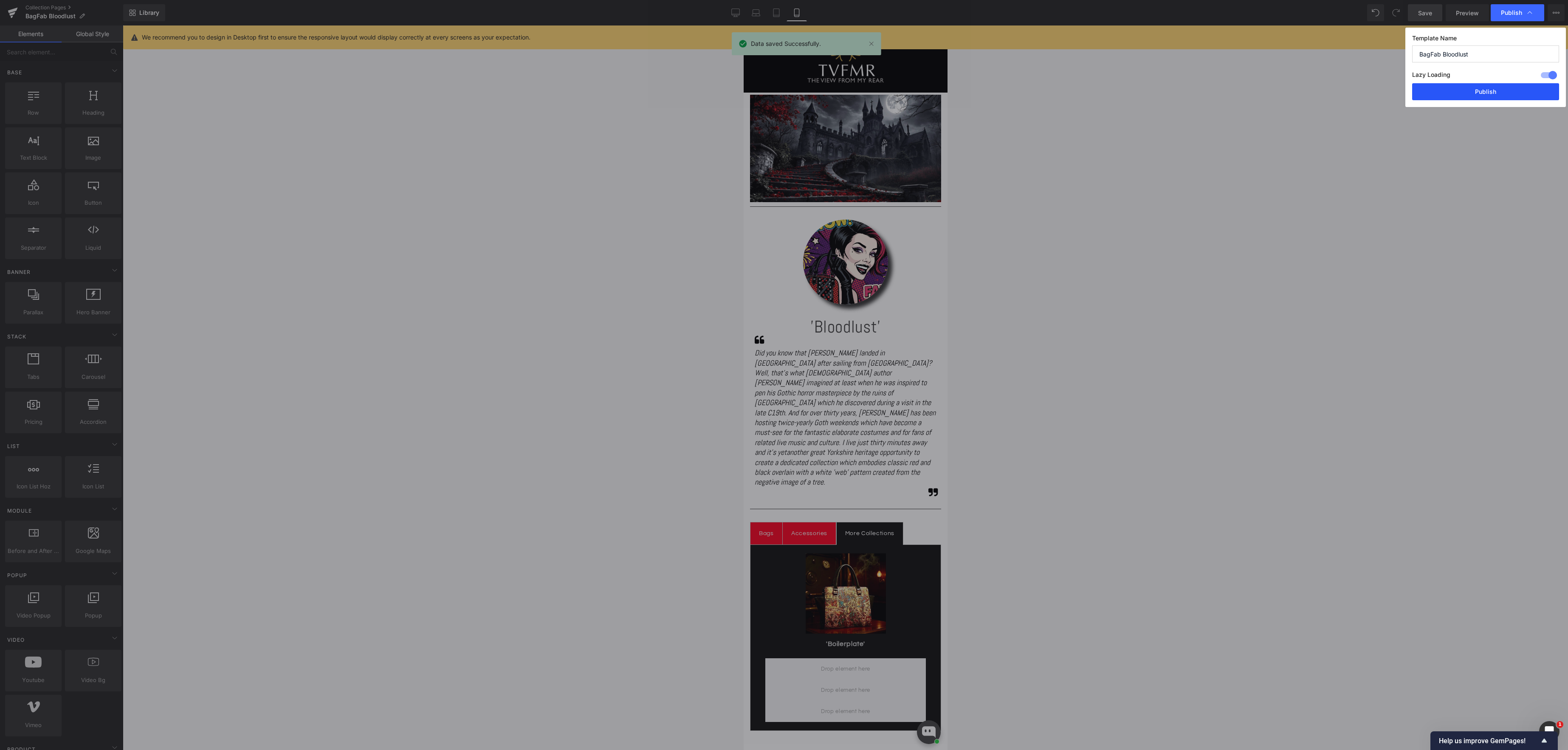
click at [1487, 90] on button "Publish" at bounding box center [1485, 91] width 147 height 17
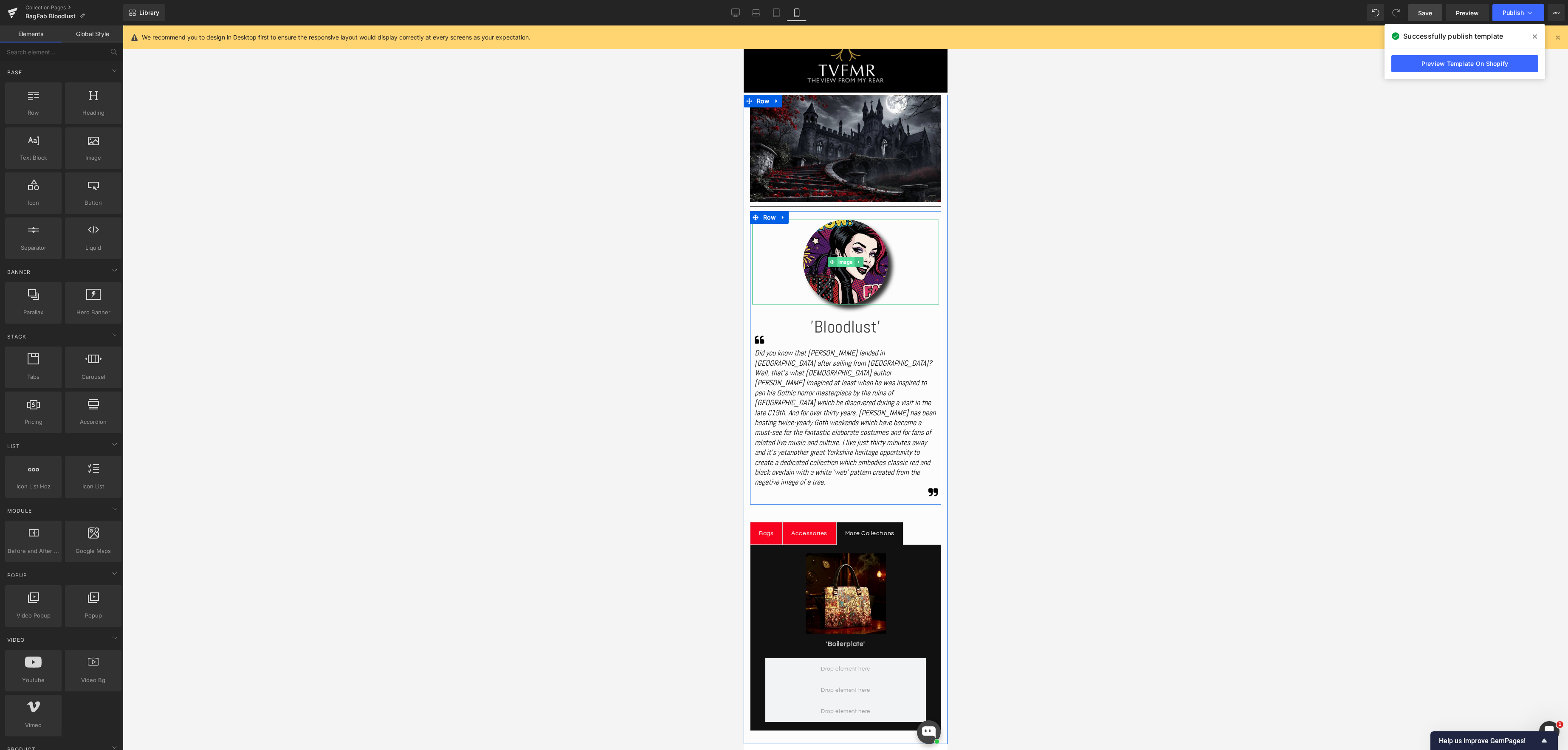
click at [844, 258] on span "Image" at bounding box center [845, 262] width 18 height 10
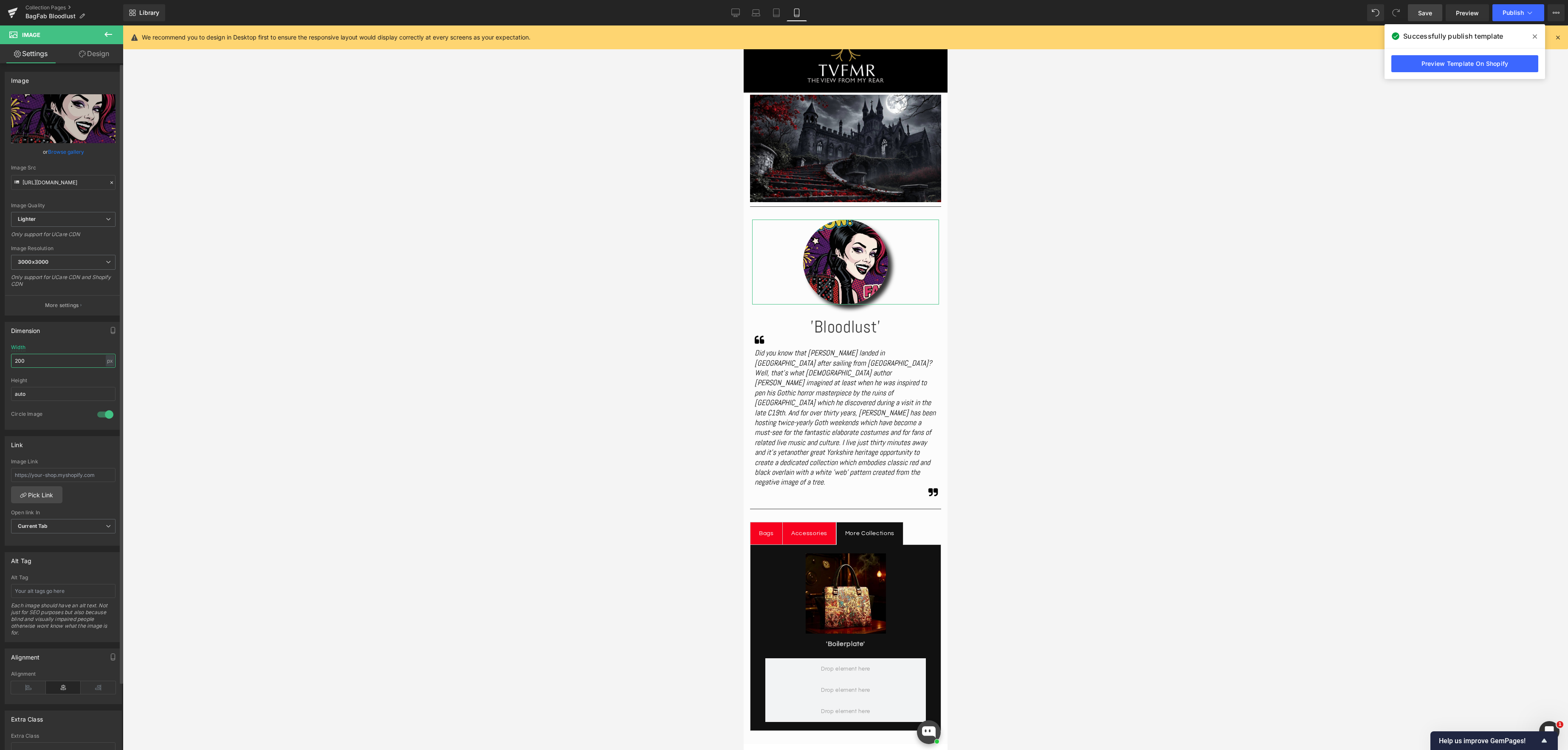
drag, startPoint x: 39, startPoint y: 365, endPoint x: 55, endPoint y: 370, distance: 16.8
click at [0, 355] on html "Image You are previewing how the will restyle your page. You can not edit Eleme…" at bounding box center [784, 375] width 1568 height 750
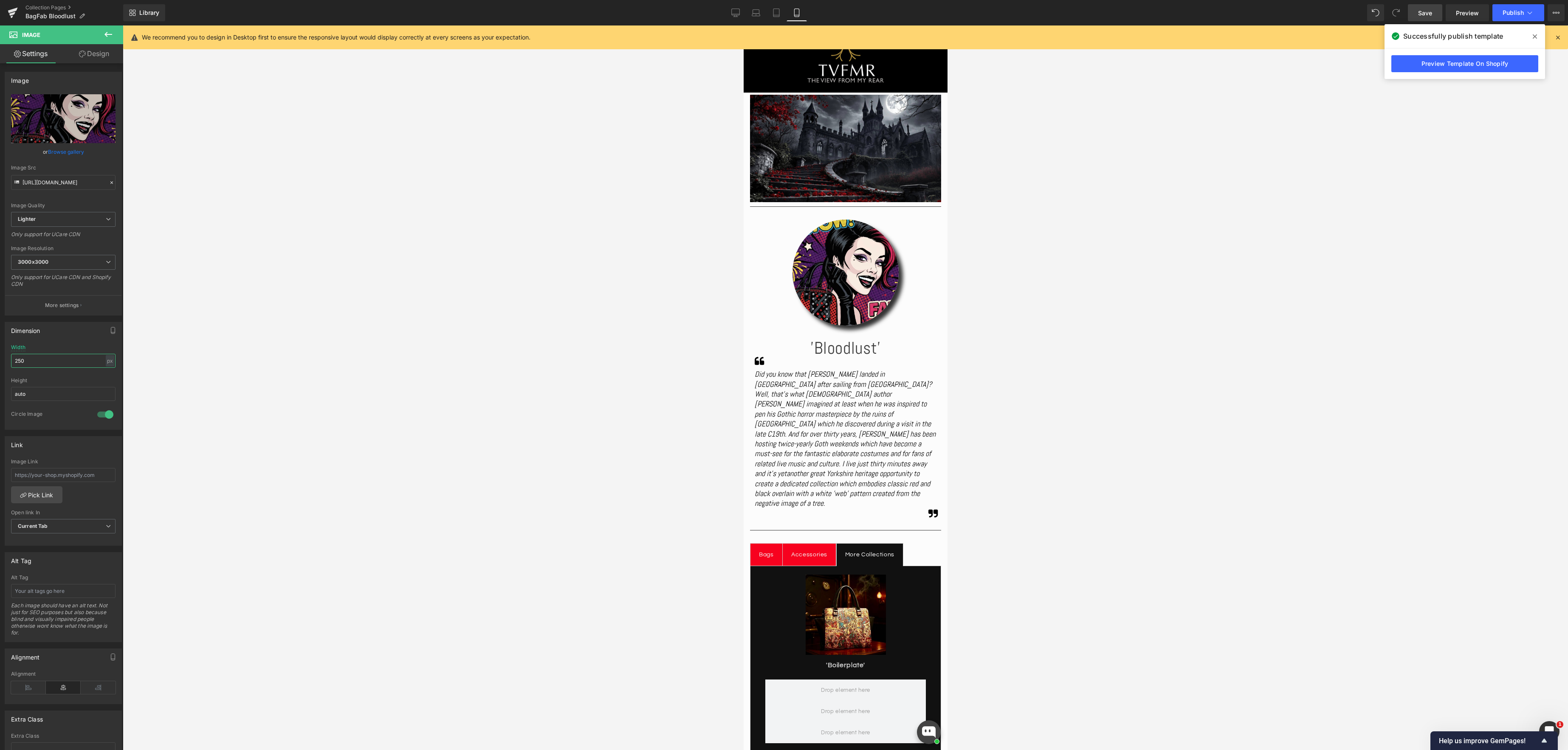
type input "250"
click at [1424, 14] on span "Save" at bounding box center [1424, 13] width 14 height 9
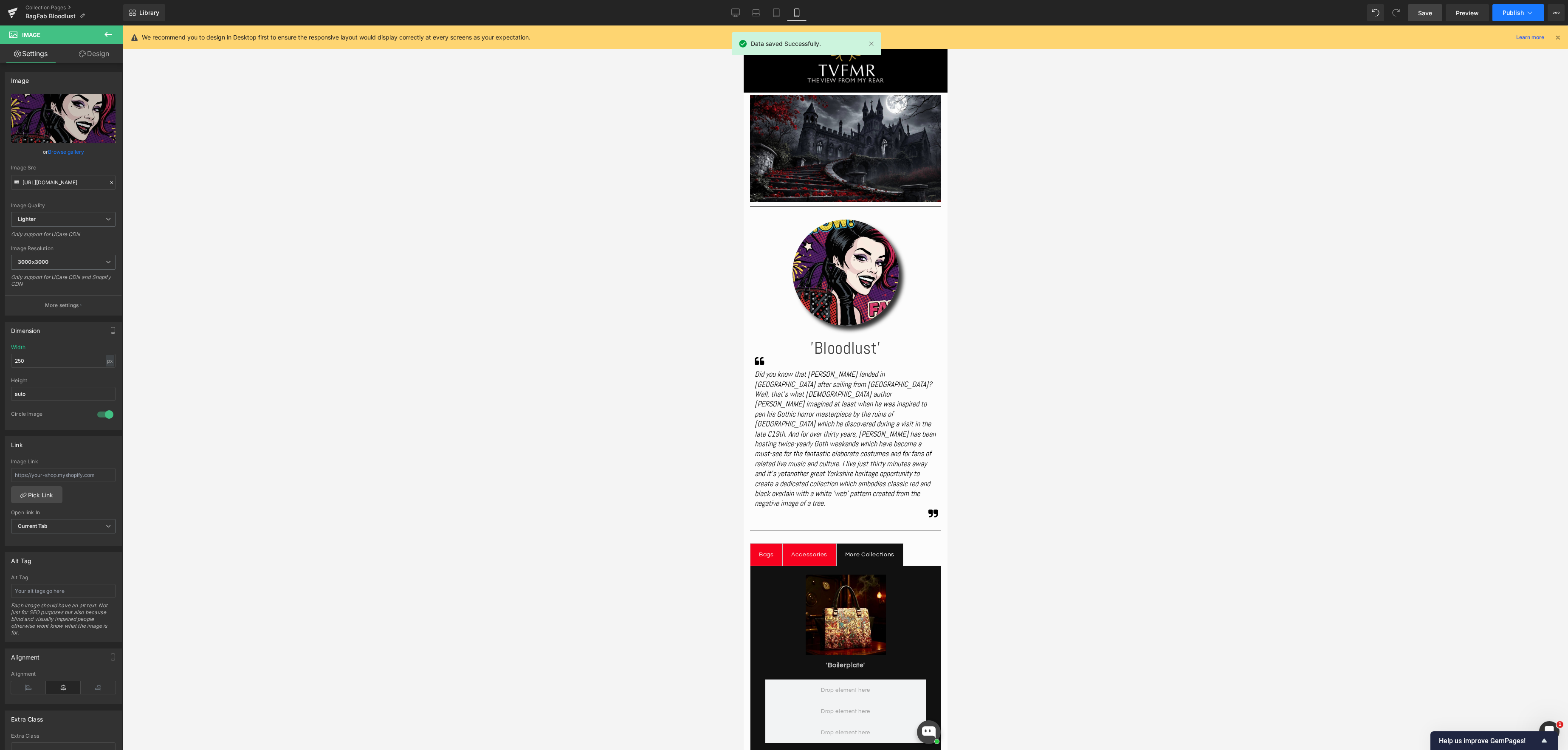
click at [1531, 13] on icon at bounding box center [1530, 13] width 9 height 9
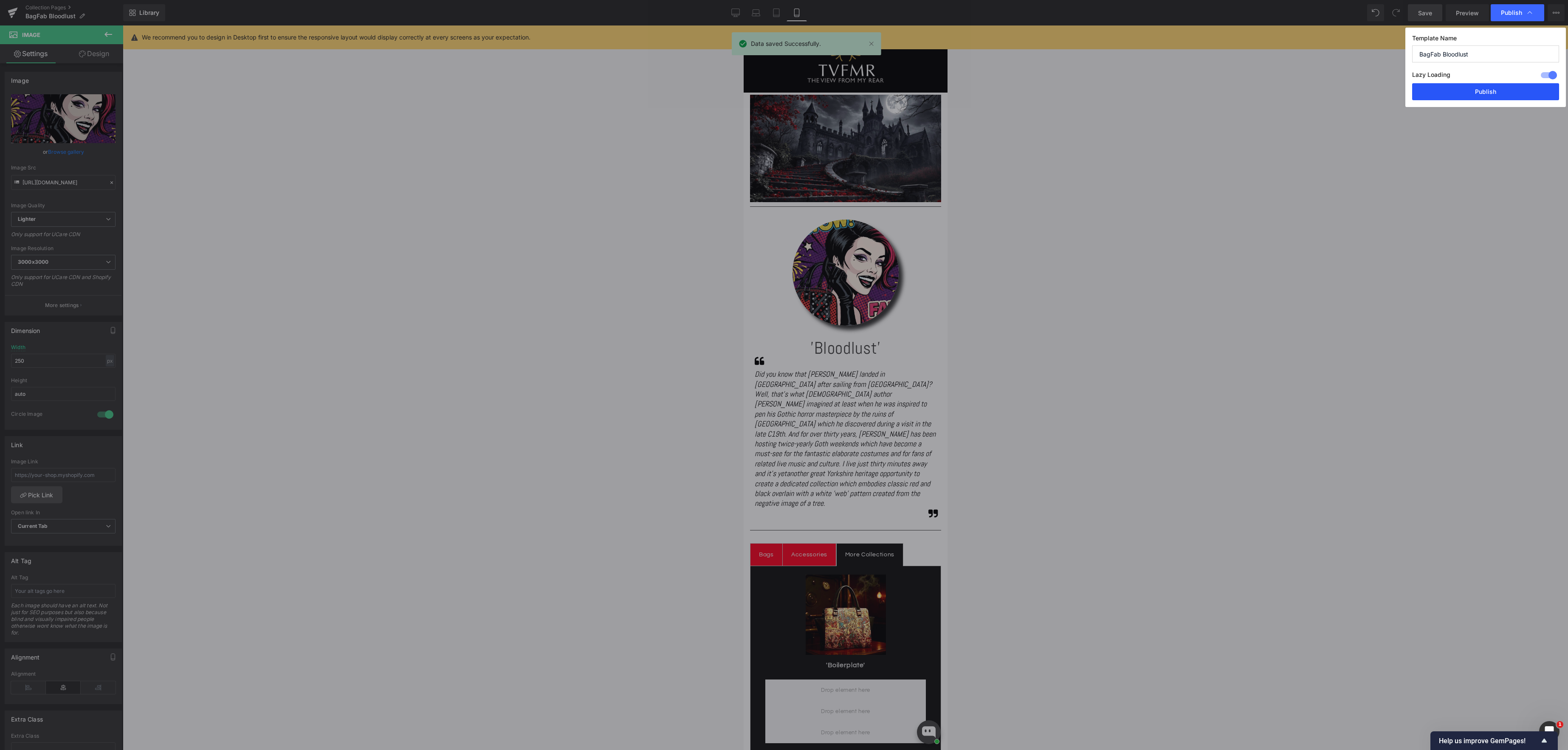
click at [1487, 93] on button "Publish" at bounding box center [1485, 91] width 147 height 17
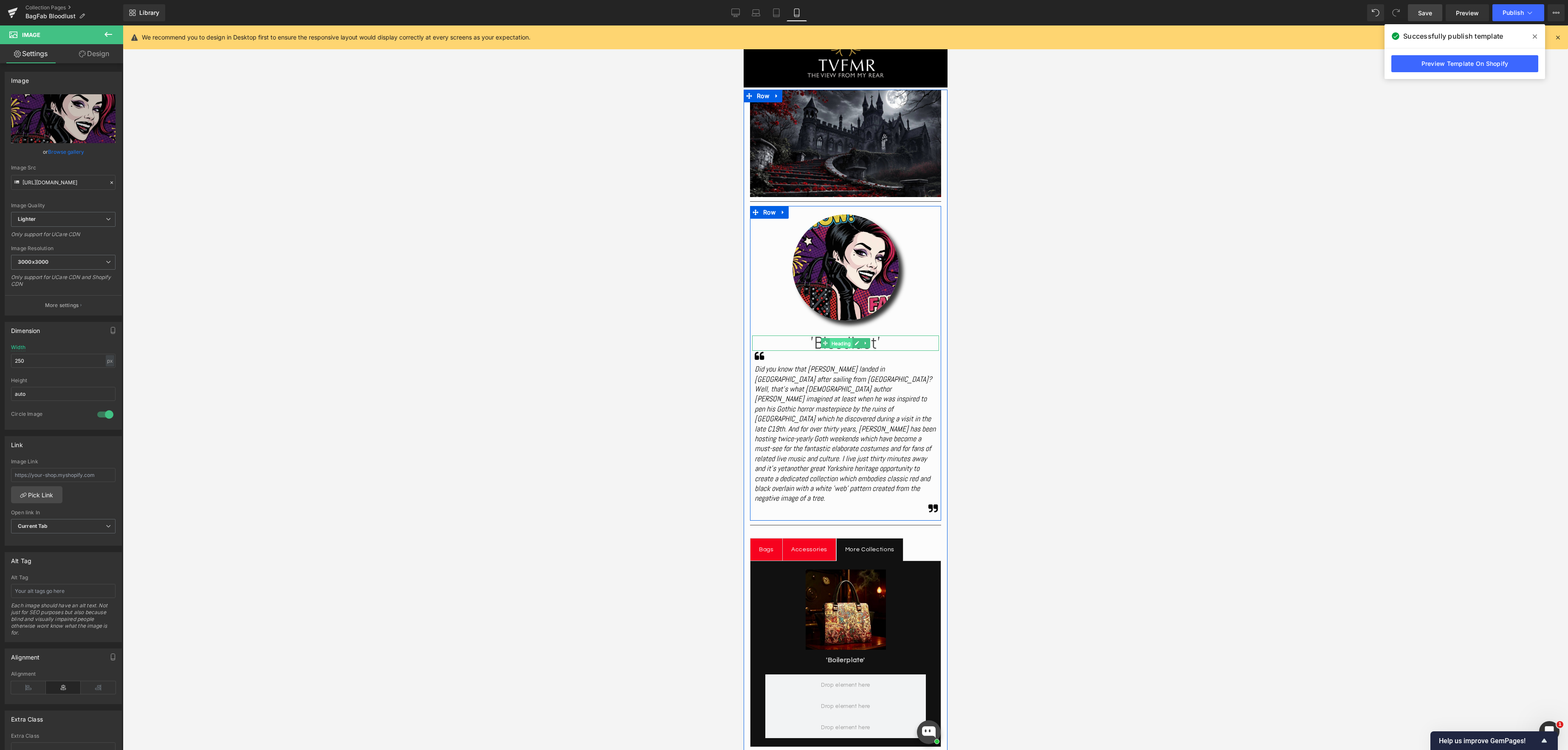
drag, startPoint x: 844, startPoint y: 349, endPoint x: 838, endPoint y: 349, distance: 6.0
click at [844, 349] on span "Heading" at bounding box center [840, 343] width 23 height 10
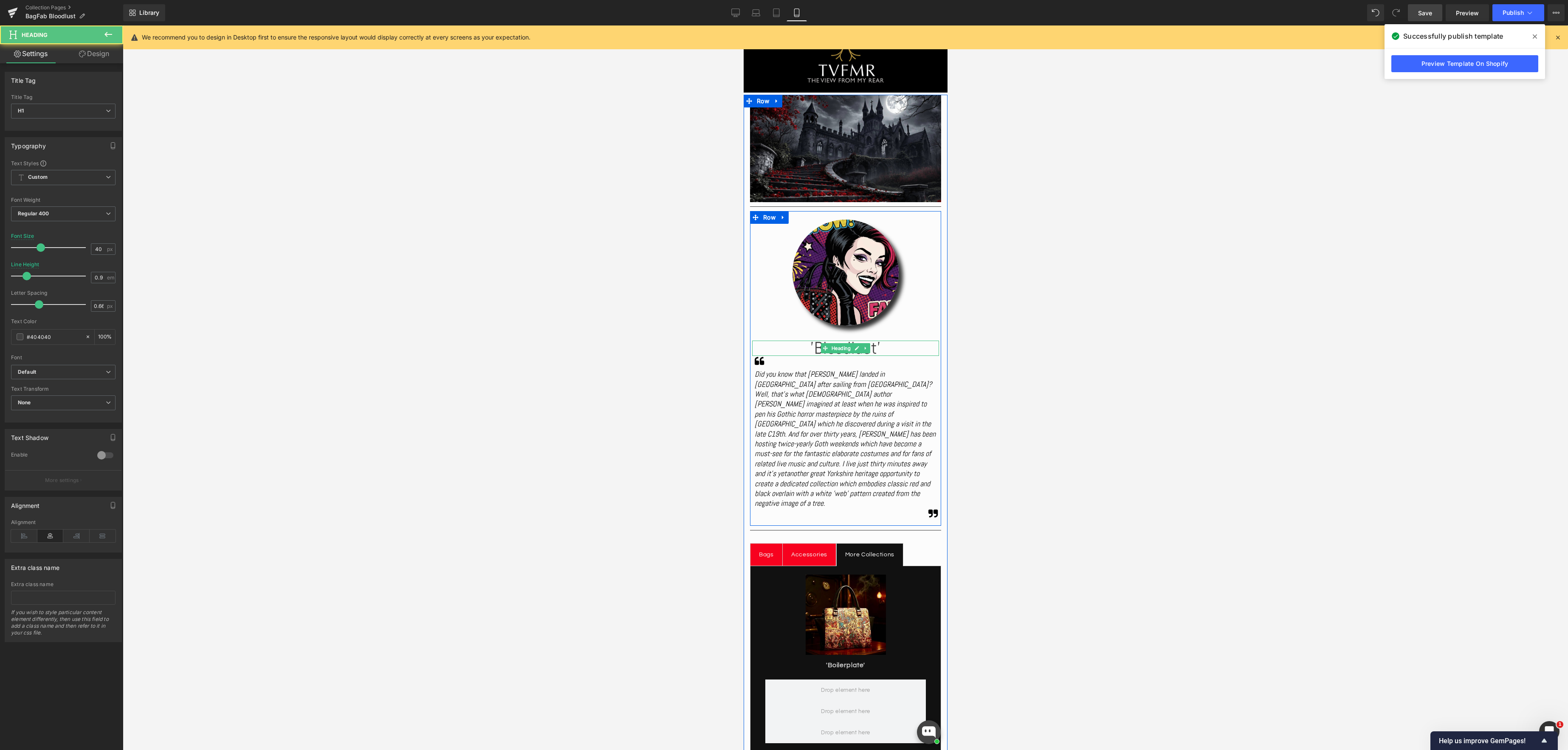
scroll to position [54, 0]
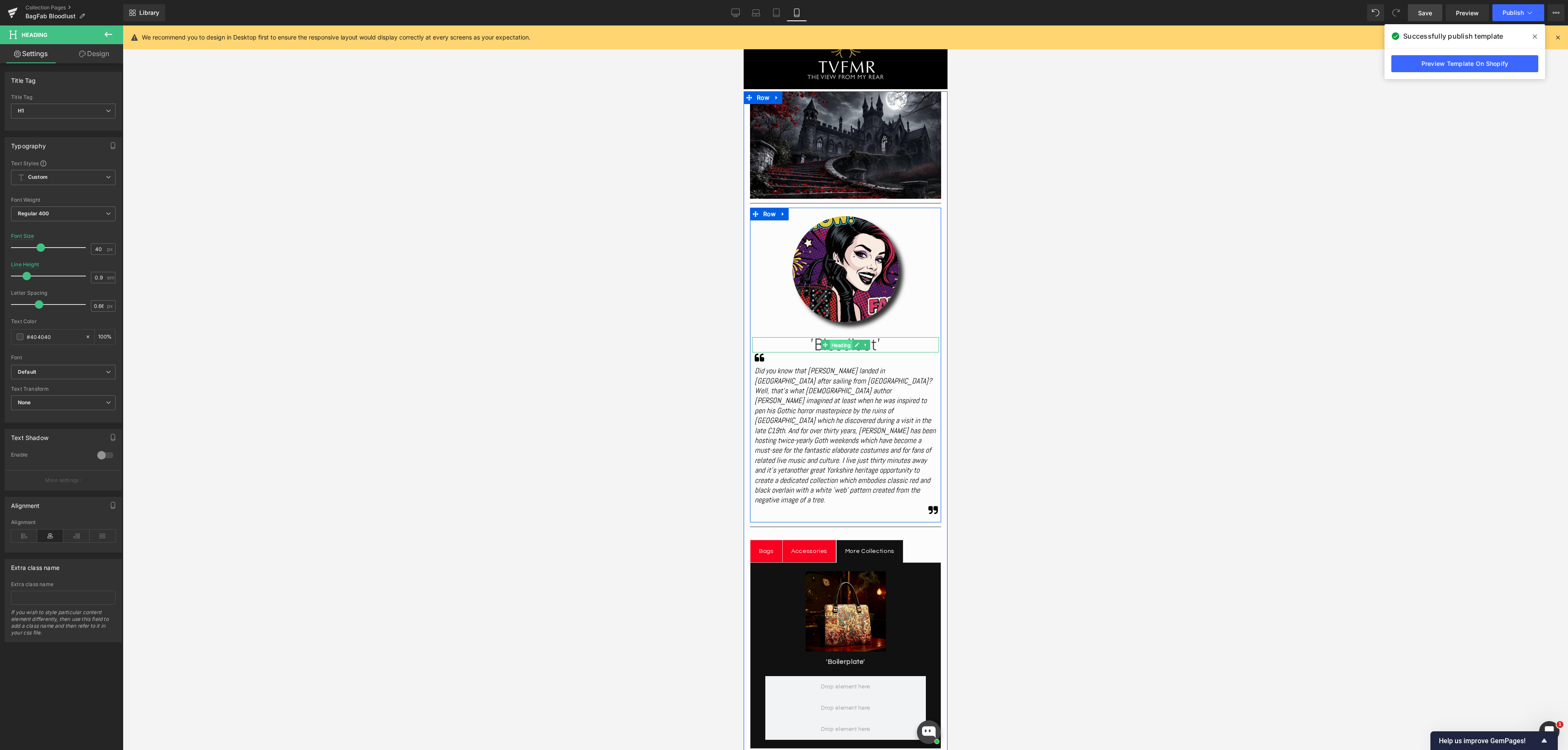
click at [836, 346] on span "Heading" at bounding box center [840, 346] width 23 height 10
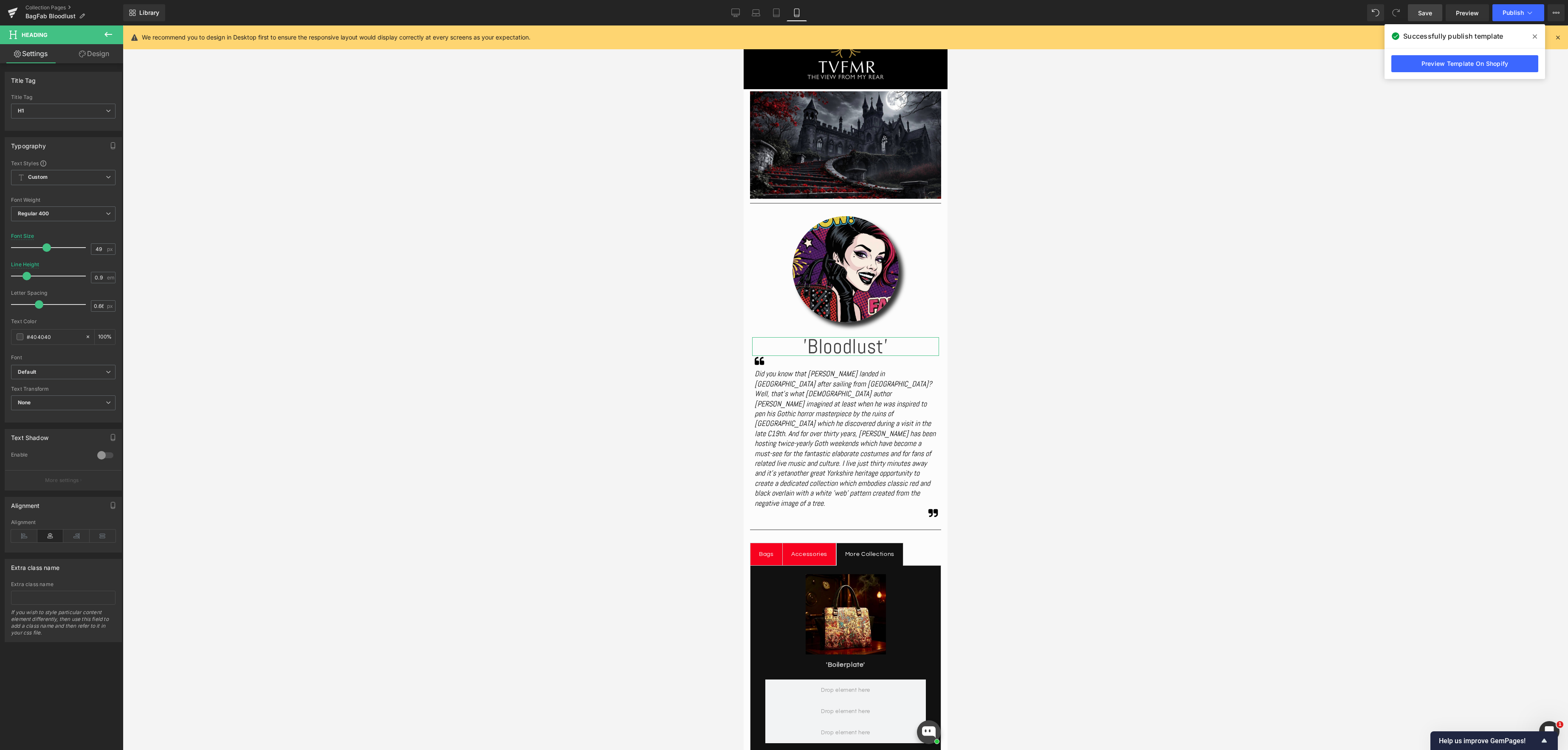
type input "50"
drag, startPoint x: 36, startPoint y: 249, endPoint x: 43, endPoint y: 249, distance: 7.0
click at [44, 249] on span at bounding box center [48, 248] width 9 height 9
click at [1425, 14] on span "Save" at bounding box center [1424, 13] width 14 height 9
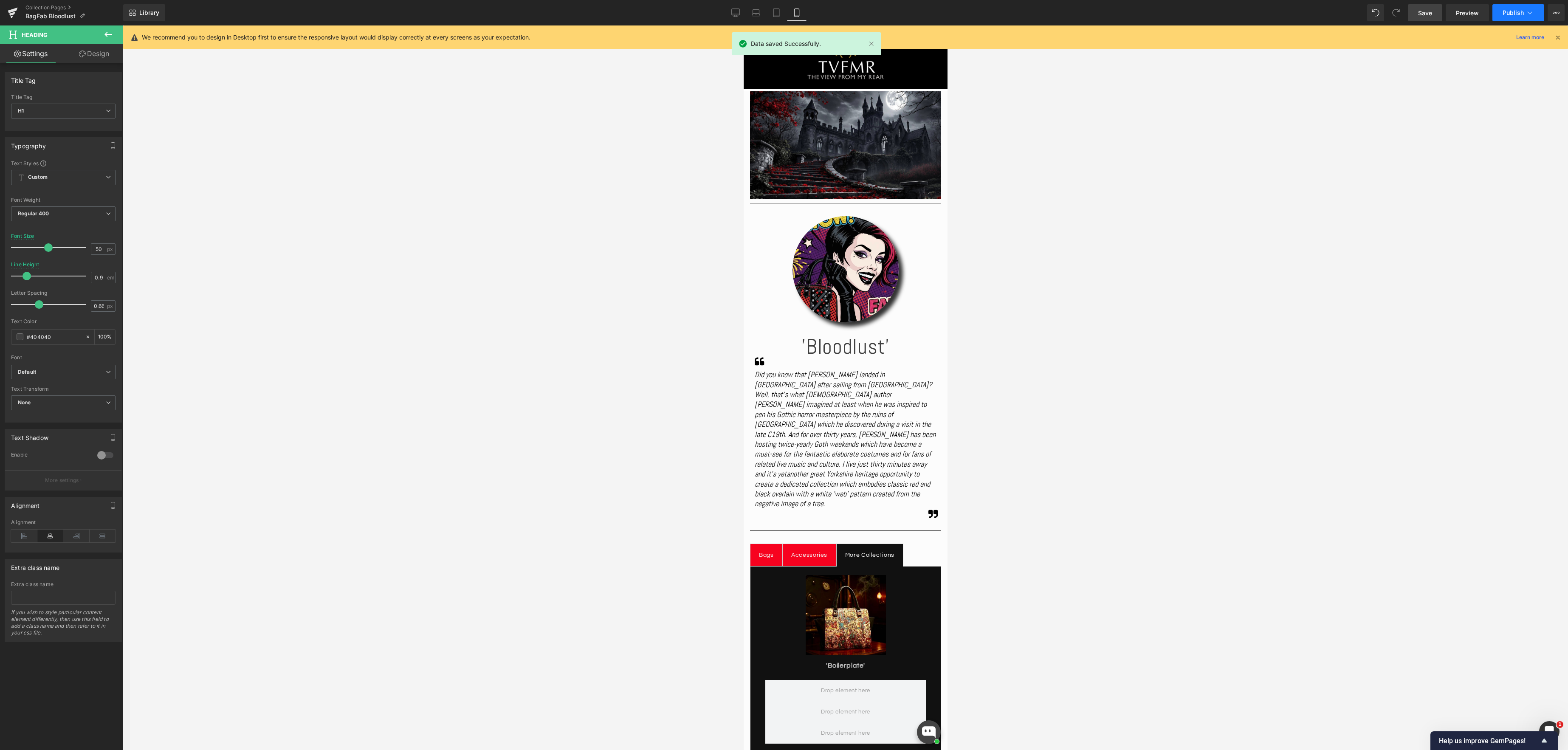
click at [1519, 7] on button "Publish" at bounding box center [1518, 12] width 52 height 17
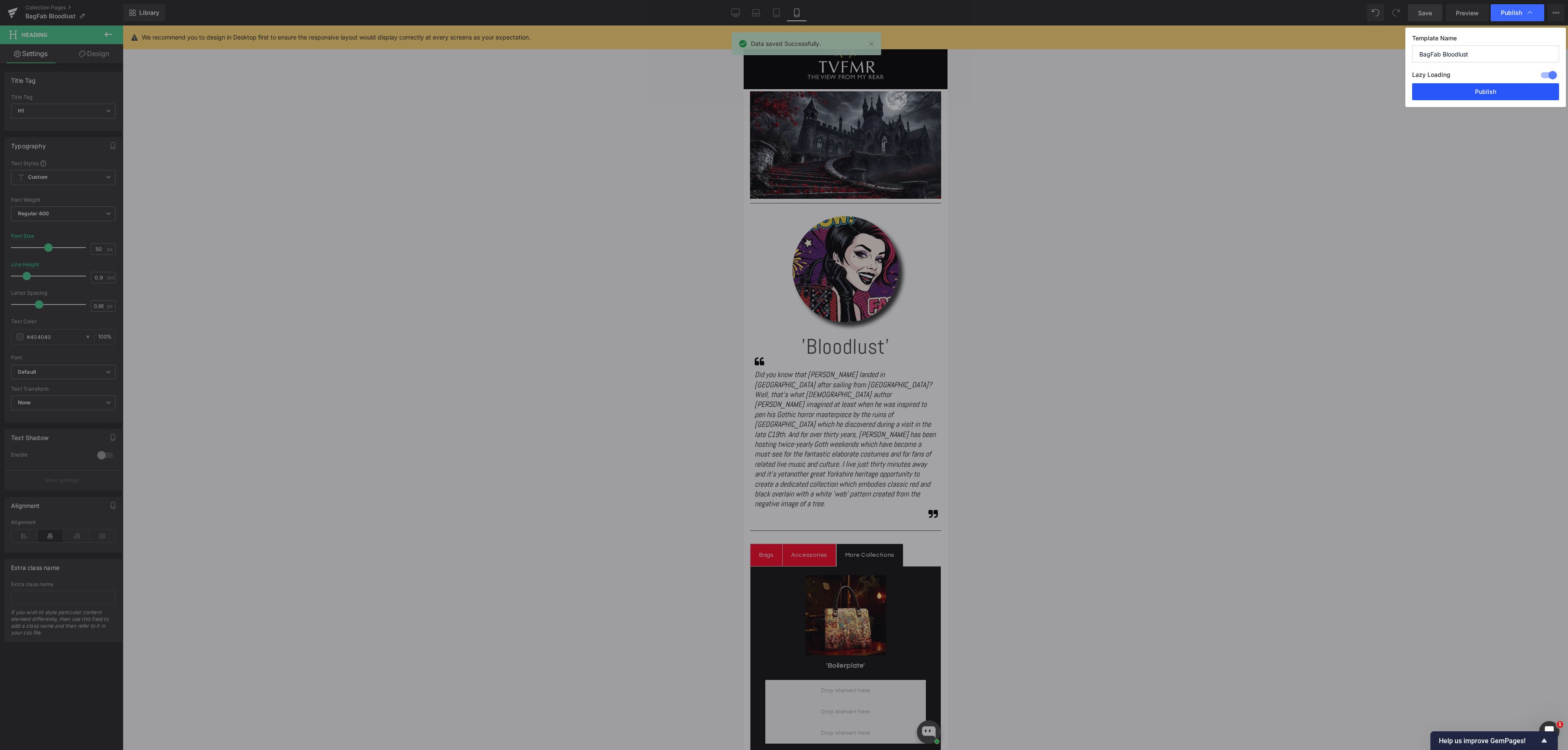
click at [1489, 93] on button "Publish" at bounding box center [1485, 91] width 147 height 17
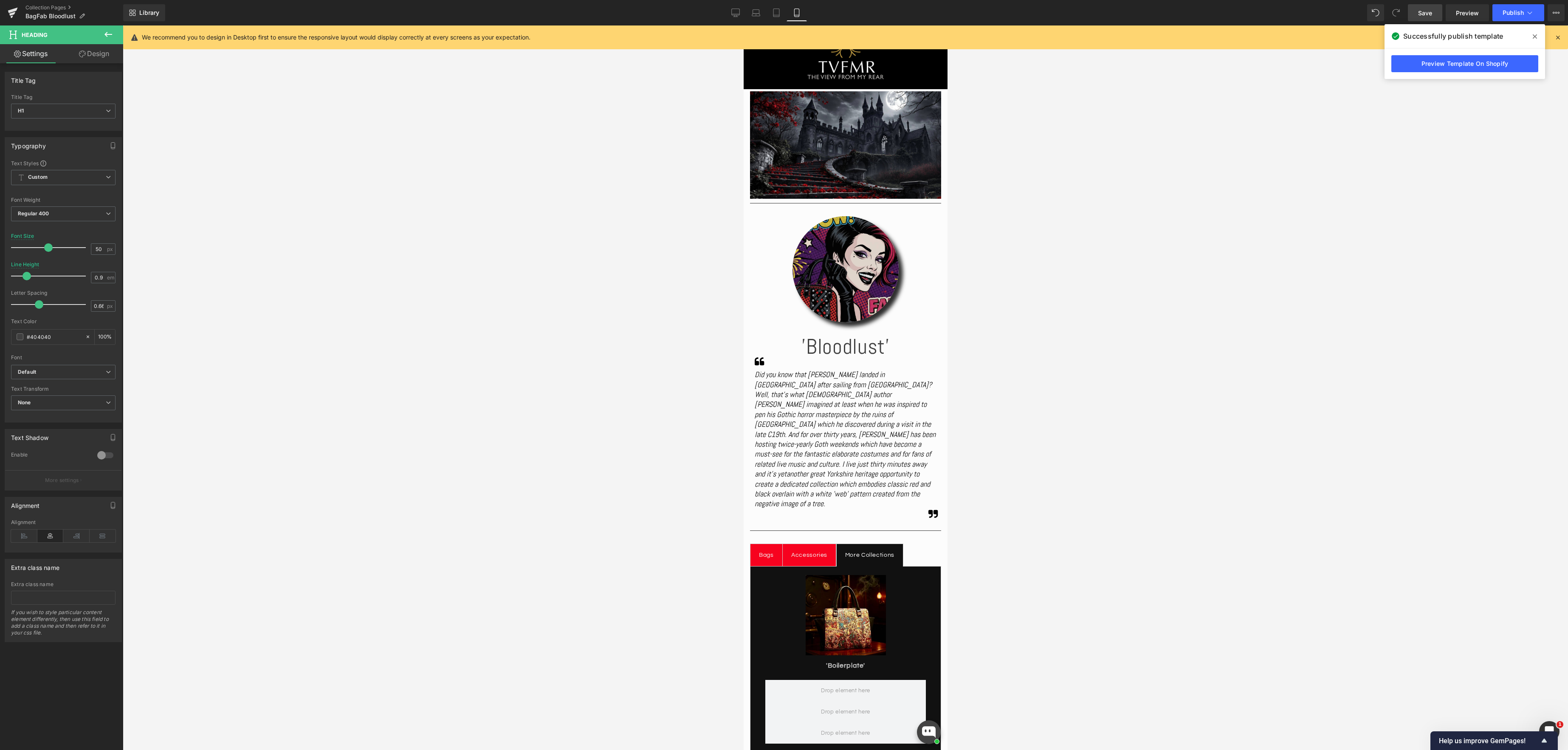
scroll to position [67, 0]
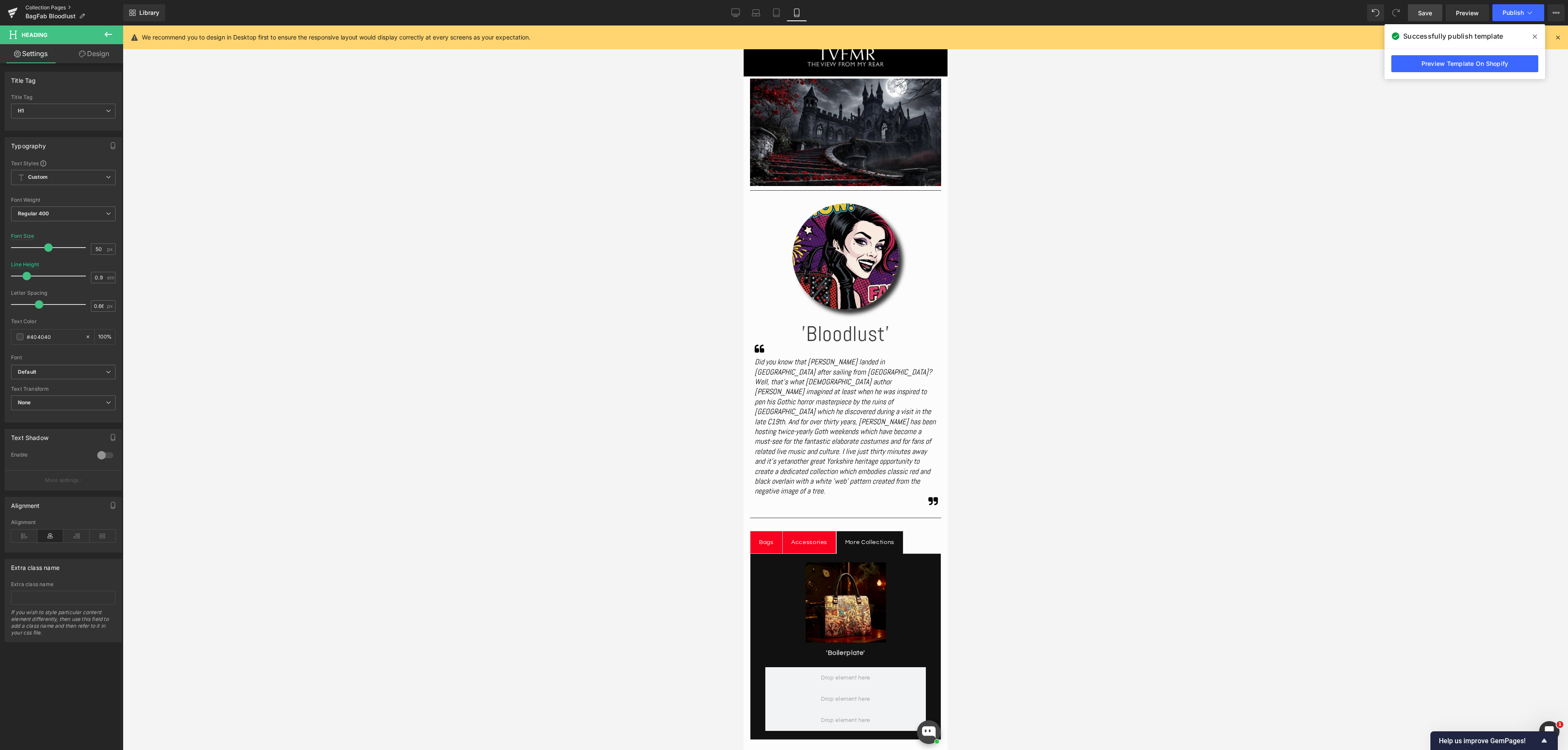
click at [51, 6] on link "Collection Pages" at bounding box center [74, 7] width 98 height 7
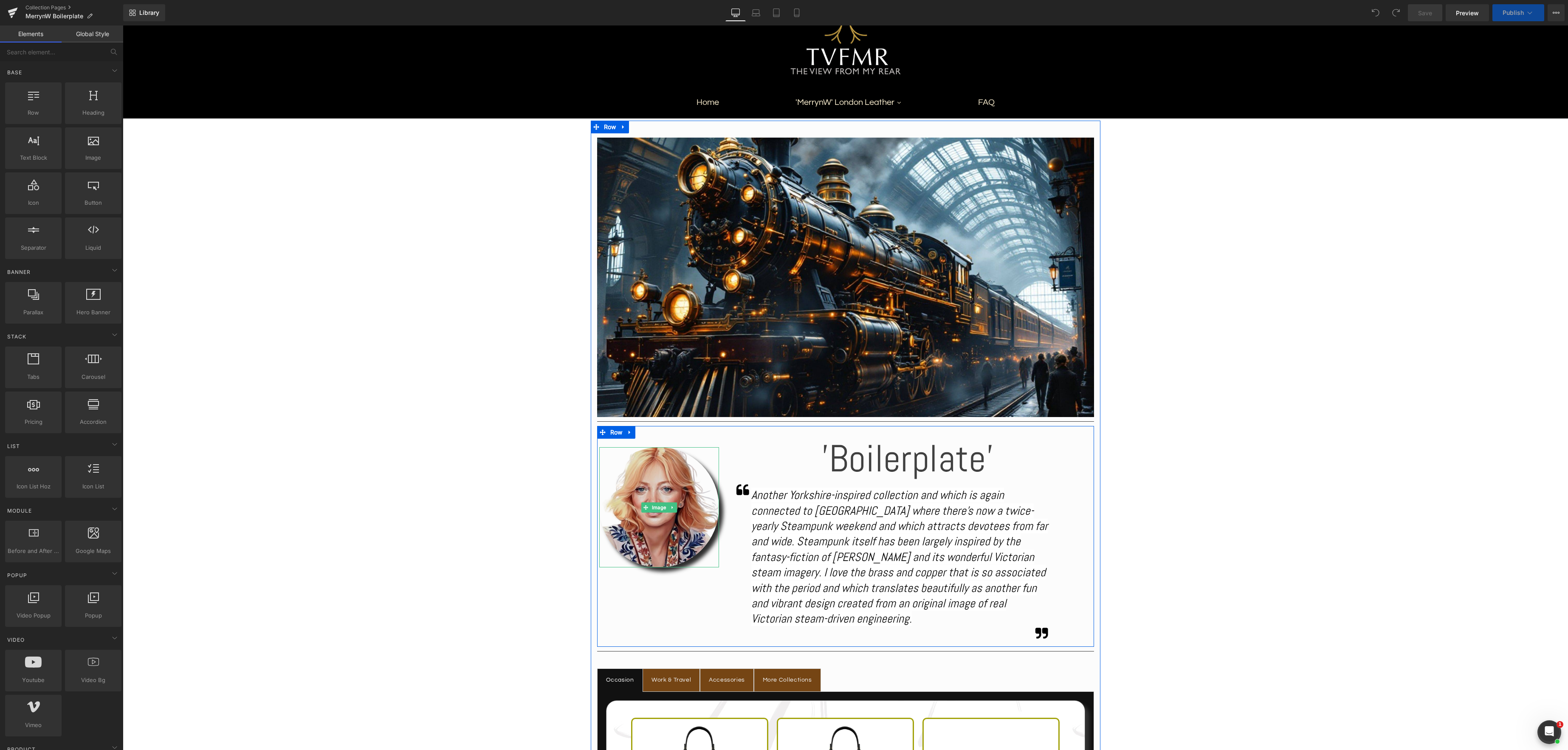
scroll to position [103, 0]
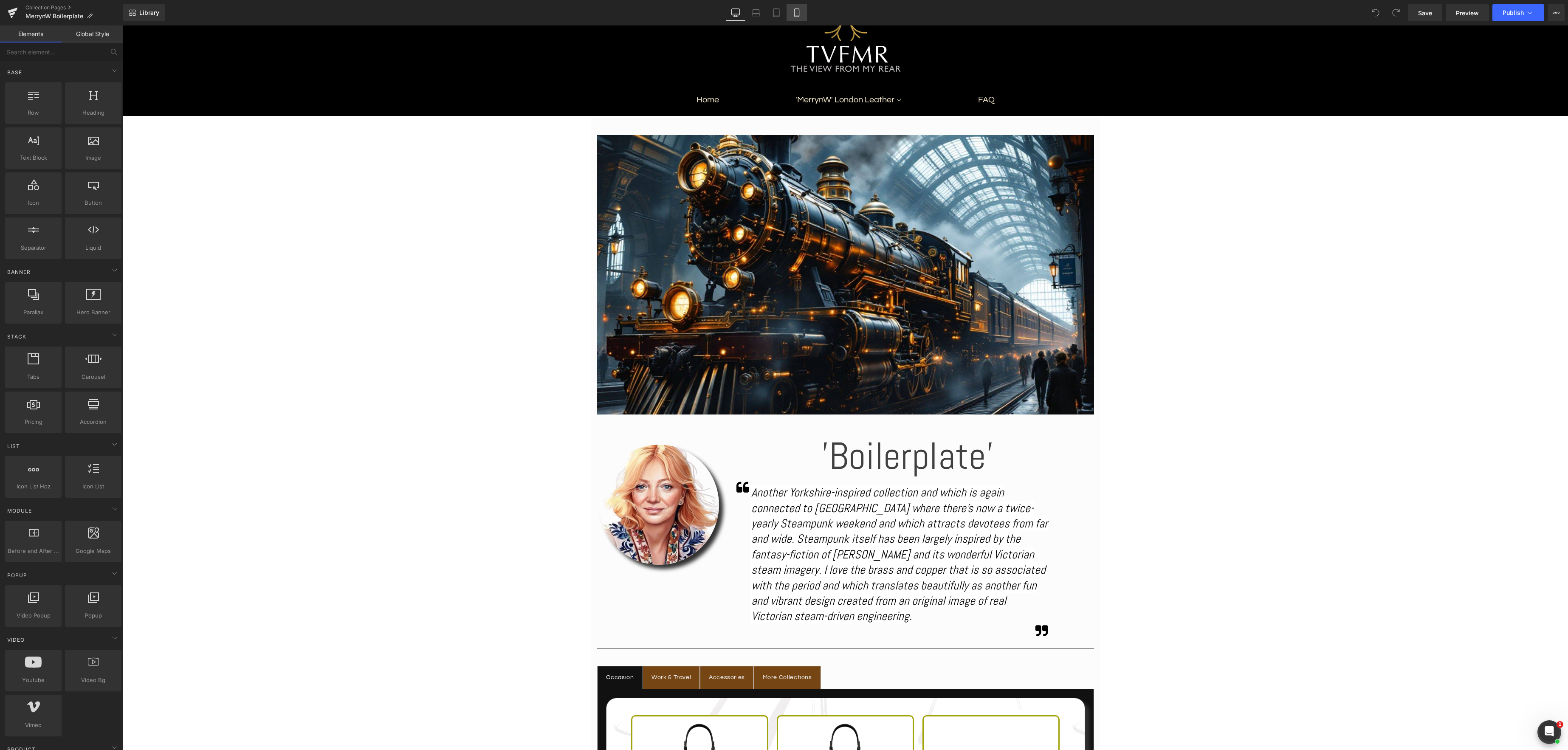
click at [796, 15] on icon at bounding box center [796, 15] width 4 height 0
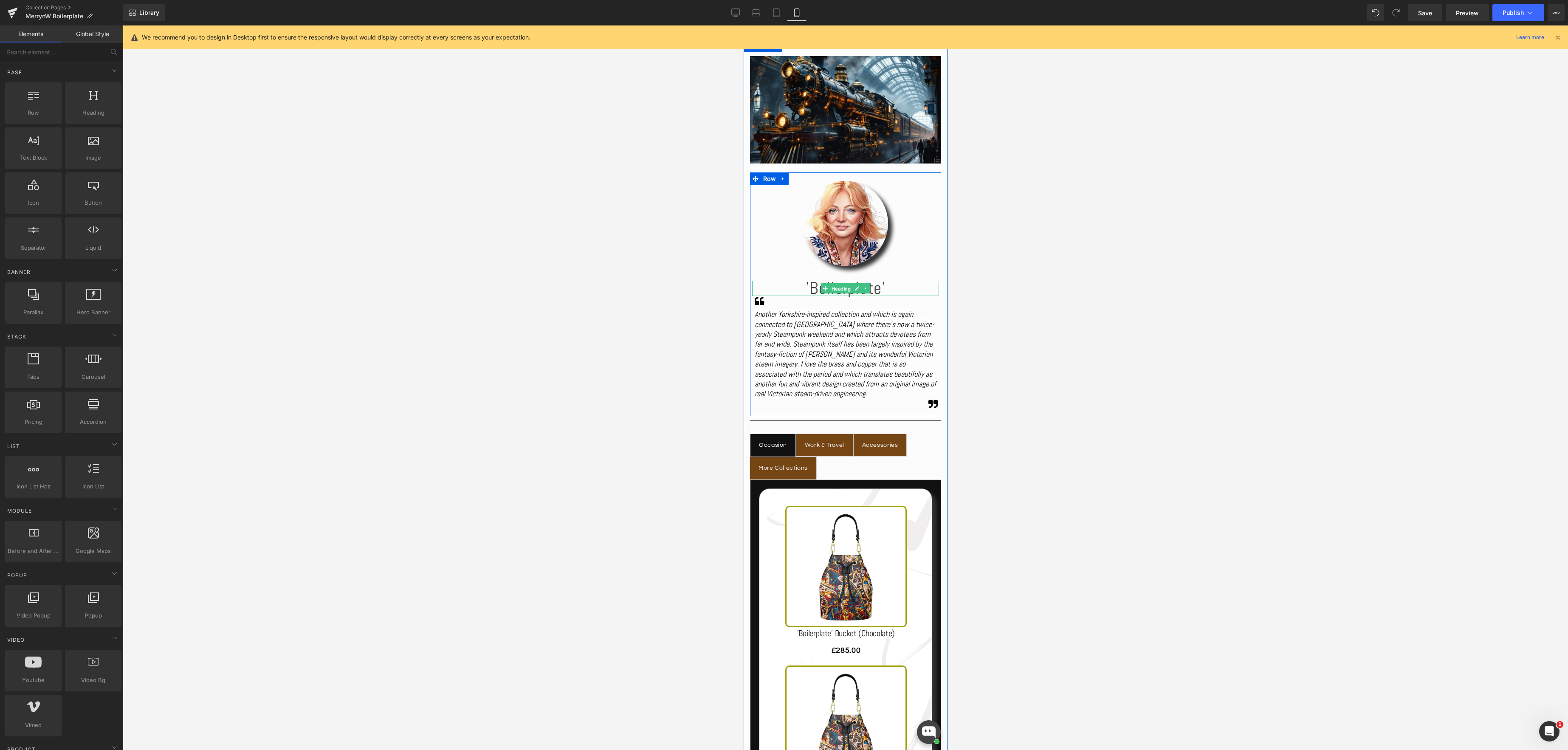
click at [840, 292] on span "Heading" at bounding box center [840, 289] width 23 height 10
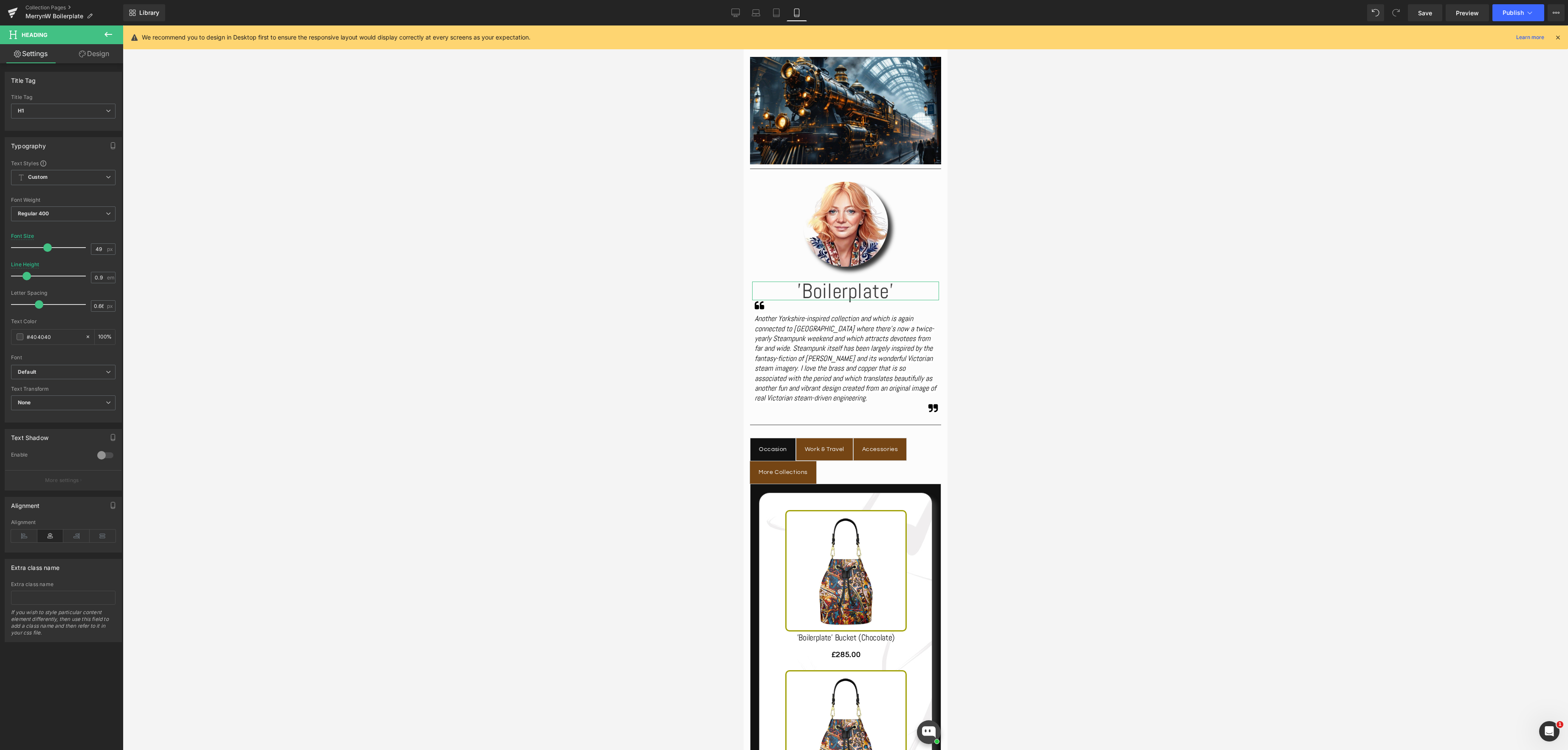
type input "50"
drag, startPoint x: 40, startPoint y: 249, endPoint x: 47, endPoint y: 249, distance: 7.0
click at [47, 249] on span at bounding box center [48, 248] width 9 height 9
click at [781, 470] on div at bounding box center [782, 468] width 49 height 2
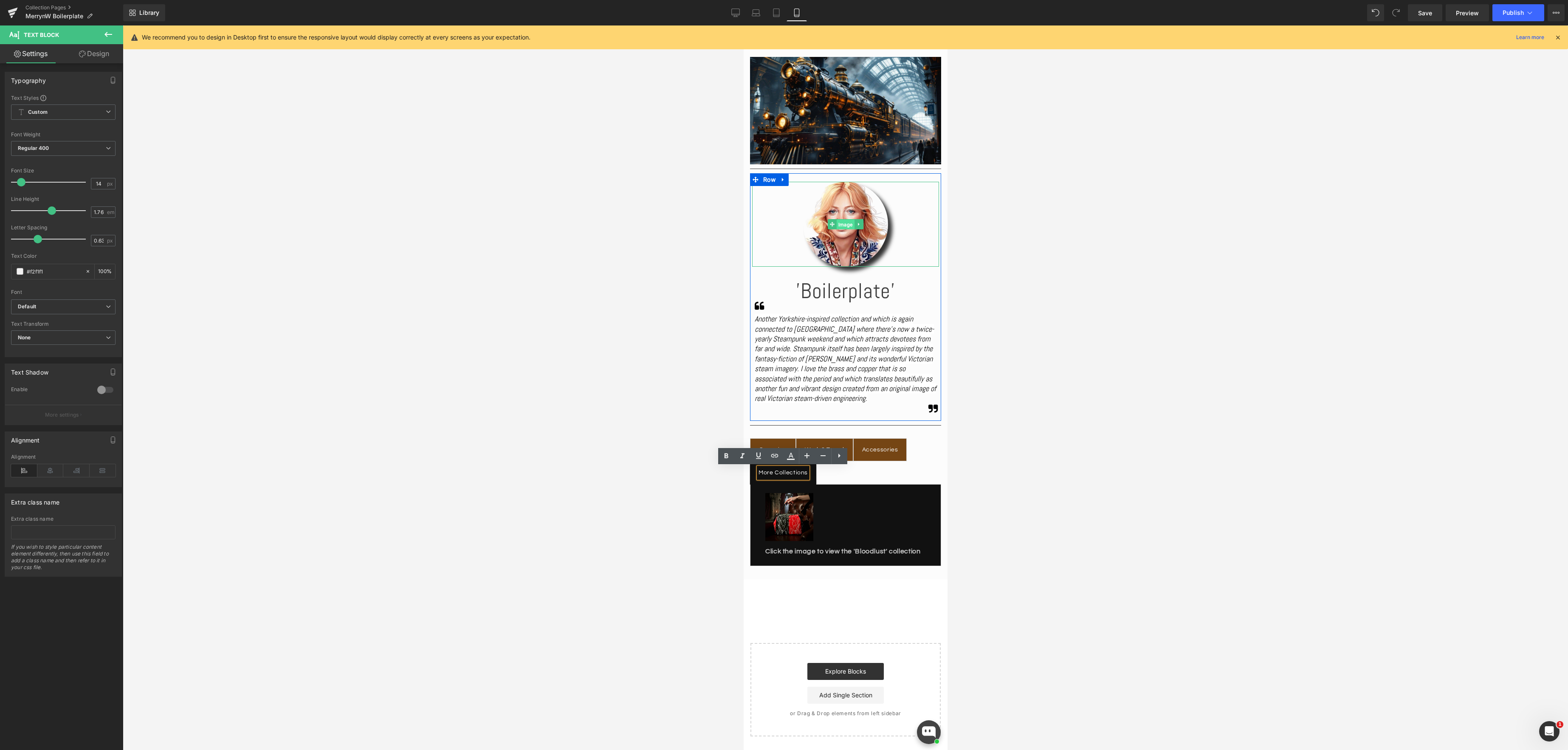
click at [846, 225] on span "Image" at bounding box center [845, 225] width 18 height 10
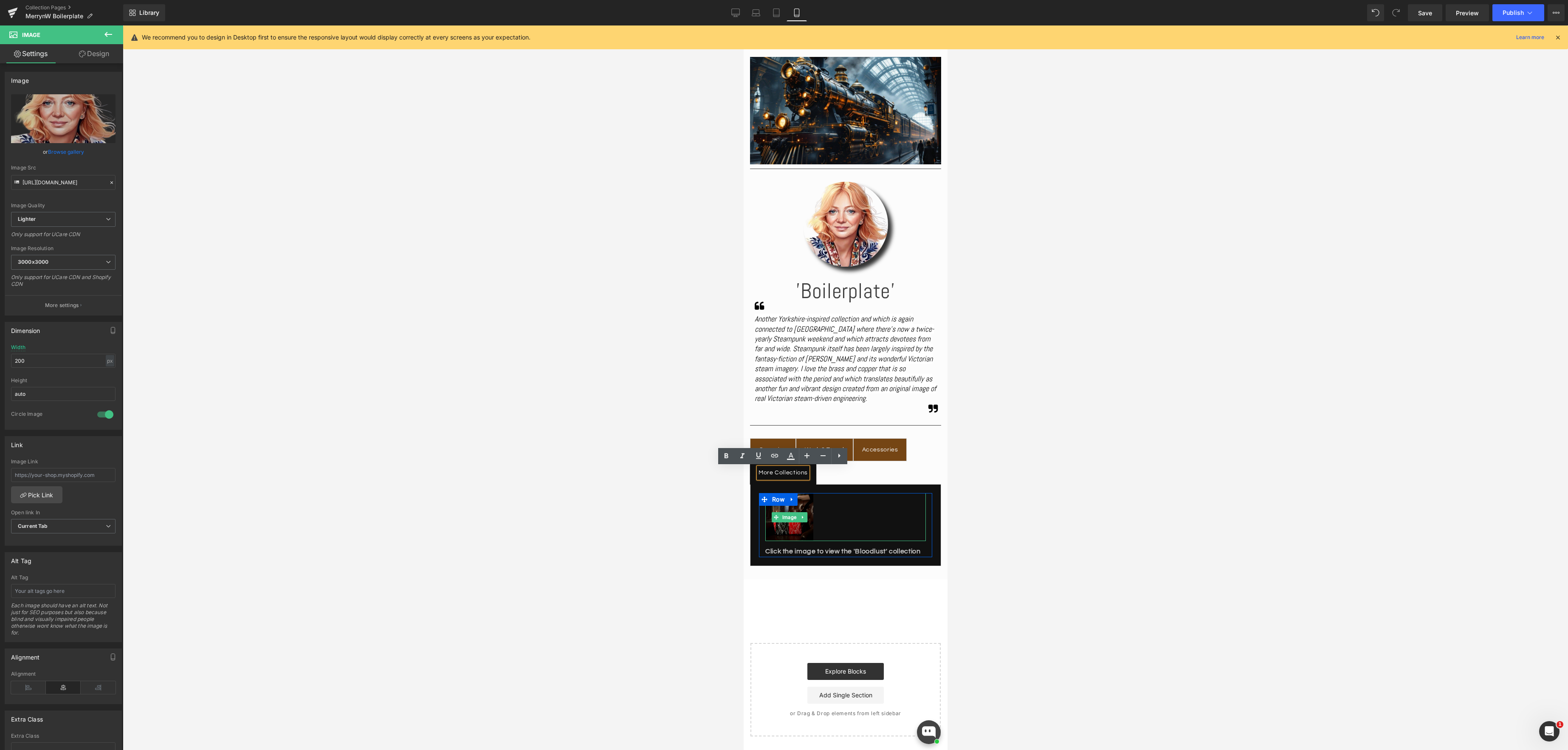
click at [788, 524] on img at bounding box center [788, 517] width 48 height 48
drag, startPoint x: 12, startPoint y: 477, endPoint x: 195, endPoint y: 478, distance: 183.0
click at [193, 478] on div "Image You are previewing how the will restyle your page. You can not edit Eleme…" at bounding box center [784, 382] width 1568 height 765
click at [971, 541] on div at bounding box center [845, 387] width 1445 height 724
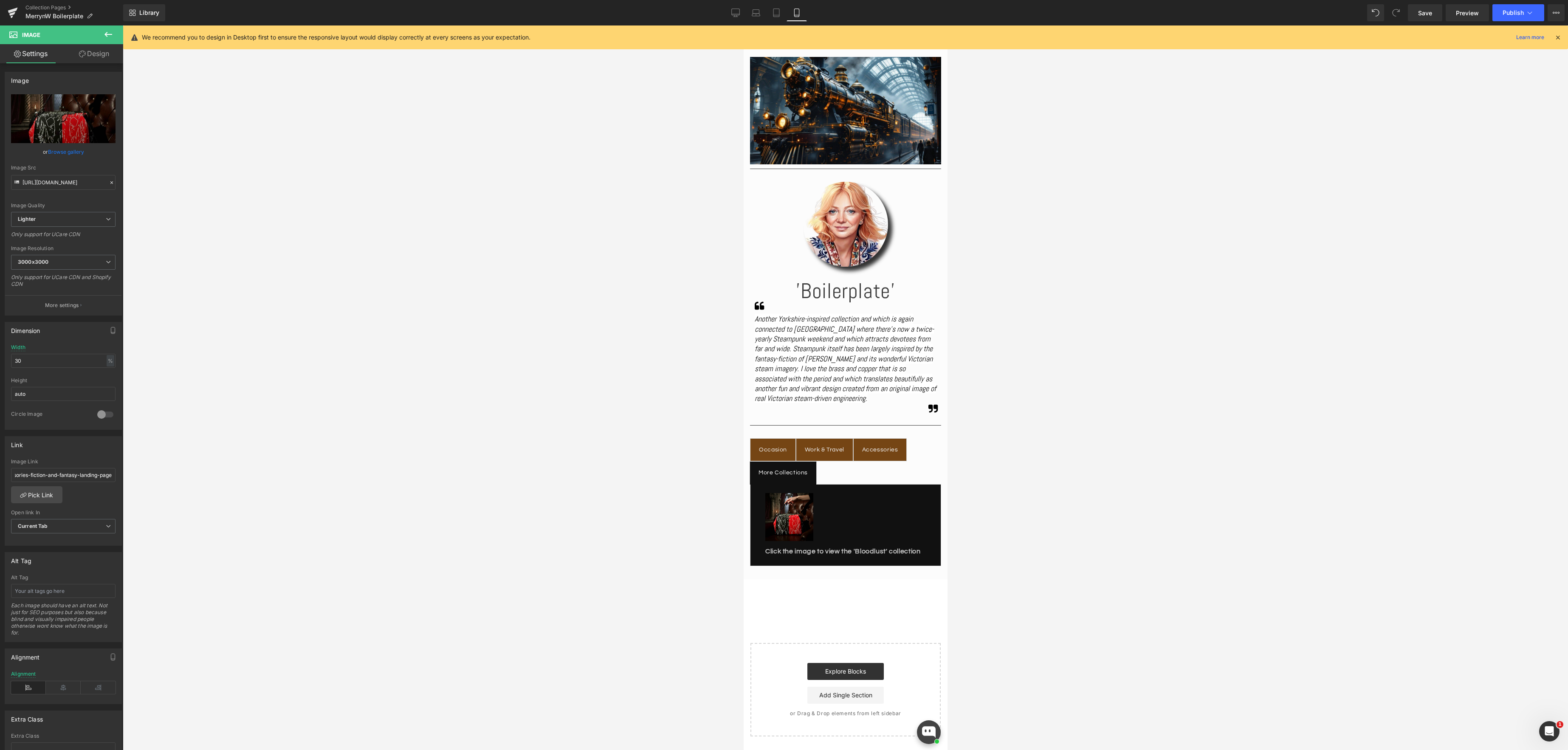
scroll to position [0, 0]
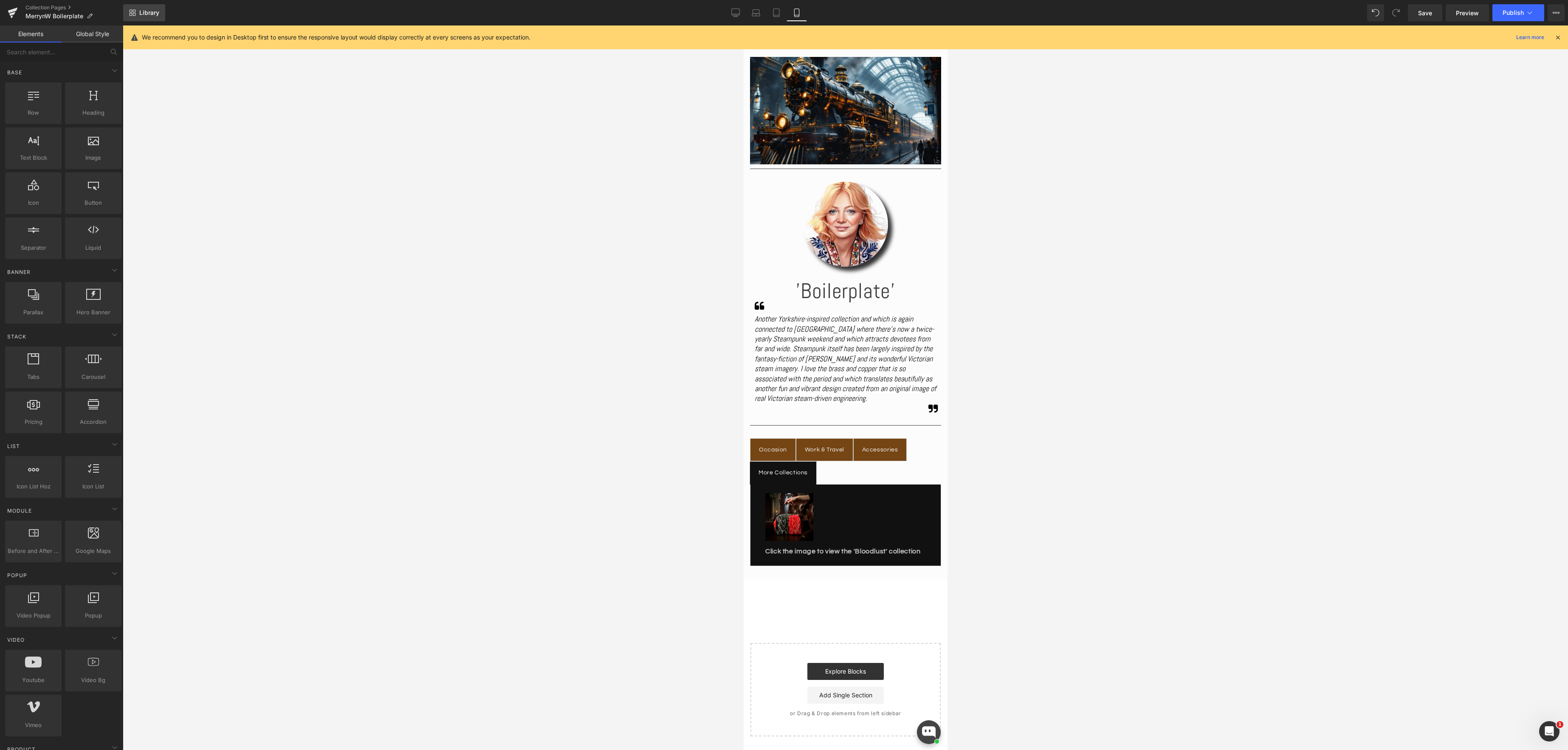
click at [147, 11] on span "Library" at bounding box center [149, 12] width 20 height 7
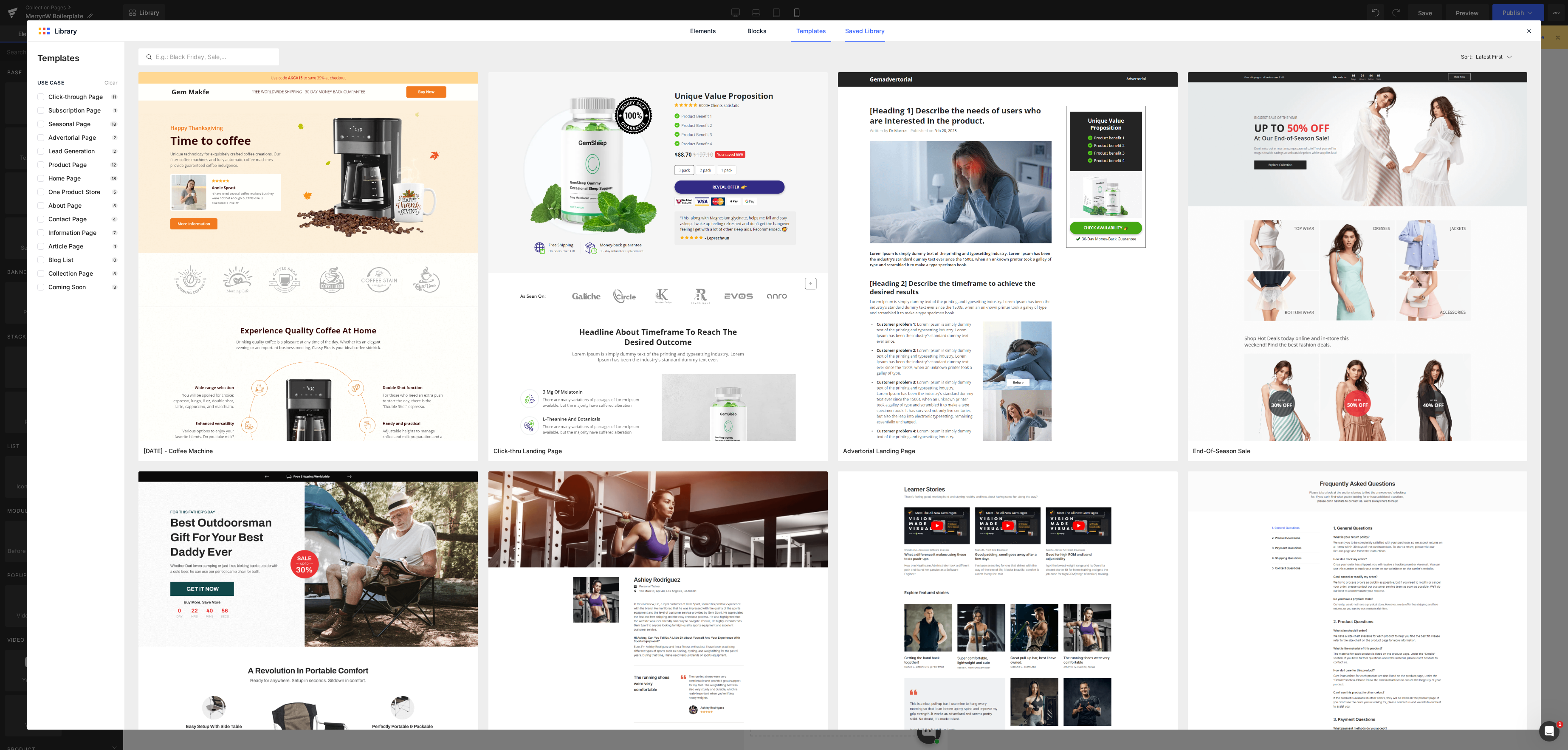
click at [849, 34] on link "Saved Library" at bounding box center [864, 31] width 40 height 21
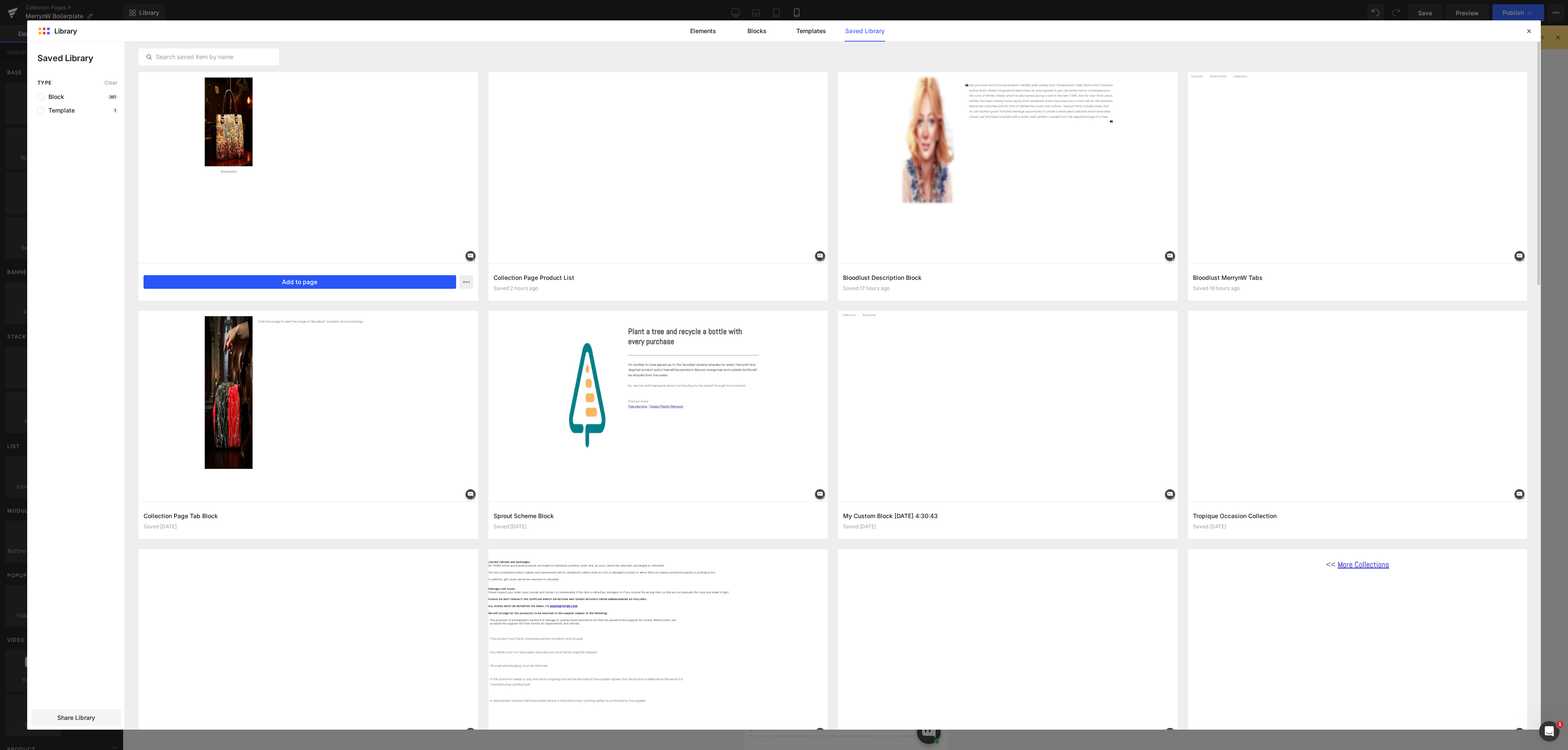
click at [300, 280] on button "Add to page" at bounding box center [300, 282] width 313 height 14
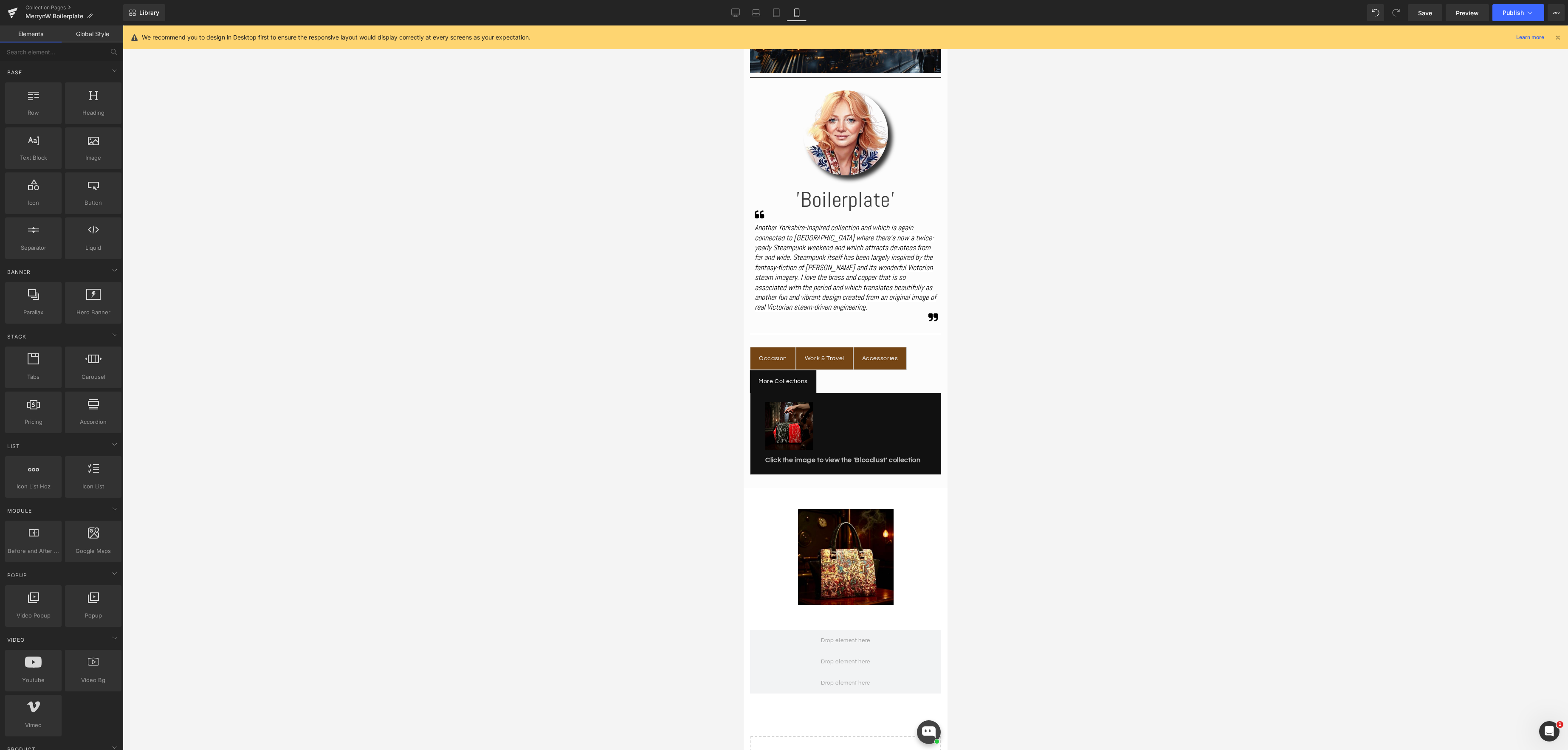
scroll to position [149, 0]
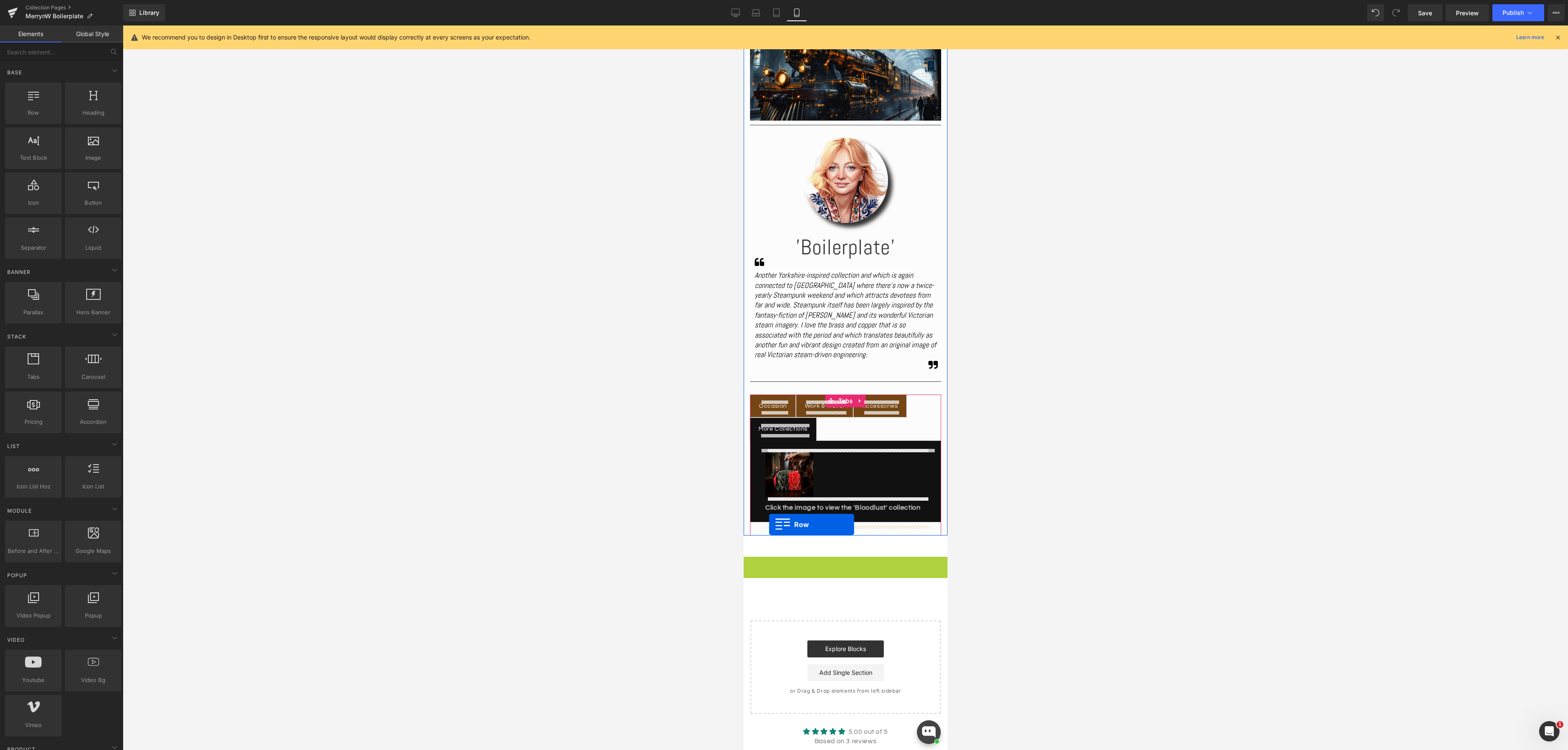
drag, startPoint x: 749, startPoint y: 575, endPoint x: 769, endPoint y: 525, distance: 53.9
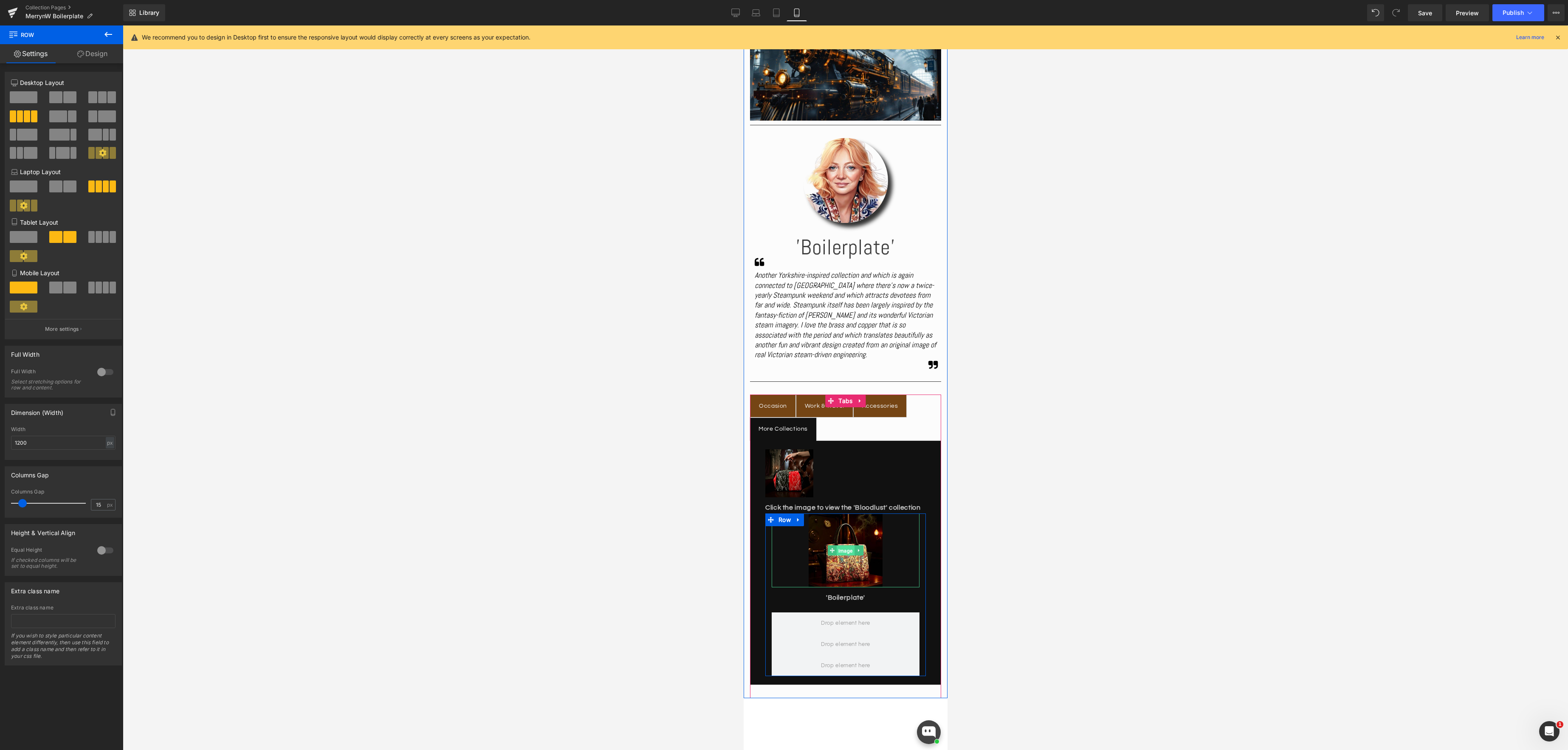
click at [845, 556] on span "Image" at bounding box center [845, 551] width 18 height 10
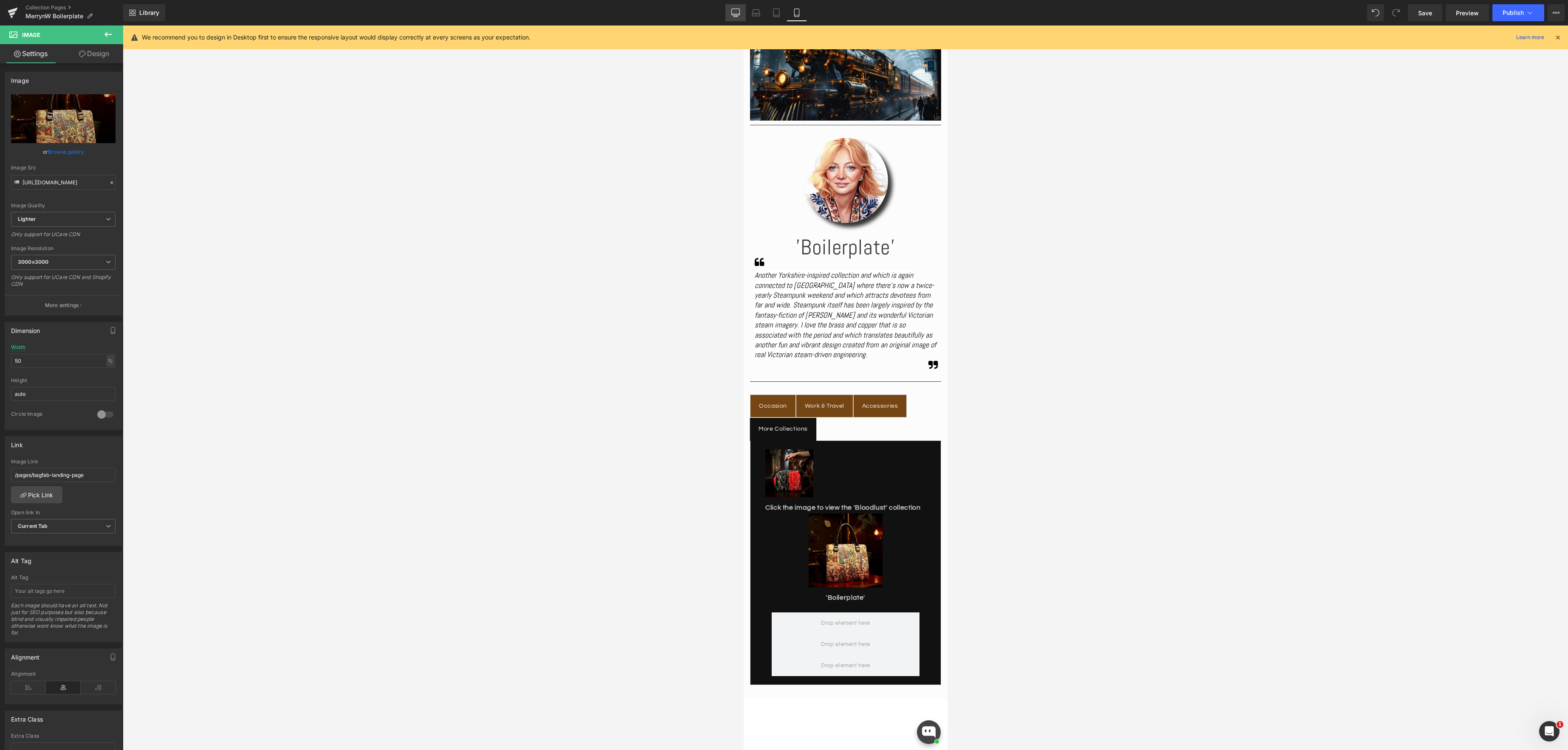
click at [734, 11] on icon at bounding box center [736, 13] width 9 height 9
type input "100"
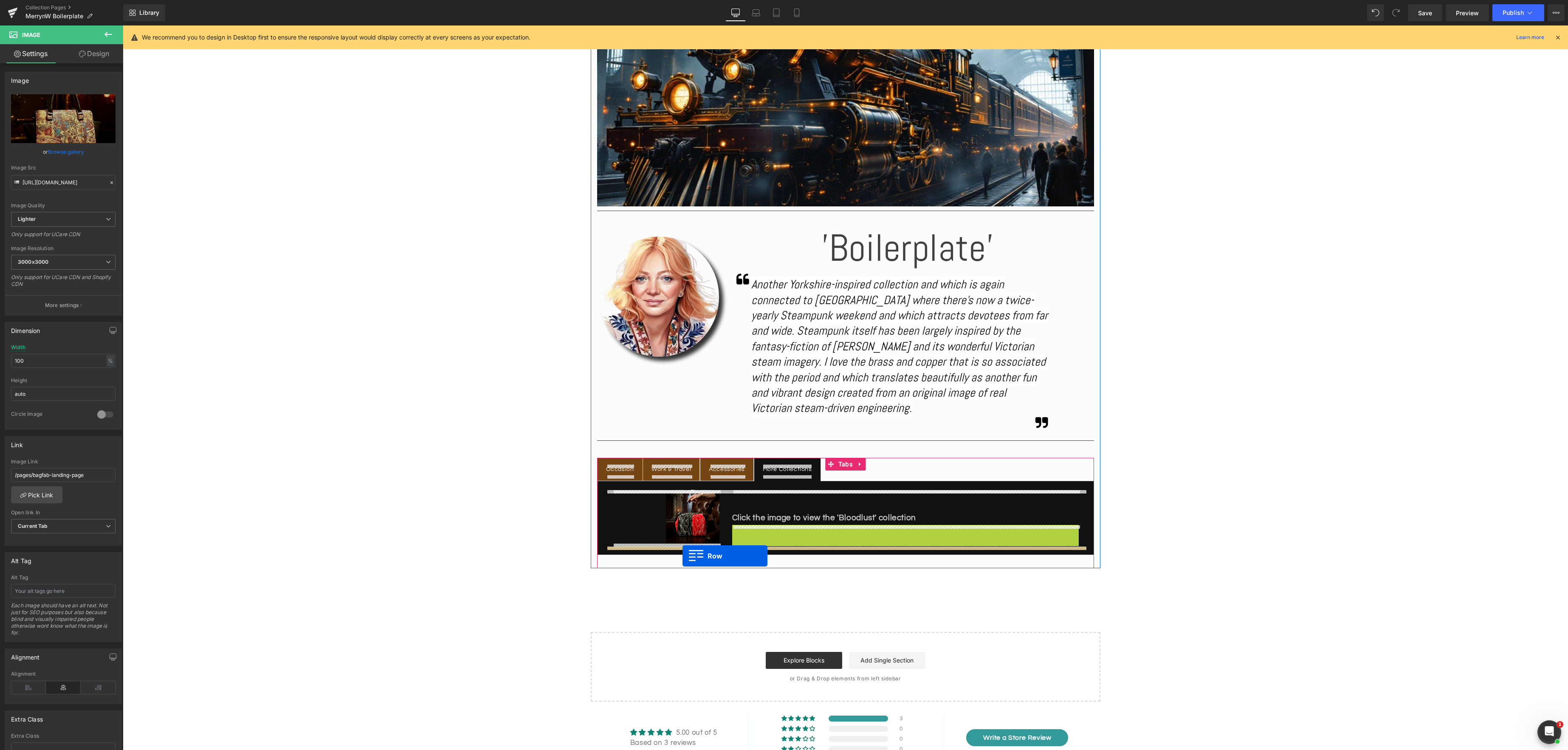
drag, startPoint x: 737, startPoint y: 531, endPoint x: 682, endPoint y: 556, distance: 60.4
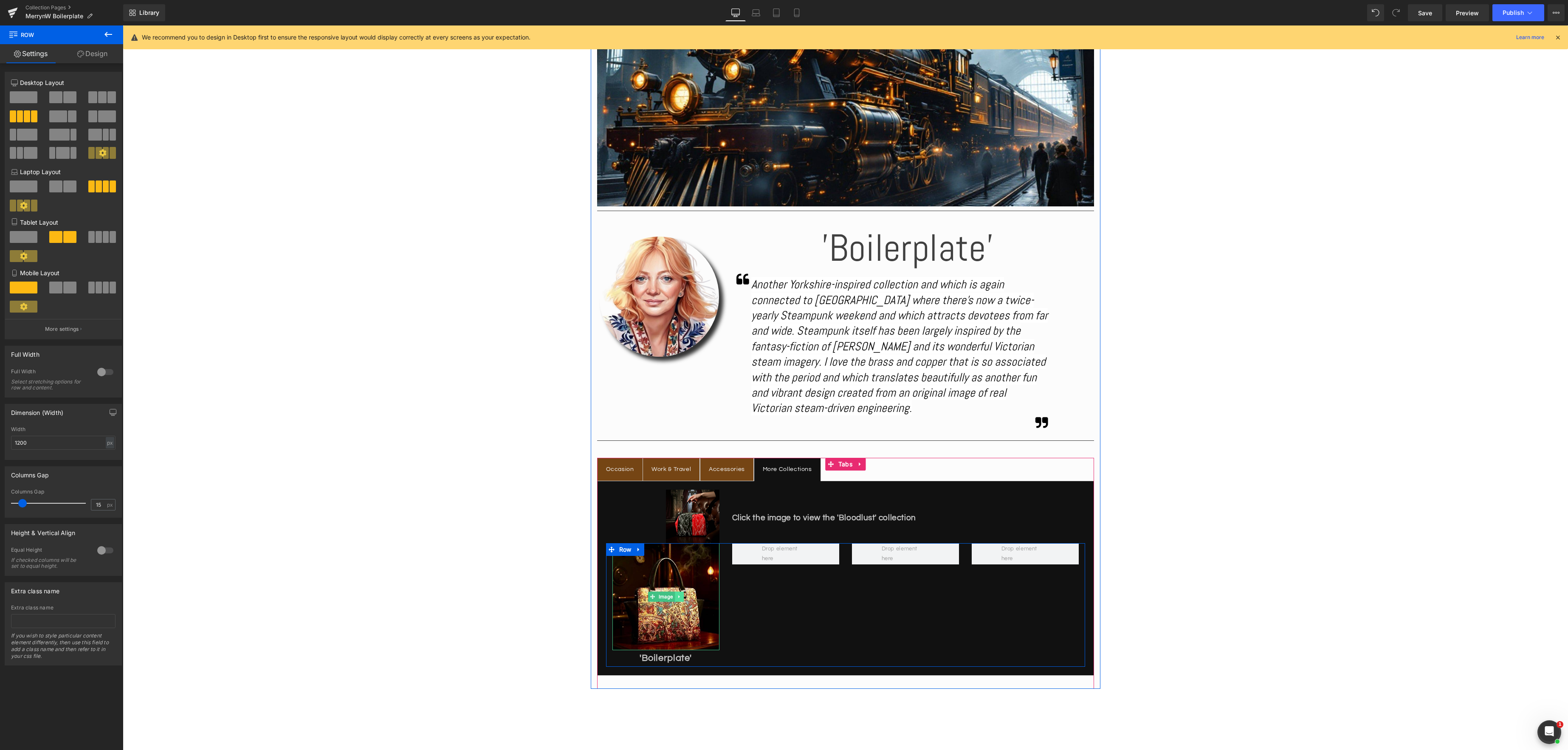
click at [681, 597] on icon at bounding box center [679, 597] width 4 height 5
click at [684, 597] on icon at bounding box center [683, 597] width 4 height 5
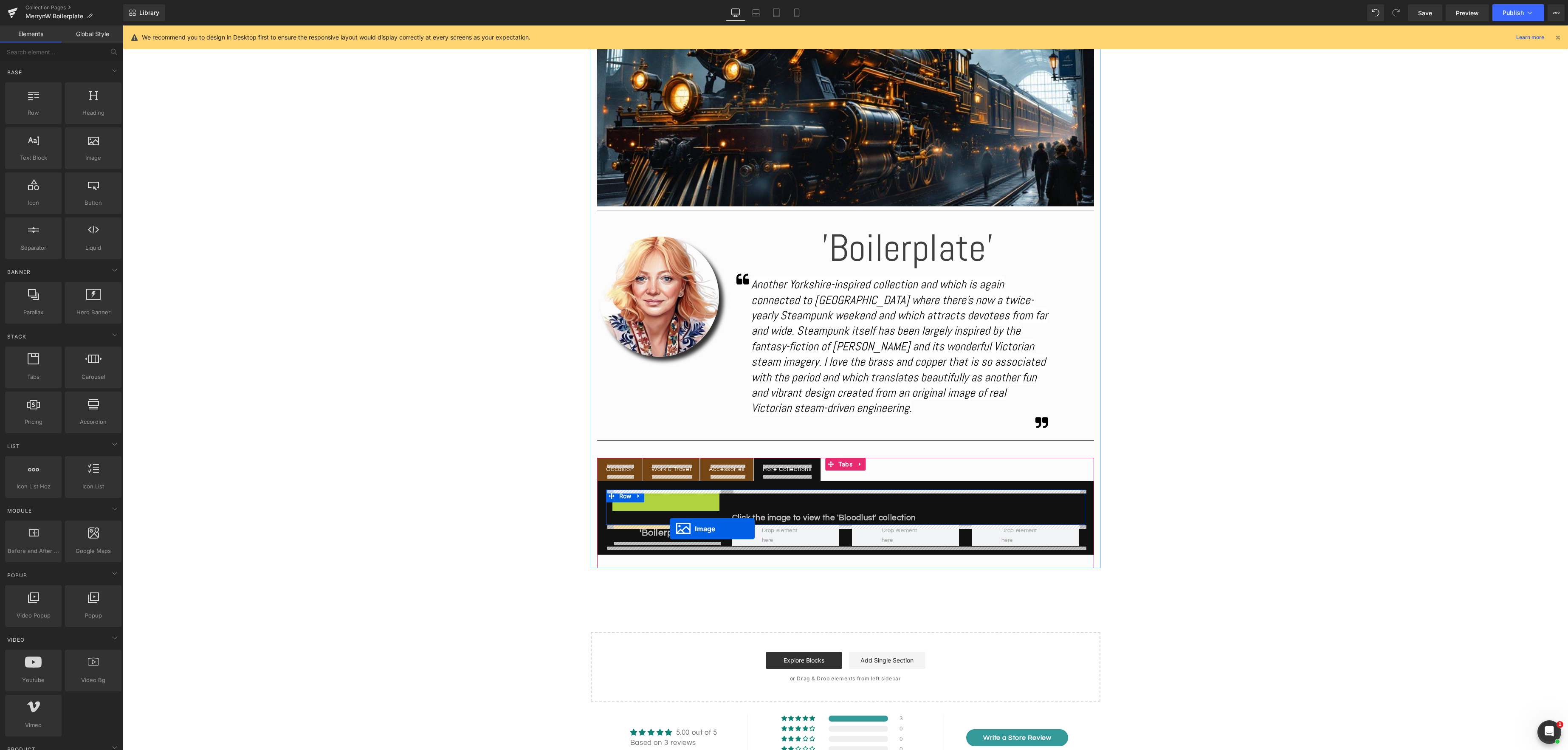
drag, startPoint x: 678, startPoint y: 517, endPoint x: 670, endPoint y: 529, distance: 14.4
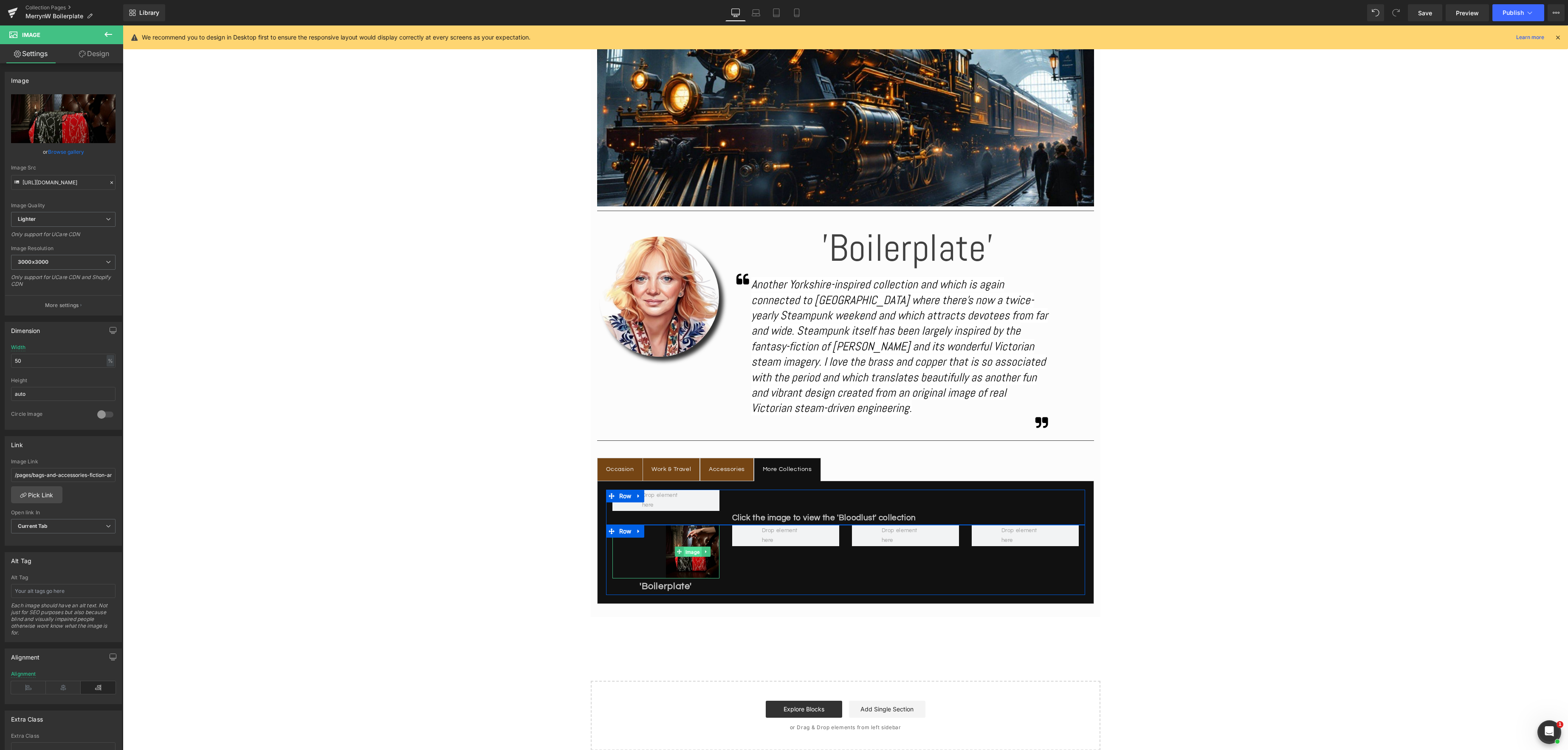
click at [693, 551] on span "Image" at bounding box center [693, 552] width 18 height 10
drag, startPoint x: 29, startPoint y: 362, endPoint x: -10, endPoint y: 358, distance: 39.2
click at [0, 358] on html "Image You are previewing how the will restyle your page. You can not edit Eleme…" at bounding box center [784, 375] width 1568 height 750
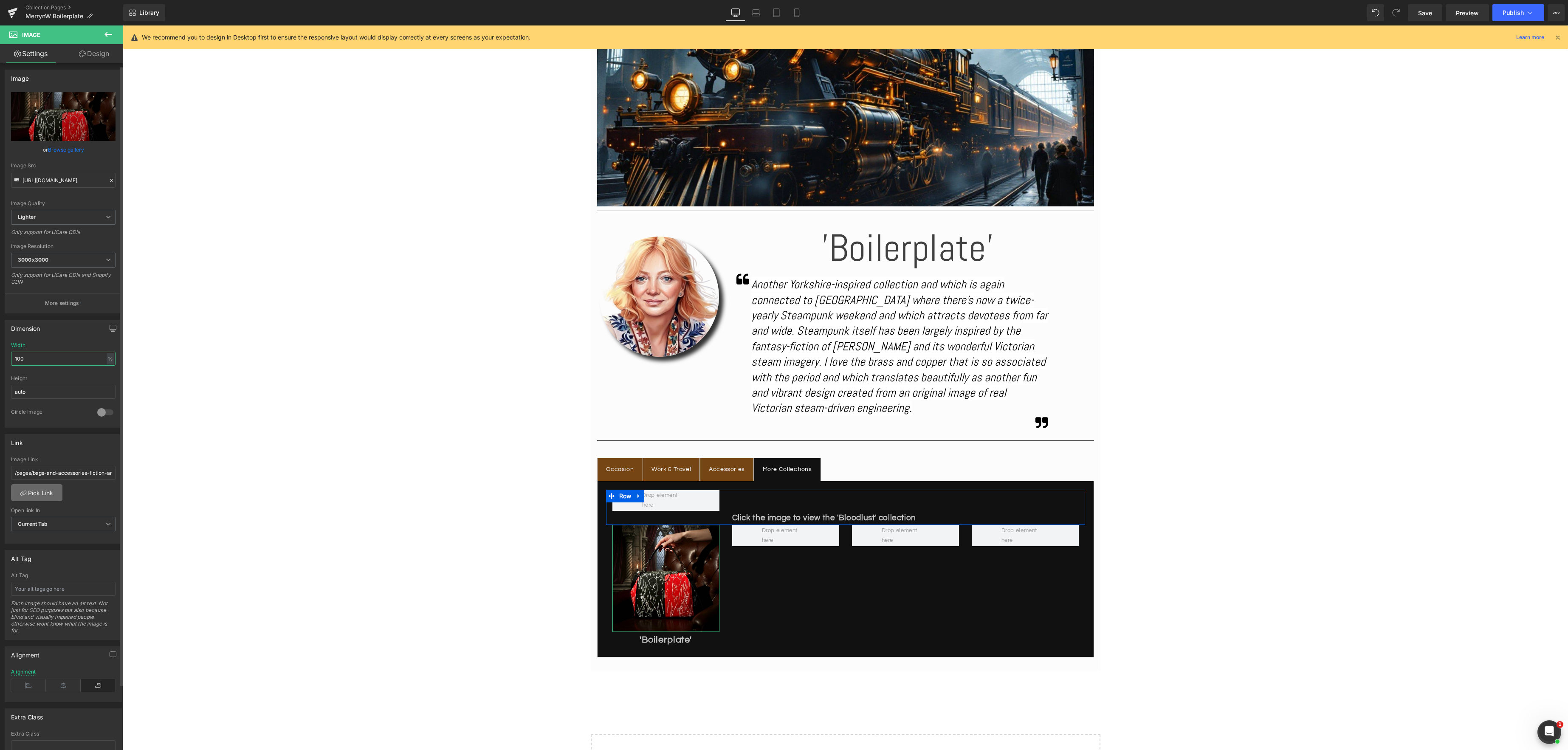
scroll to position [2, 0]
type input "100"
click at [54, 688] on icon at bounding box center [63, 685] width 34 height 12
click at [660, 590] on img at bounding box center [666, 578] width 107 height 107
click at [641, 495] on link at bounding box center [638, 495] width 11 height 12
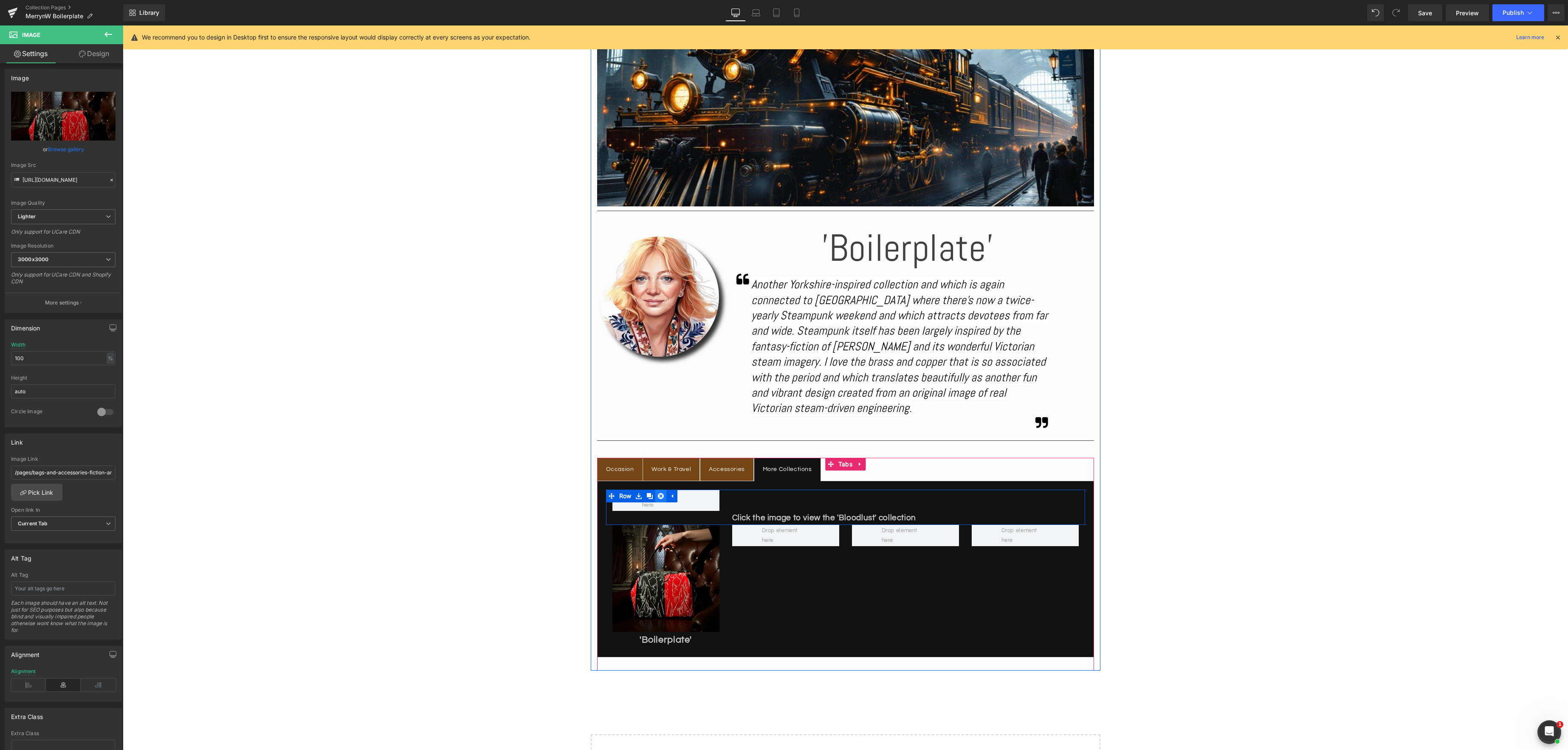
click at [661, 495] on icon at bounding box center [660, 496] width 6 height 6
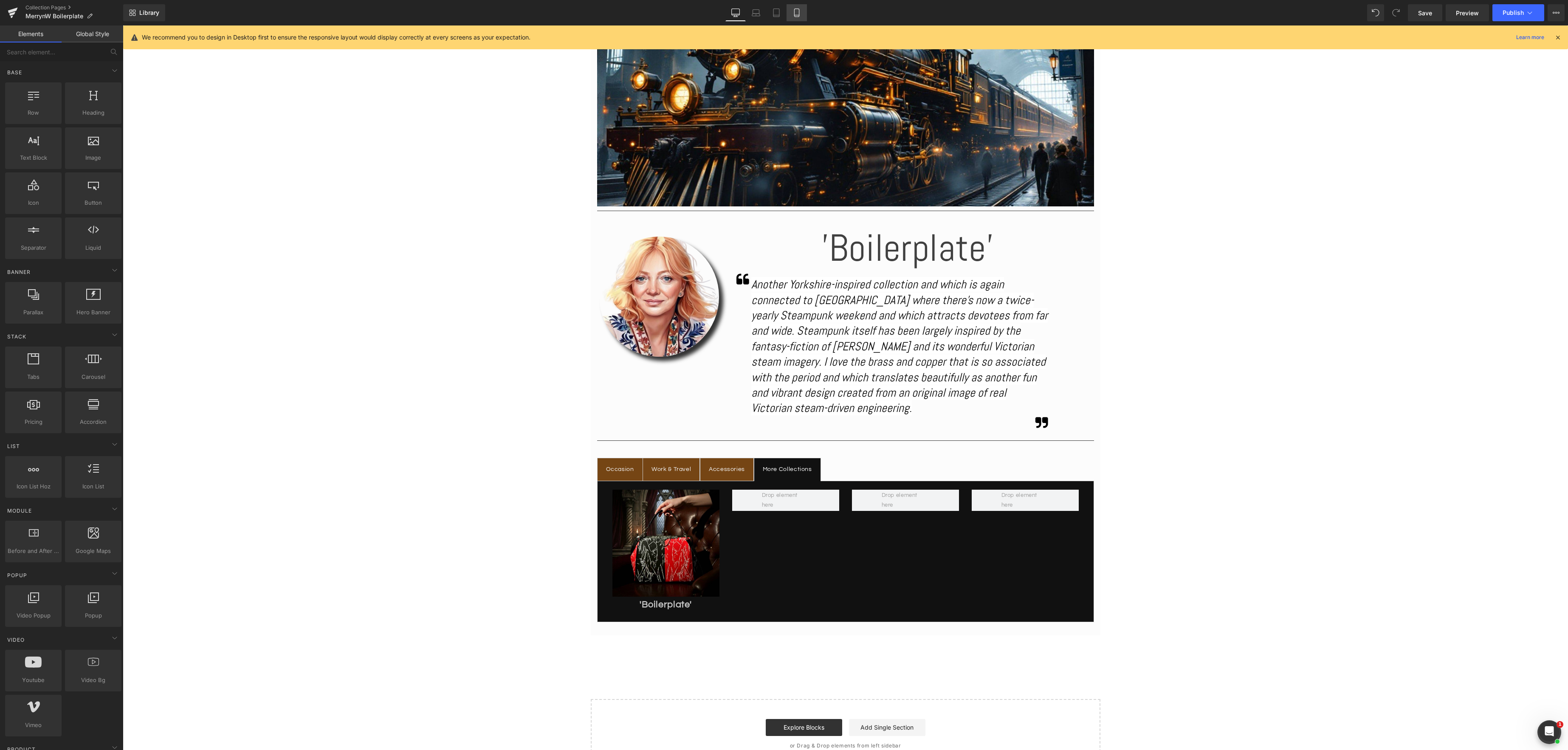
click at [799, 15] on icon at bounding box center [796, 12] width 4 height 8
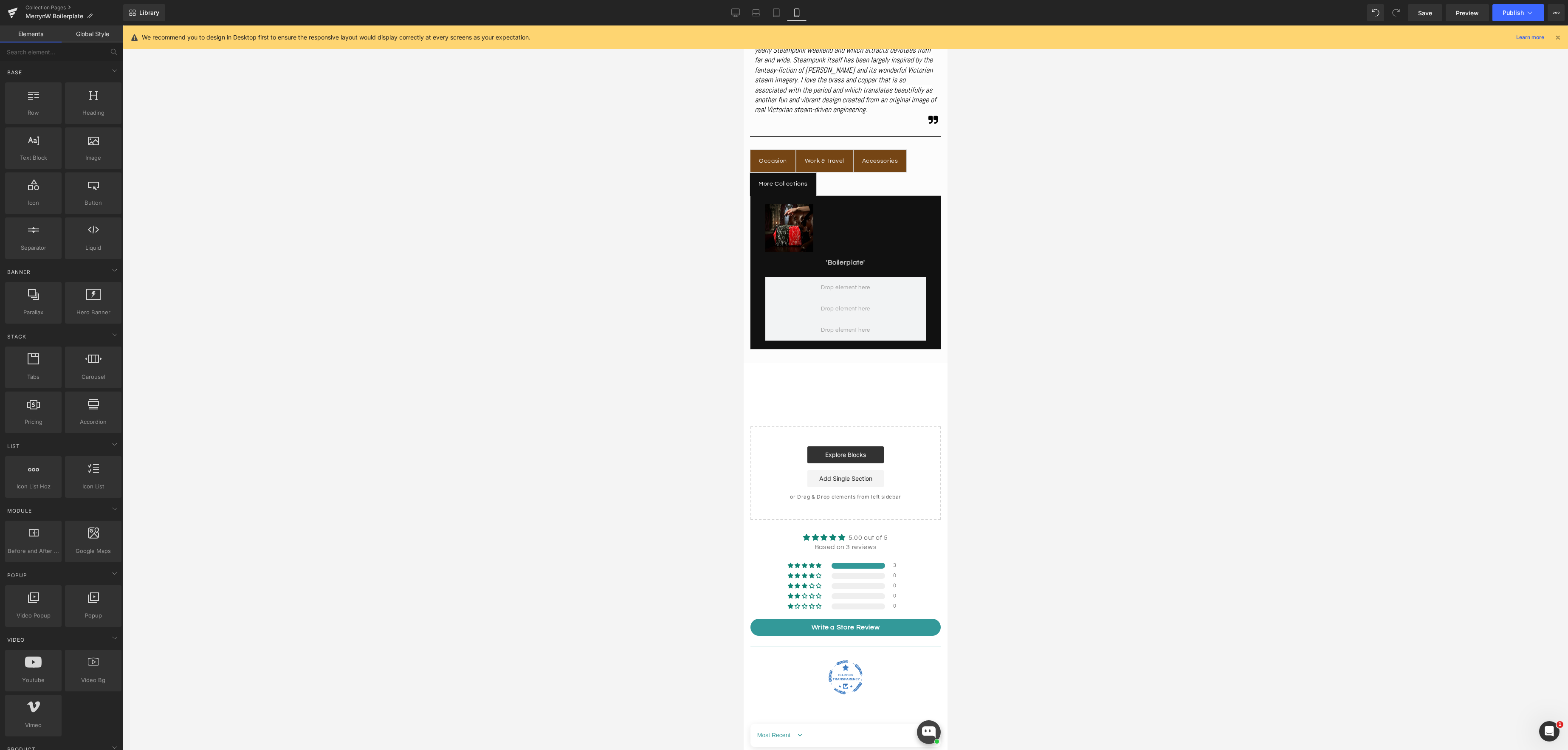
scroll to position [392, 0]
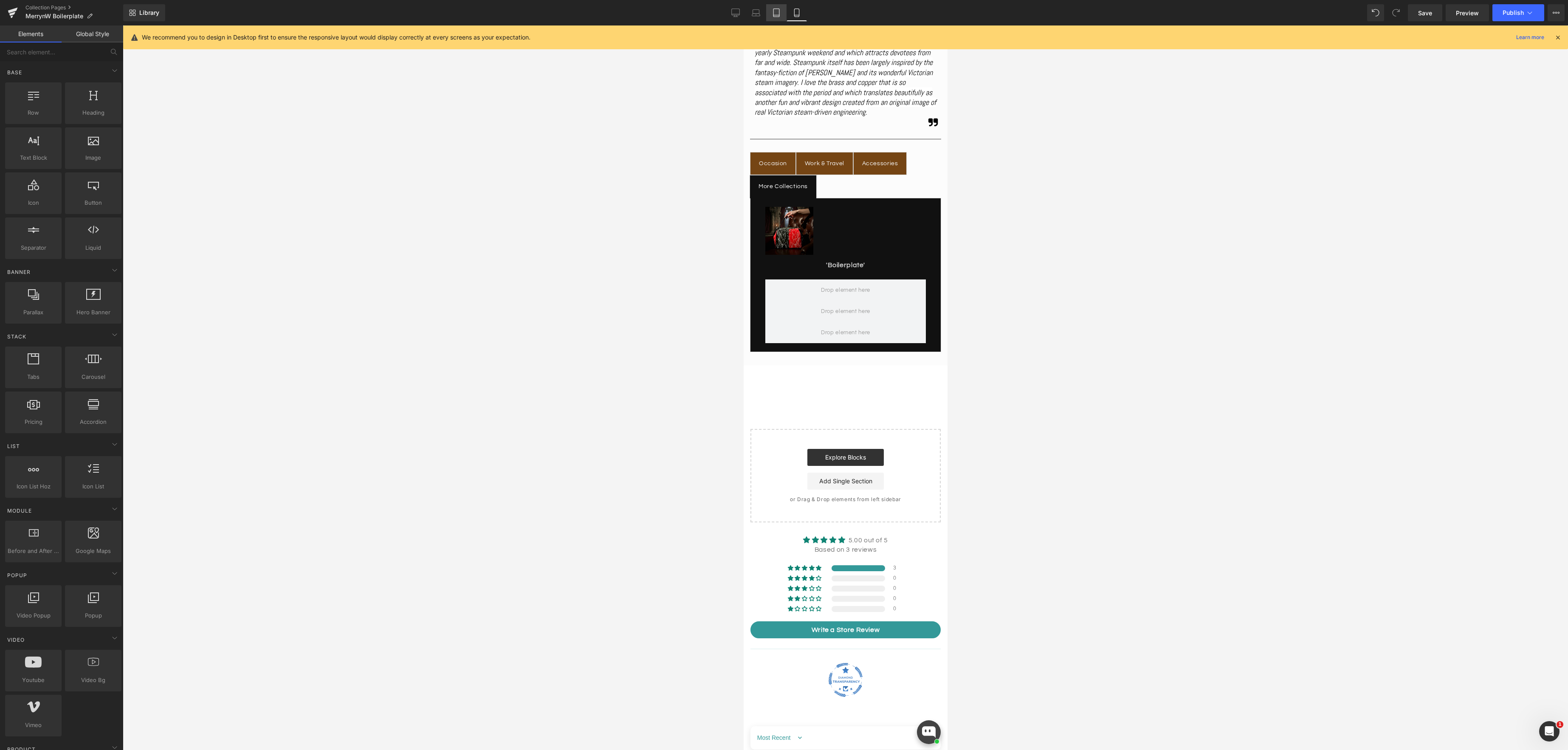
click at [776, 9] on icon at bounding box center [776, 13] width 9 height 9
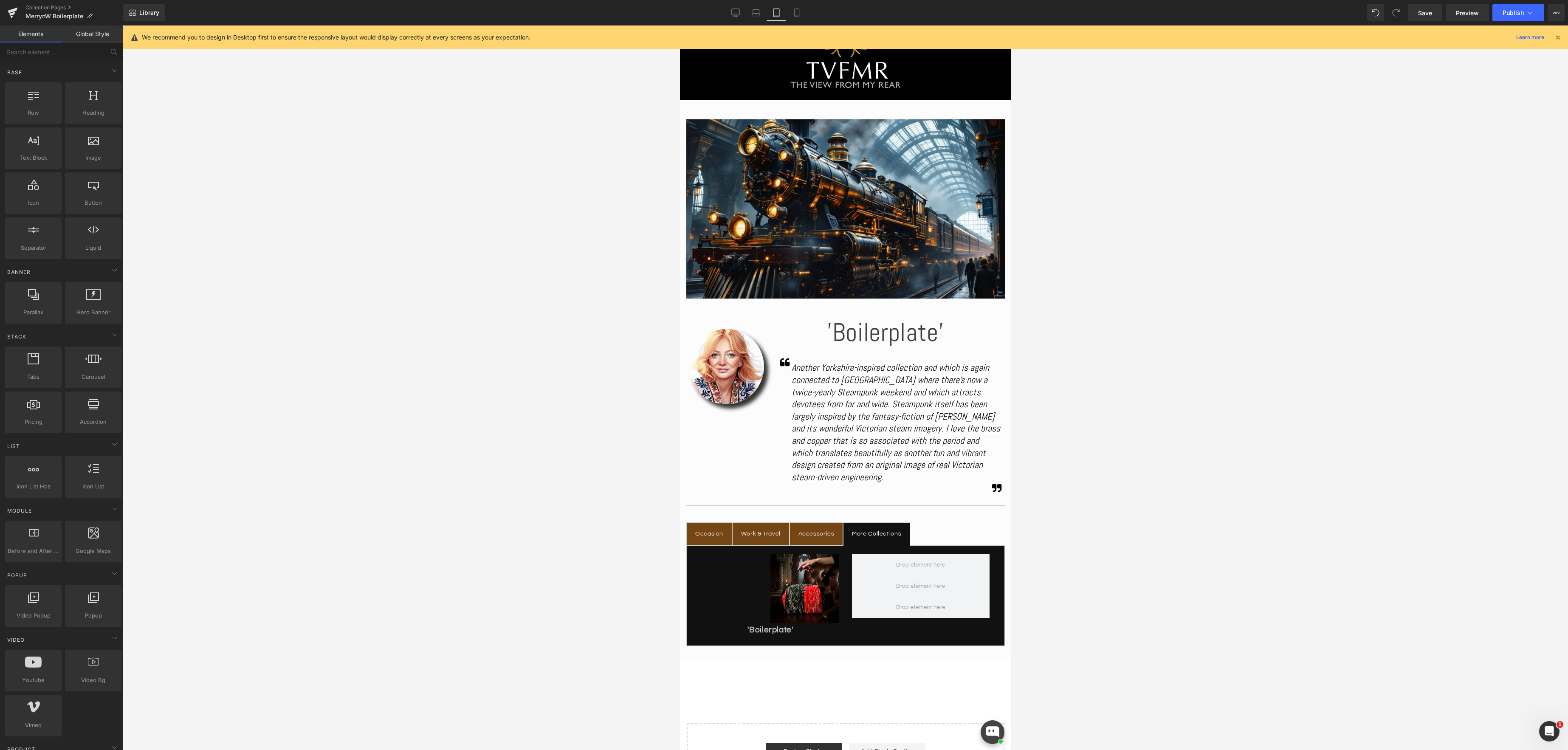
scroll to position [84, 0]
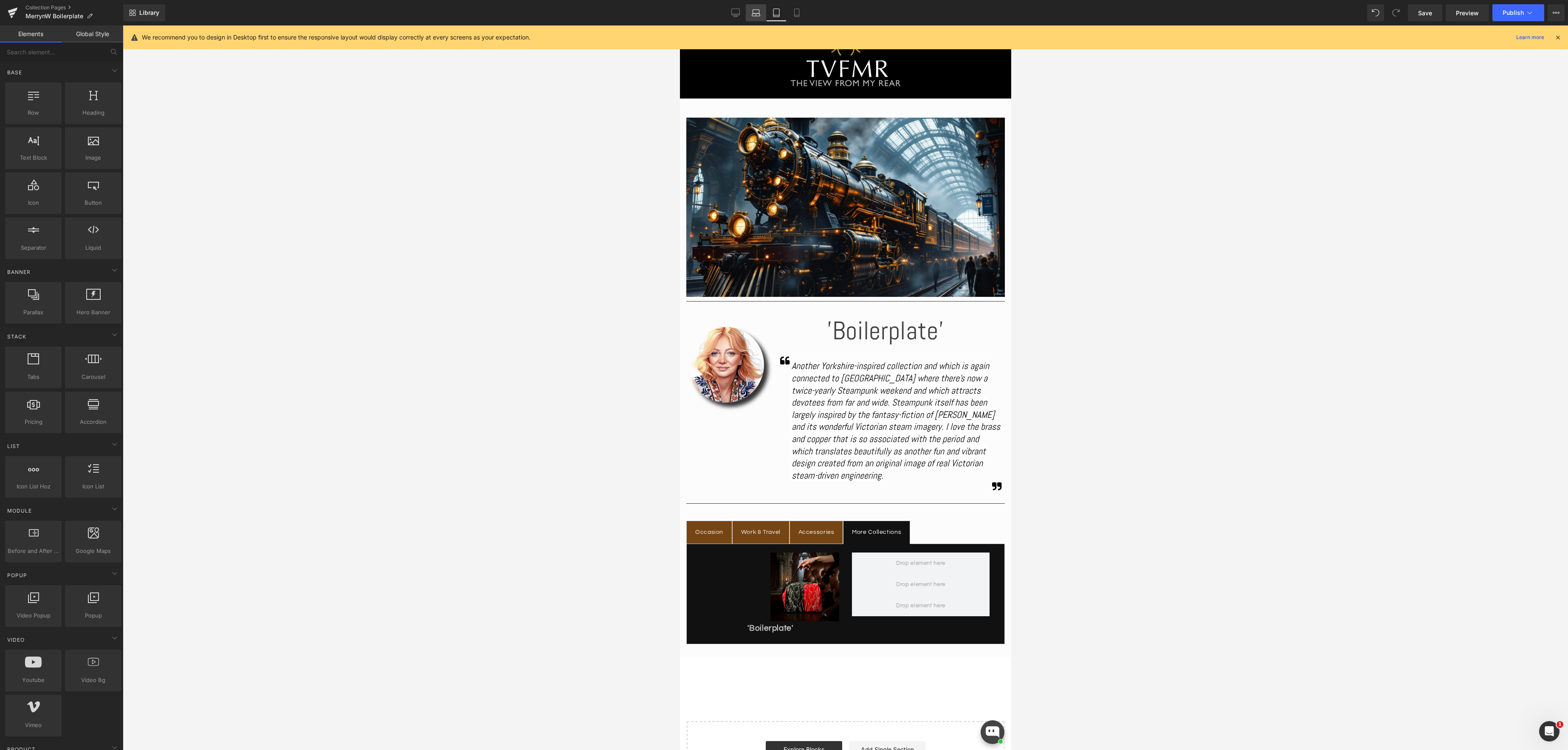
click at [755, 12] on icon at bounding box center [756, 13] width 9 height 9
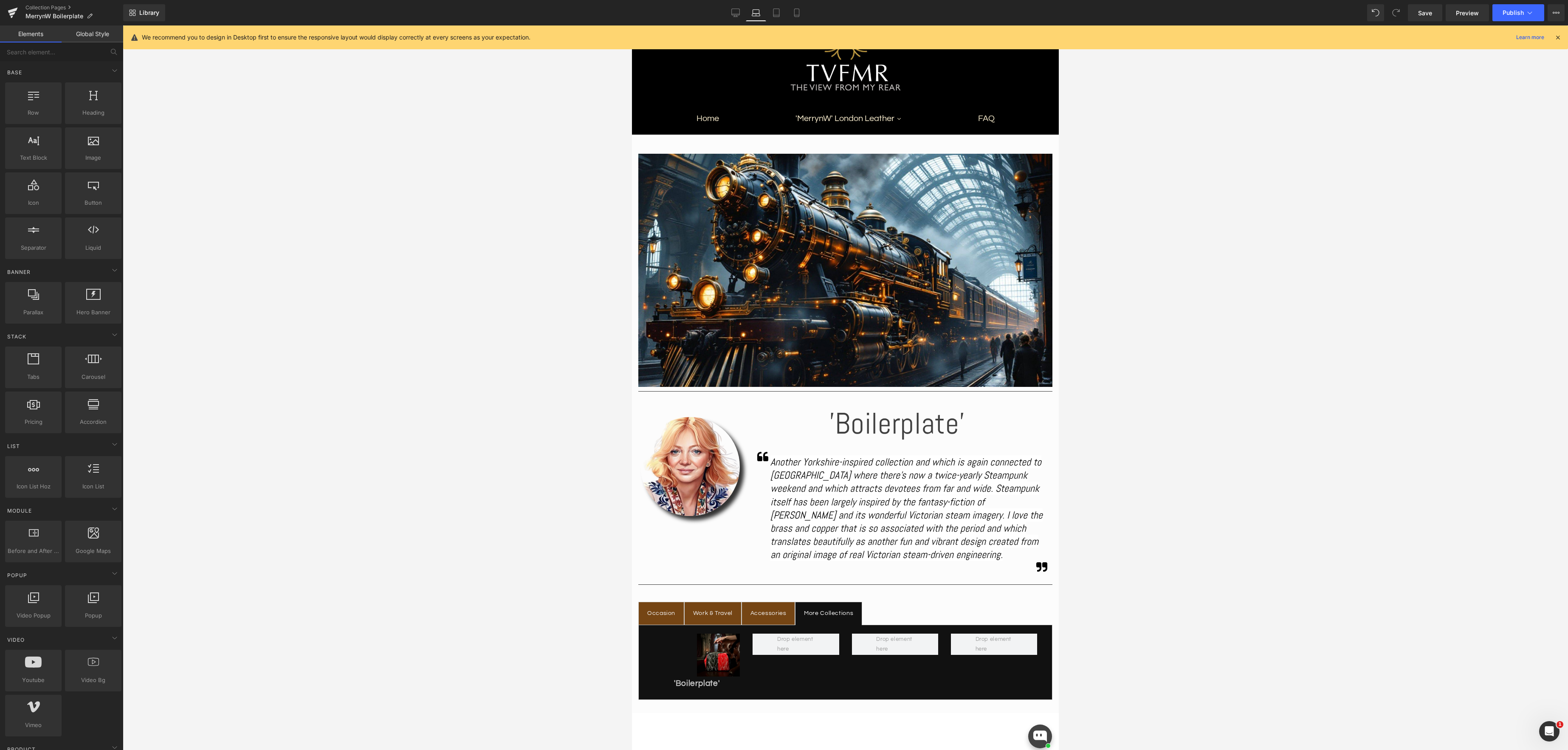
scroll to position [193, 0]
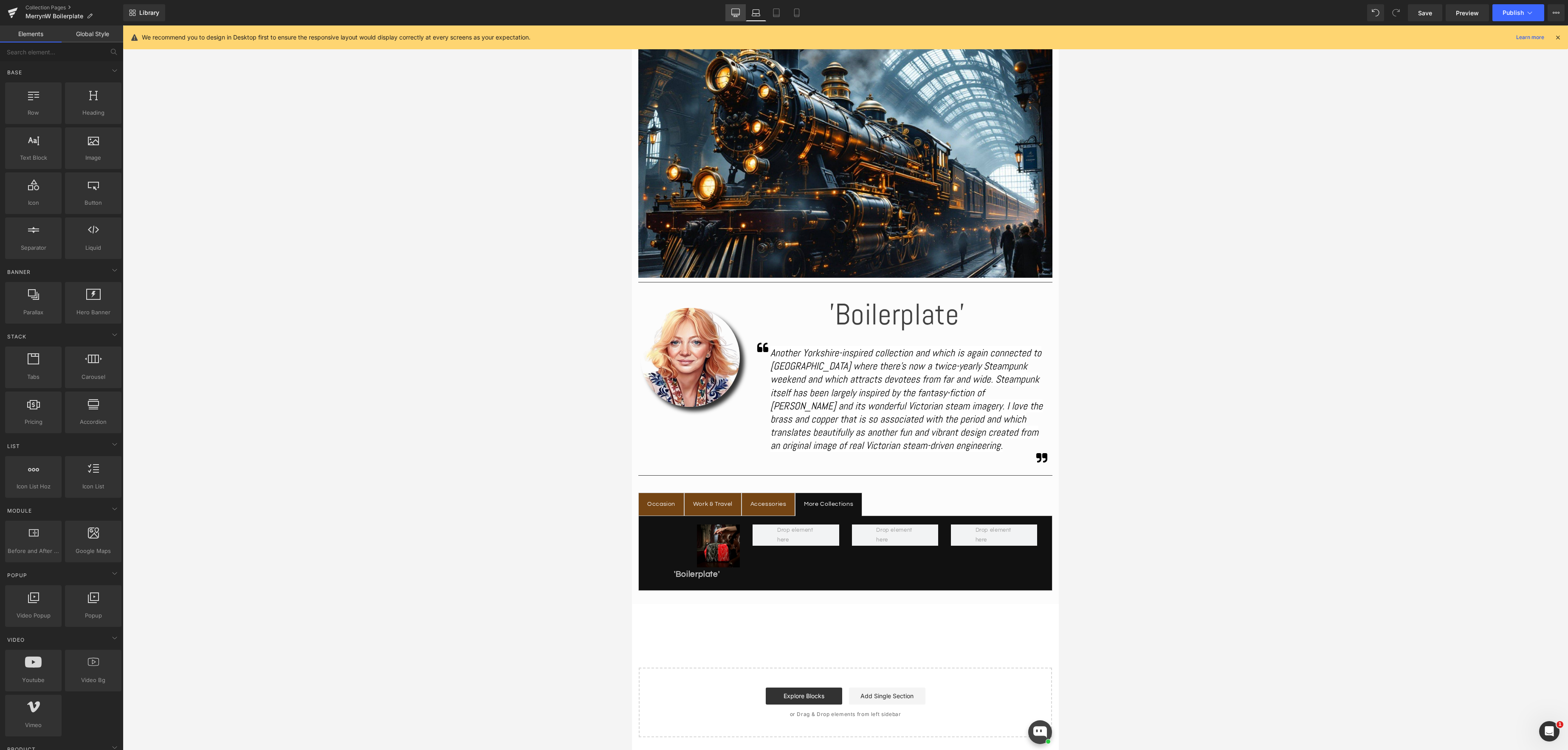
click at [732, 15] on icon at bounding box center [736, 13] width 9 height 9
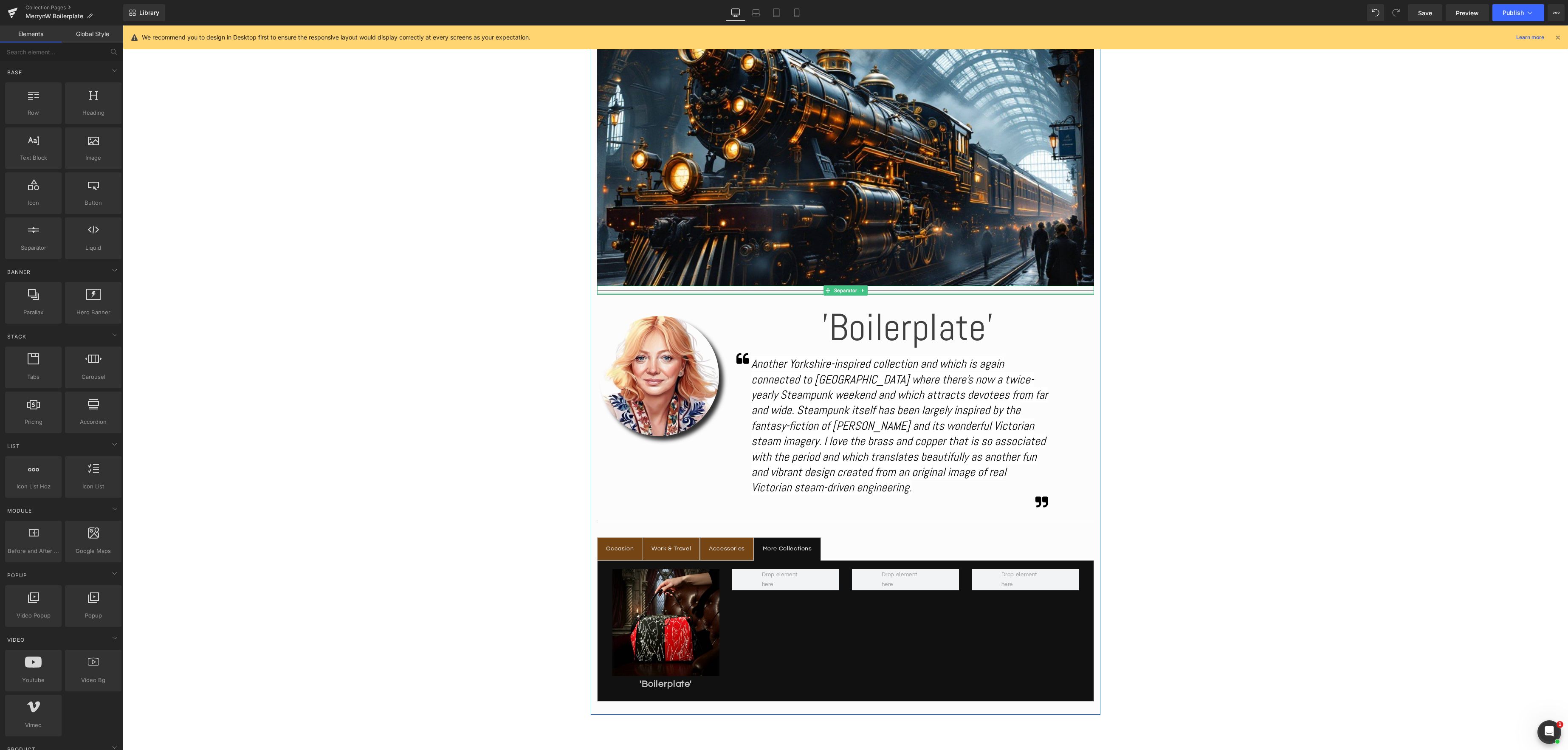
scroll to position [234, 0]
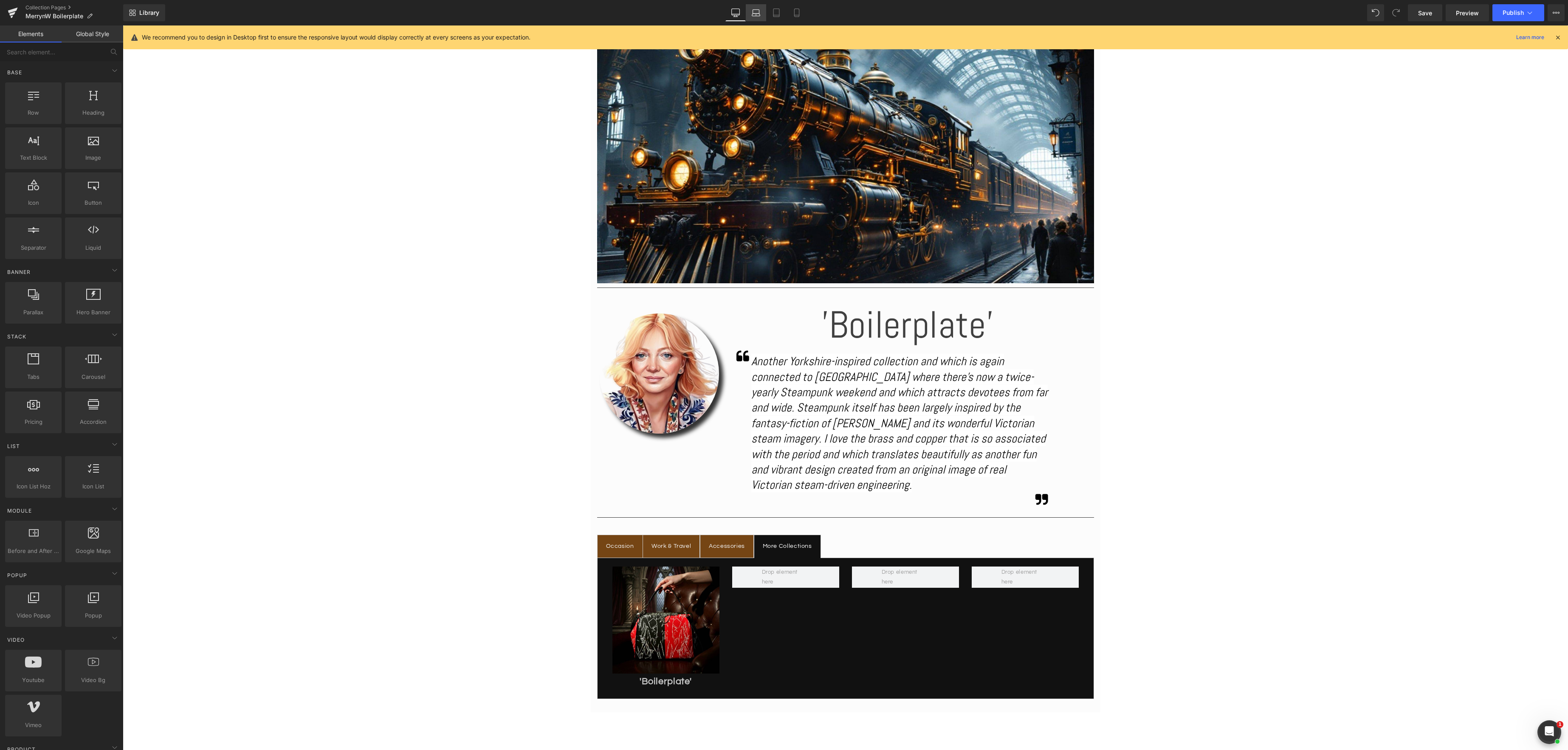
click at [758, 15] on icon at bounding box center [756, 13] width 9 height 9
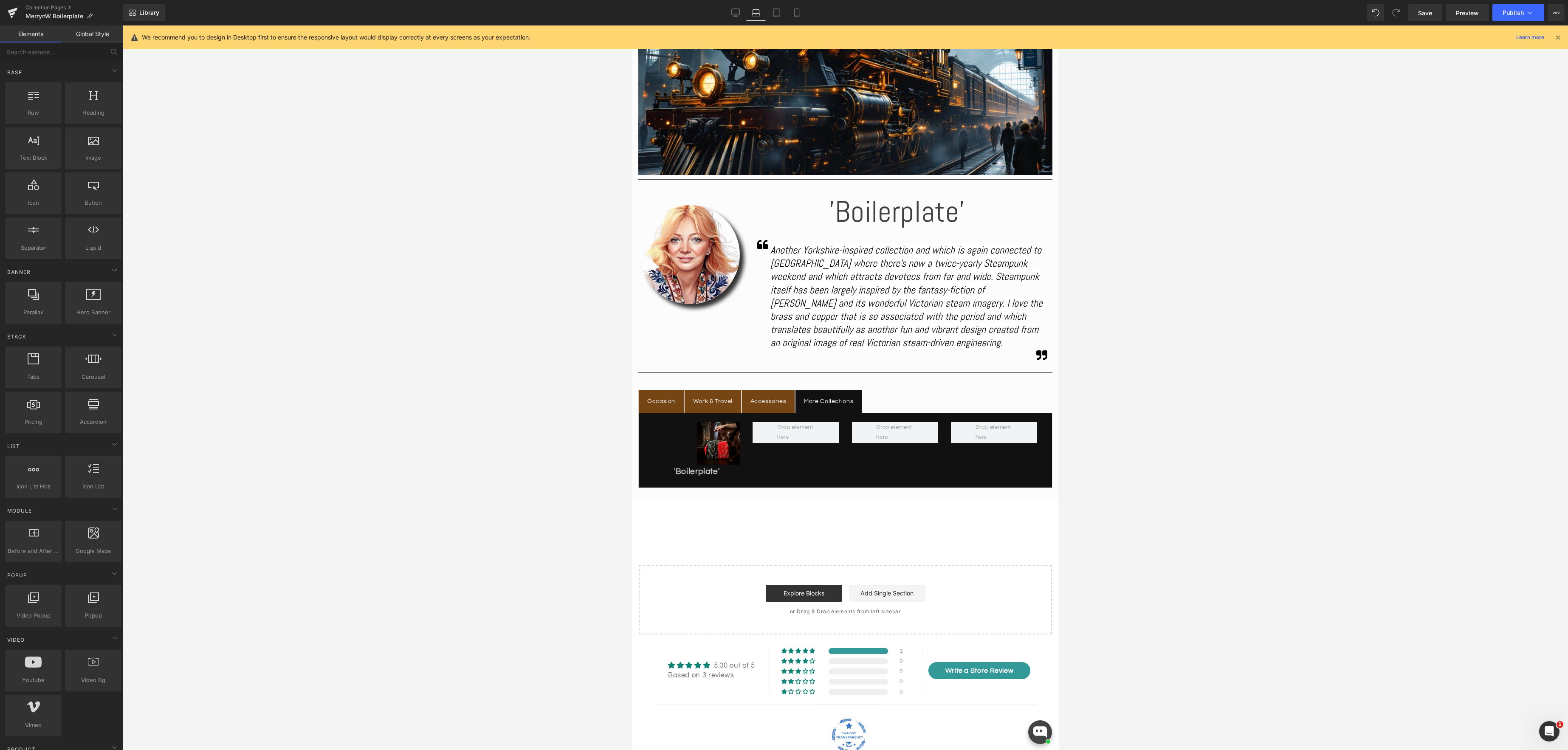
scroll to position [282, 0]
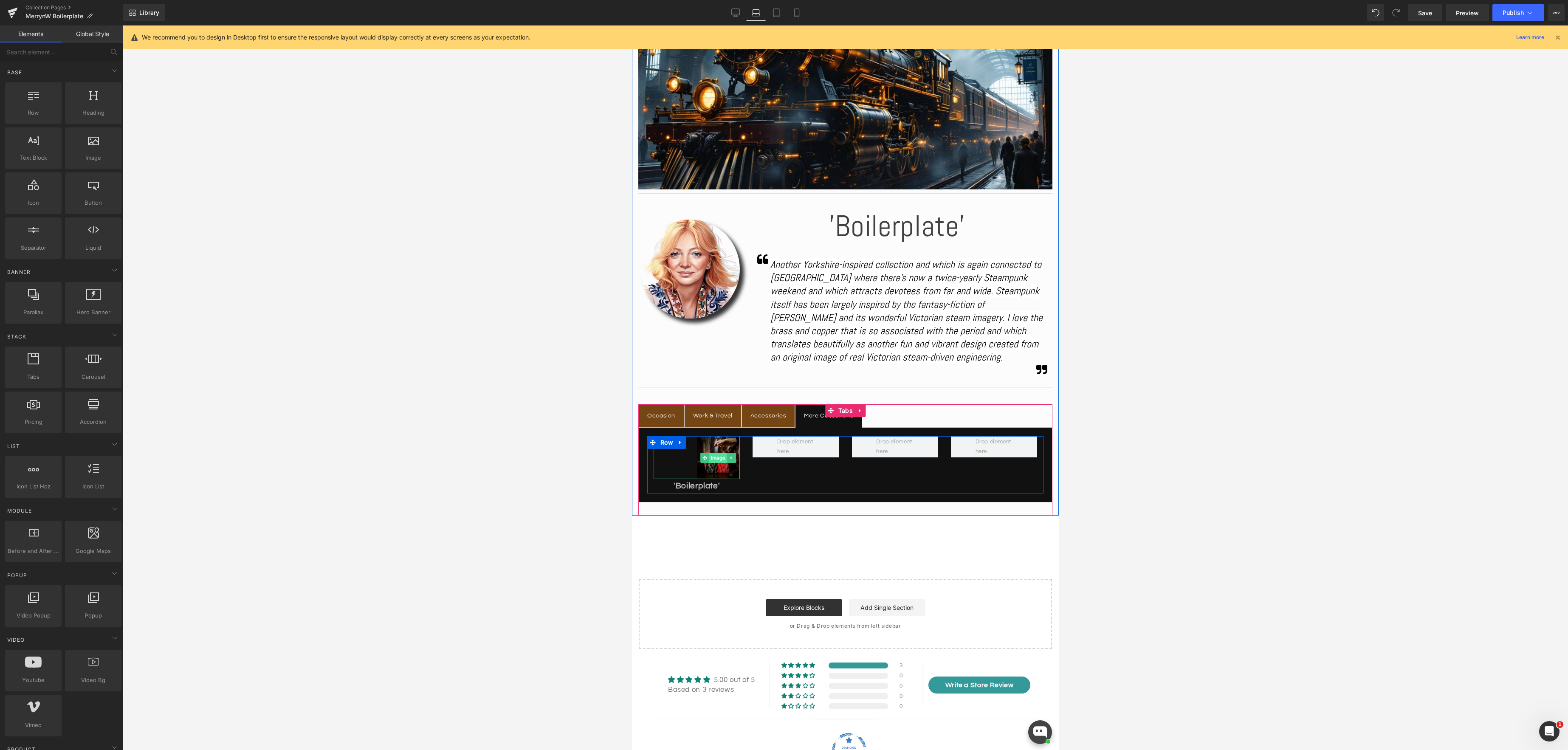
click at [722, 453] on span "Image" at bounding box center [718, 458] width 18 height 10
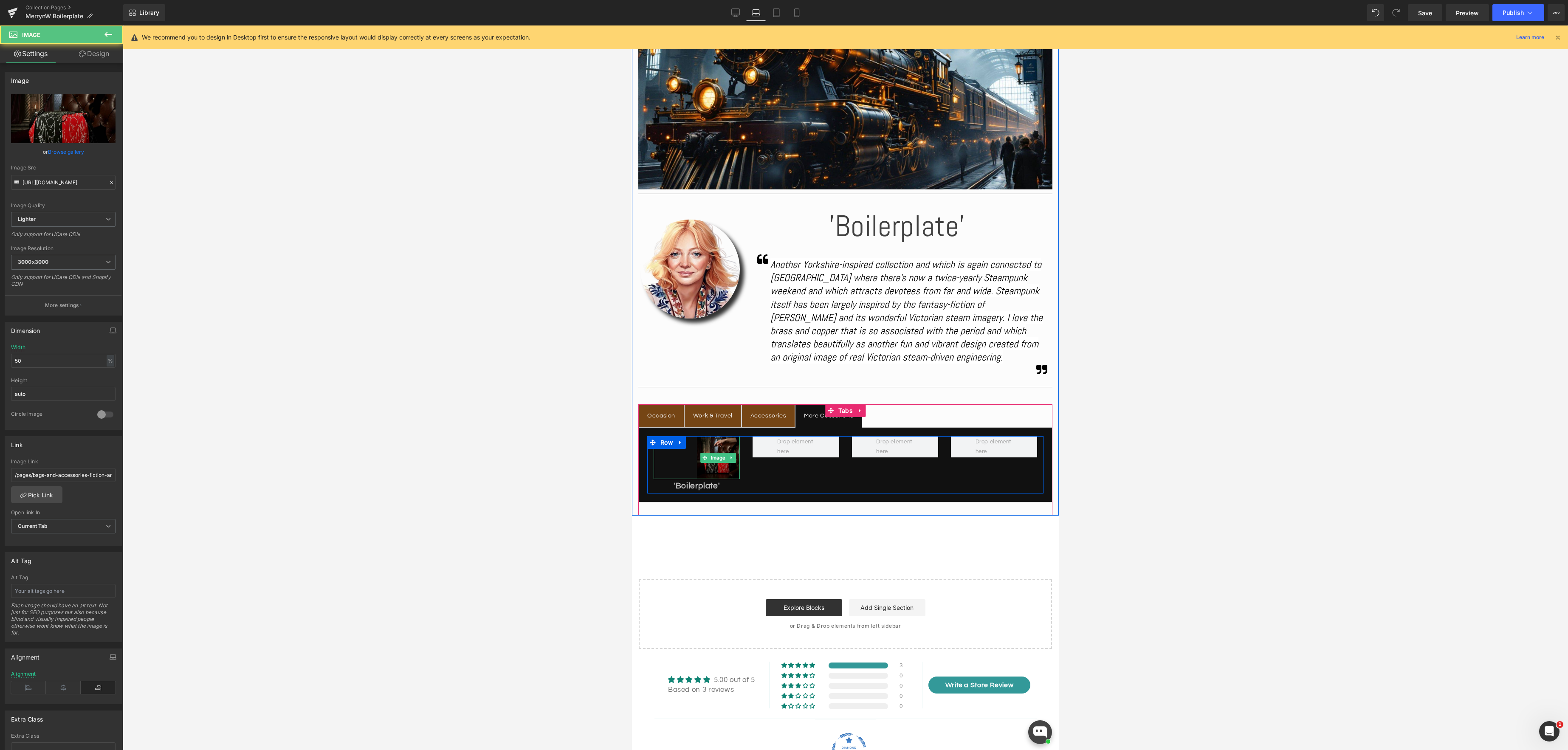
click at [721, 448] on img at bounding box center [718, 457] width 43 height 43
click at [56, 690] on icon at bounding box center [63, 687] width 34 height 12
click at [697, 448] on img at bounding box center [696, 457] width 43 height 43
drag, startPoint x: 42, startPoint y: 366, endPoint x: -8, endPoint y: 357, distance: 50.8
click at [0, 357] on html "Image You are previewing how the will restyle your page. You can not edit Eleme…" at bounding box center [784, 375] width 1568 height 750
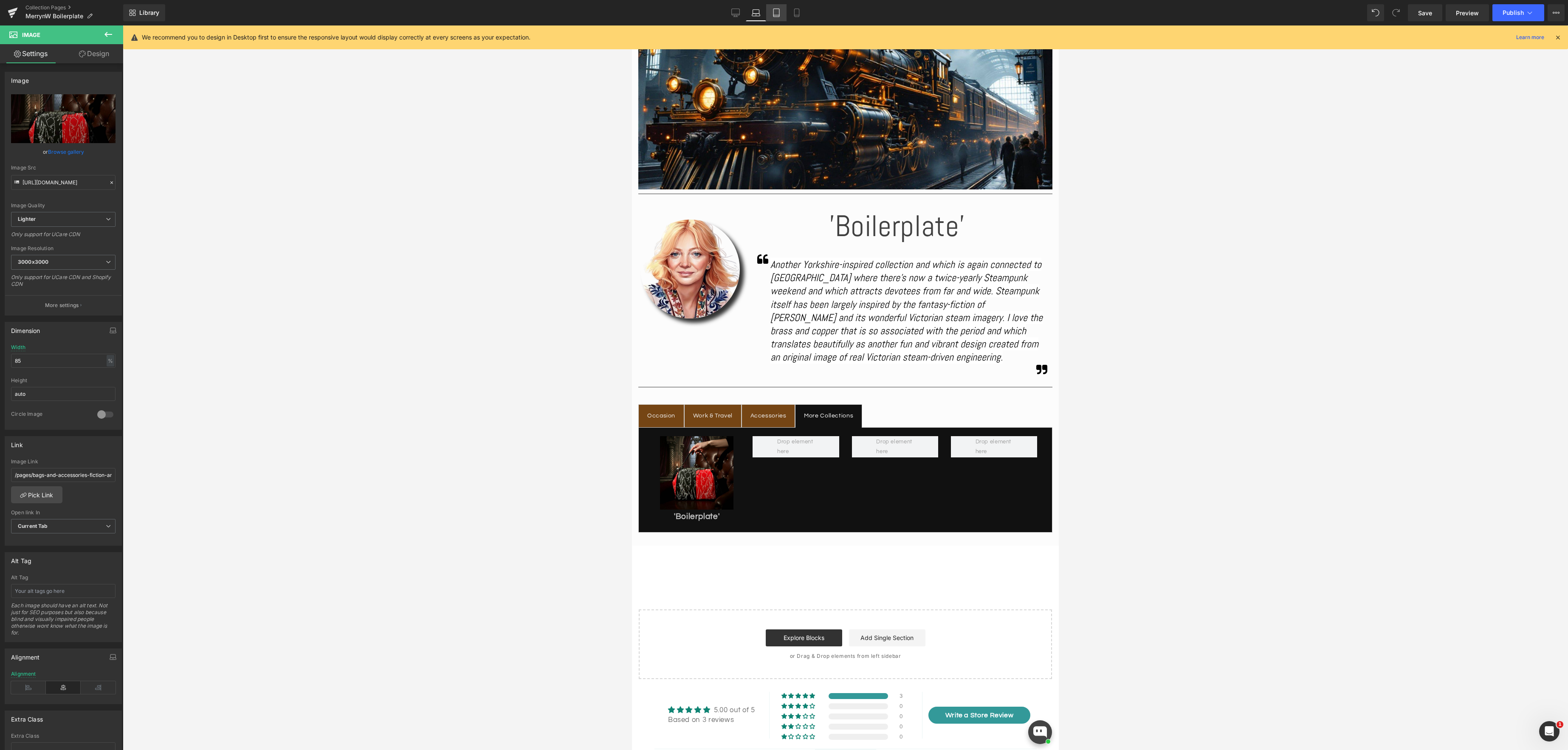
click at [779, 14] on icon at bounding box center [776, 12] width 6 height 8
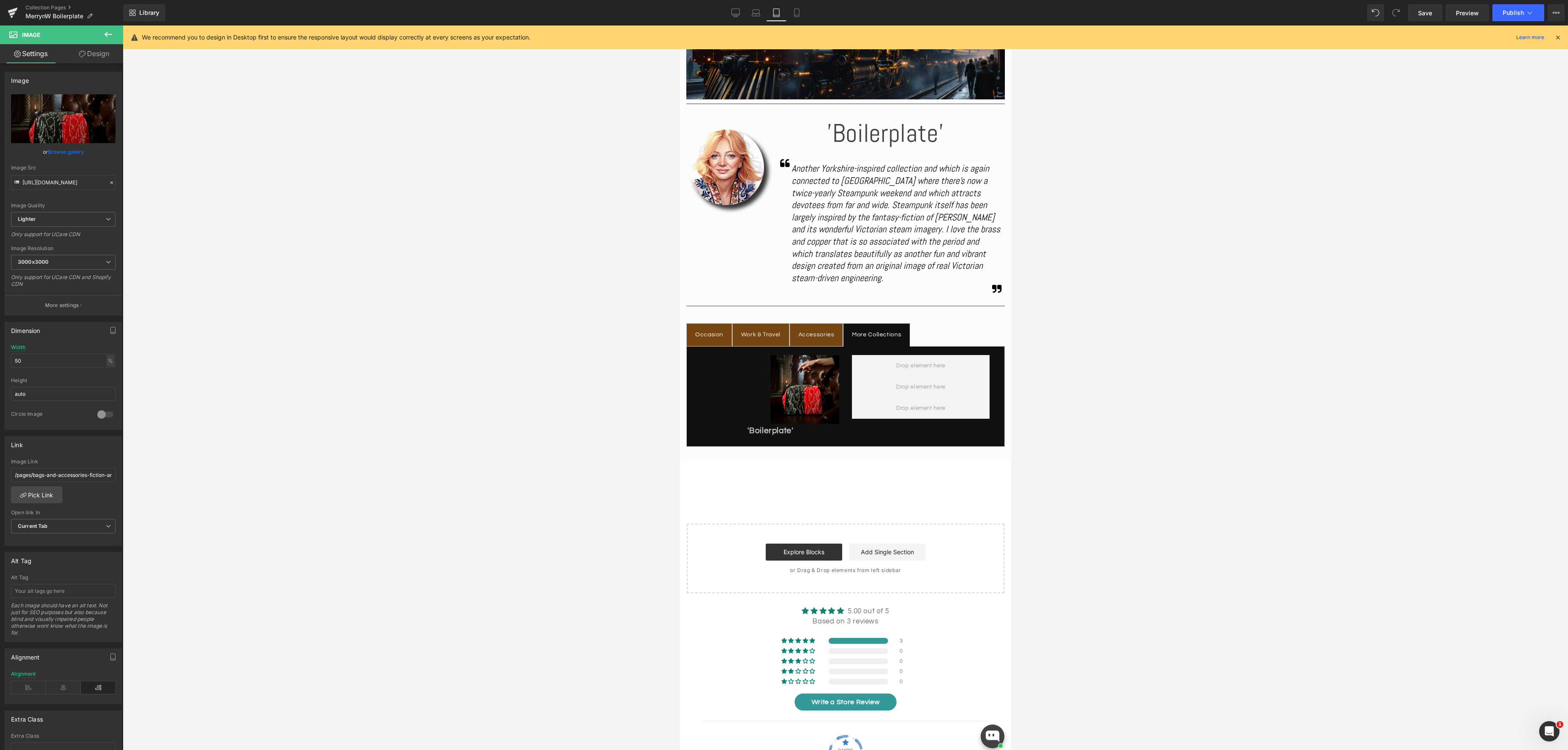
scroll to position [200, 0]
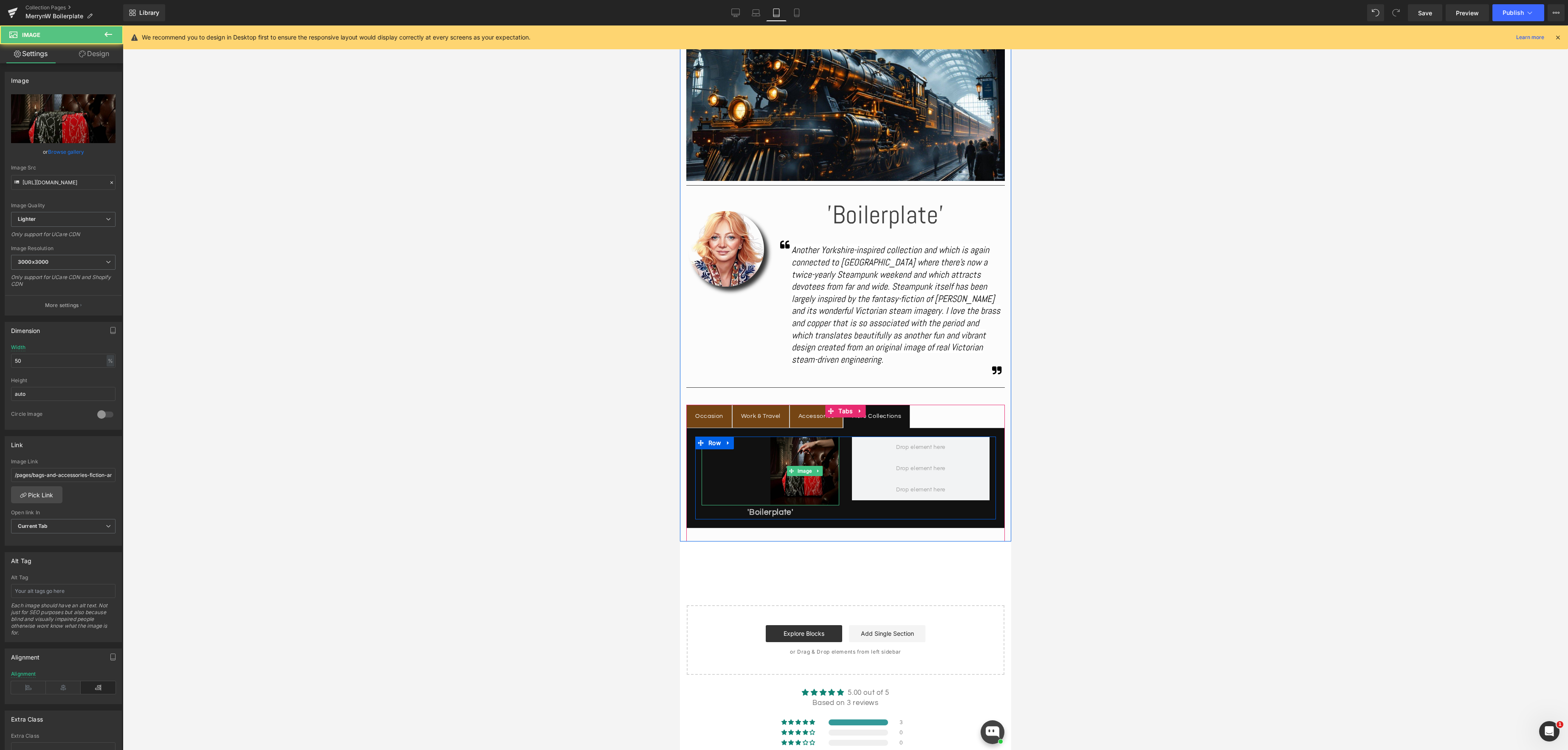
click at [799, 460] on img at bounding box center [804, 471] width 69 height 69
click at [70, 690] on icon at bounding box center [63, 687] width 34 height 12
drag, startPoint x: 40, startPoint y: 362, endPoint x: -10, endPoint y: 354, distance: 50.6
click at [0, 354] on html "Image You are previewing how the will restyle your page. You can not edit Eleme…" at bounding box center [784, 375] width 1568 height 750
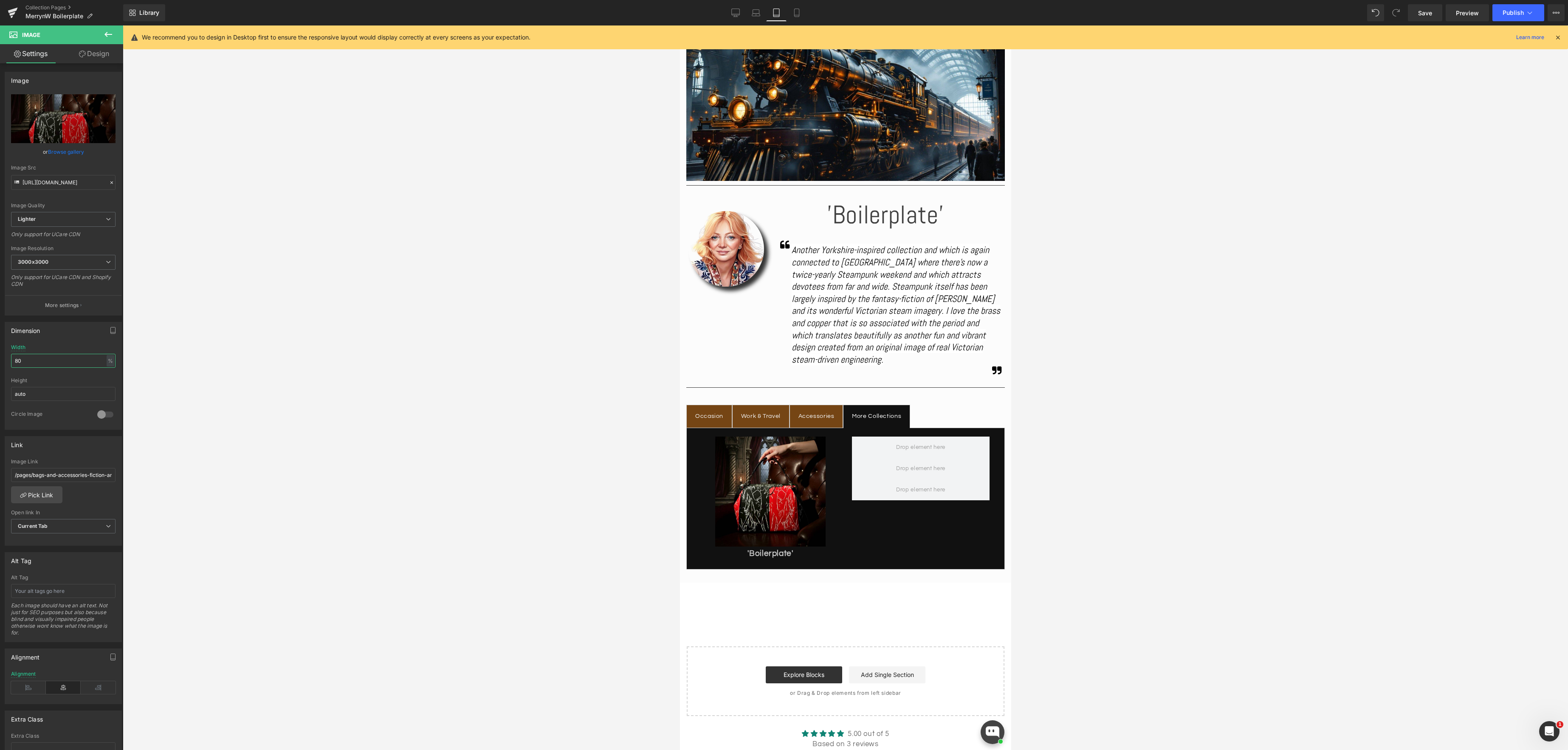
type input "8"
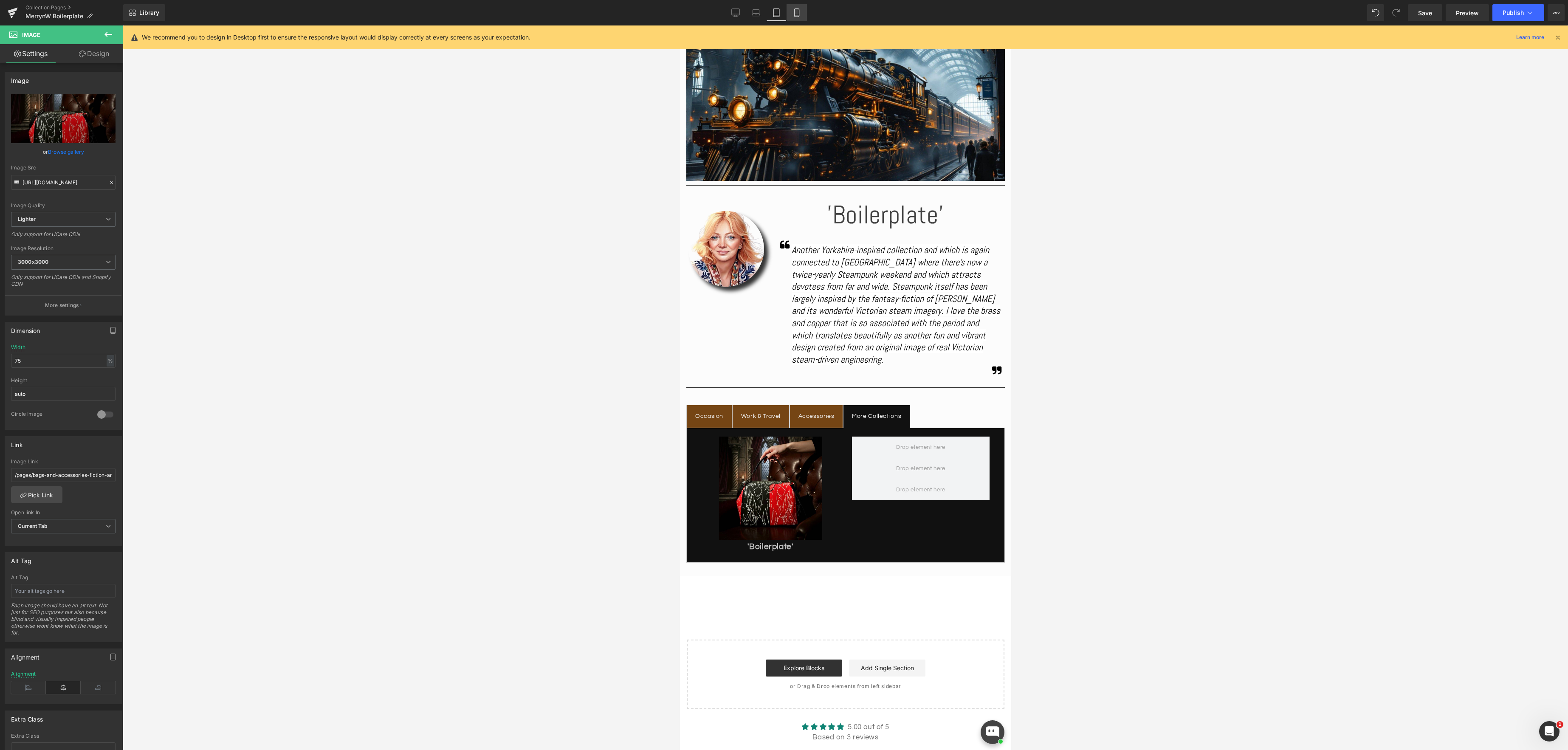
click at [799, 15] on icon at bounding box center [796, 12] width 4 height 8
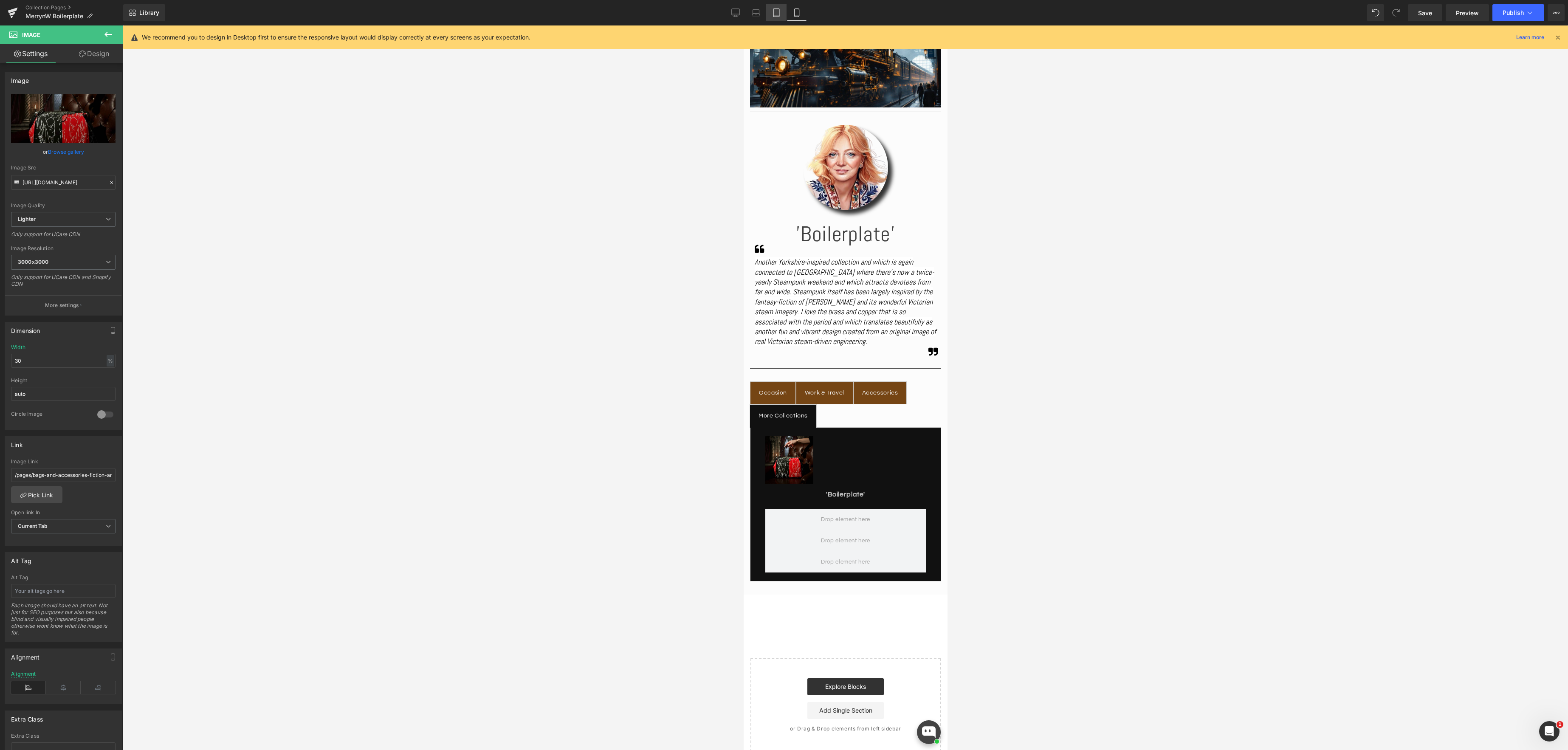
click at [781, 12] on link "Tablet" at bounding box center [776, 12] width 21 height 17
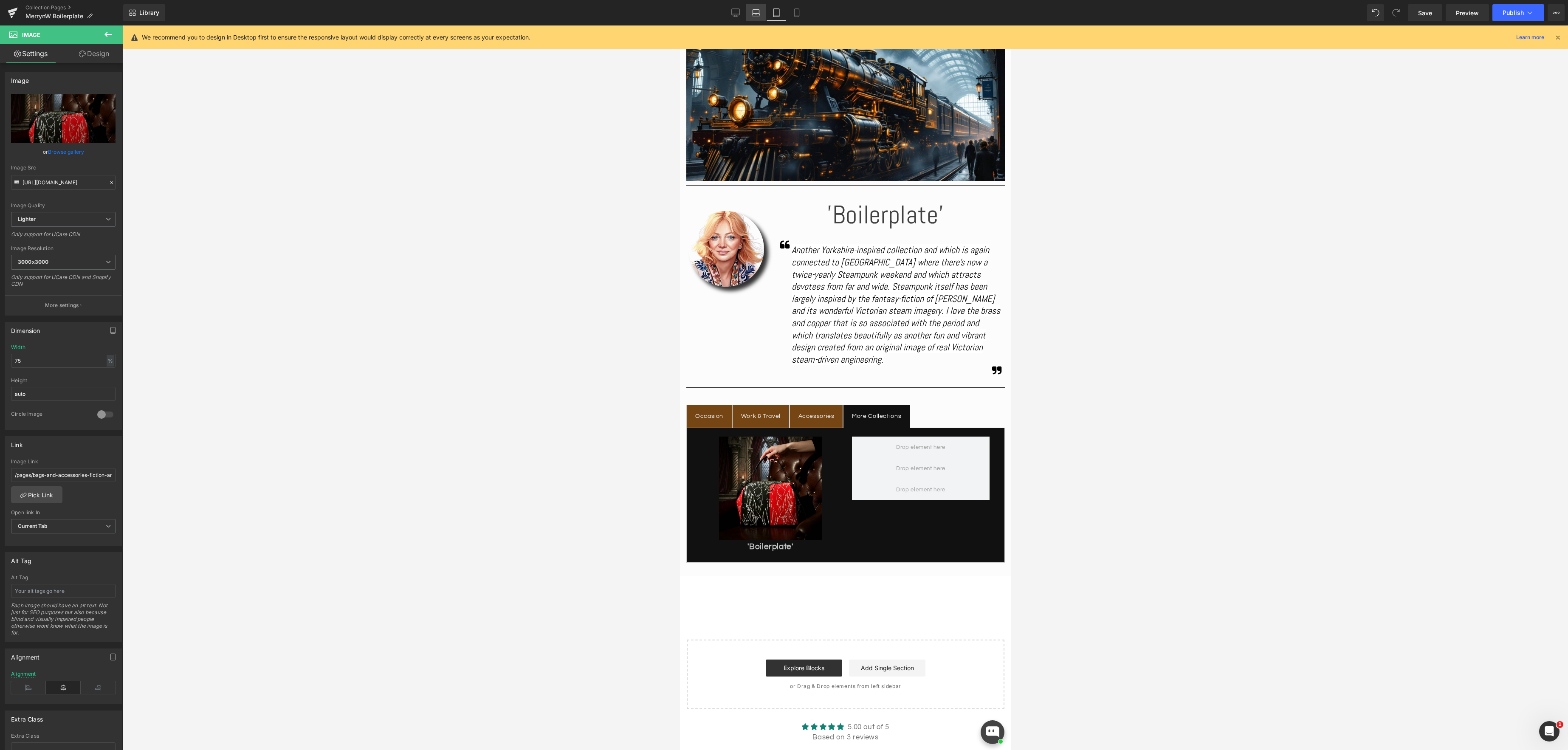
click at [761, 12] on link "Laptop" at bounding box center [756, 12] width 21 height 17
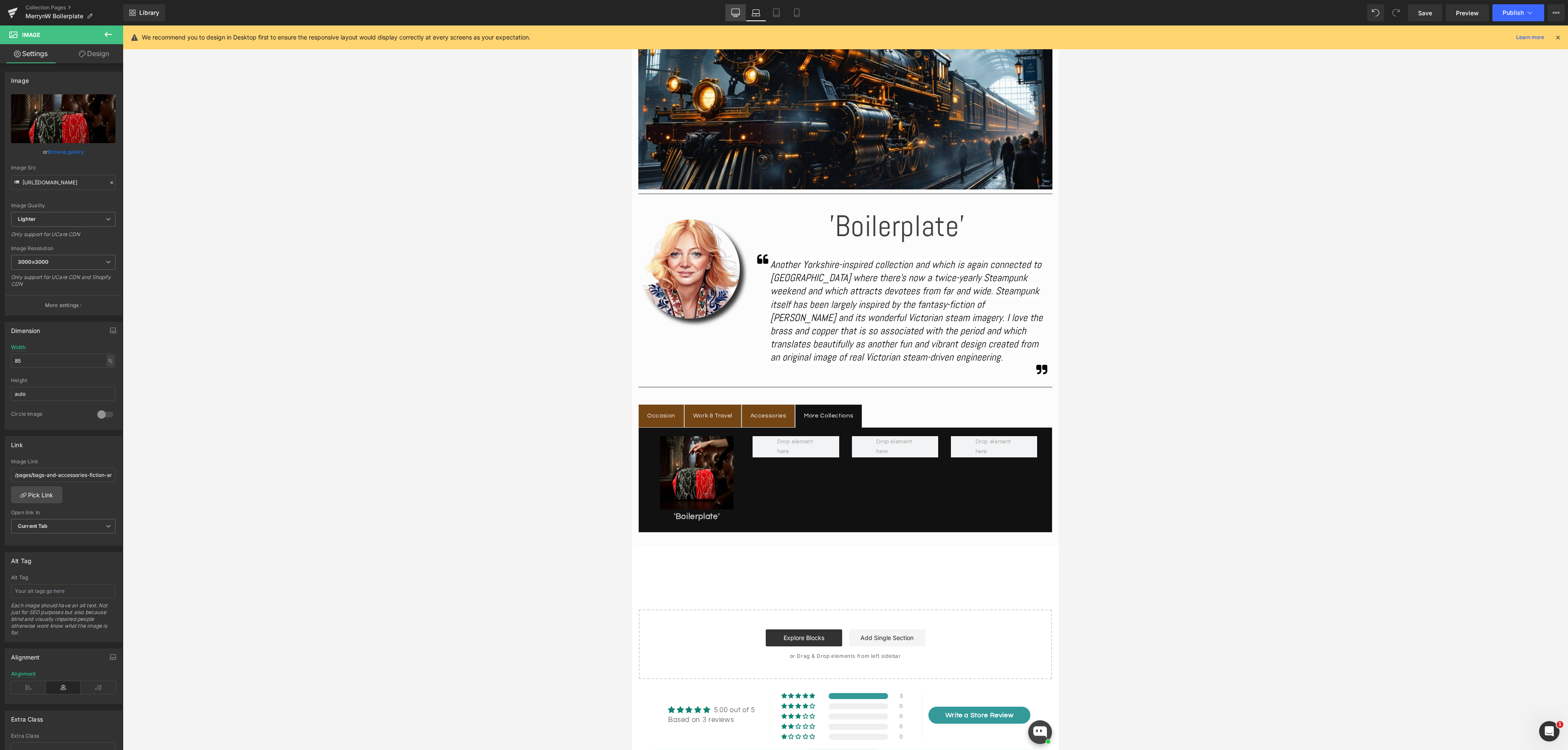
click at [737, 14] on icon at bounding box center [735, 14] width 8 height 0
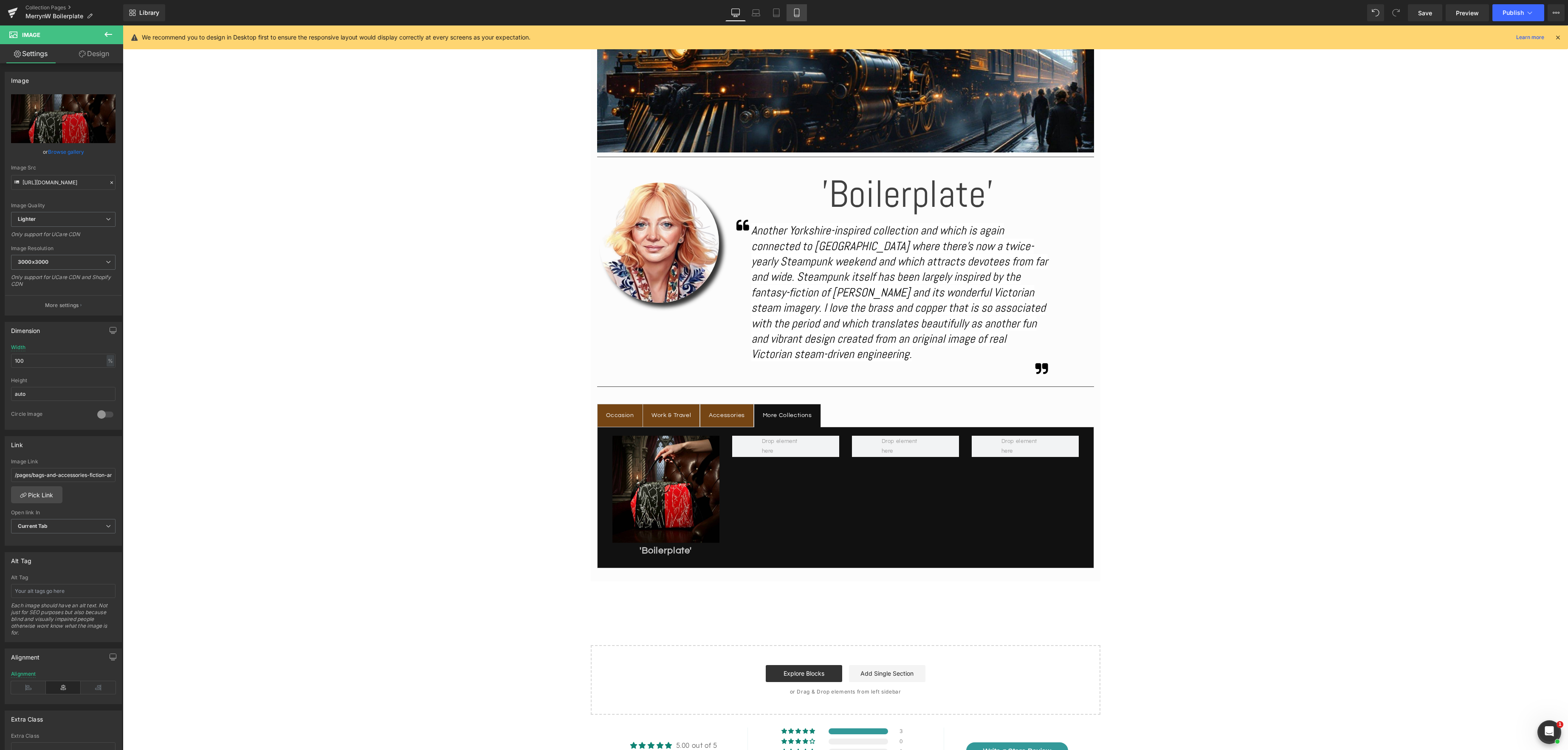
click at [795, 16] on icon at bounding box center [796, 12] width 4 height 8
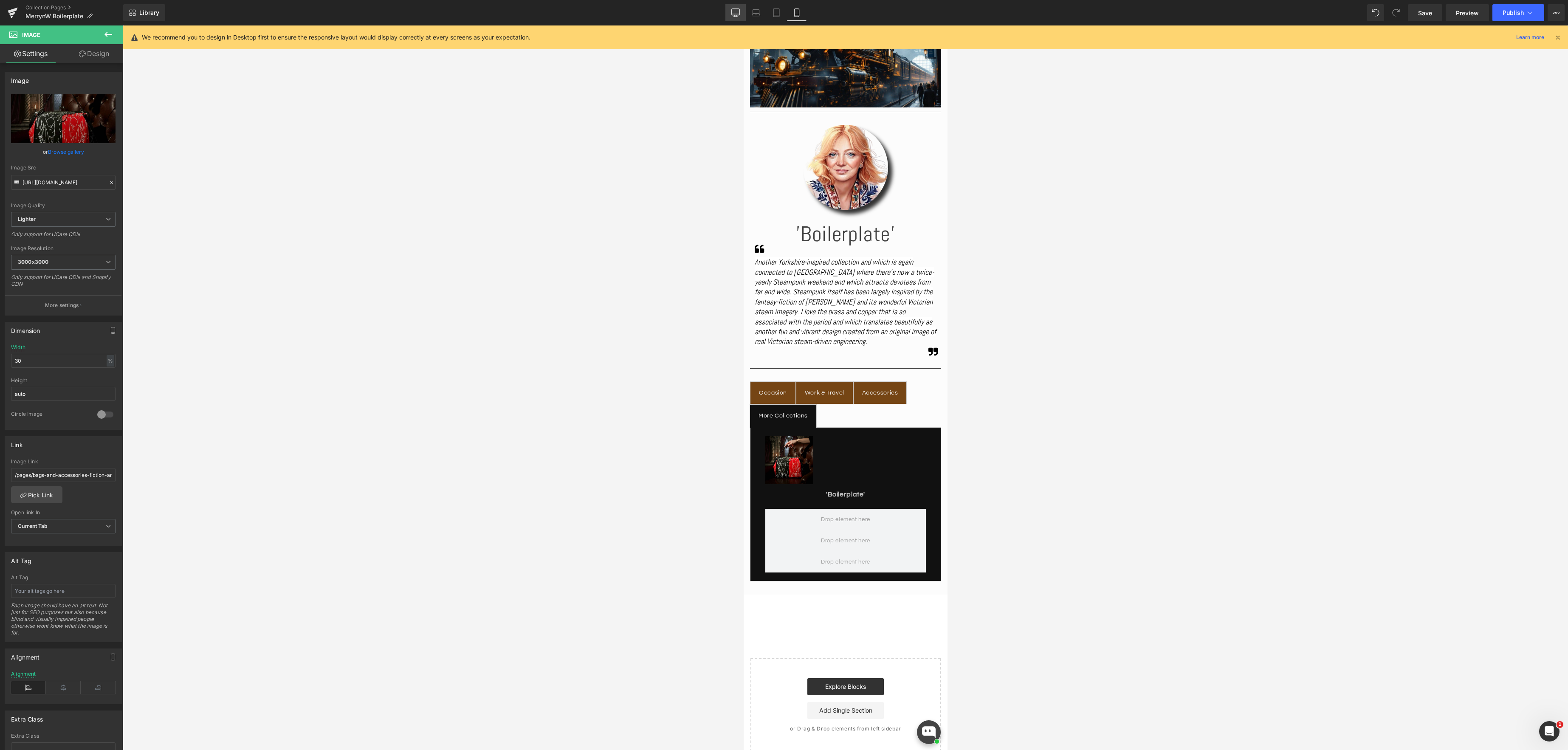
click at [736, 13] on icon at bounding box center [736, 13] width 9 height 9
type input "100"
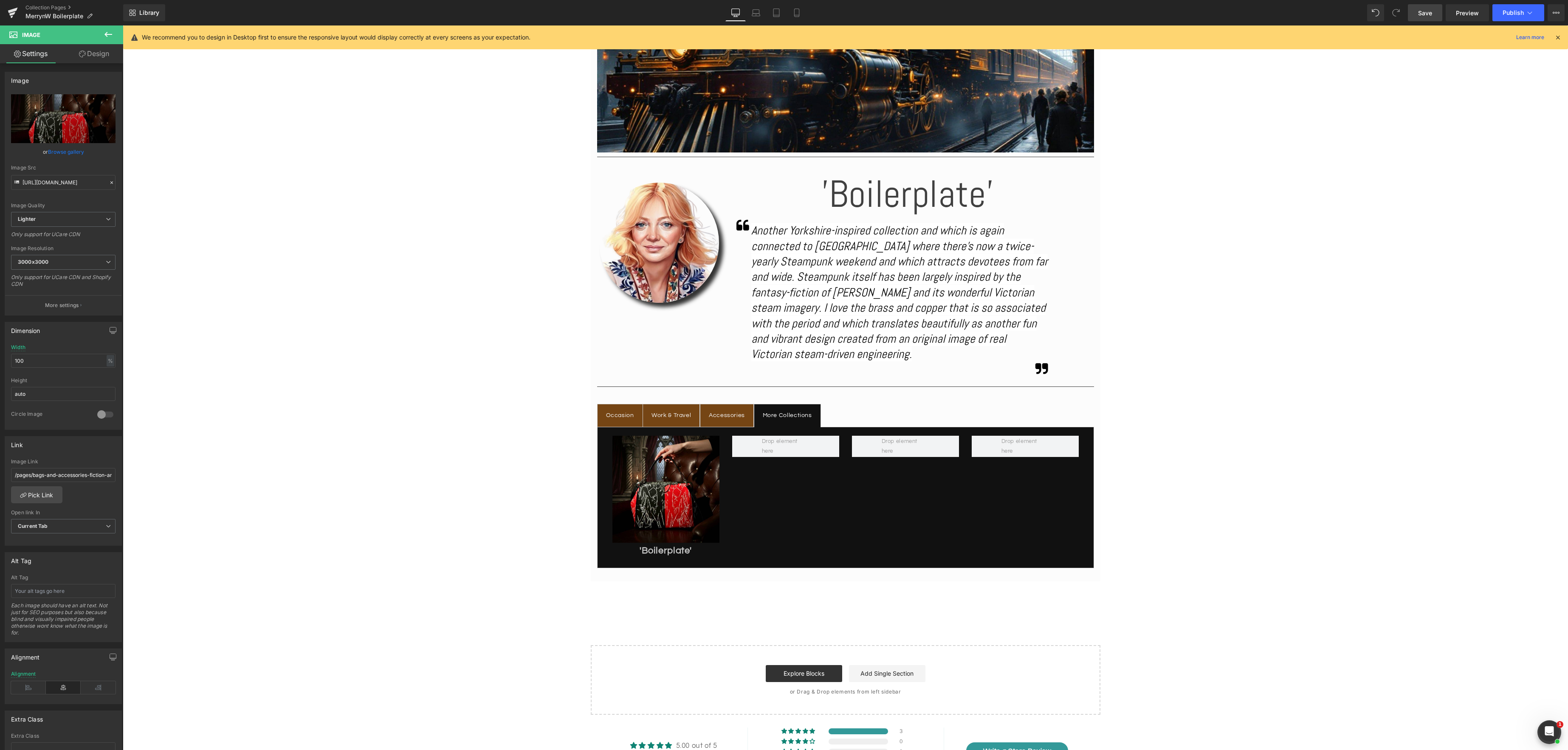
click at [1429, 12] on span "Save" at bounding box center [1424, 13] width 14 height 9
click at [1533, 12] on icon at bounding box center [1530, 13] width 9 height 9
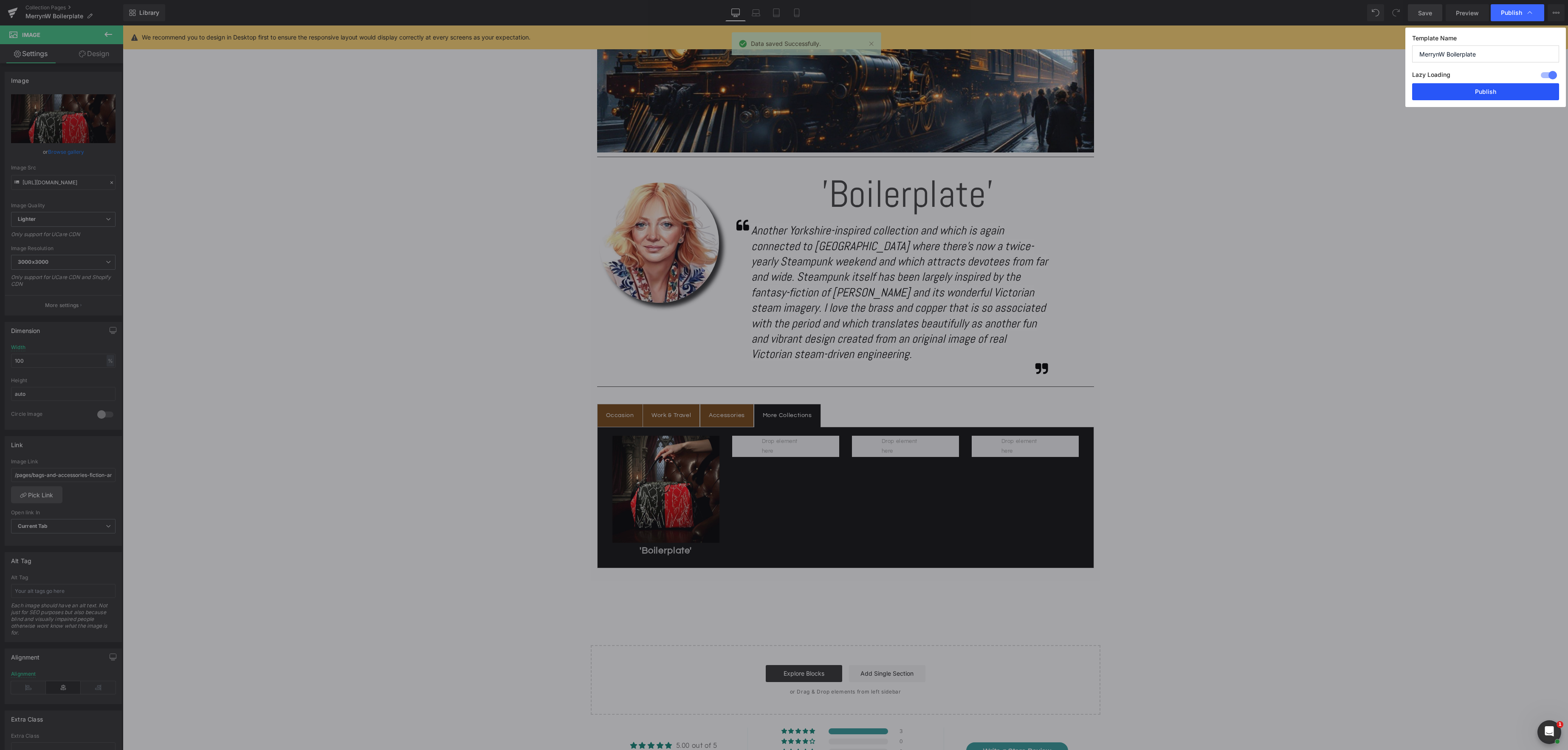
drag, startPoint x: 1367, startPoint y: 66, endPoint x: 1489, endPoint y: 91, distance: 124.5
click at [1489, 91] on button "Publish" at bounding box center [1485, 91] width 147 height 17
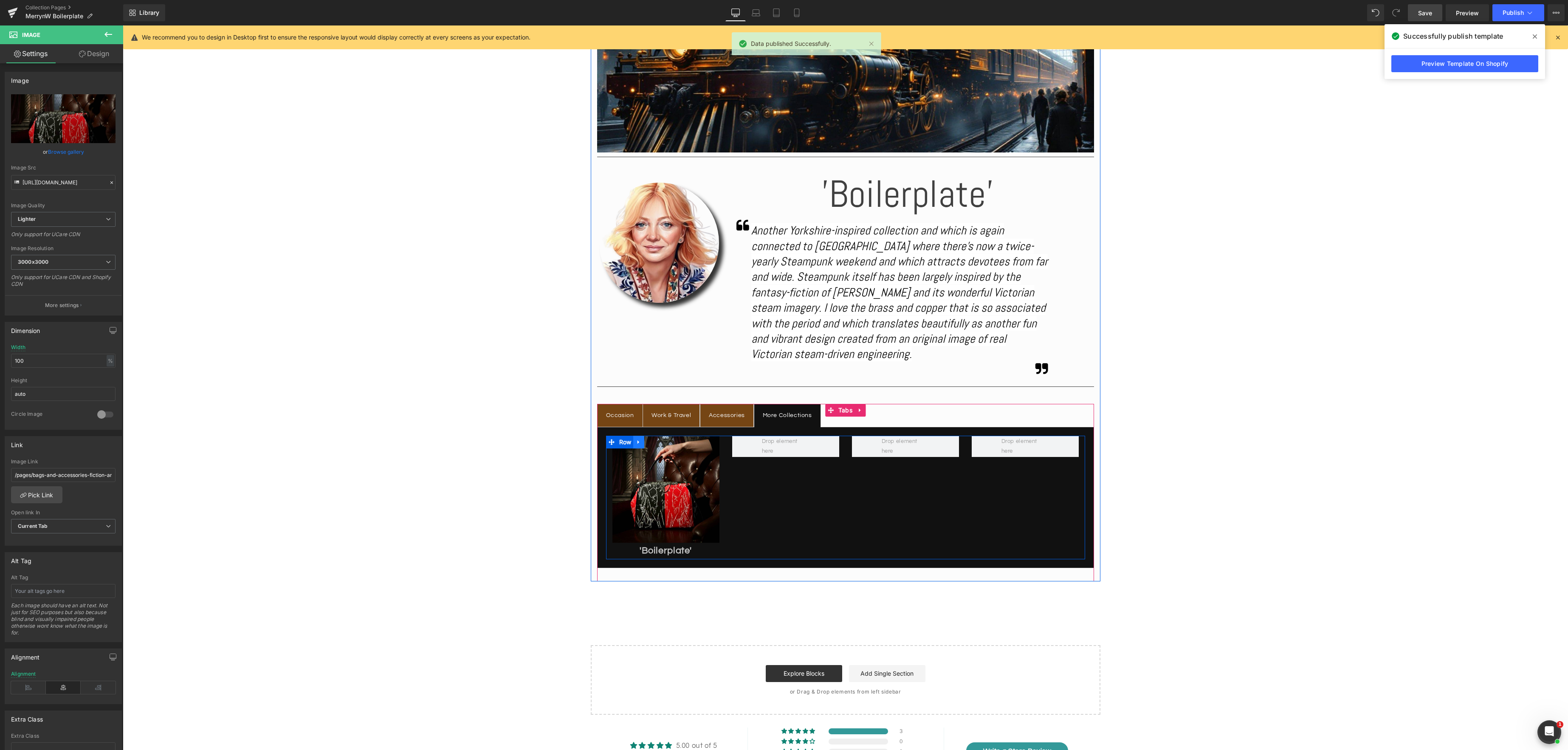
click at [641, 443] on icon at bounding box center [638, 442] width 6 height 7
click at [641, 442] on icon at bounding box center [638, 442] width 6 height 7
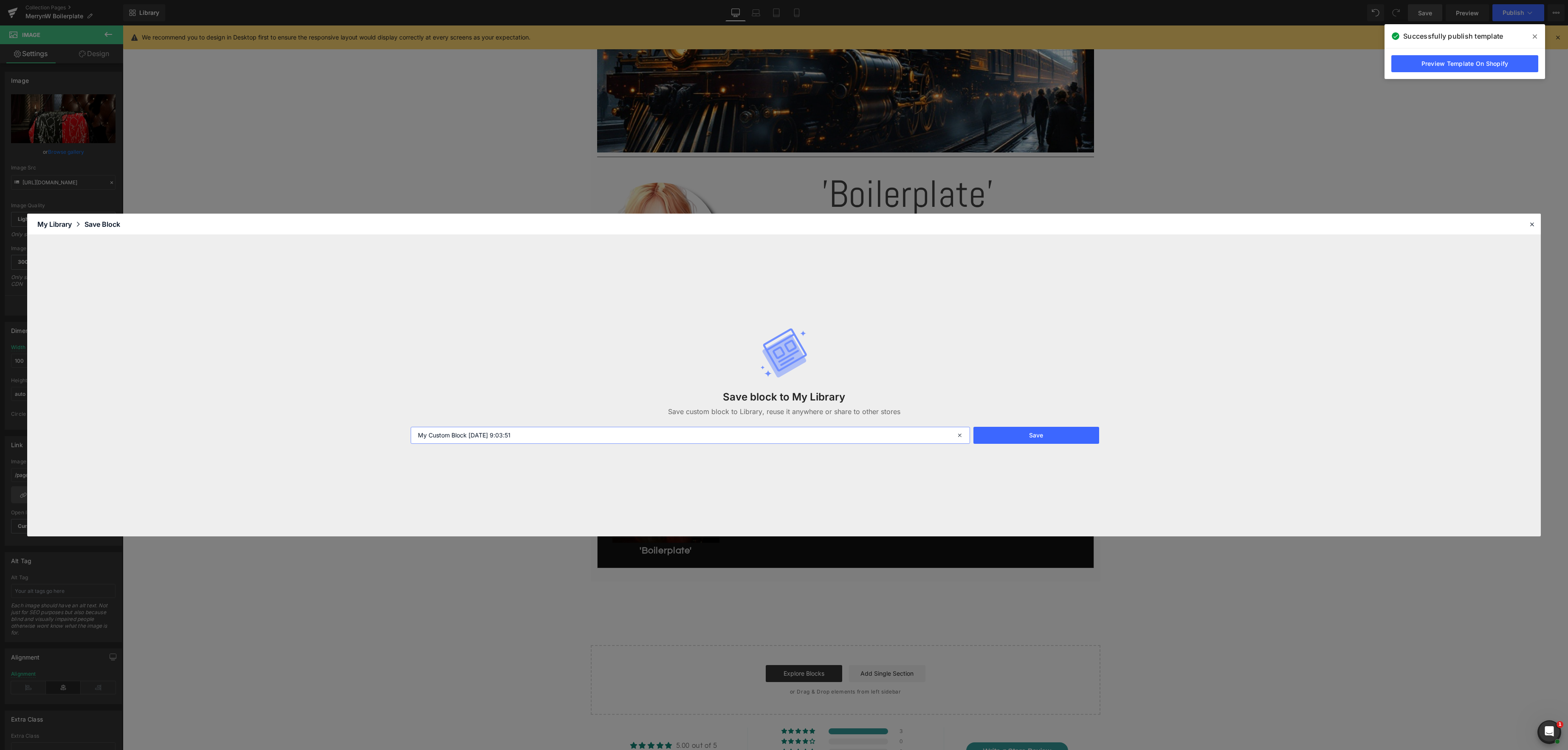
drag, startPoint x: 577, startPoint y: 432, endPoint x: 371, endPoint y: 421, distance: 206.3
click at [369, 422] on div "Save block to My Library Save custom block to Library, reuse it anywhere or sha…" at bounding box center [784, 385] width 1514 height 302
type input "More Collections Tab"
click at [1058, 437] on button "Save" at bounding box center [1036, 435] width 126 height 17
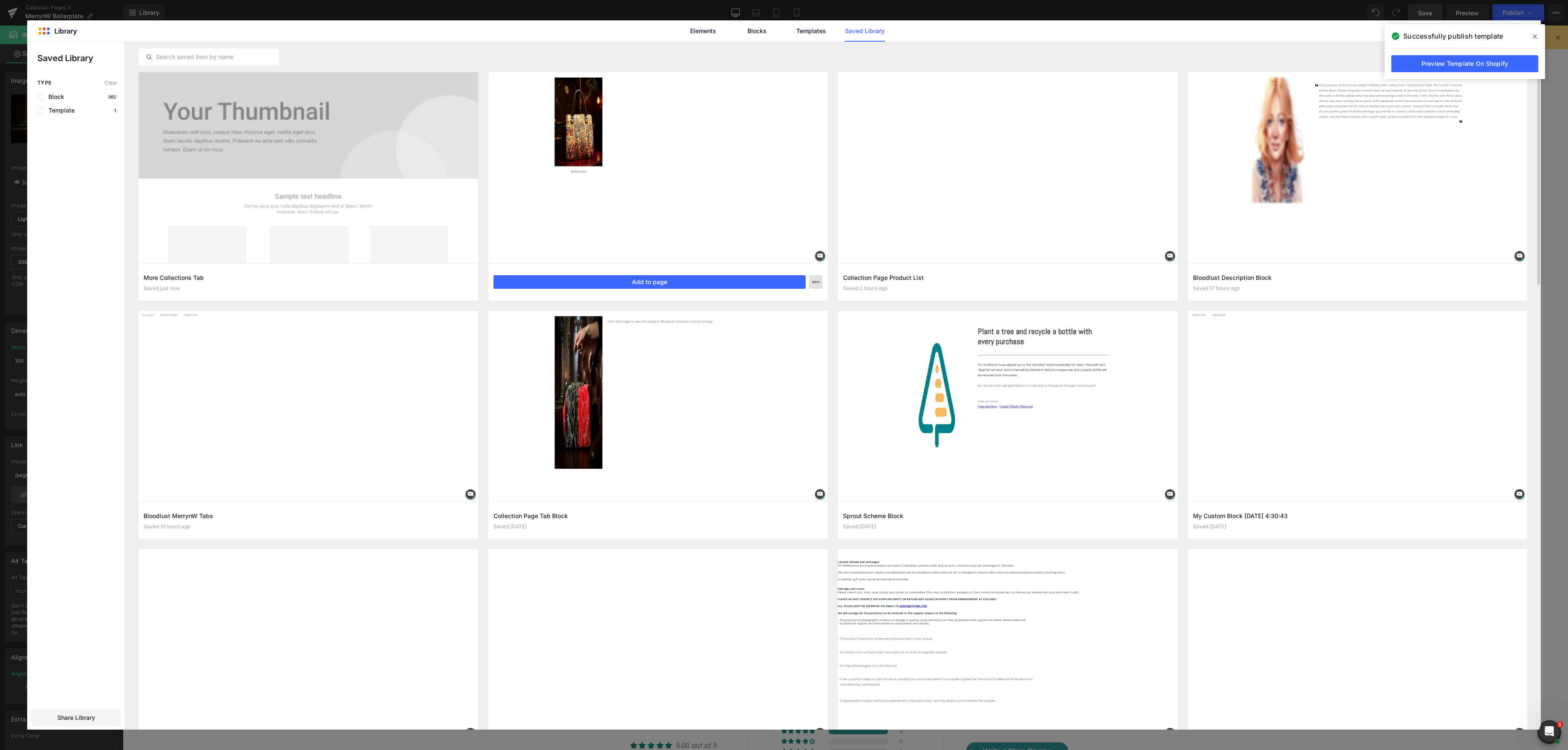
click at [818, 283] on icon "button" at bounding box center [815, 282] width 7 height 7
click at [769, 316] on div "Delete" at bounding box center [774, 318] width 97 height 18
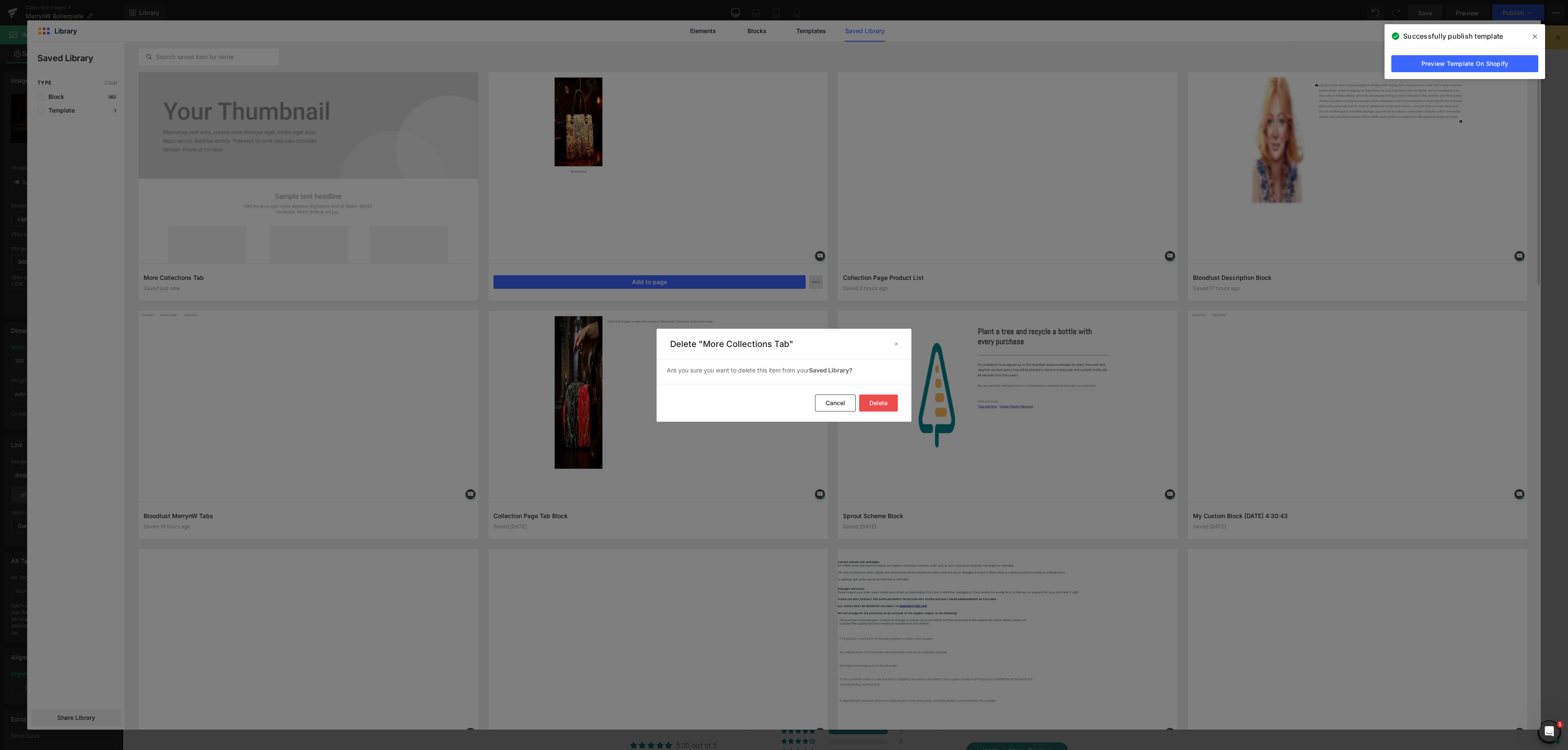
click at [880, 404] on button "Delete" at bounding box center [878, 403] width 39 height 17
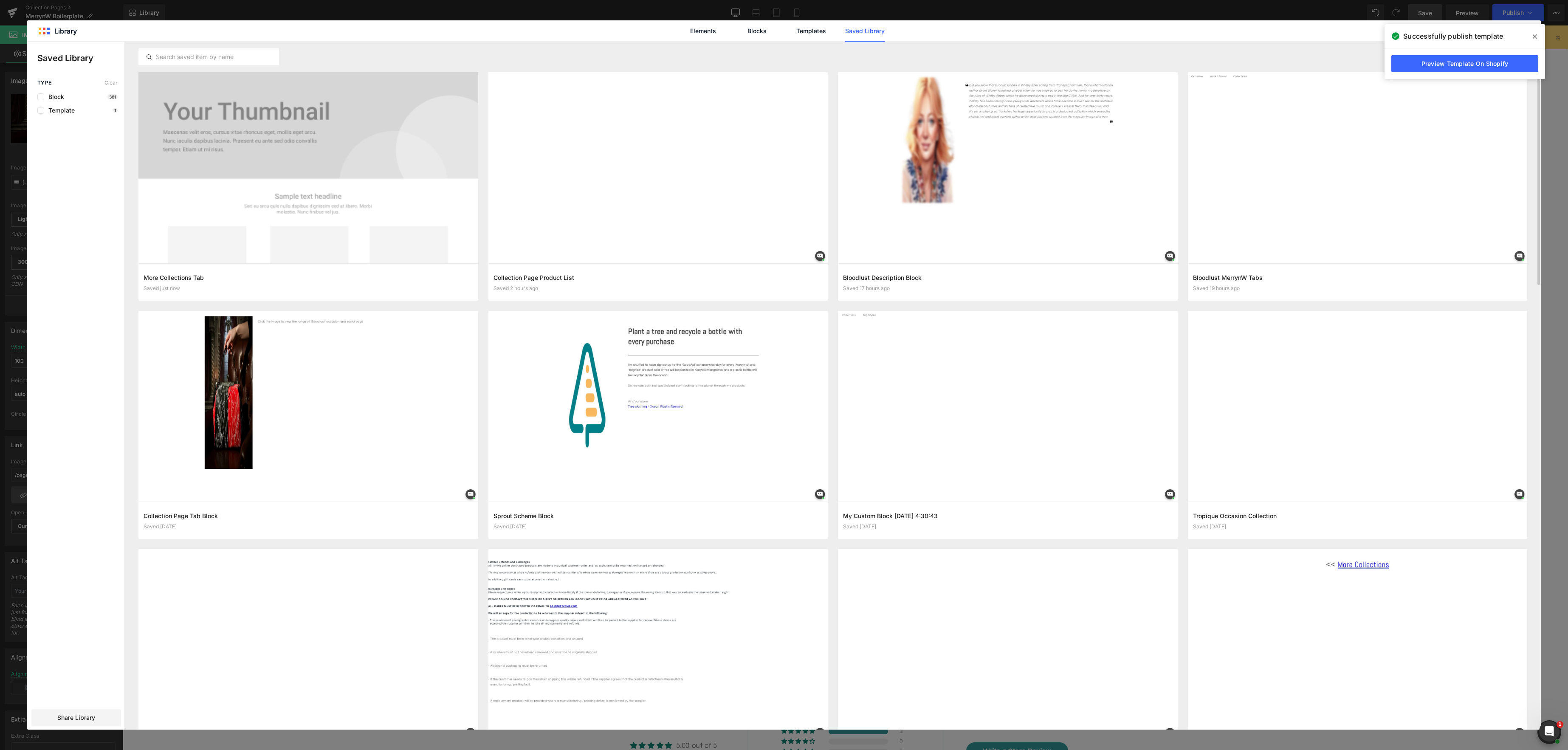
click at [1536, 37] on icon at bounding box center [1535, 37] width 4 height 4
click at [1531, 32] on icon at bounding box center [1528, 31] width 7 height 7
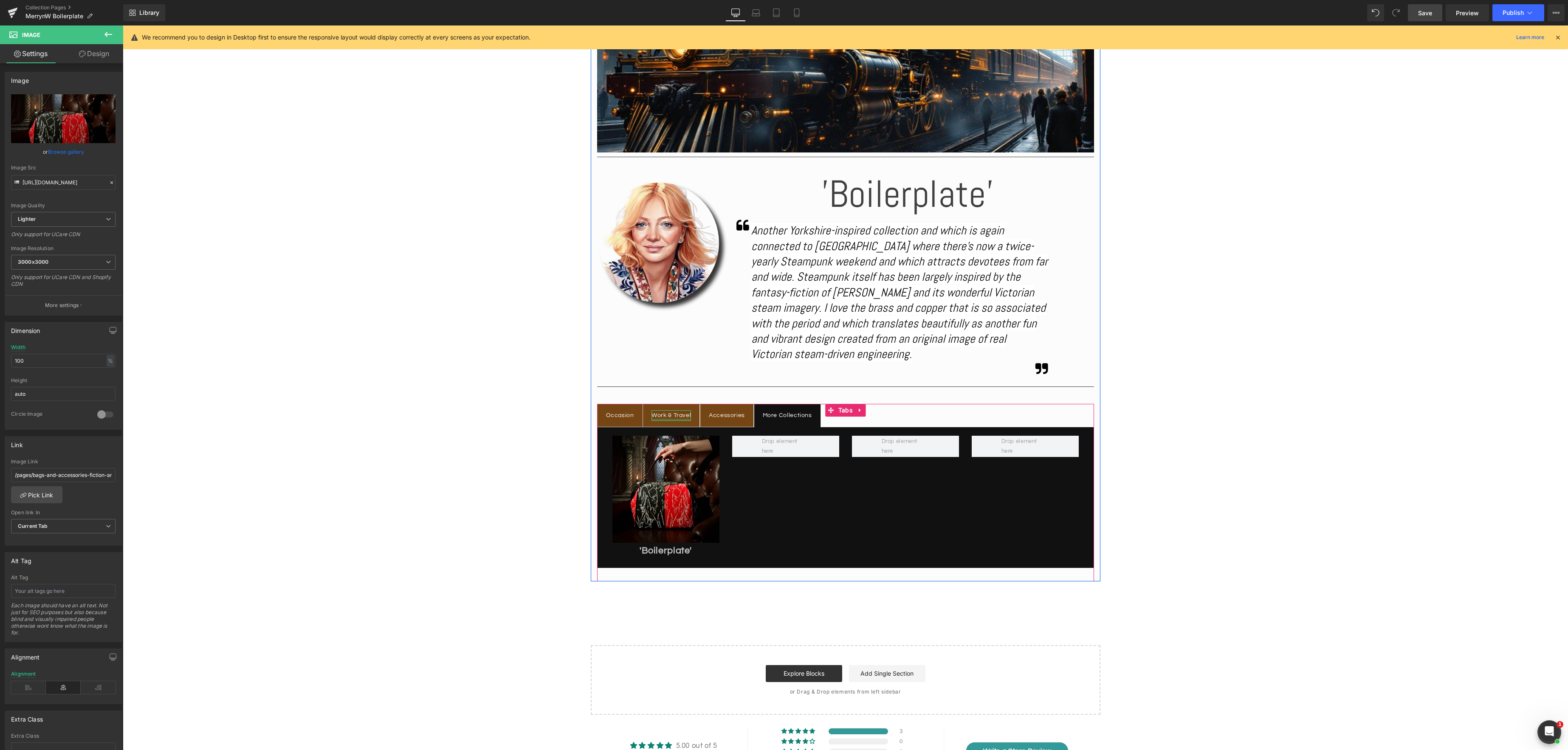
drag, startPoint x: 668, startPoint y: 419, endPoint x: 666, endPoint y: 415, distance: 4.5
click at [668, 419] on div "Work & Travel Text Block" at bounding box center [671, 415] width 40 height 10
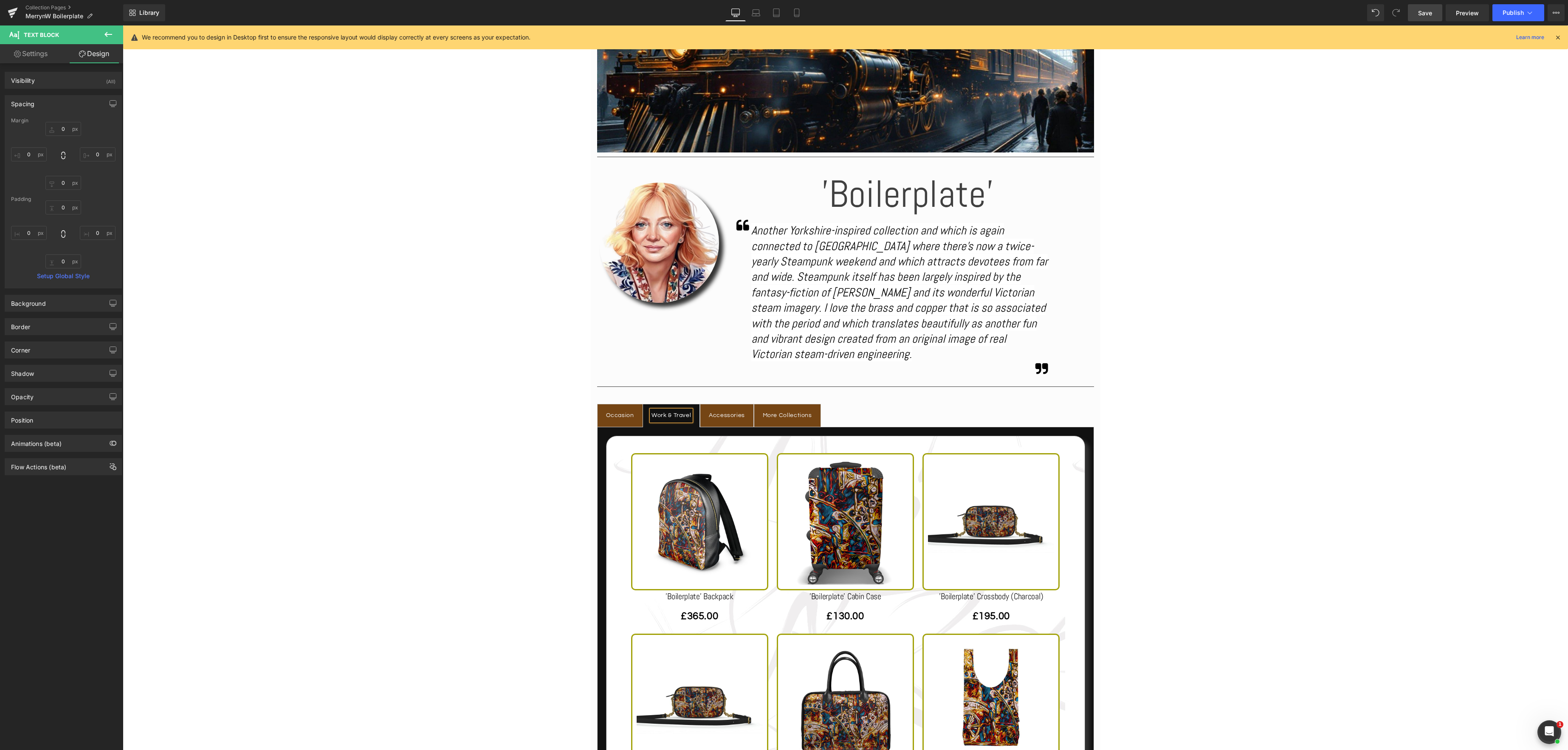
click at [1421, 10] on span "Save" at bounding box center [1424, 13] width 14 height 9
click at [1531, 12] on icon at bounding box center [1530, 13] width 9 height 9
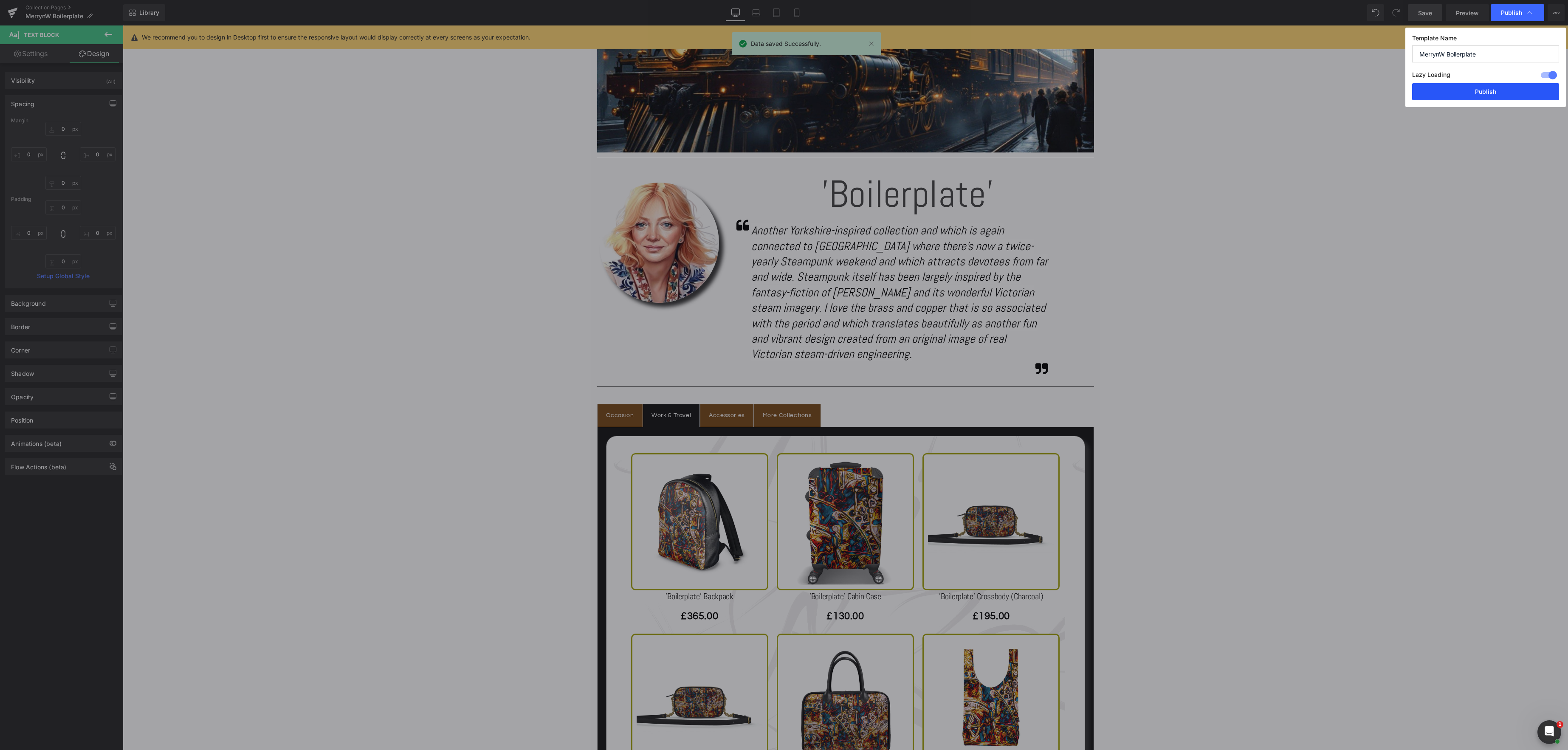
click at [1486, 90] on button "Publish" at bounding box center [1485, 91] width 147 height 17
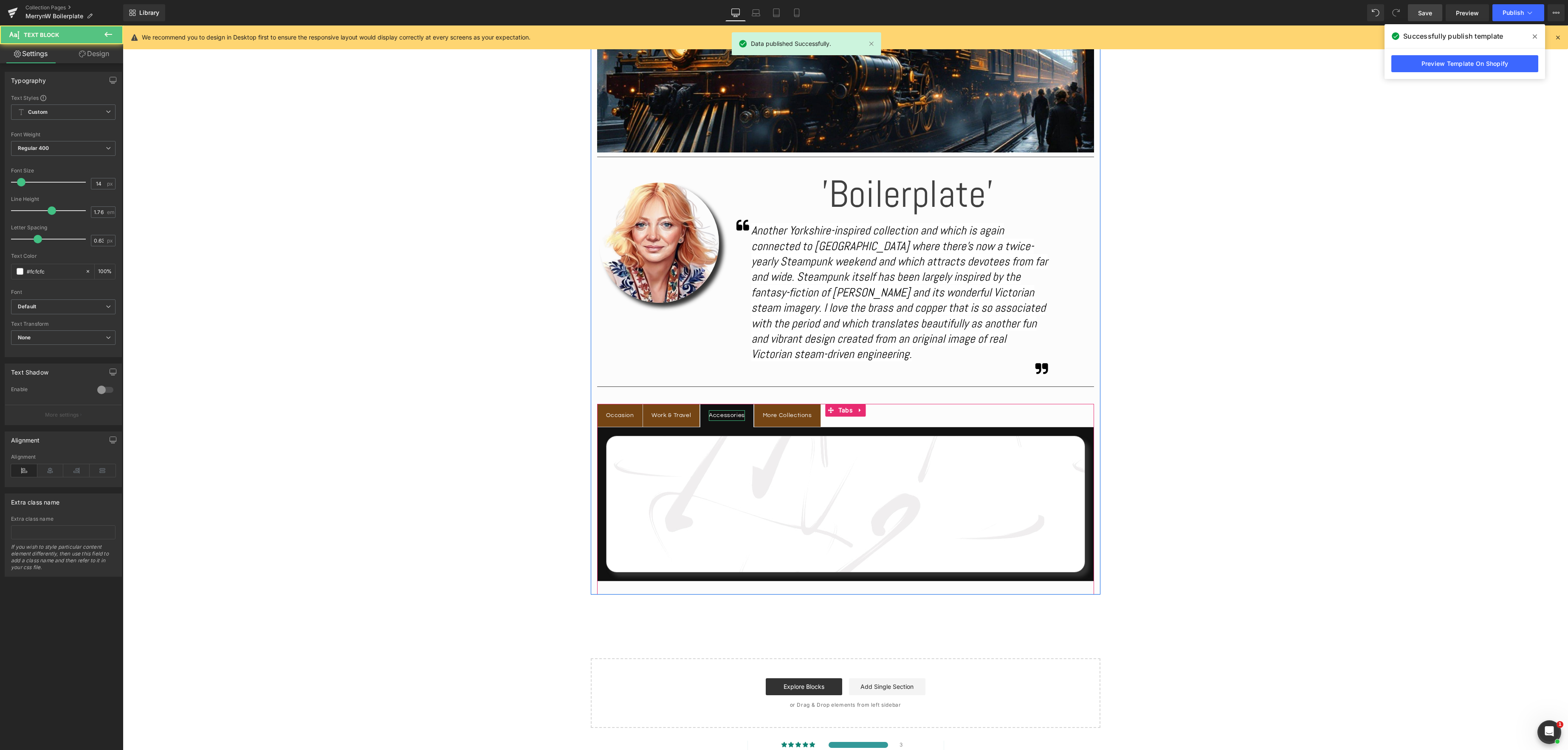
click at [718, 418] on div "Accessories" at bounding box center [726, 415] width 36 height 10
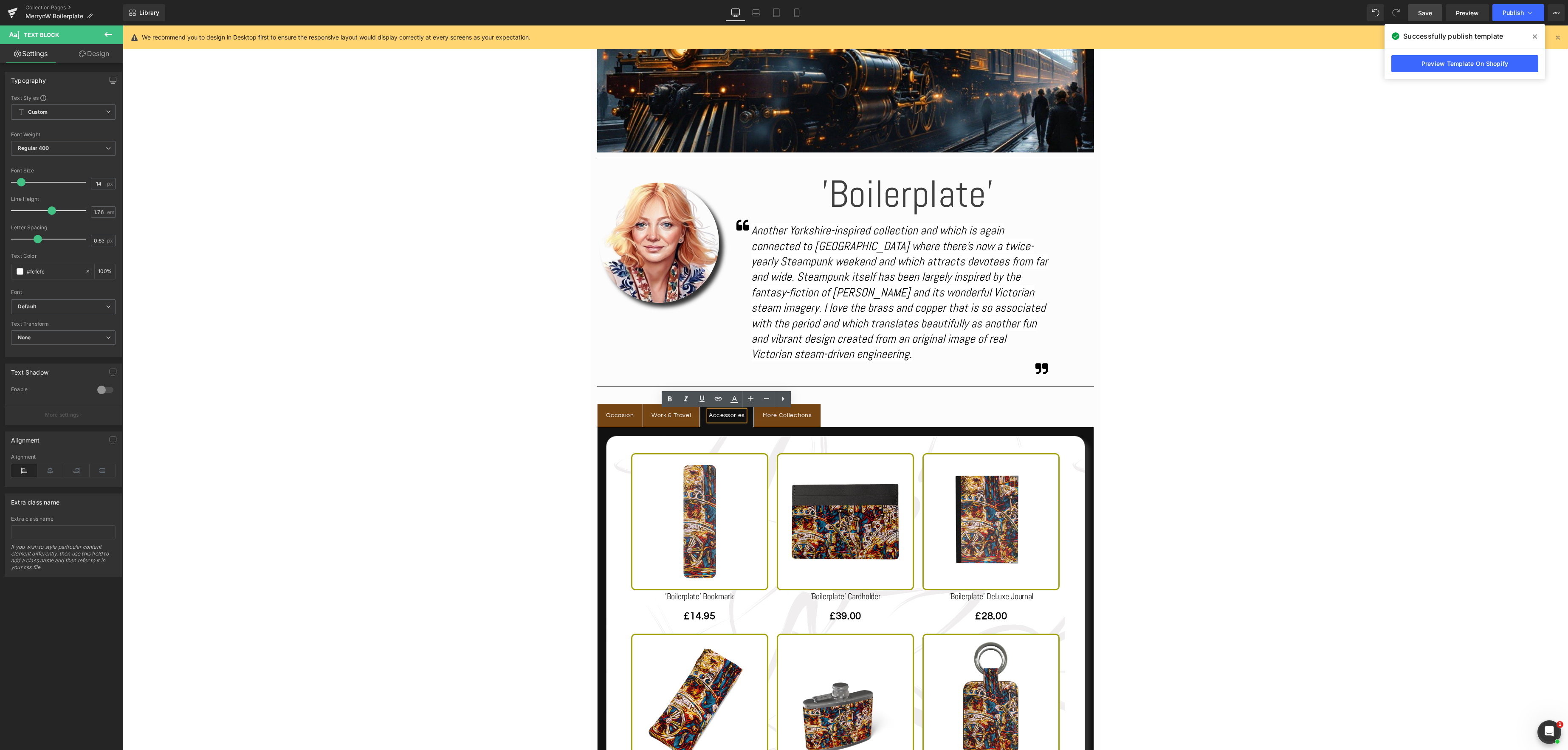
click at [1419, 10] on span "Save" at bounding box center [1424, 13] width 14 height 9
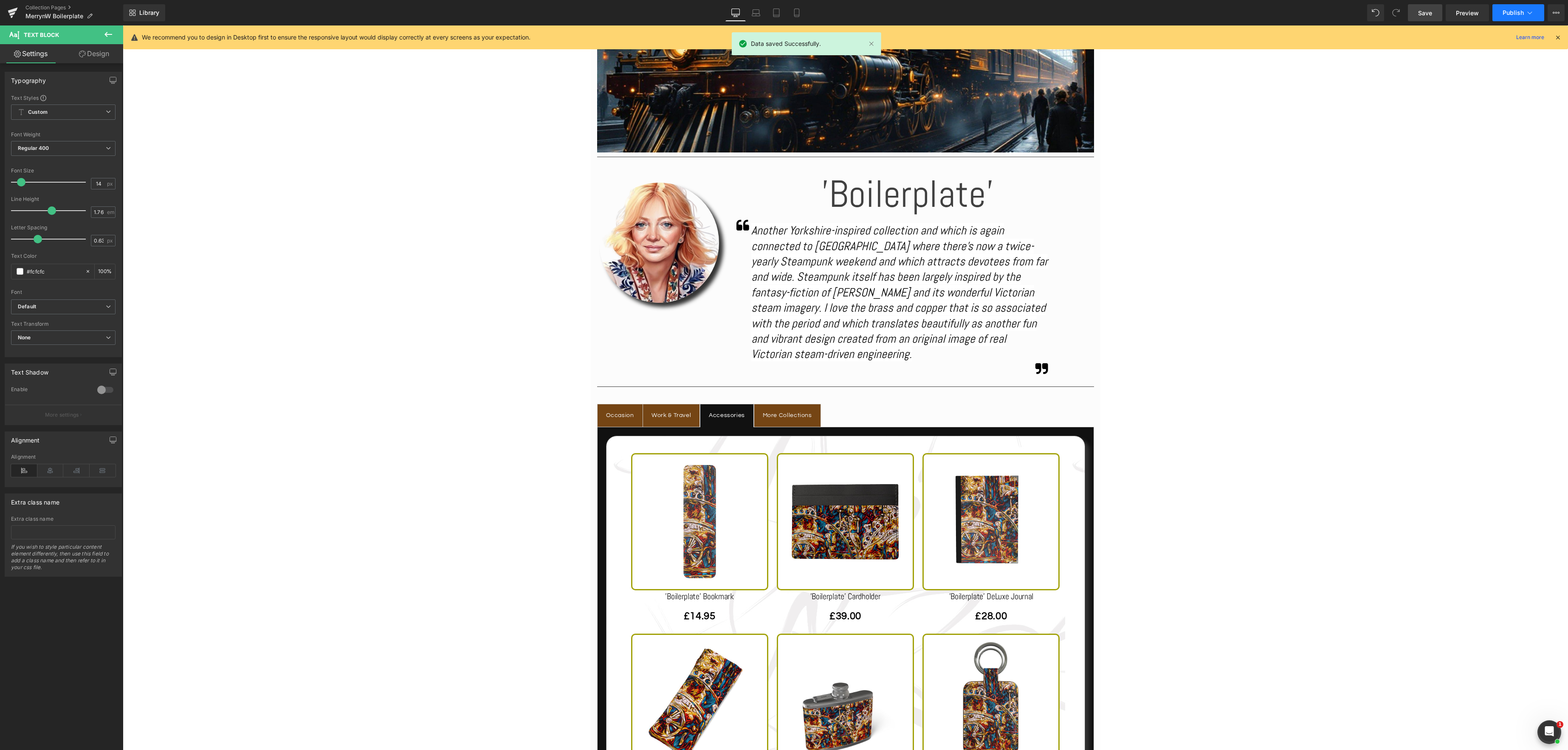
click at [1536, 14] on button "Publish" at bounding box center [1518, 12] width 52 height 17
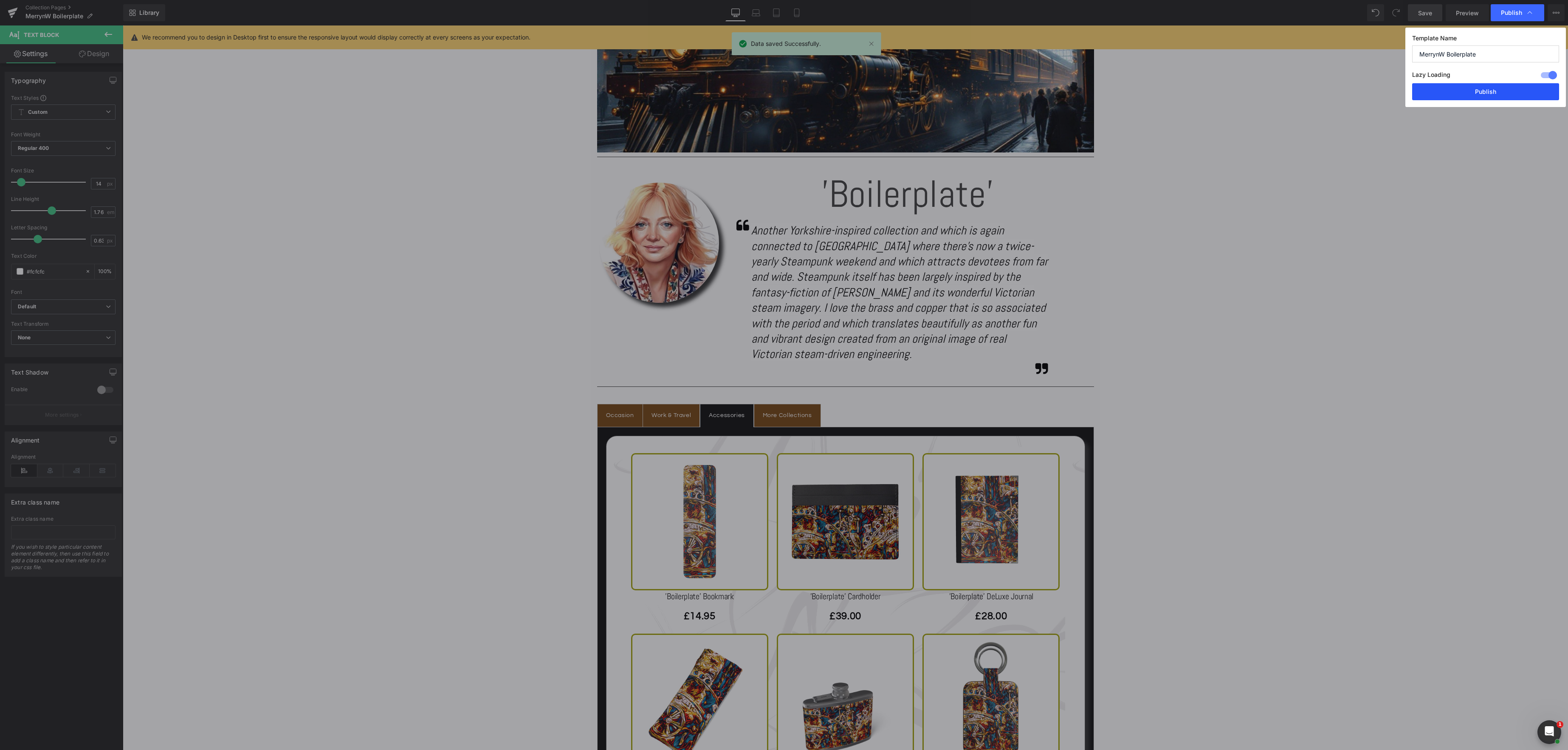
click at [1498, 94] on button "Publish" at bounding box center [1485, 91] width 147 height 17
